Goal: Book appointment/travel/reservation

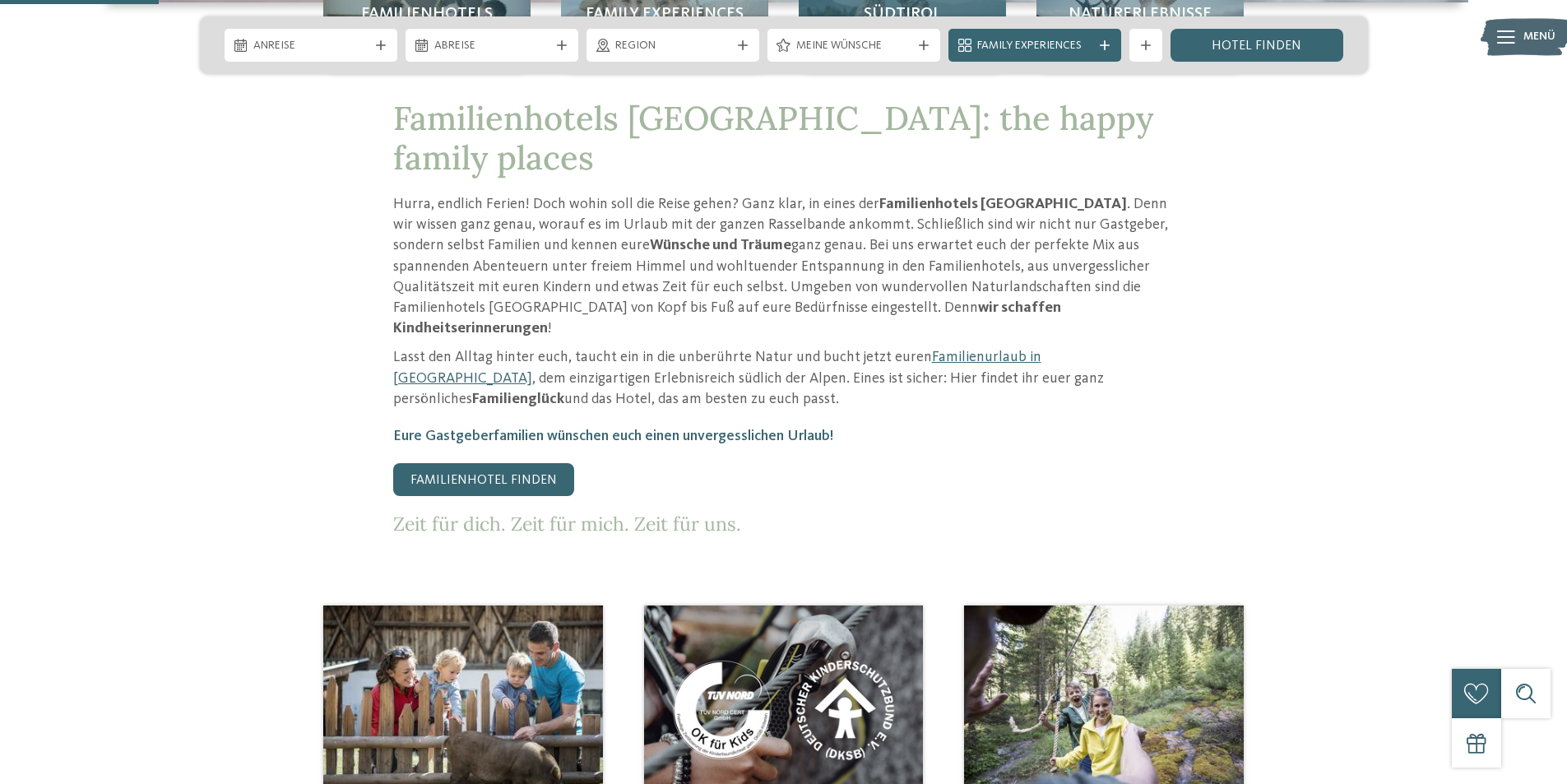
scroll to position [822, 0]
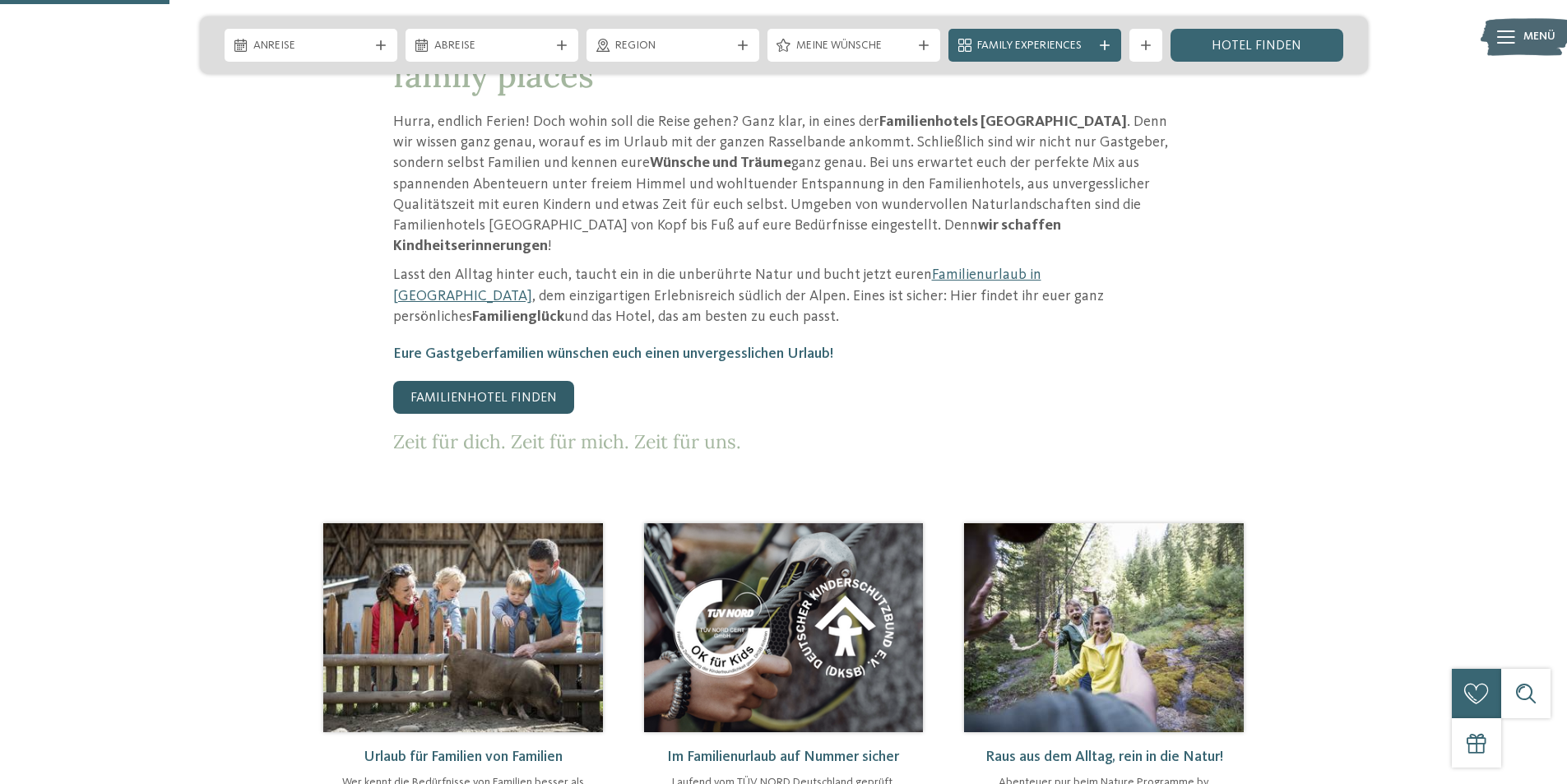
click at [474, 381] on link "Familienhotel finden" at bounding box center [484, 397] width 181 height 33
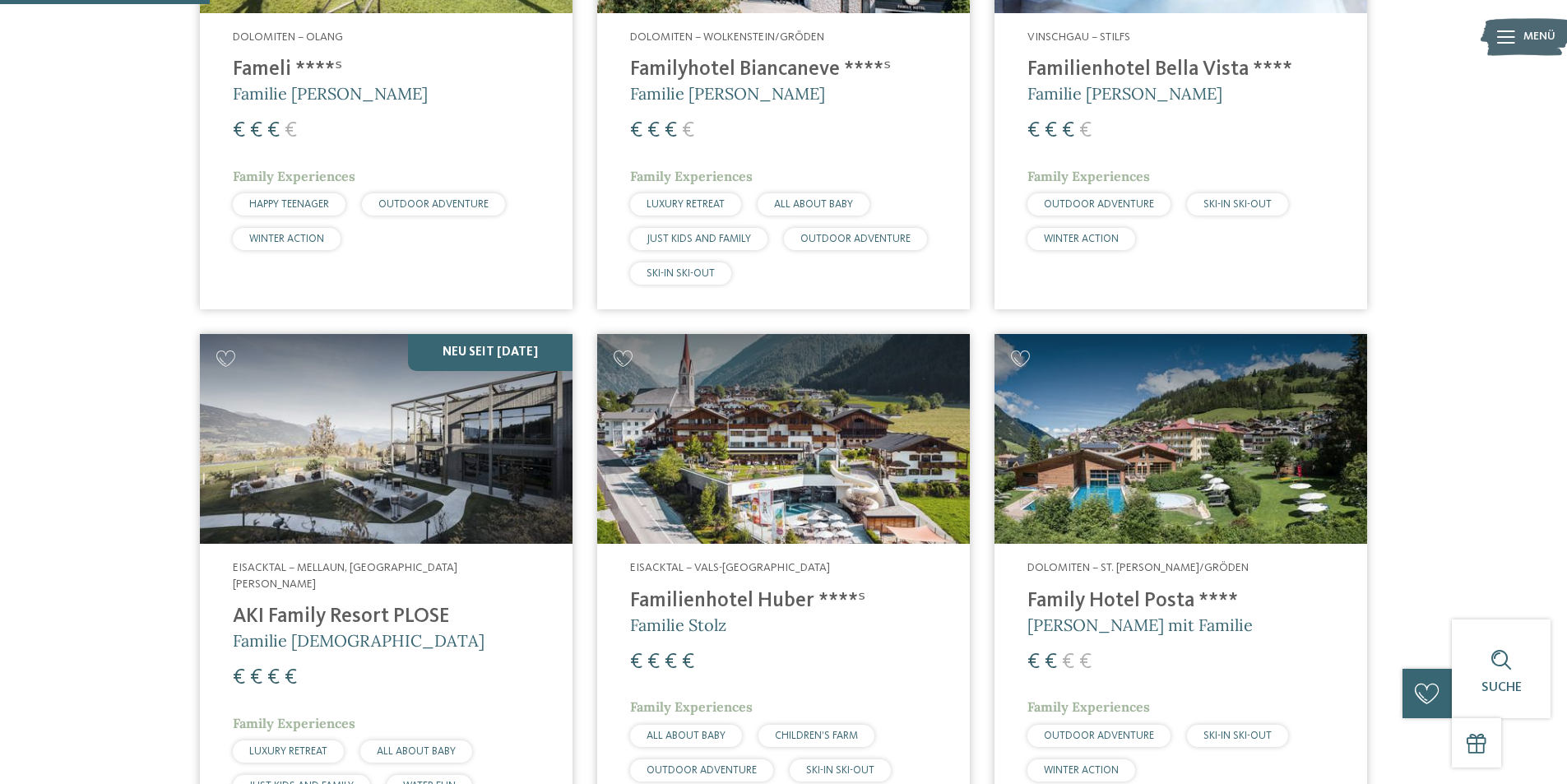
scroll to position [740, 0]
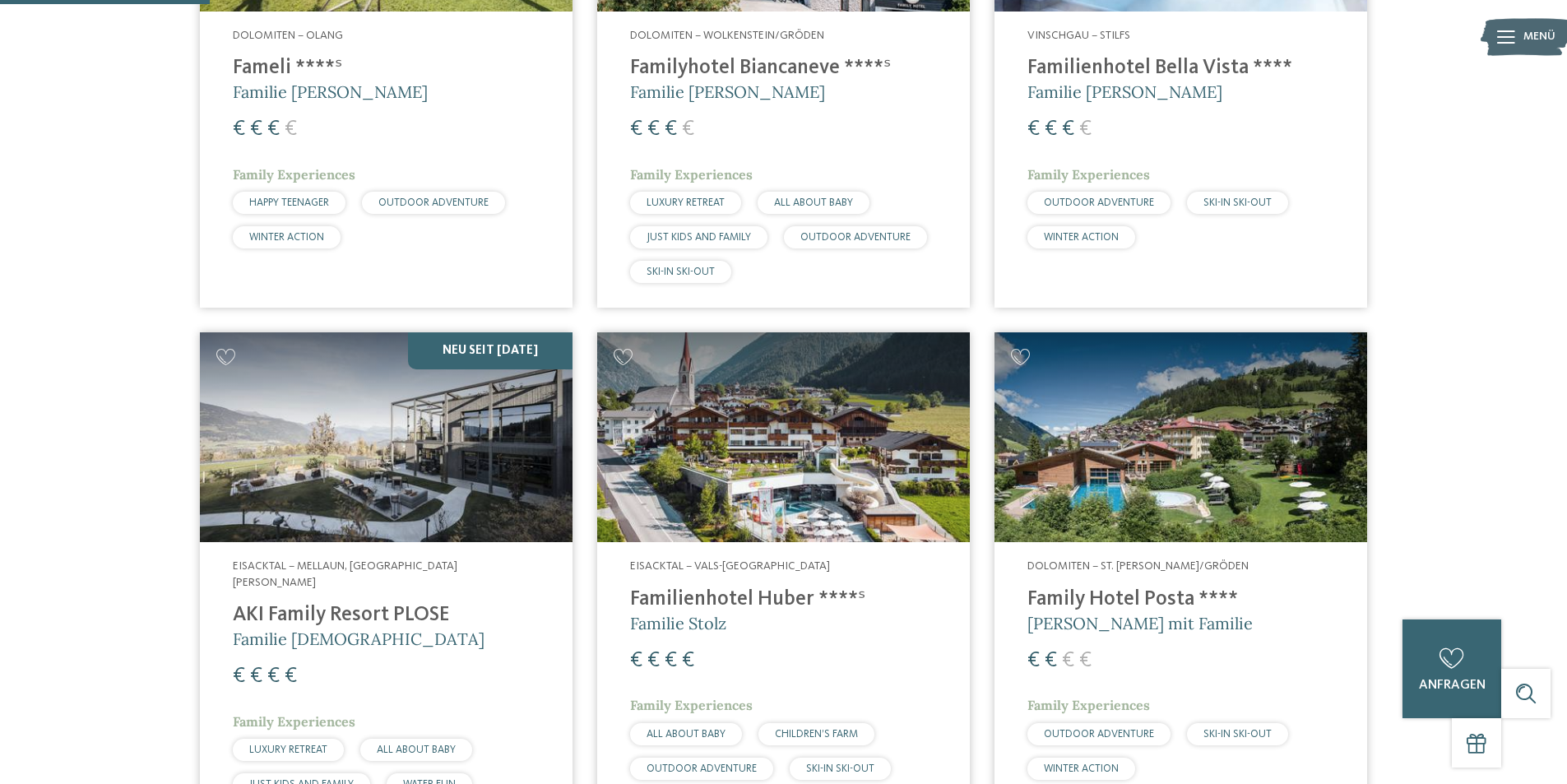
click at [1089, 505] on img at bounding box center [1180, 436] width 373 height 210
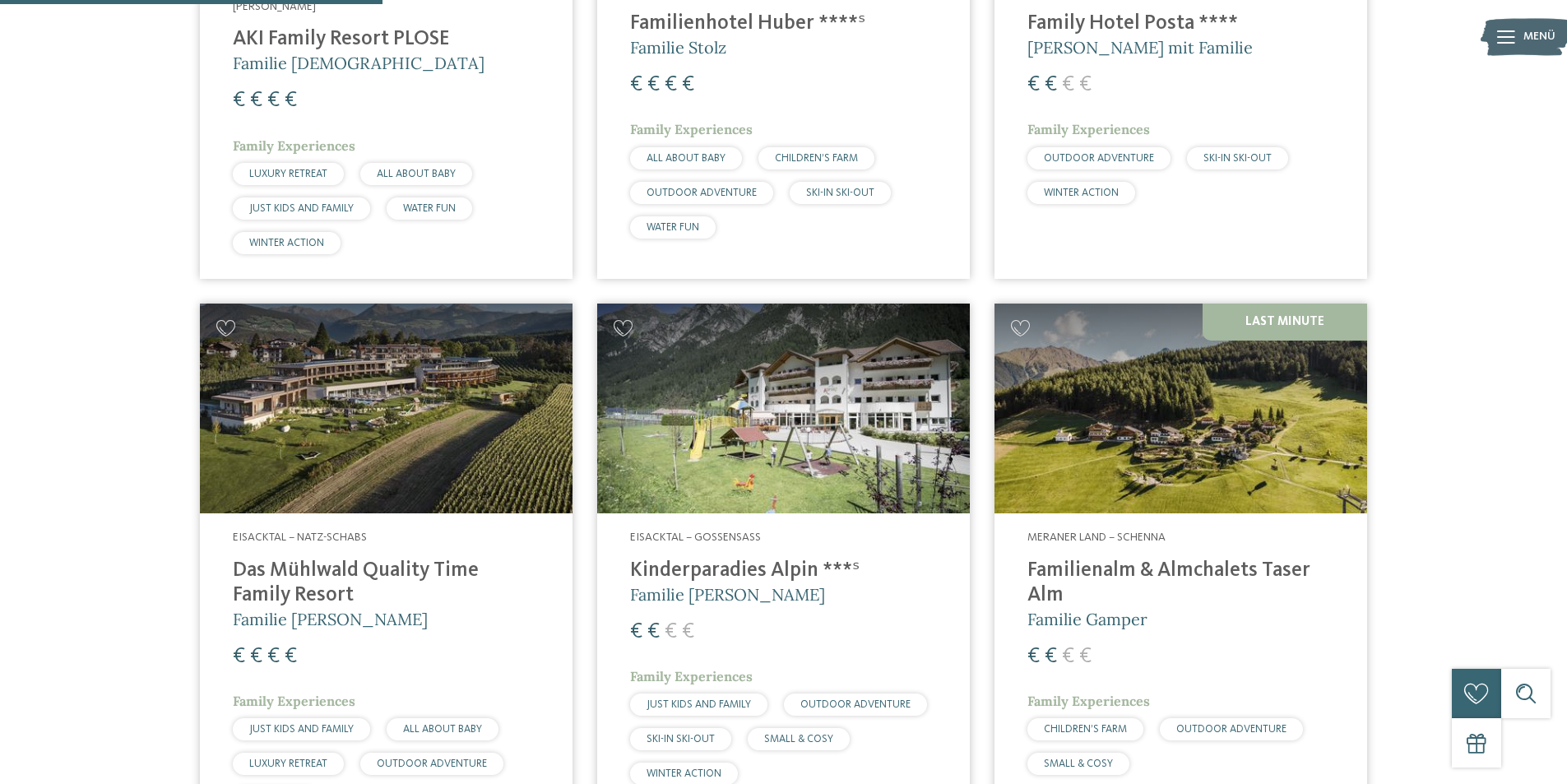
scroll to position [1398, 0]
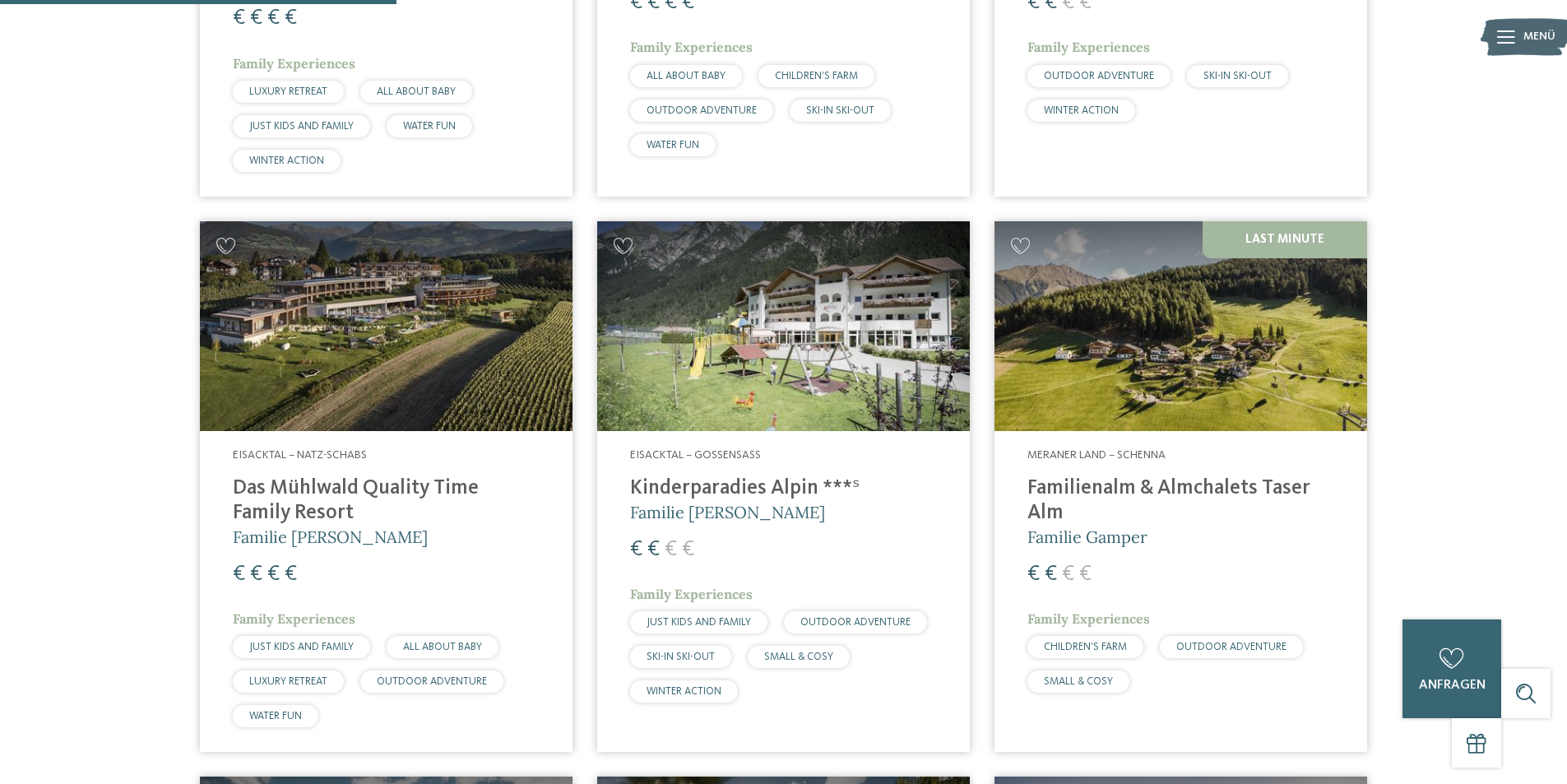
click at [774, 334] on img at bounding box center [784, 326] width 373 height 210
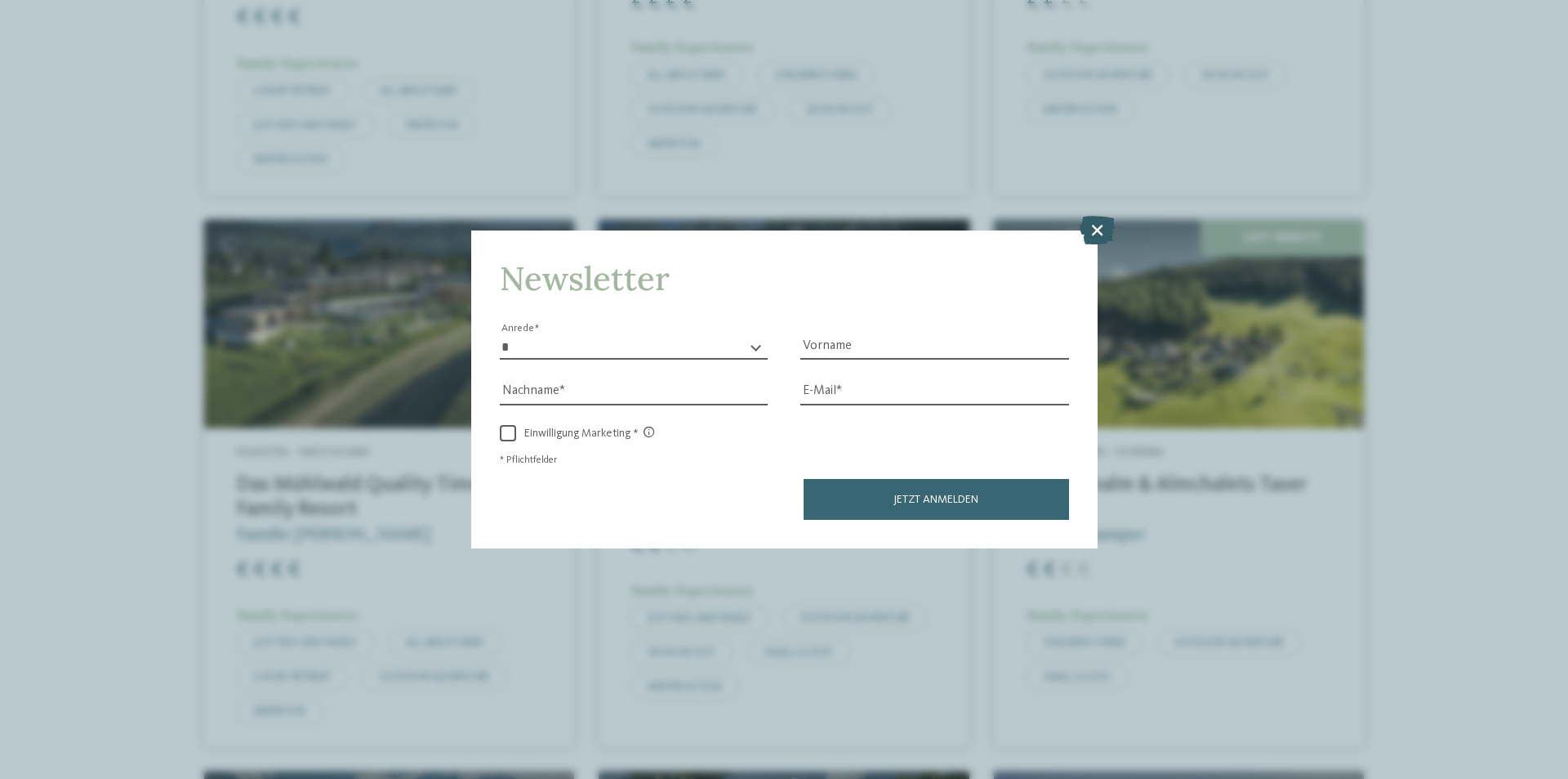
click at [1090, 222] on icon at bounding box center [1098, 230] width 35 height 29
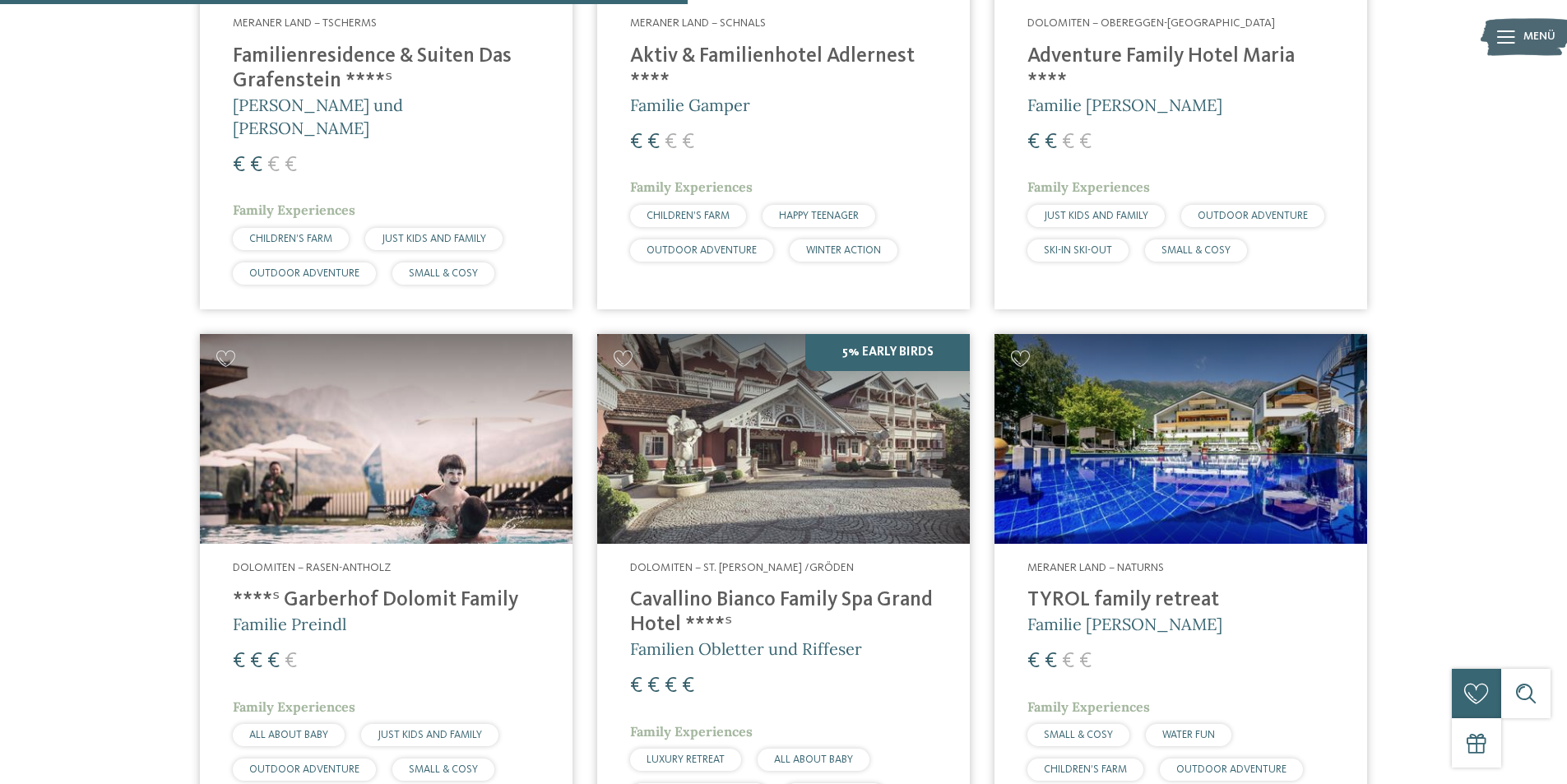
scroll to position [2467, 0]
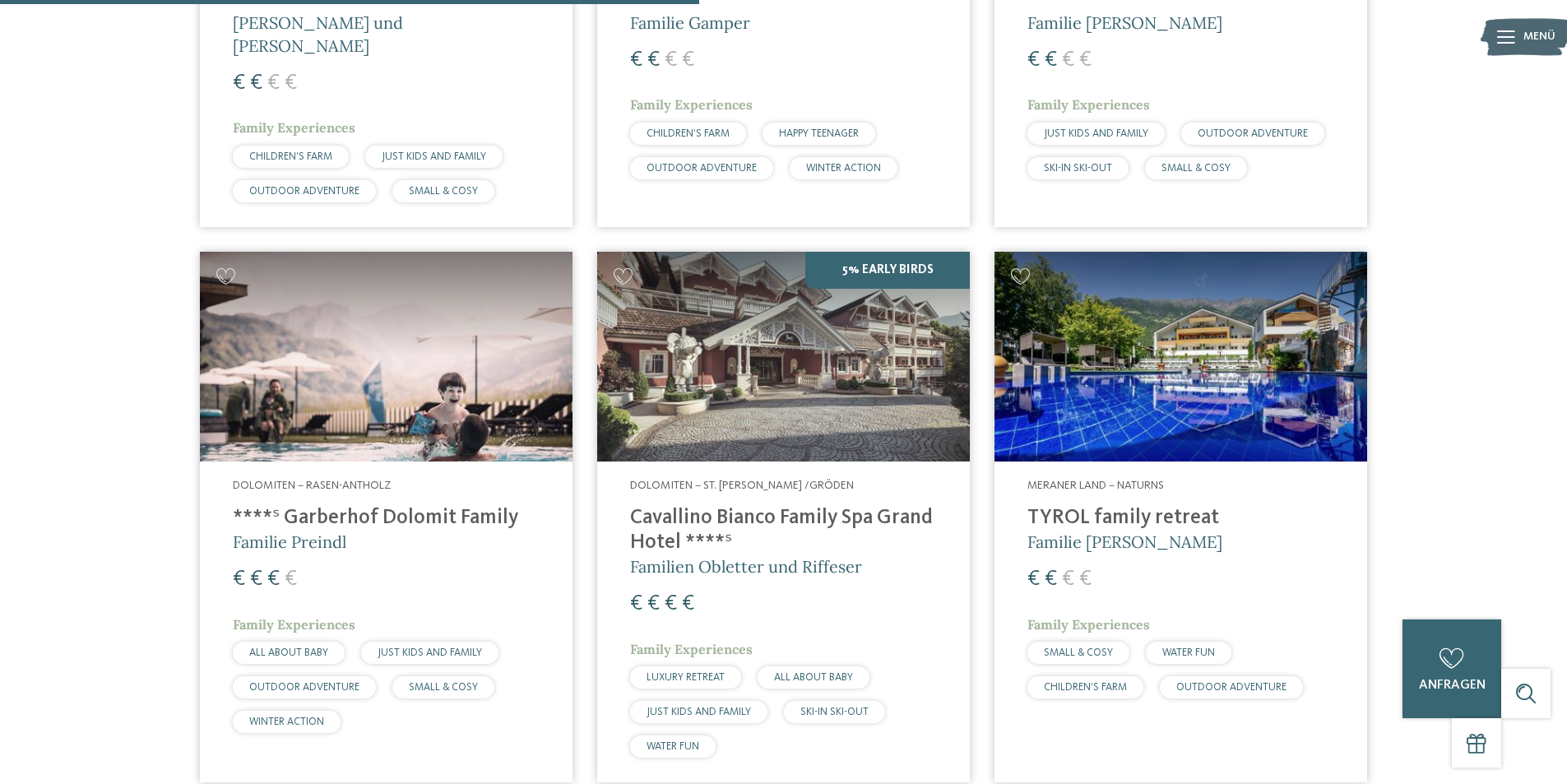
click at [1130, 386] on img at bounding box center [1180, 356] width 373 height 210
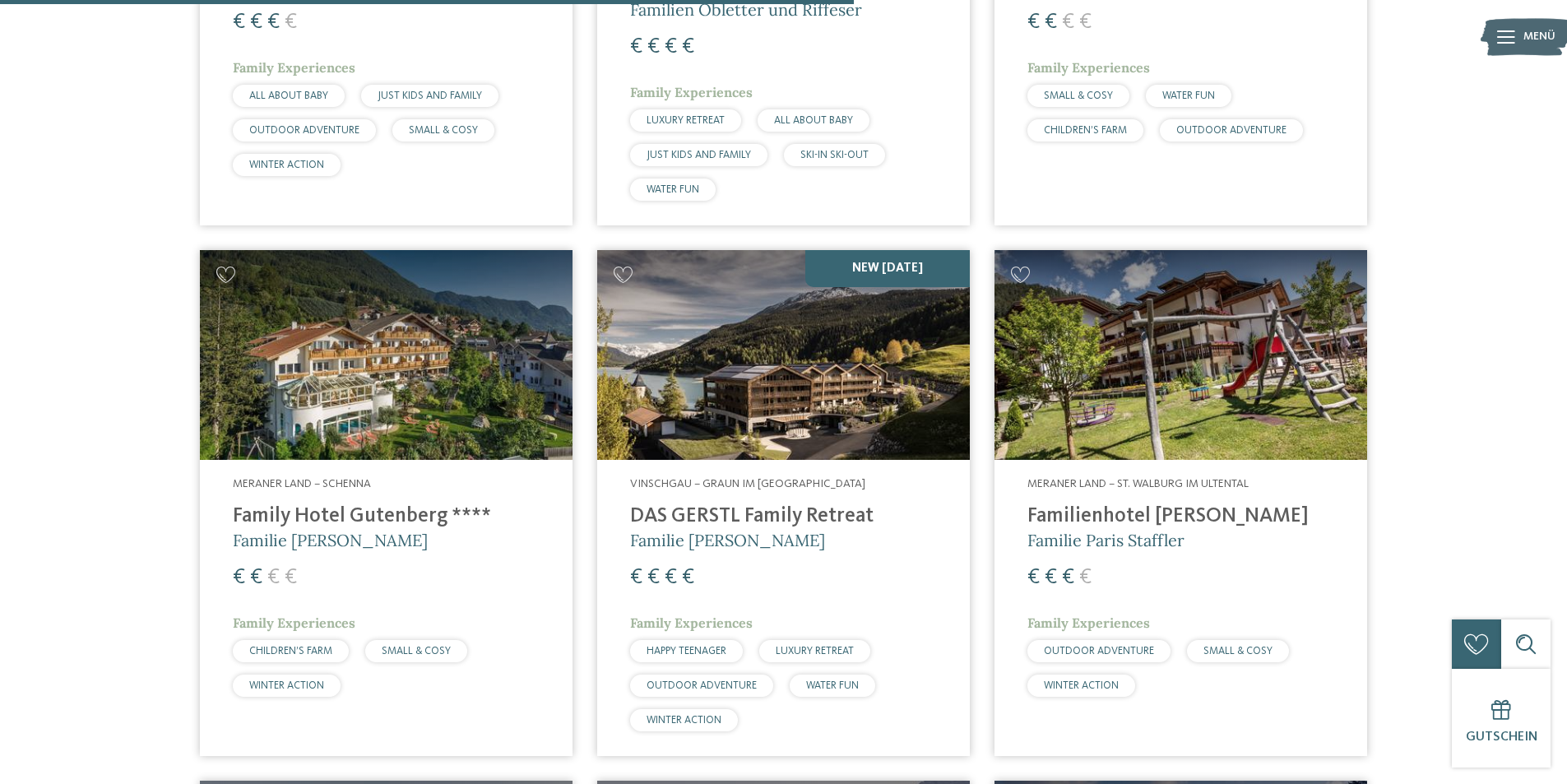
scroll to position [3043, 0]
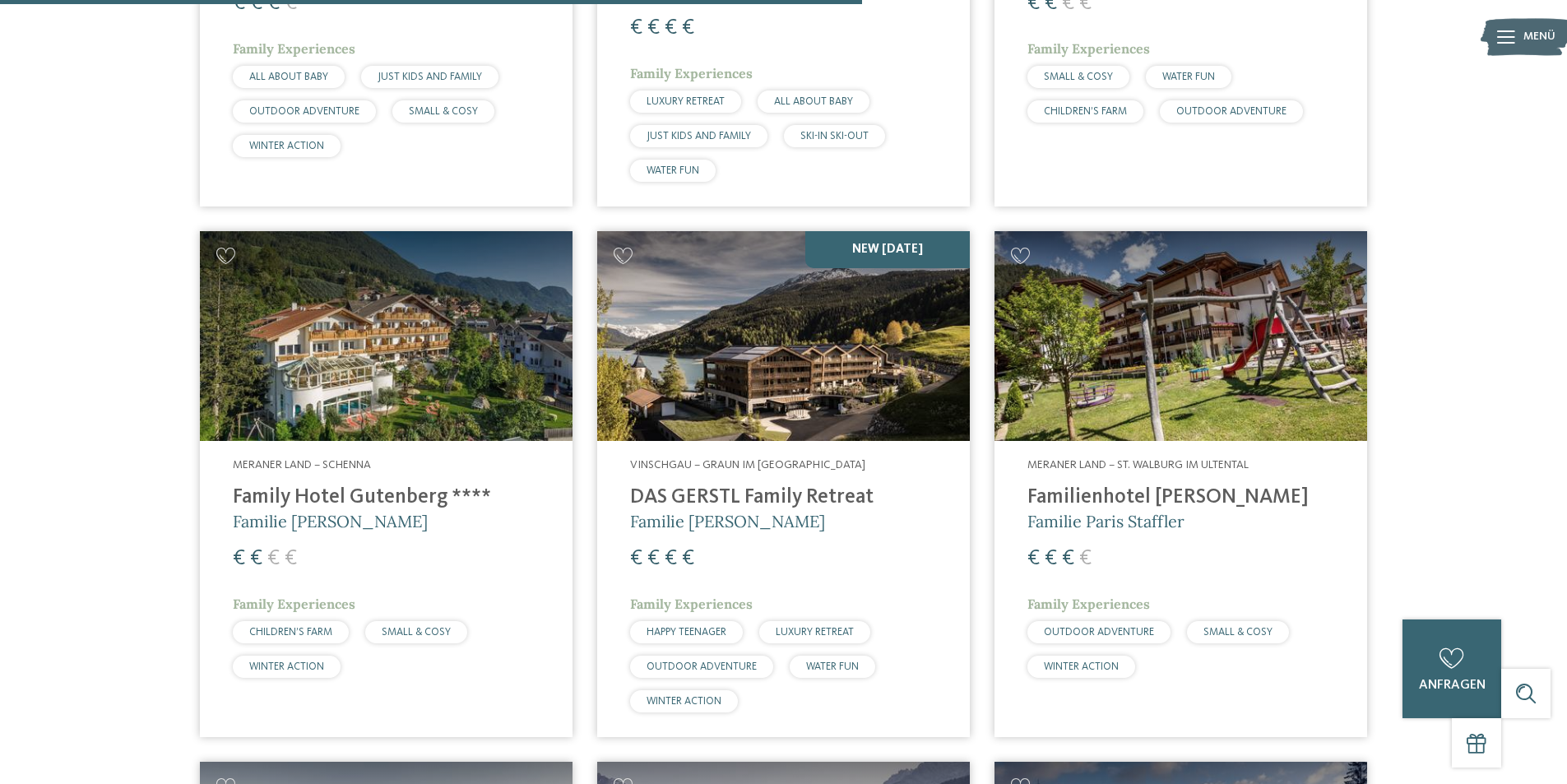
click at [1275, 322] on img at bounding box center [1180, 336] width 373 height 210
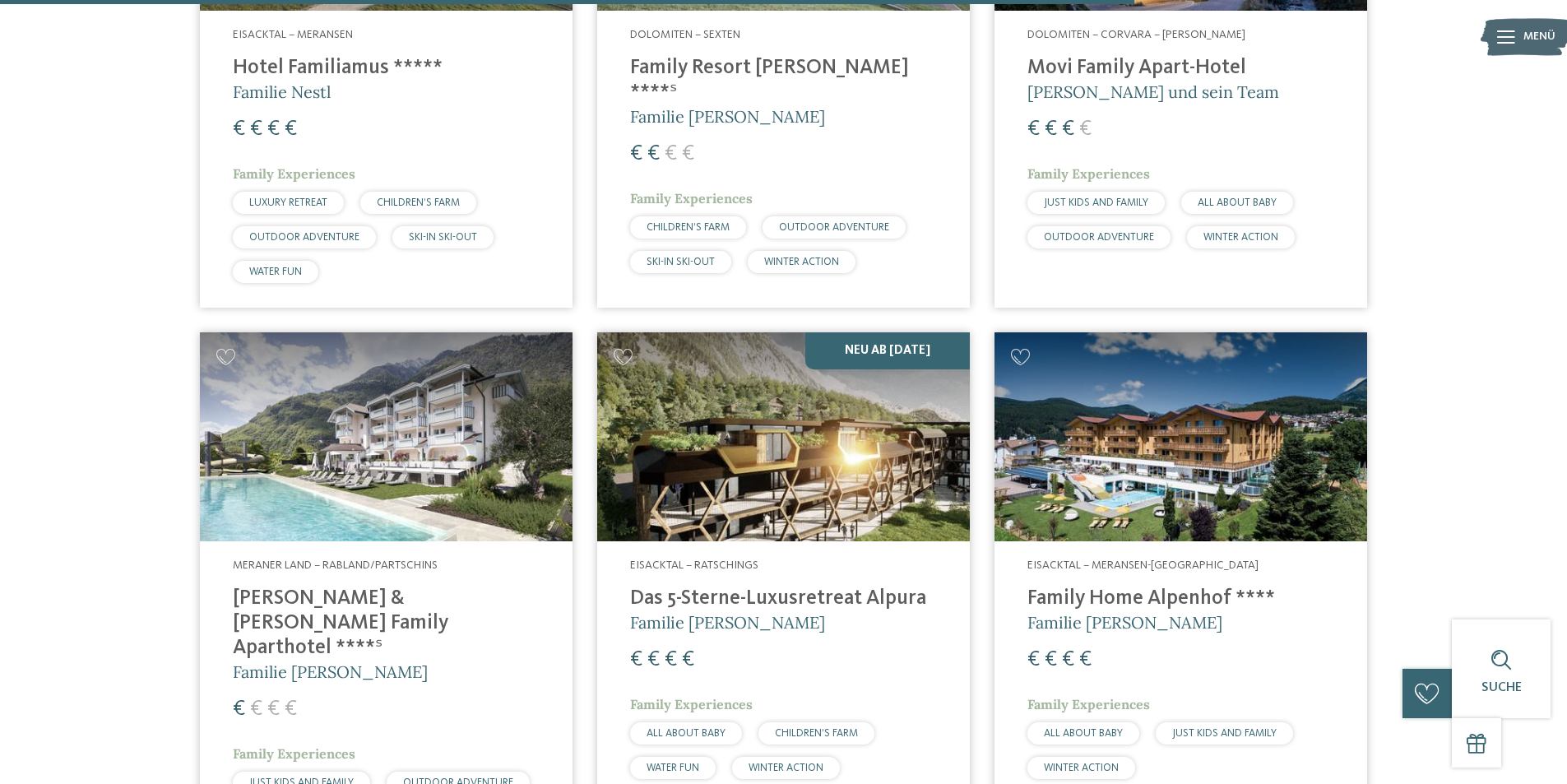
scroll to position [4030, 0]
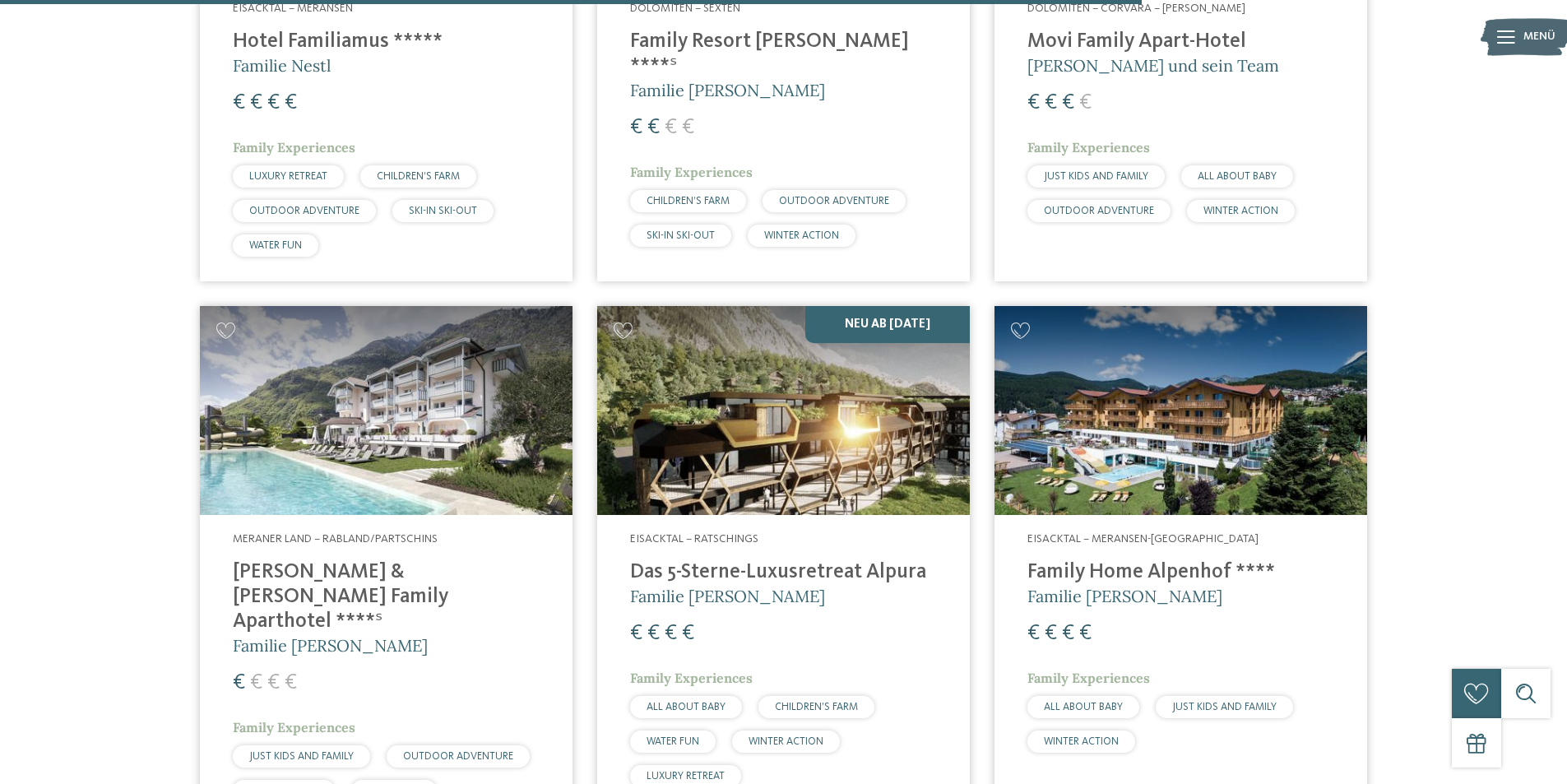
click at [1096, 394] on img at bounding box center [1180, 411] width 373 height 210
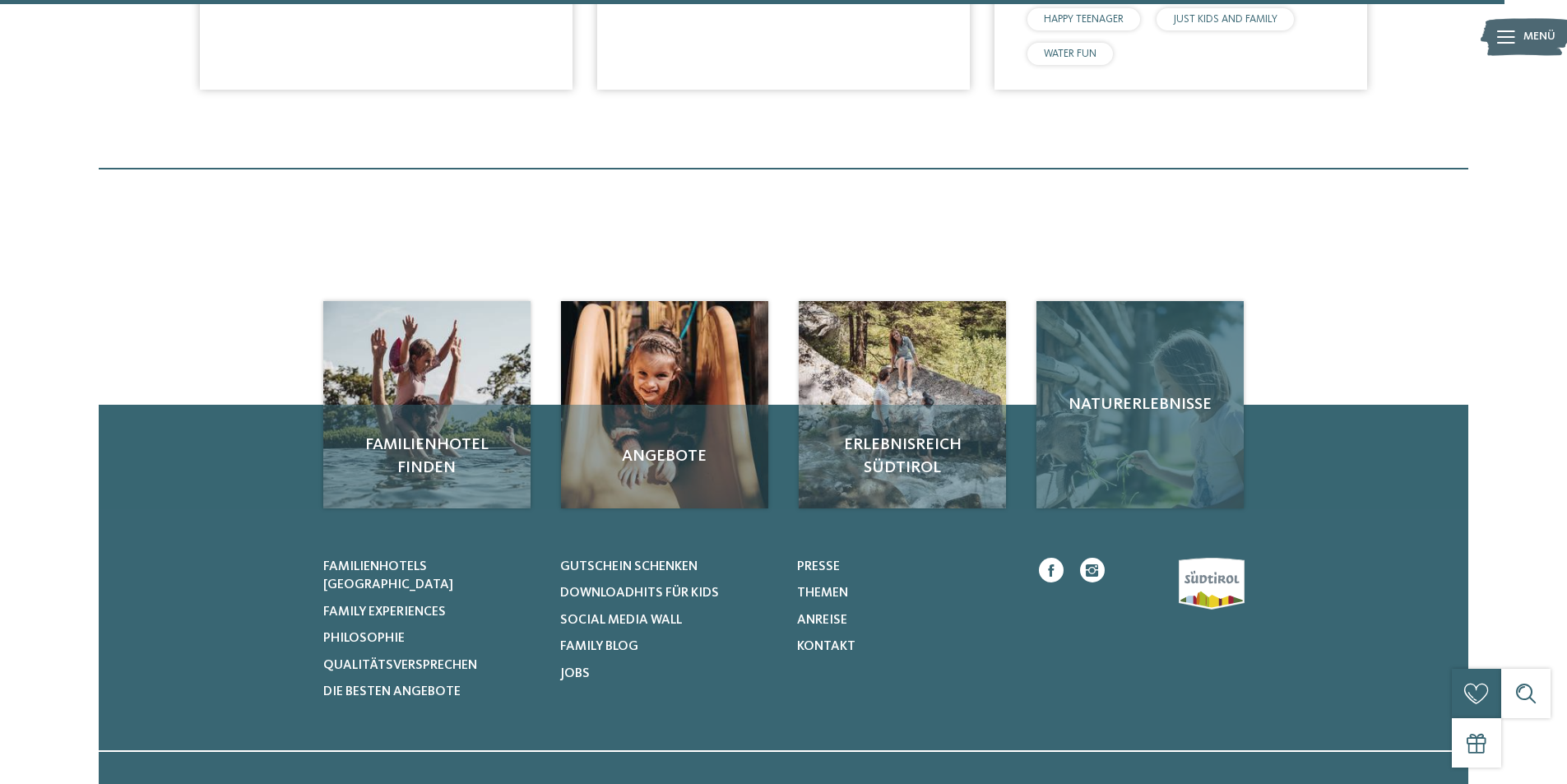
scroll to position [5346, 0]
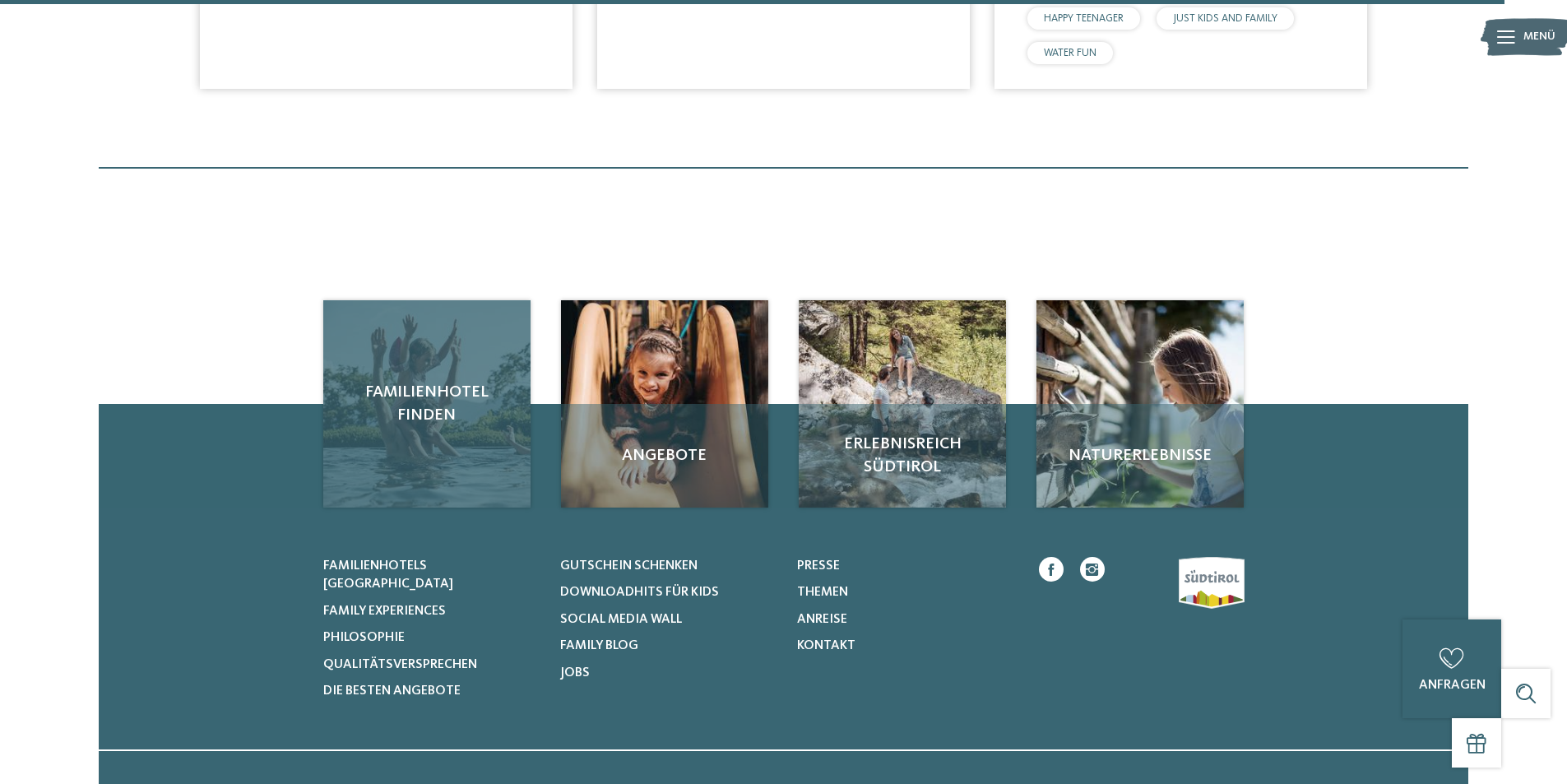
click at [404, 325] on div "Familienhotel finden" at bounding box center [427, 404] width 207 height 207
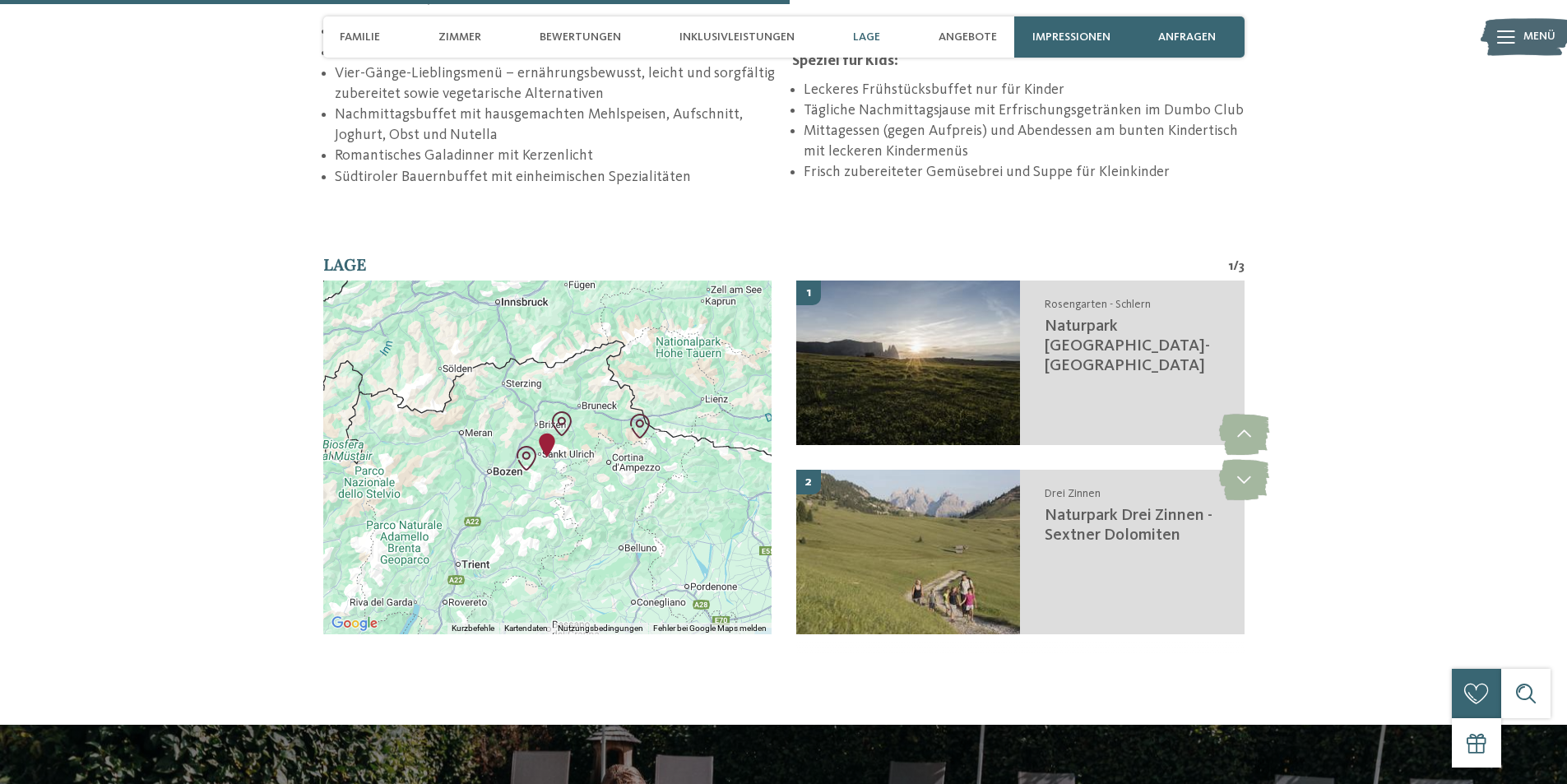
scroll to position [2714, 0]
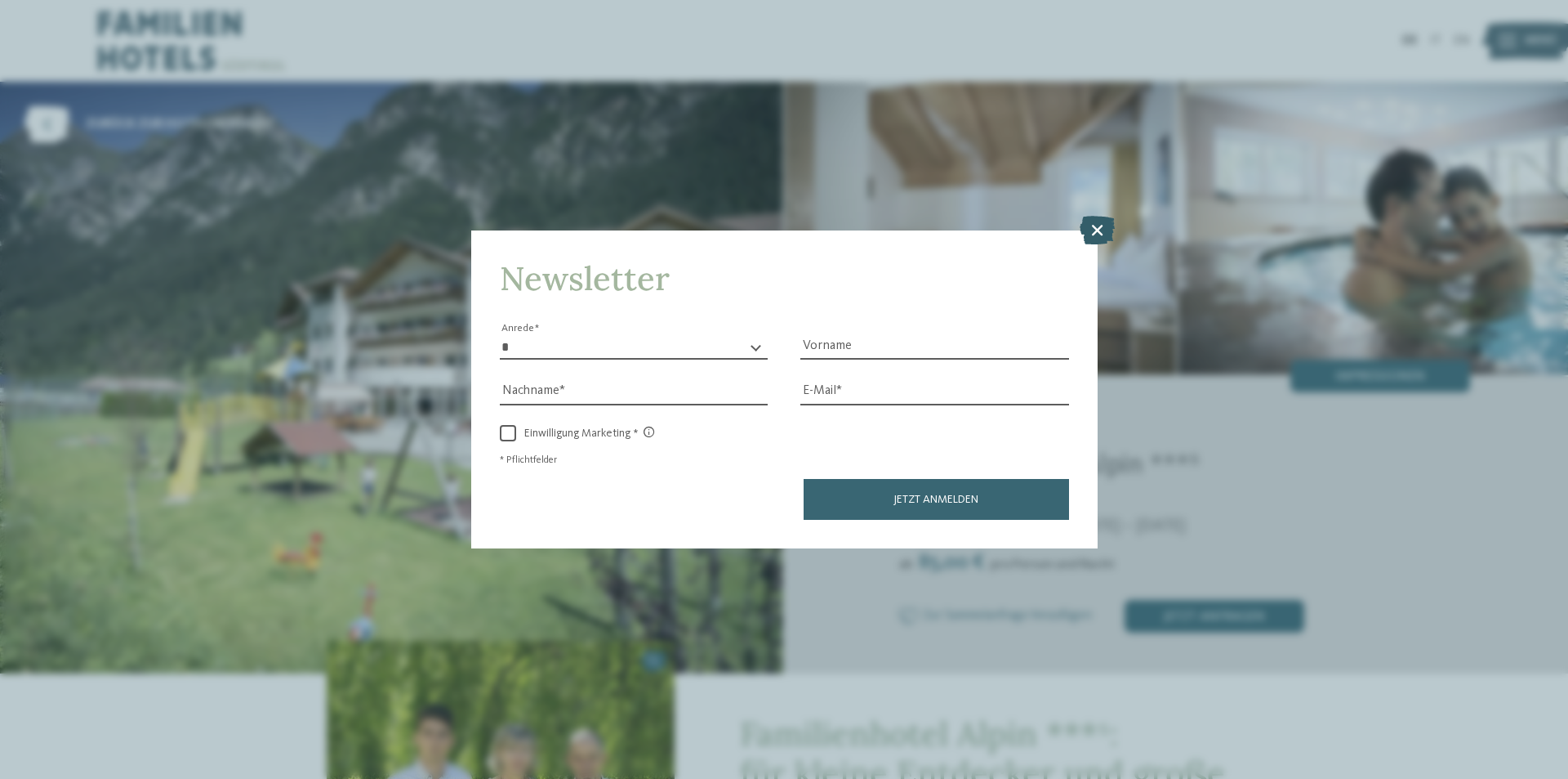
click at [1102, 233] on icon at bounding box center [1098, 230] width 35 height 29
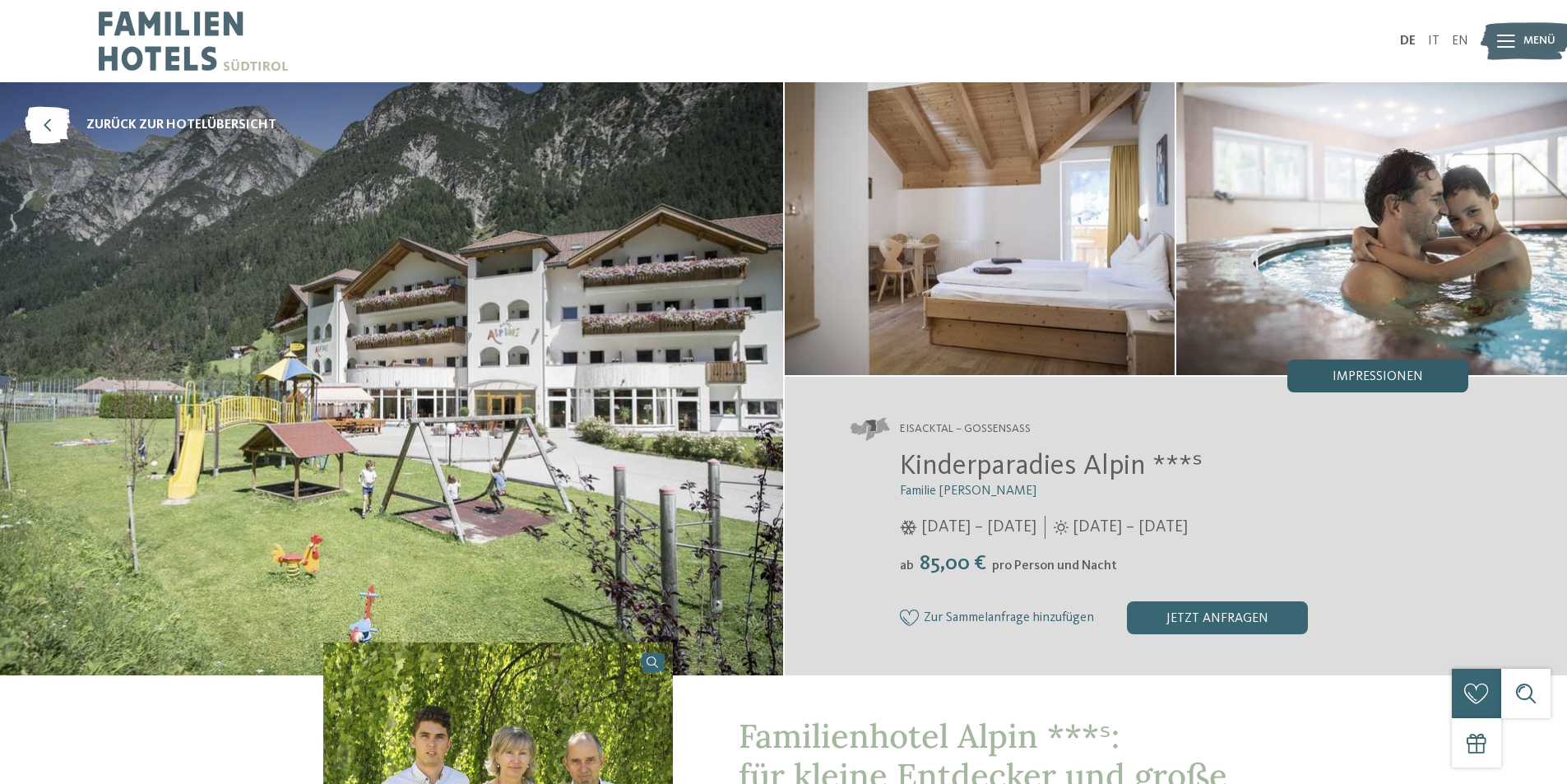
click at [1344, 374] on span "Impressionen" at bounding box center [1378, 377] width 90 height 13
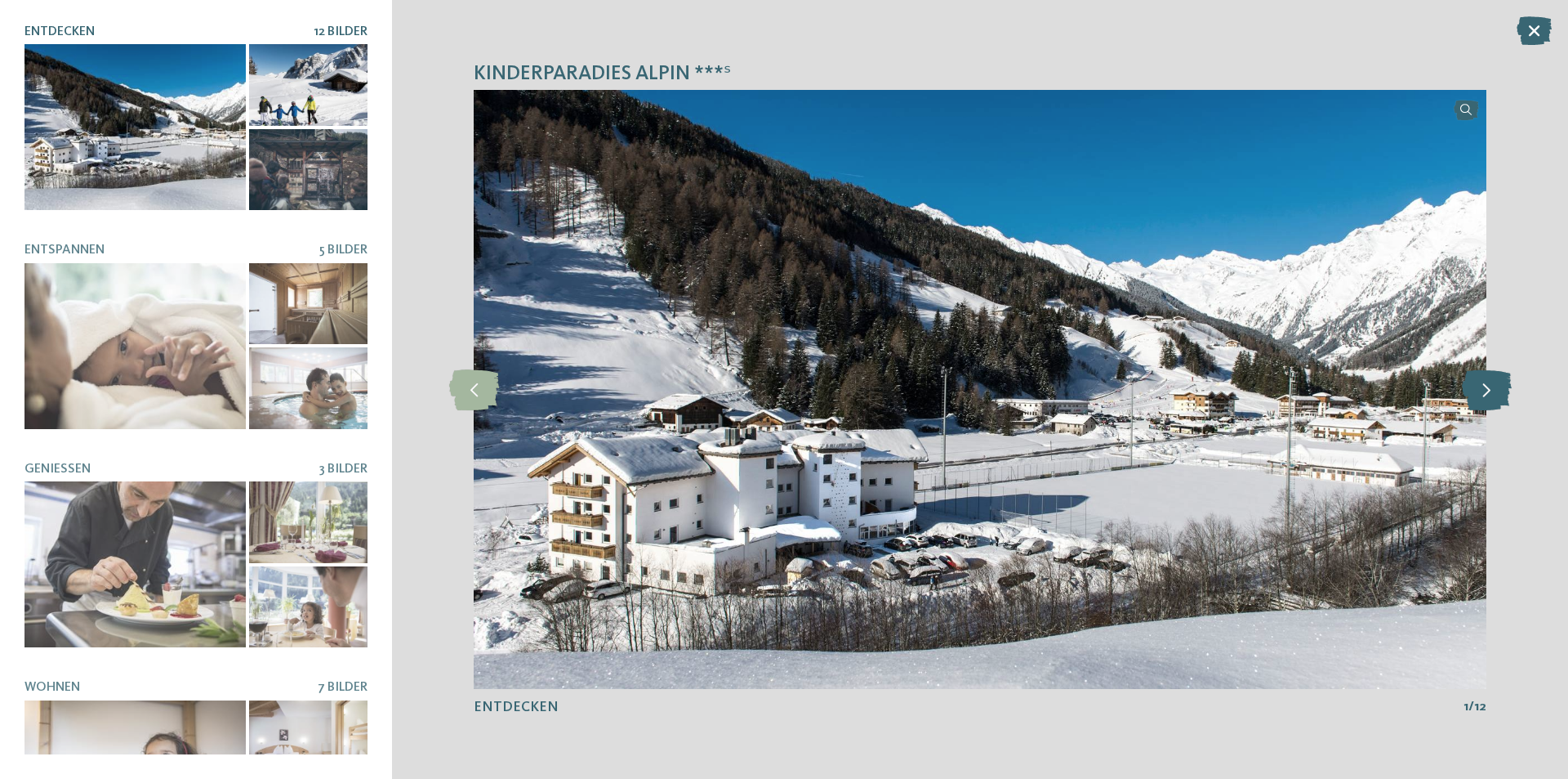
click at [1482, 391] on icon at bounding box center [1486, 390] width 49 height 41
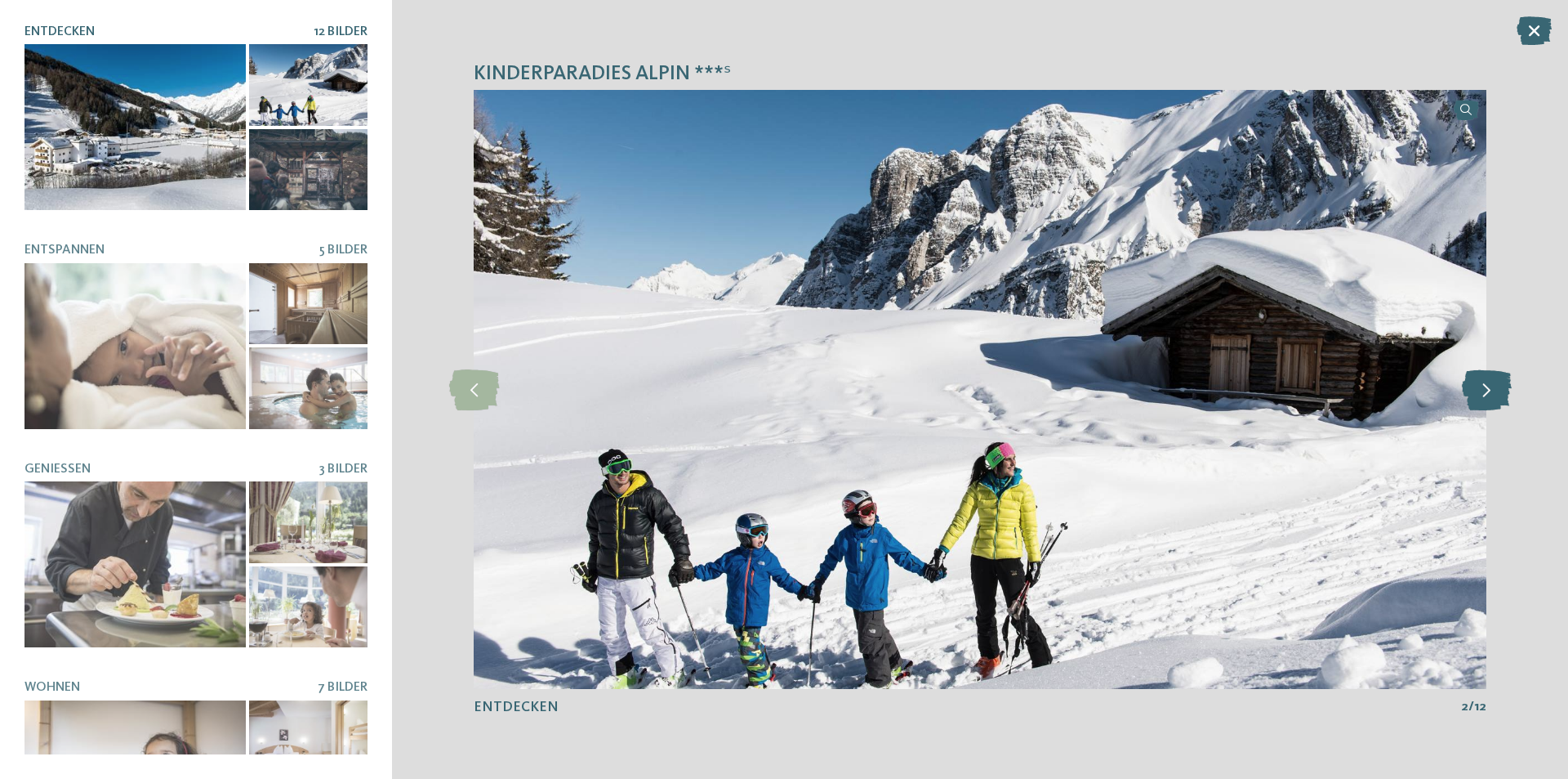
click at [1482, 391] on icon at bounding box center [1486, 390] width 49 height 41
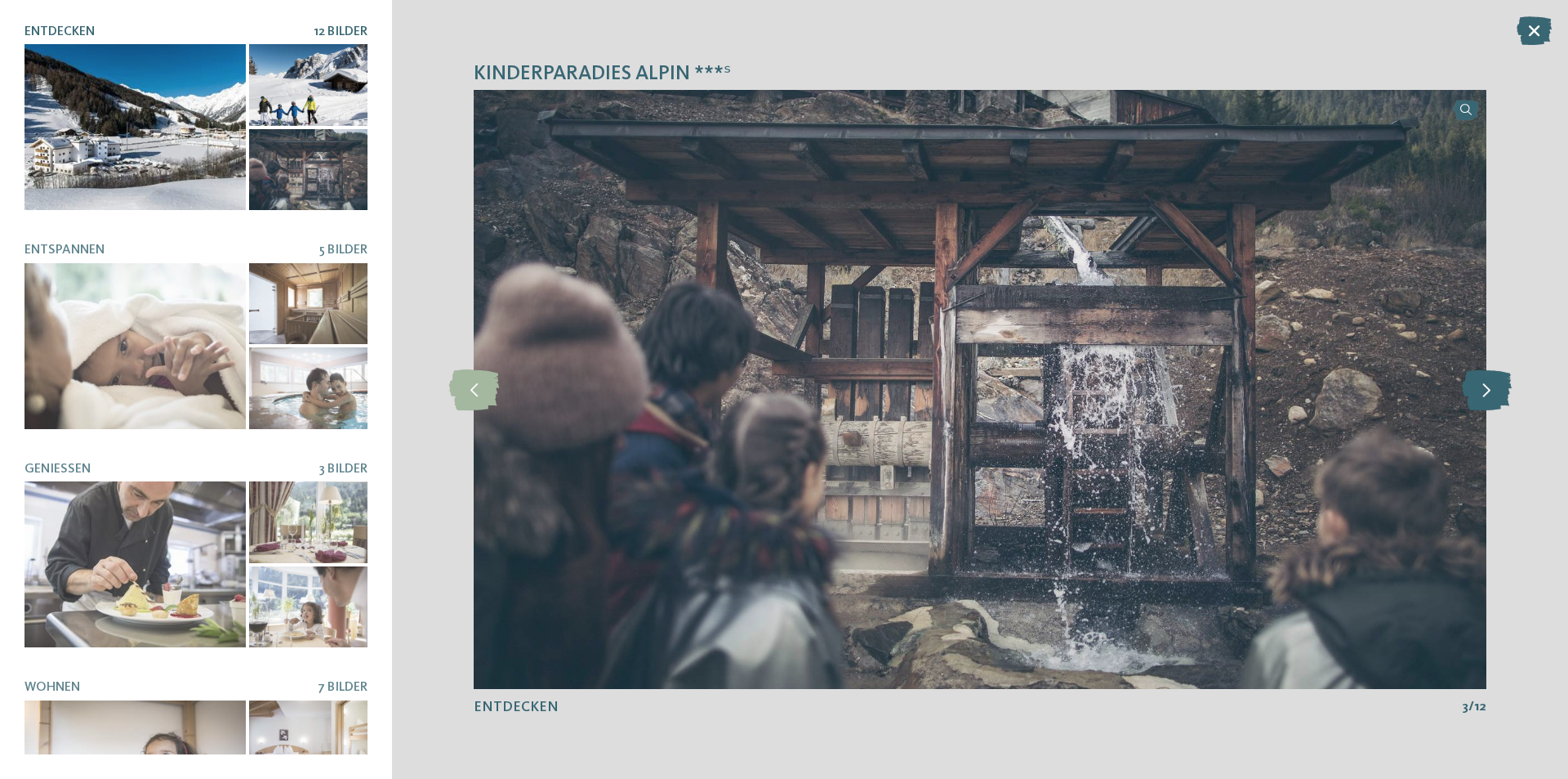
click at [1482, 391] on icon at bounding box center [1486, 390] width 49 height 41
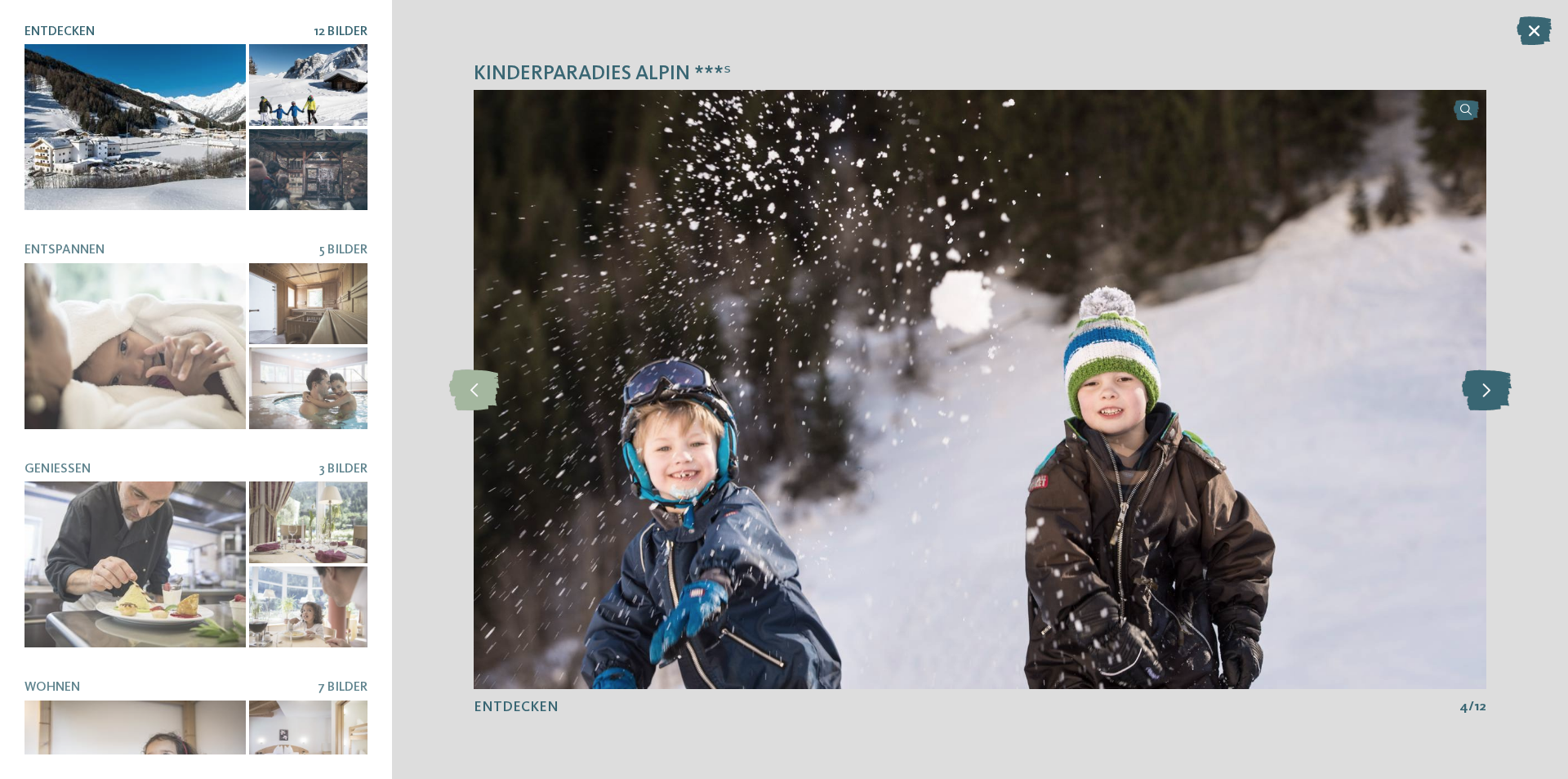
click at [1482, 391] on icon at bounding box center [1486, 390] width 49 height 41
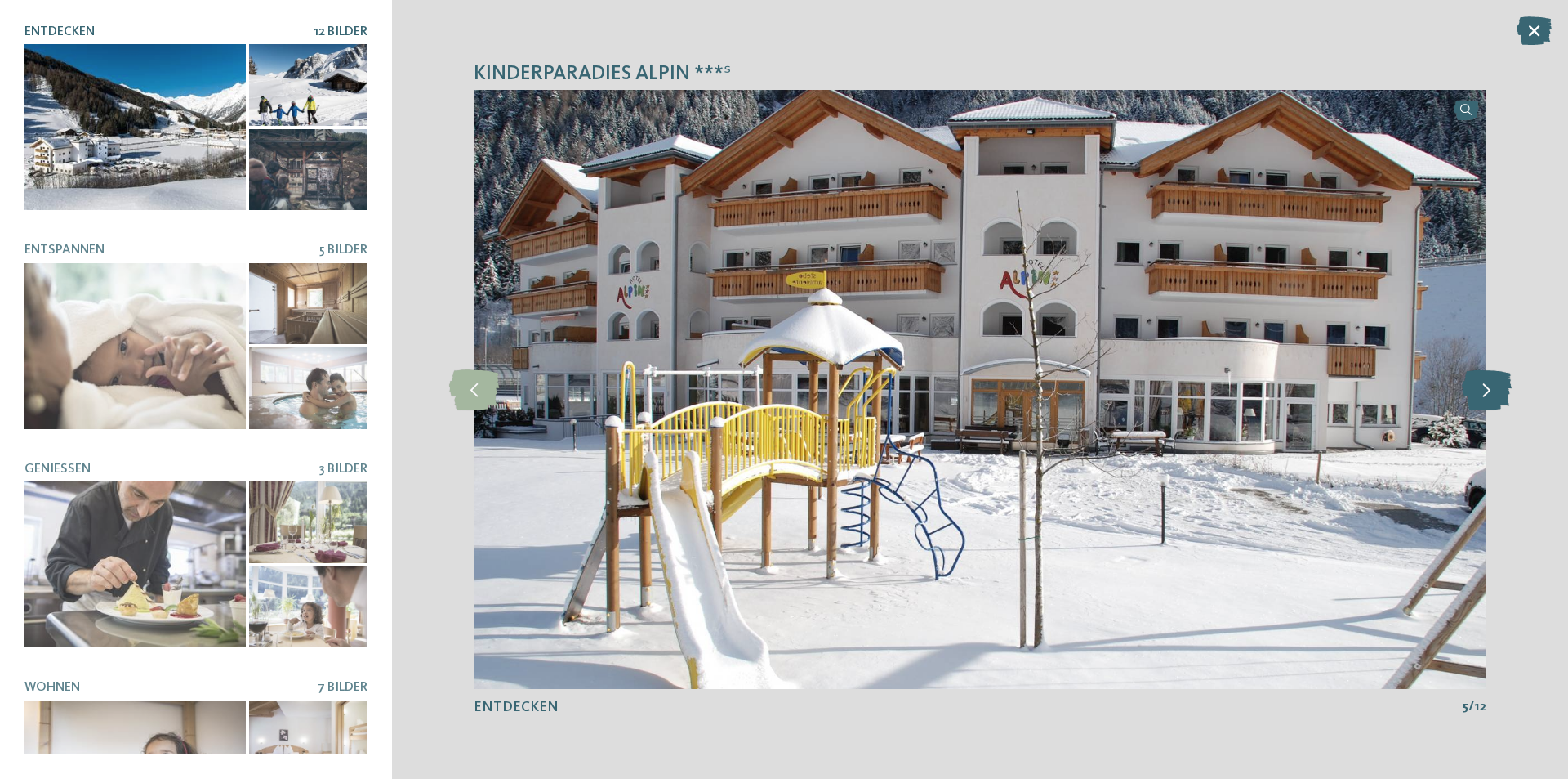
click at [1482, 391] on icon at bounding box center [1486, 390] width 49 height 41
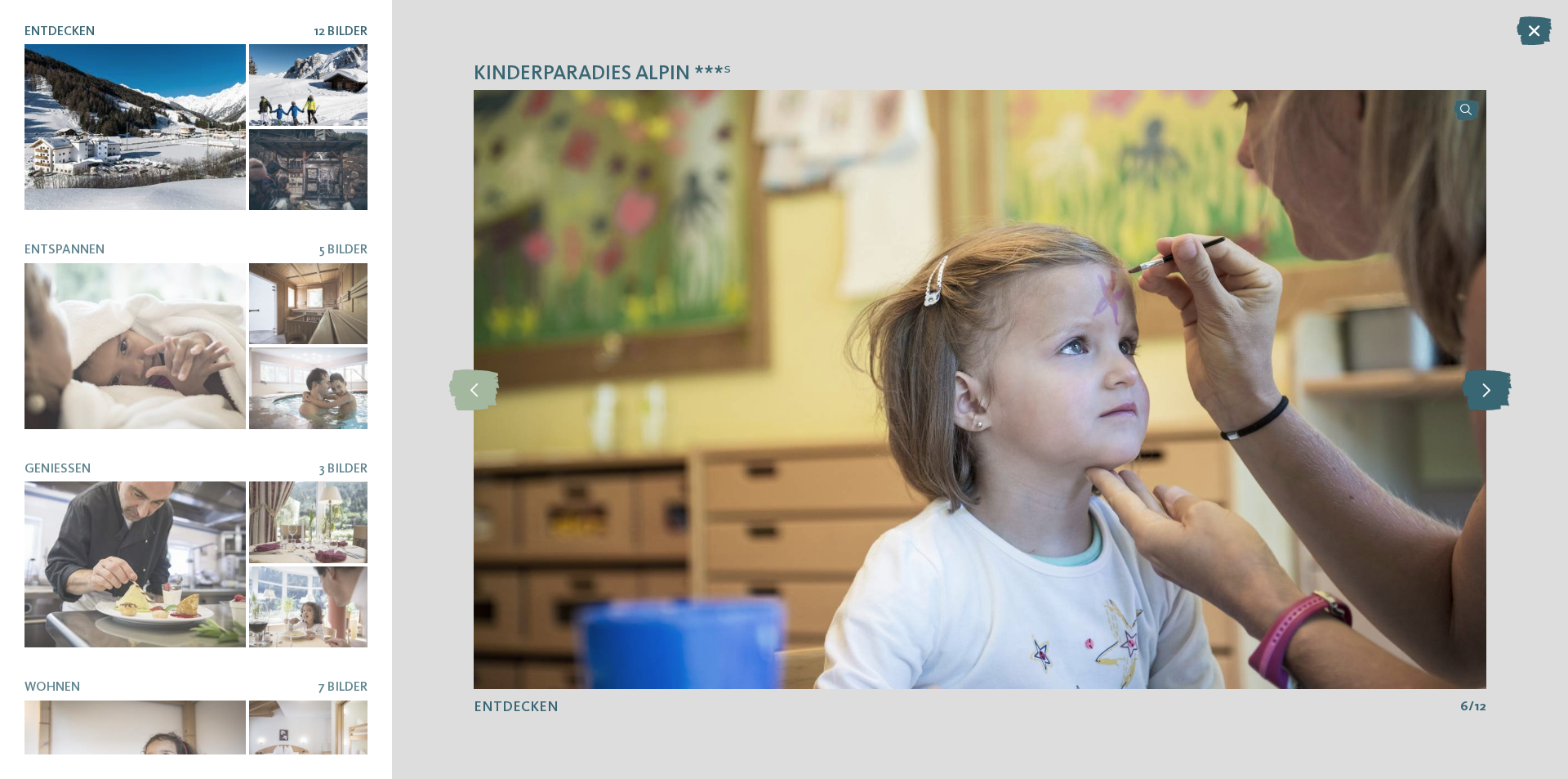
click at [1482, 391] on icon at bounding box center [1486, 390] width 49 height 41
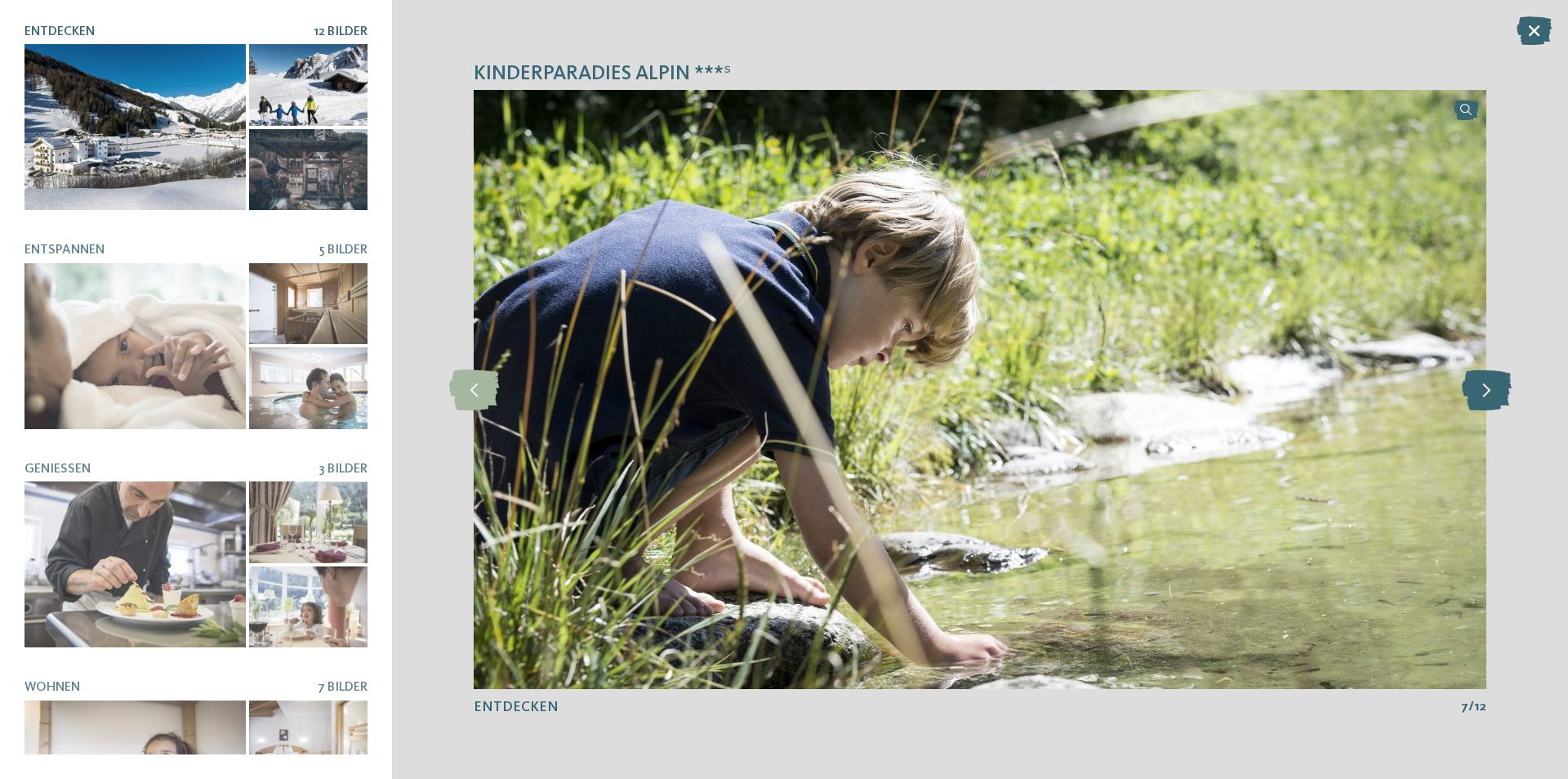
click at [1482, 391] on icon at bounding box center [1486, 390] width 49 height 41
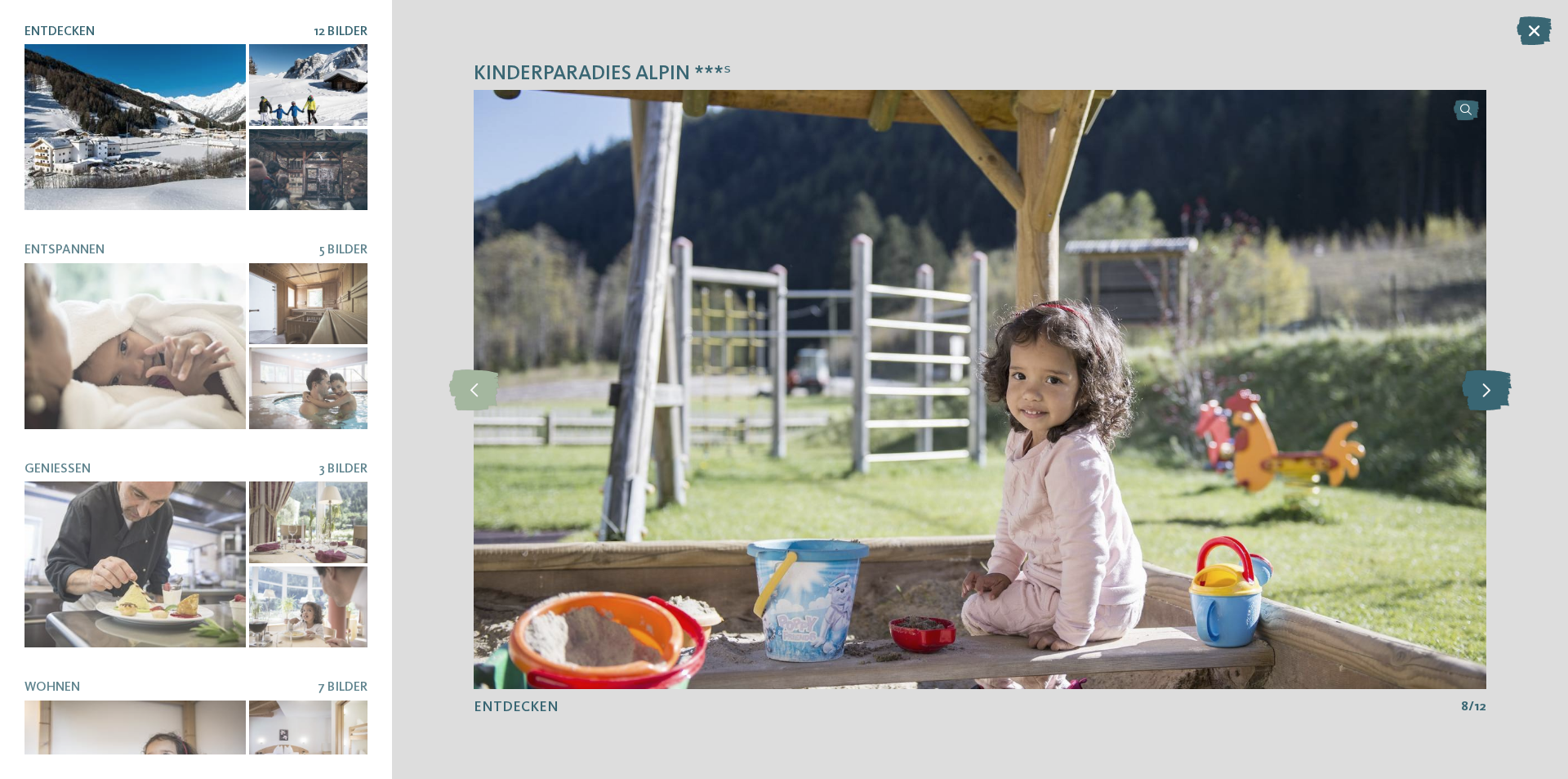
click at [1482, 391] on icon at bounding box center [1486, 390] width 49 height 41
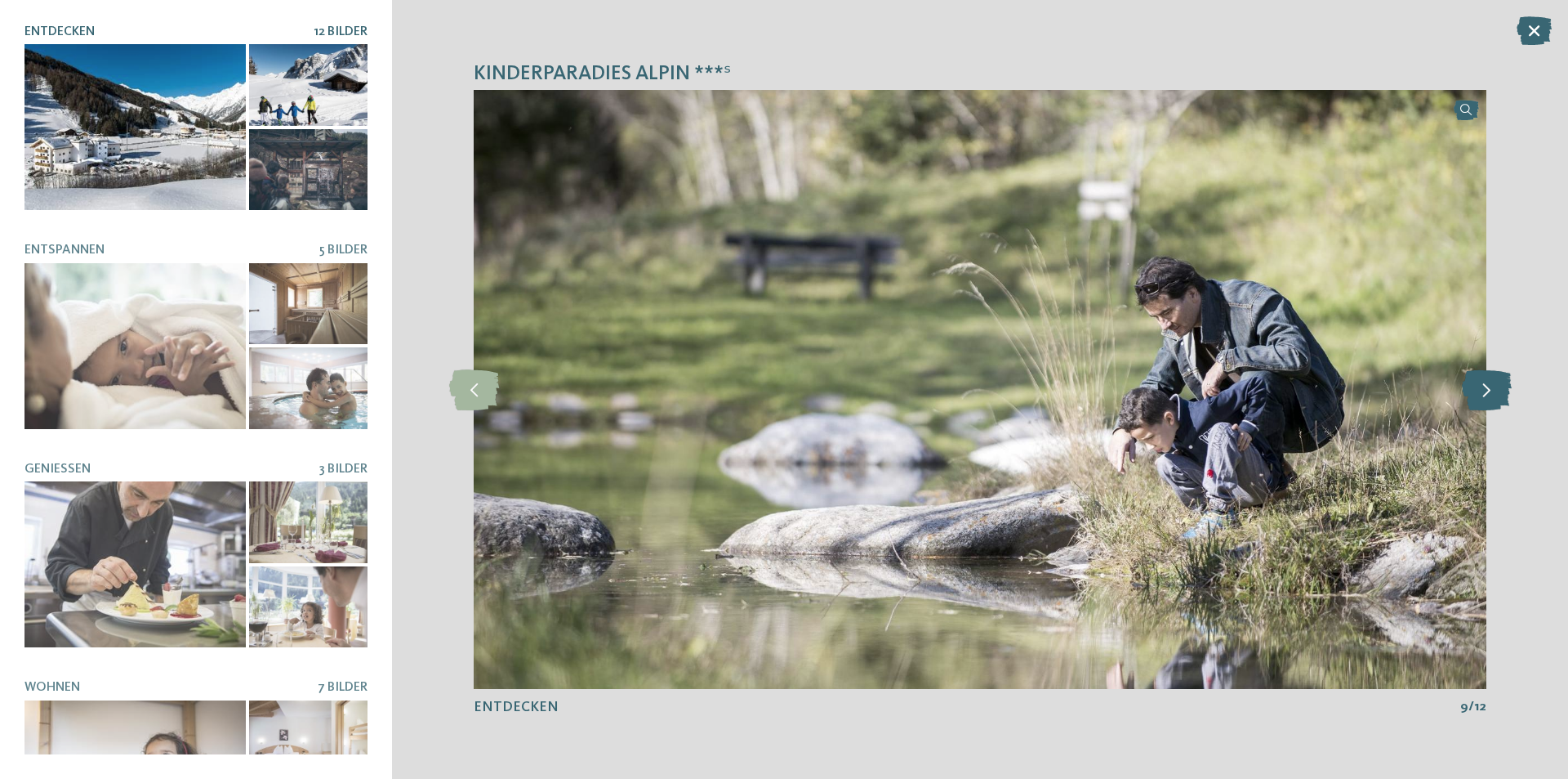
click at [1482, 391] on icon at bounding box center [1486, 390] width 49 height 41
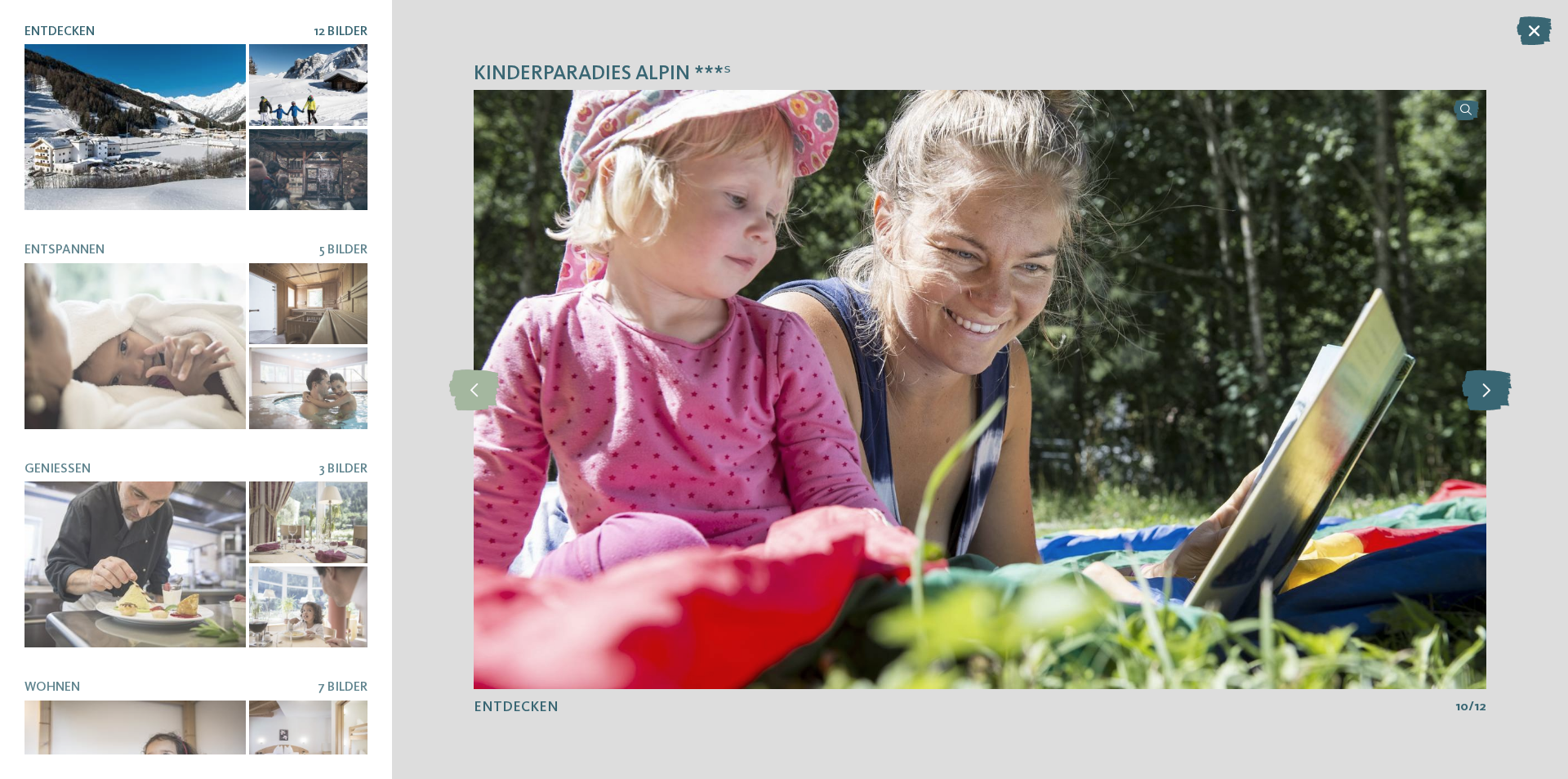
click at [1482, 391] on icon at bounding box center [1486, 390] width 49 height 41
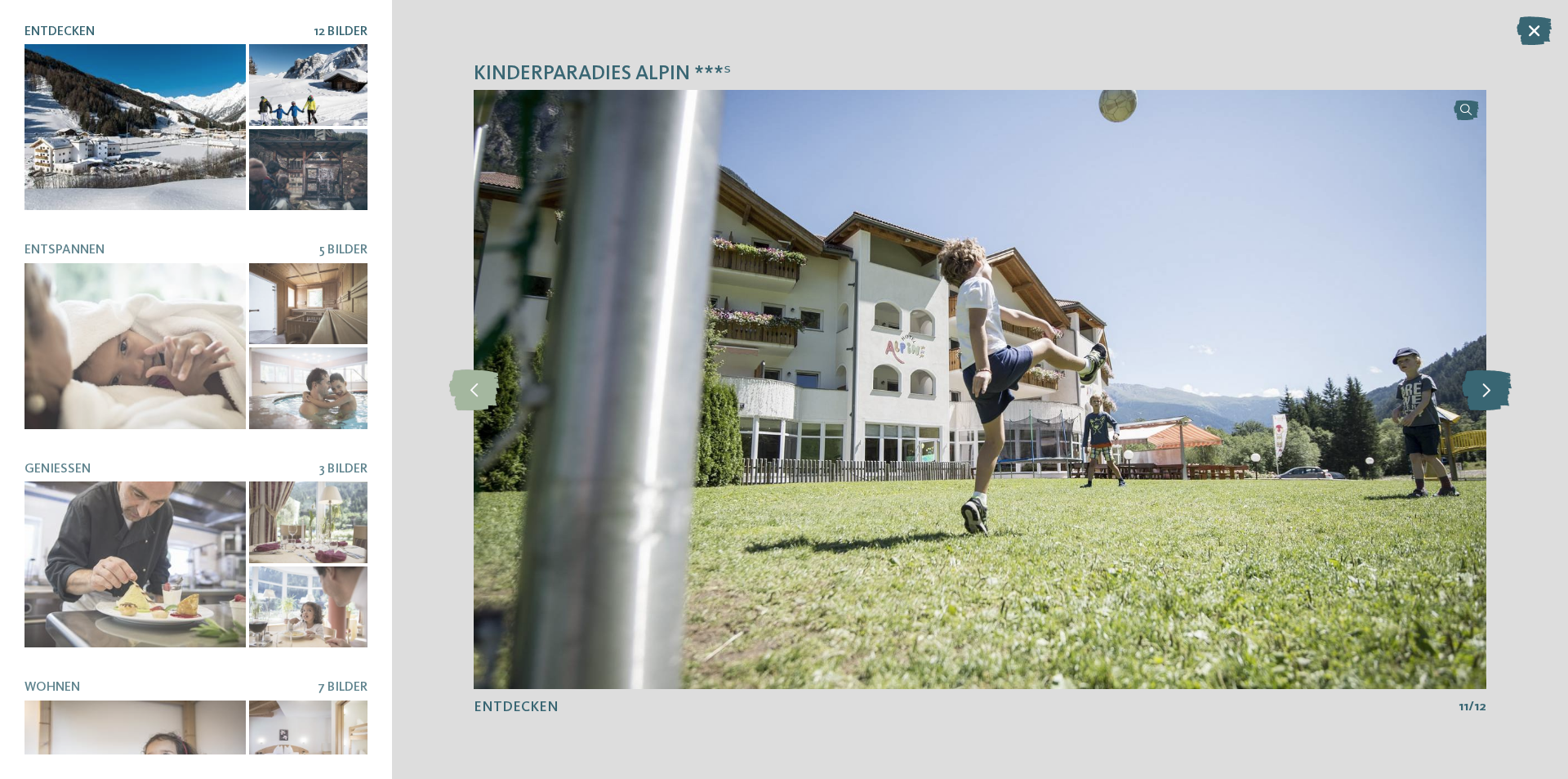
click at [1482, 391] on icon at bounding box center [1486, 390] width 49 height 41
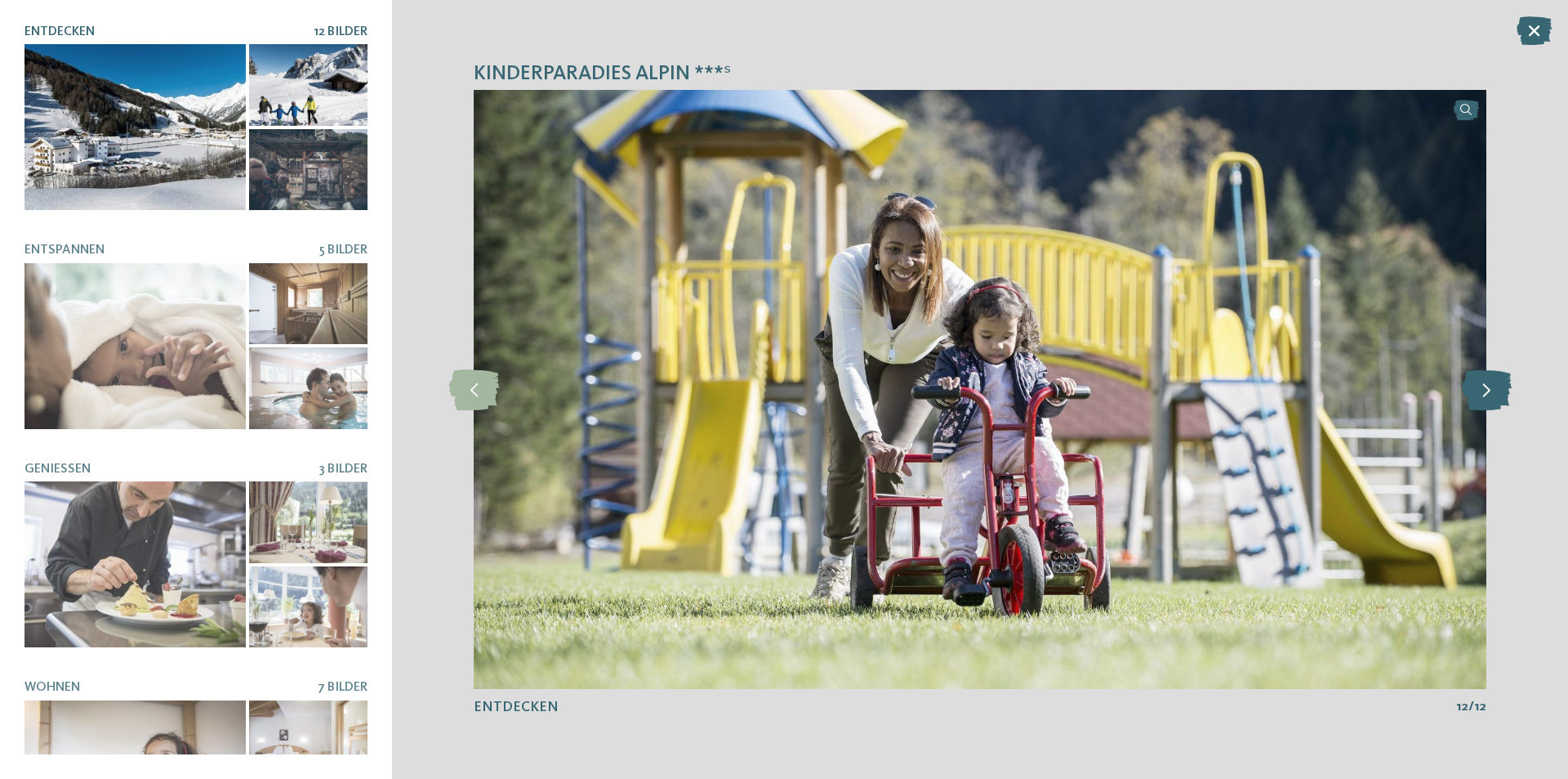
click at [1482, 391] on icon at bounding box center [1486, 390] width 49 height 41
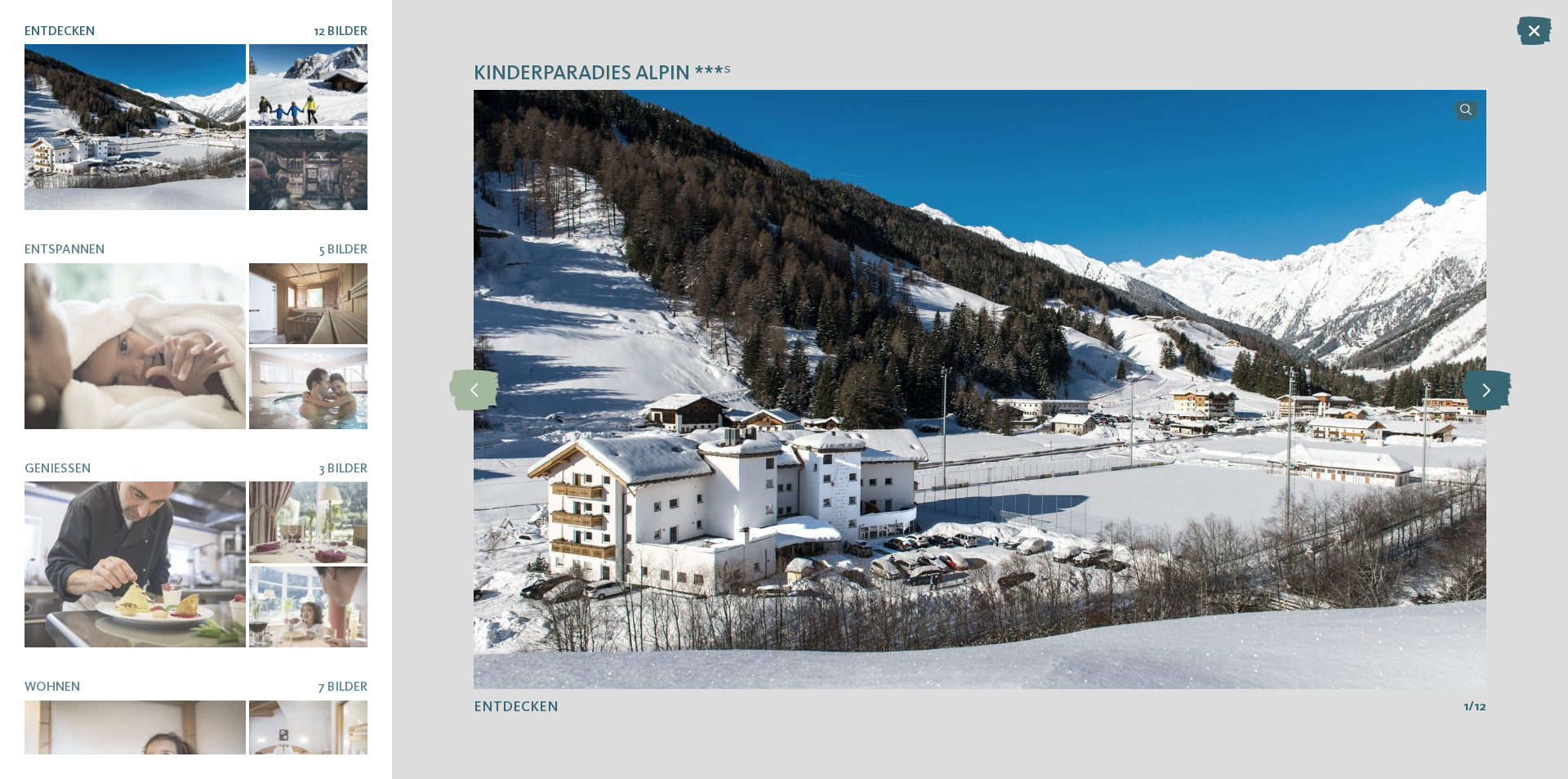
click at [1482, 391] on icon at bounding box center [1486, 390] width 49 height 41
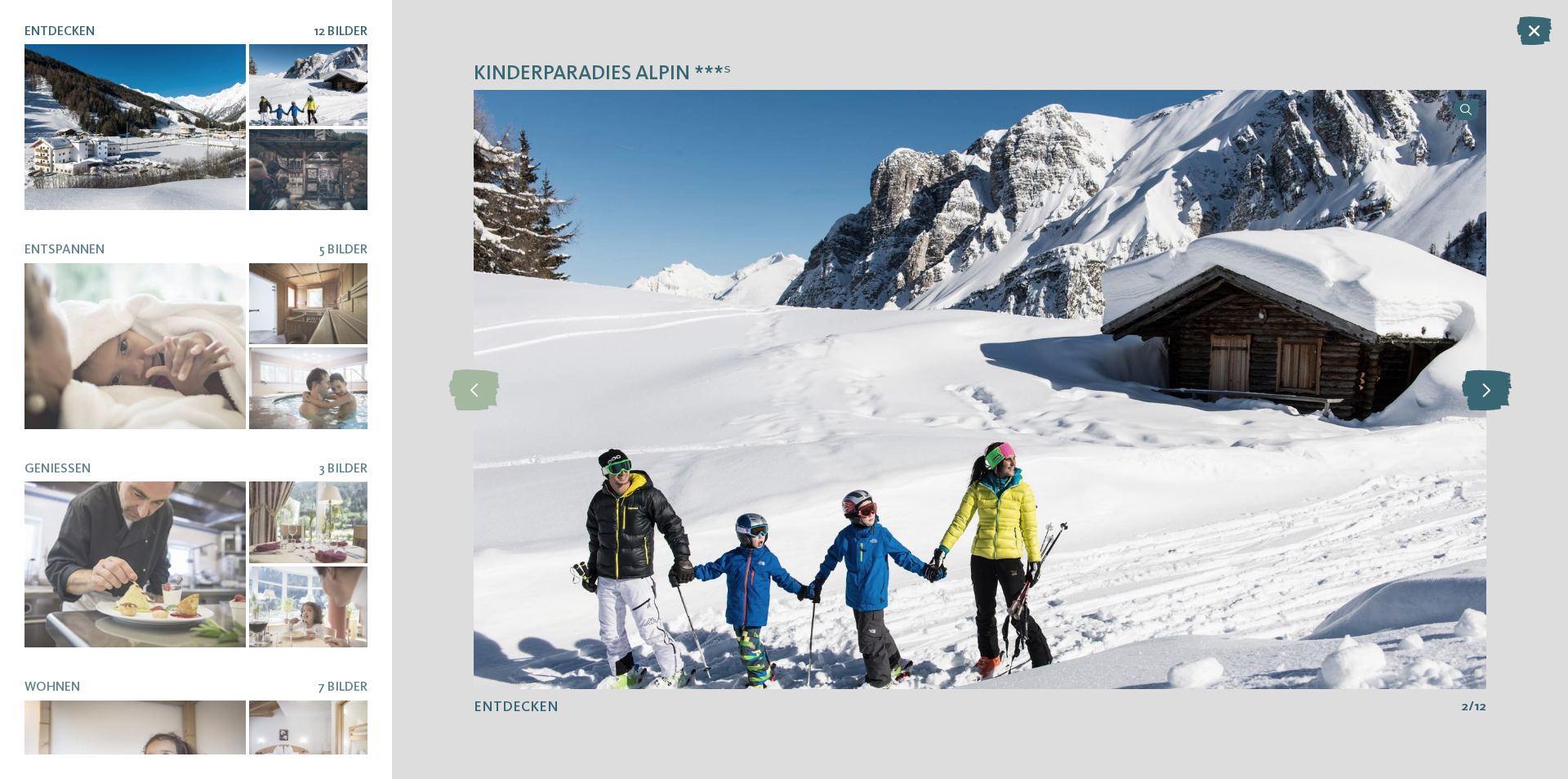
click at [1482, 391] on icon at bounding box center [1486, 390] width 49 height 41
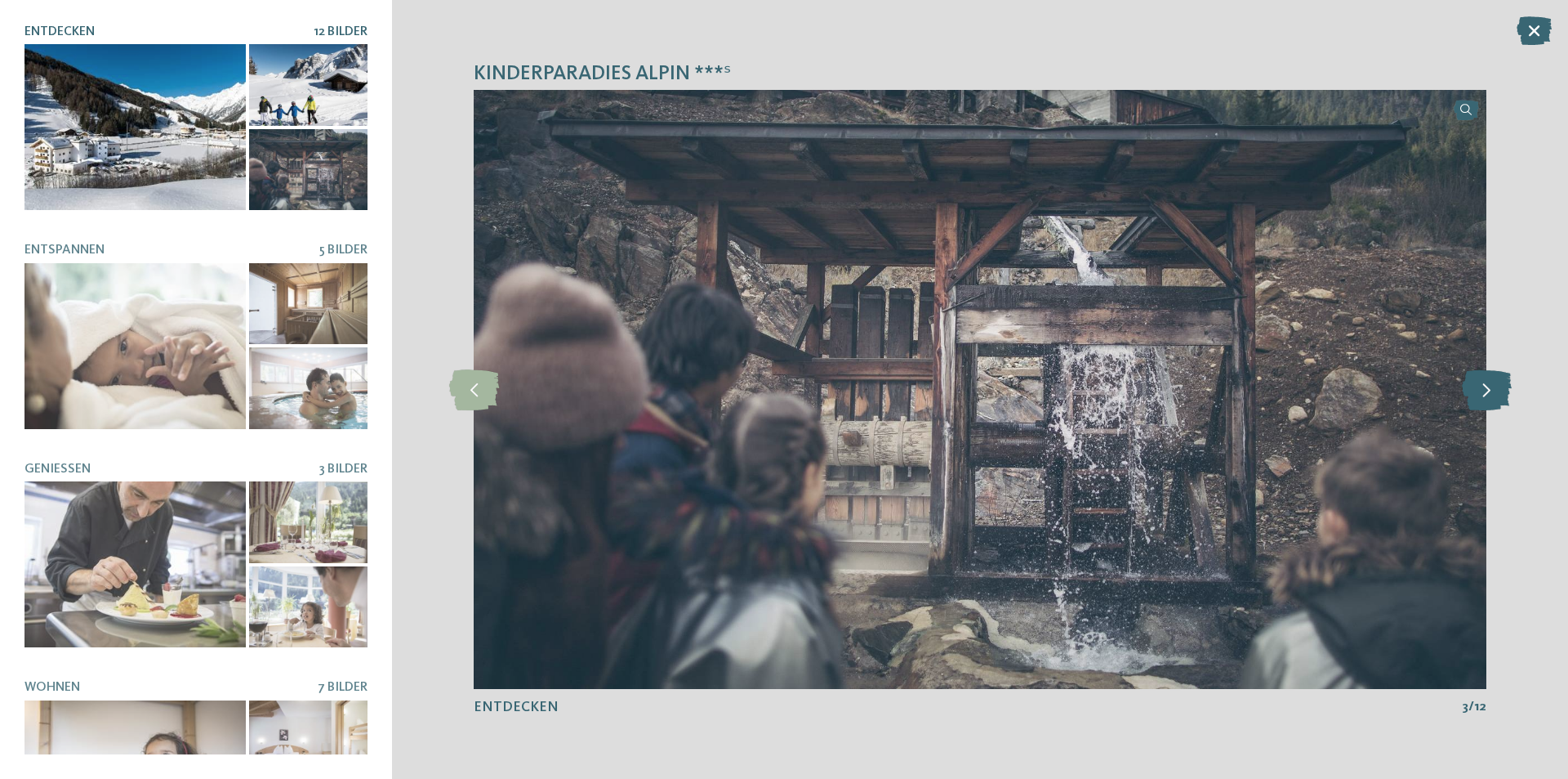
click at [1482, 391] on icon at bounding box center [1486, 390] width 49 height 41
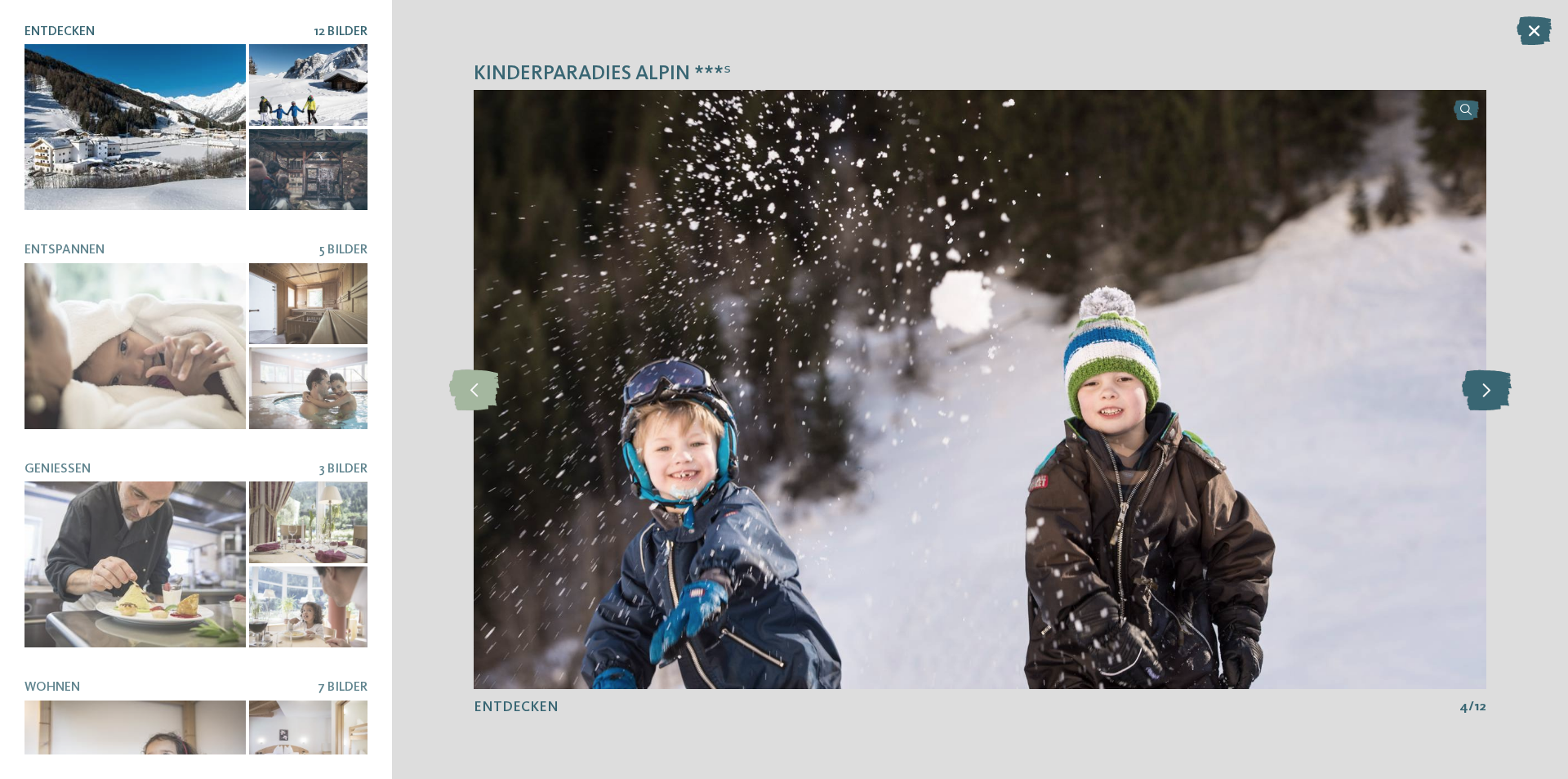
click at [1482, 391] on icon at bounding box center [1486, 390] width 49 height 41
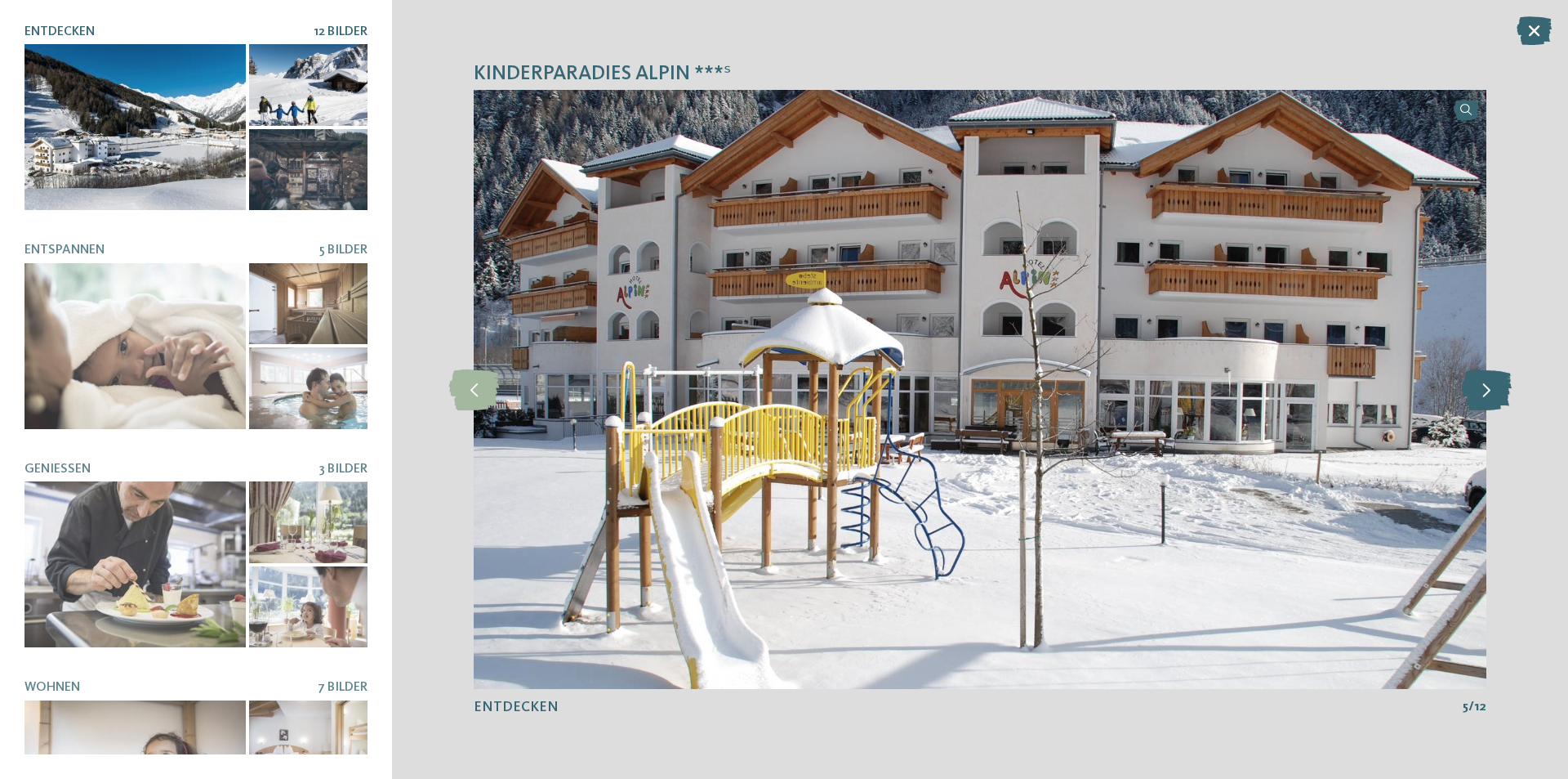
click at [1482, 391] on icon at bounding box center [1486, 390] width 49 height 41
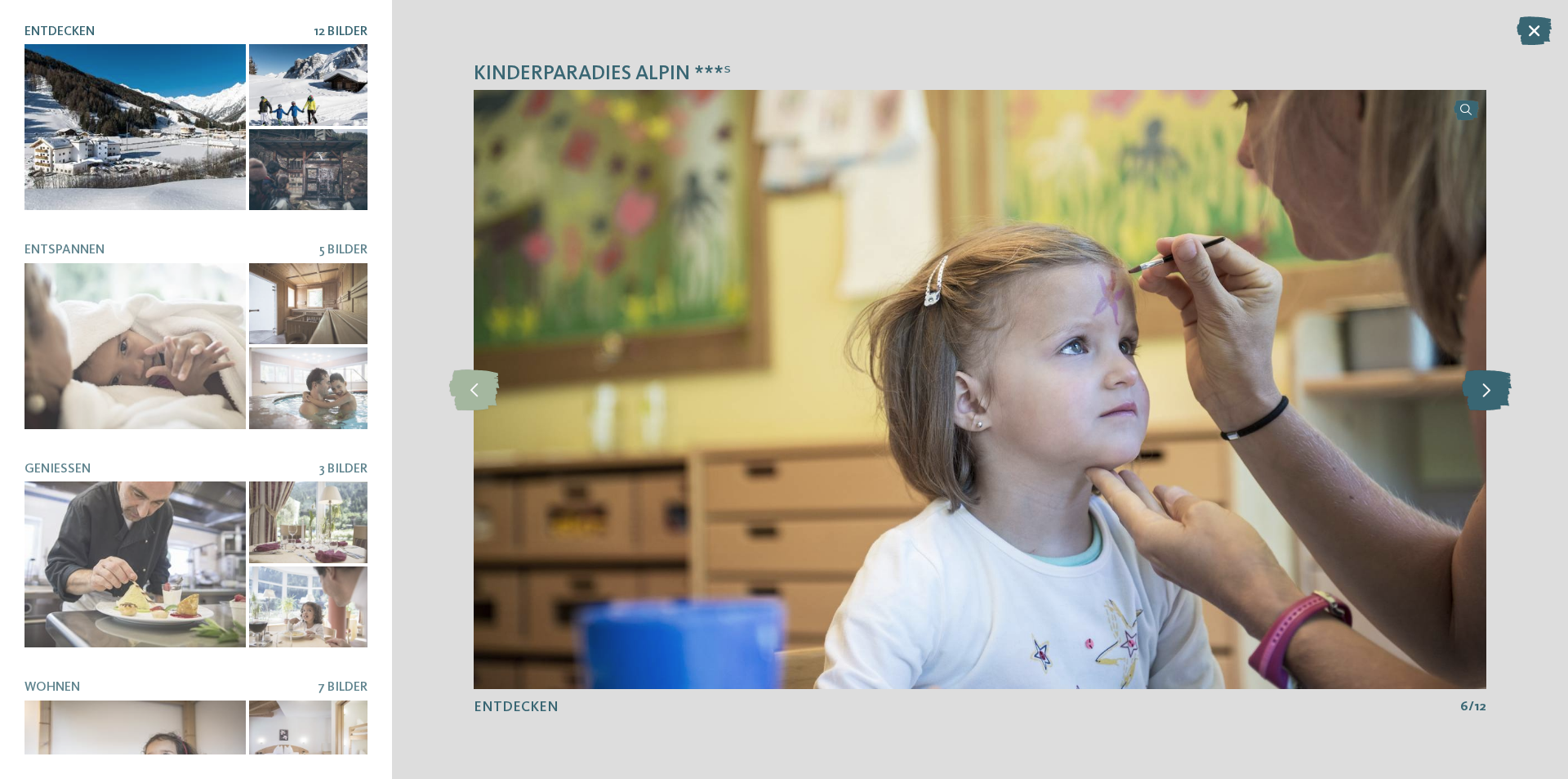
click at [1482, 391] on icon at bounding box center [1486, 390] width 49 height 41
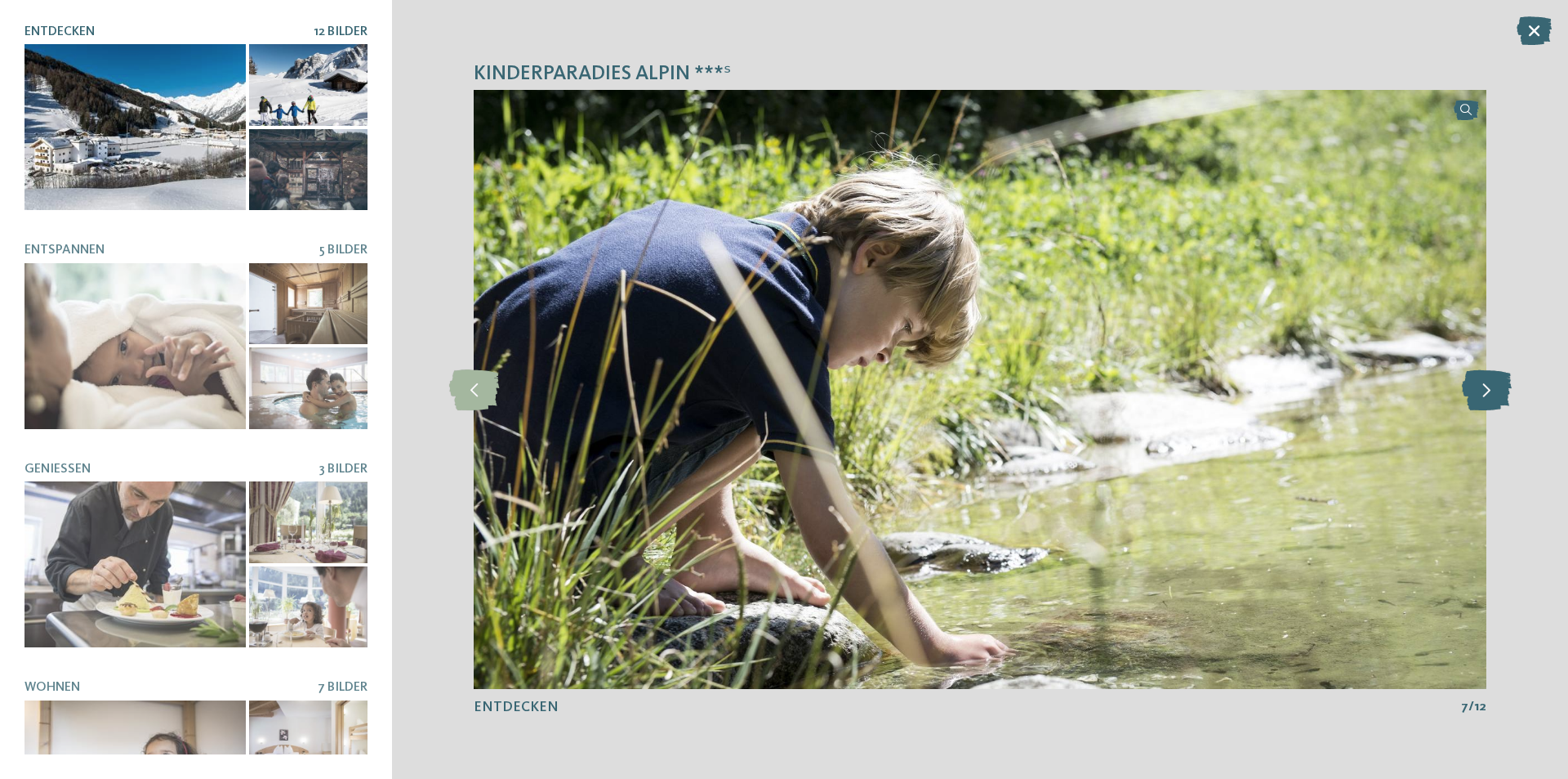
click at [1482, 391] on icon at bounding box center [1486, 390] width 49 height 41
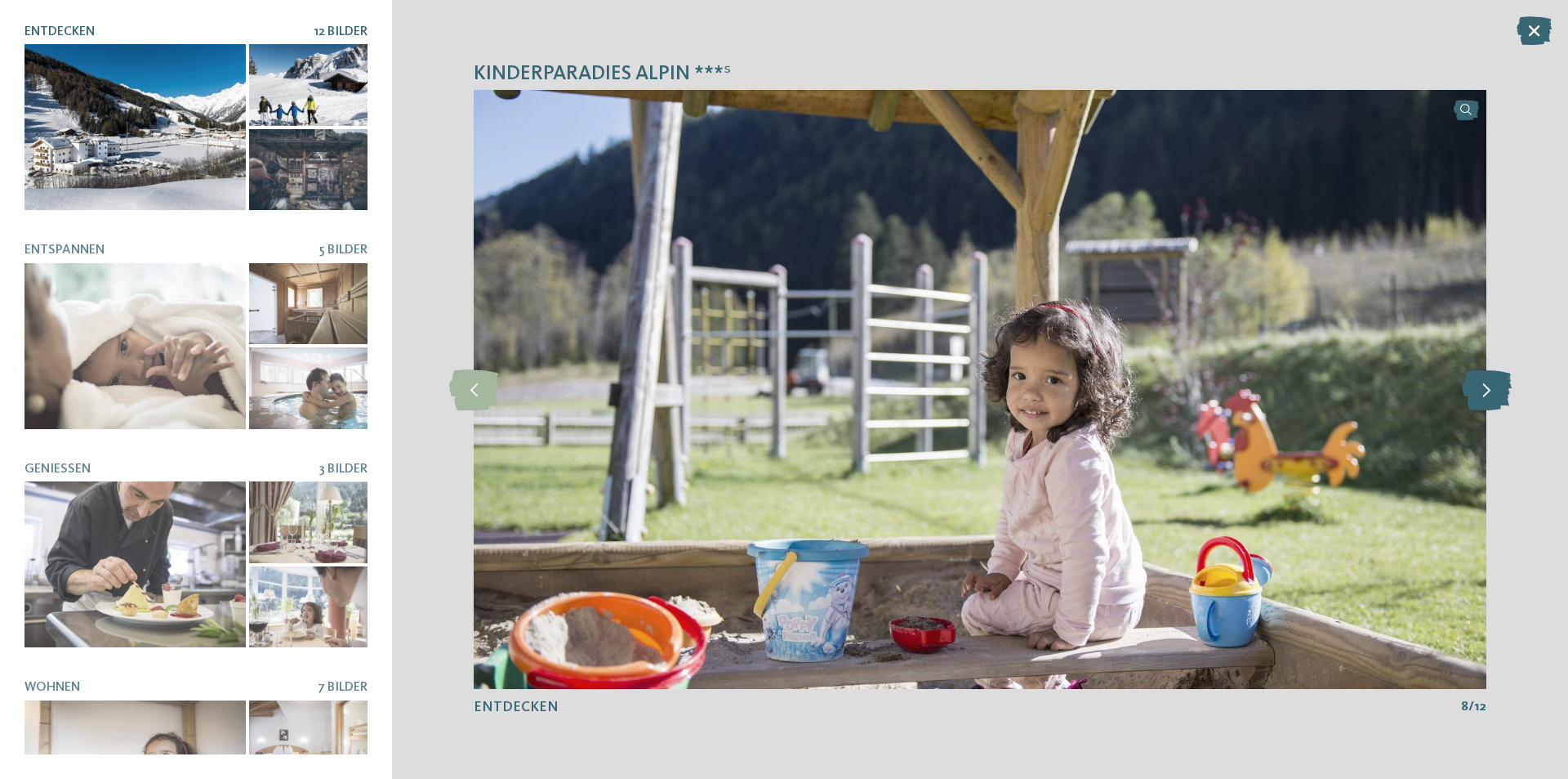
click at [1482, 391] on icon at bounding box center [1486, 390] width 49 height 41
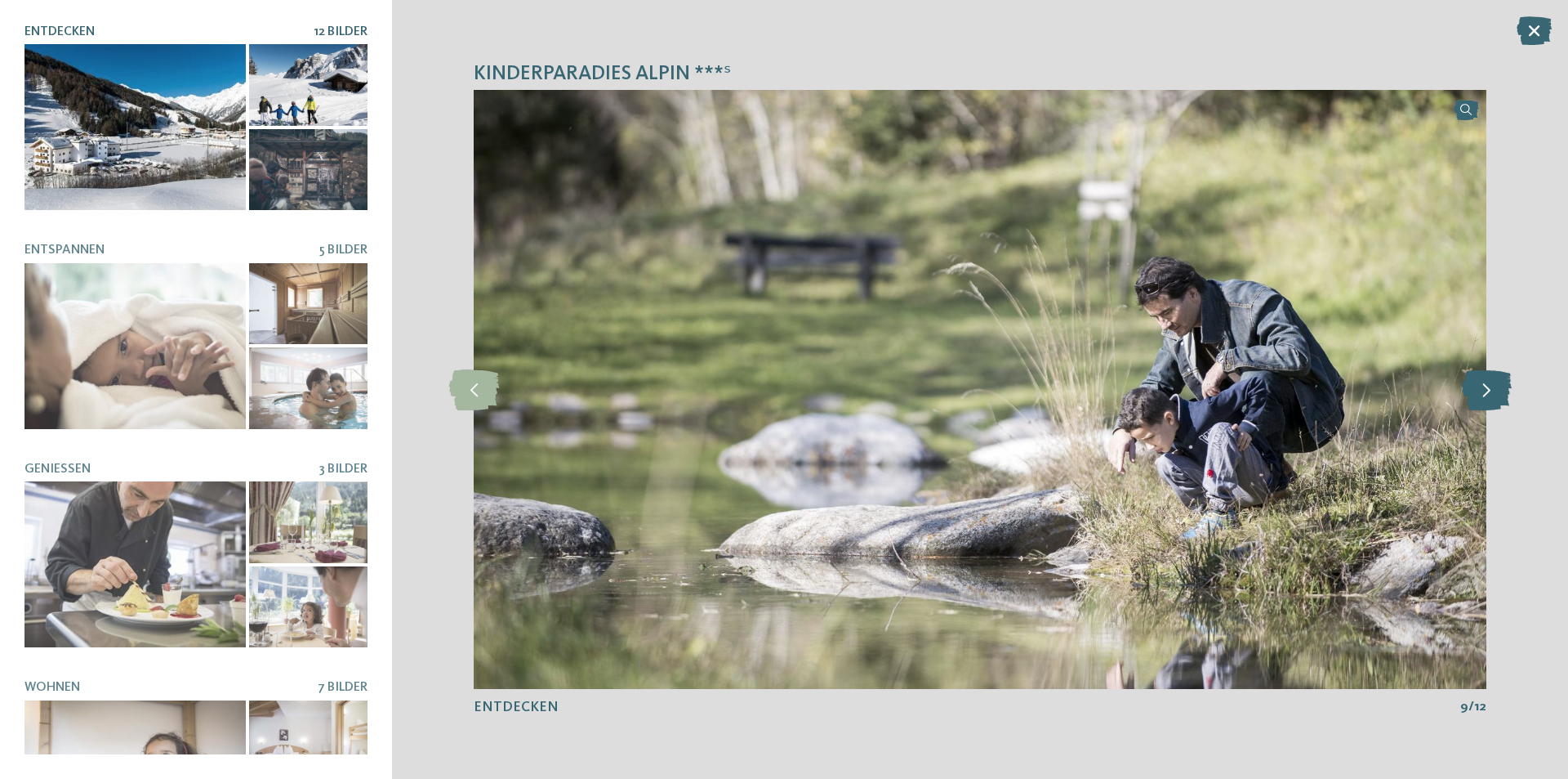
click at [1482, 391] on icon at bounding box center [1486, 390] width 49 height 41
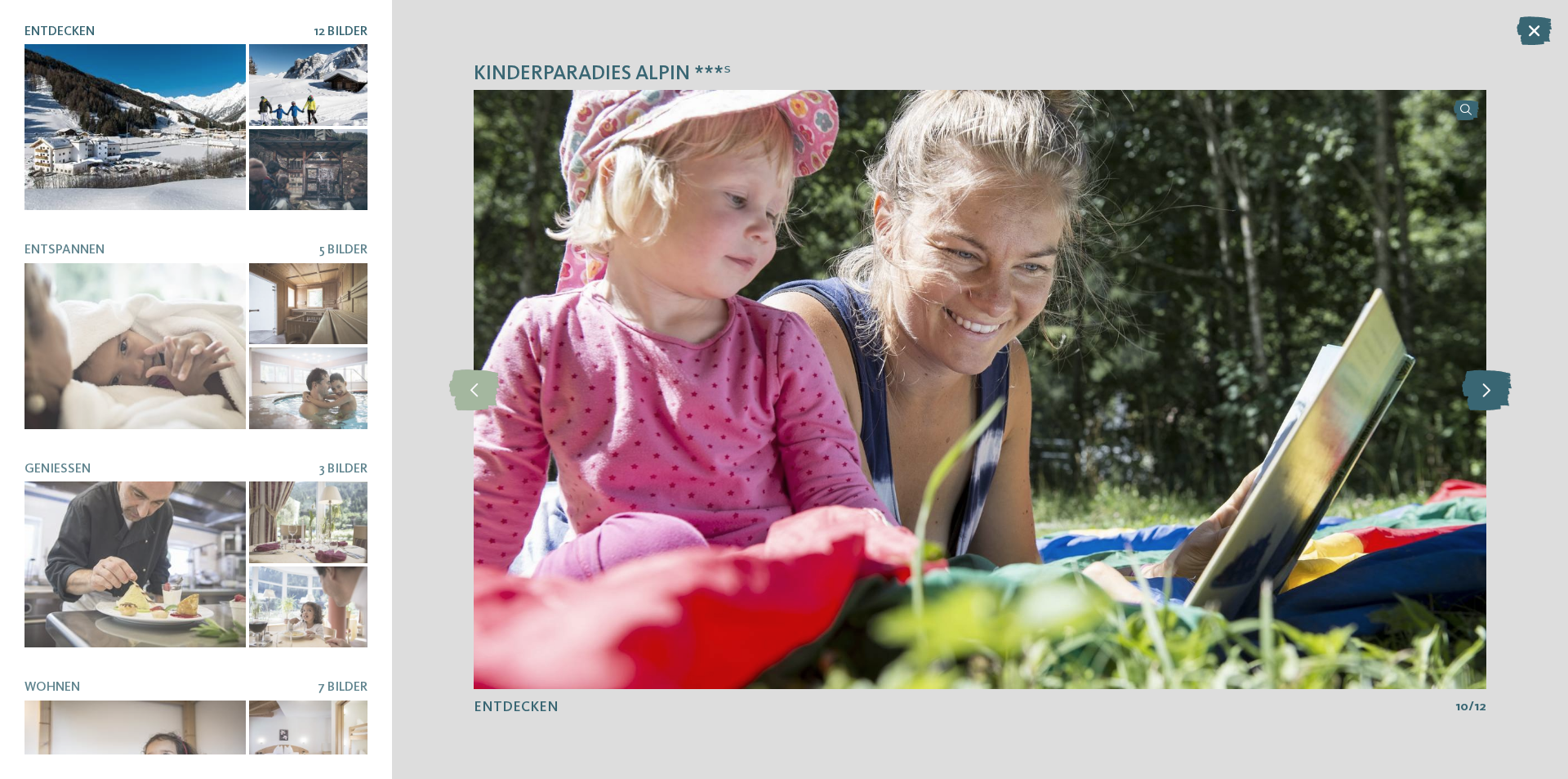
click at [1482, 391] on icon at bounding box center [1486, 390] width 49 height 41
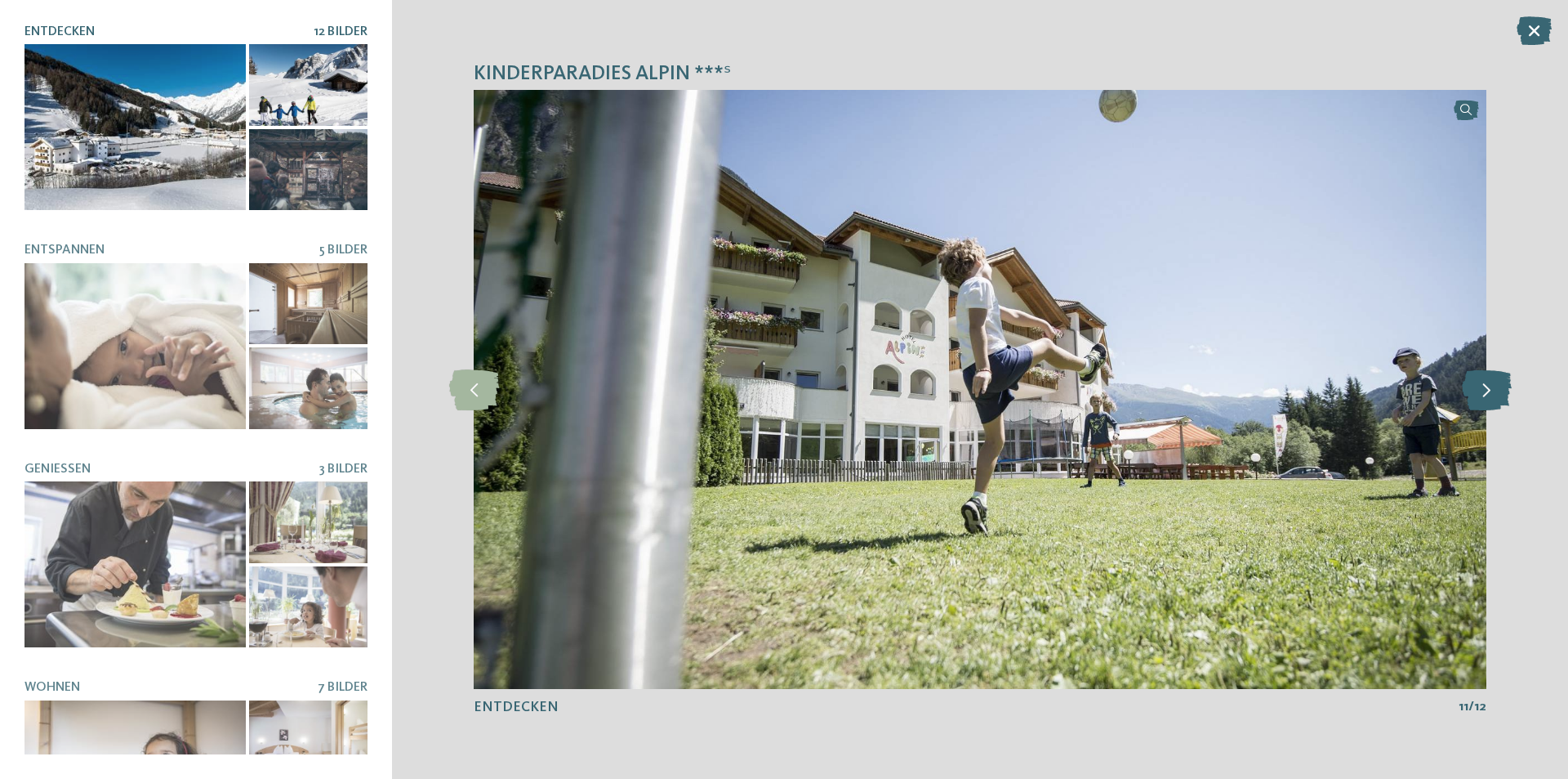
click at [1482, 391] on icon at bounding box center [1486, 390] width 49 height 41
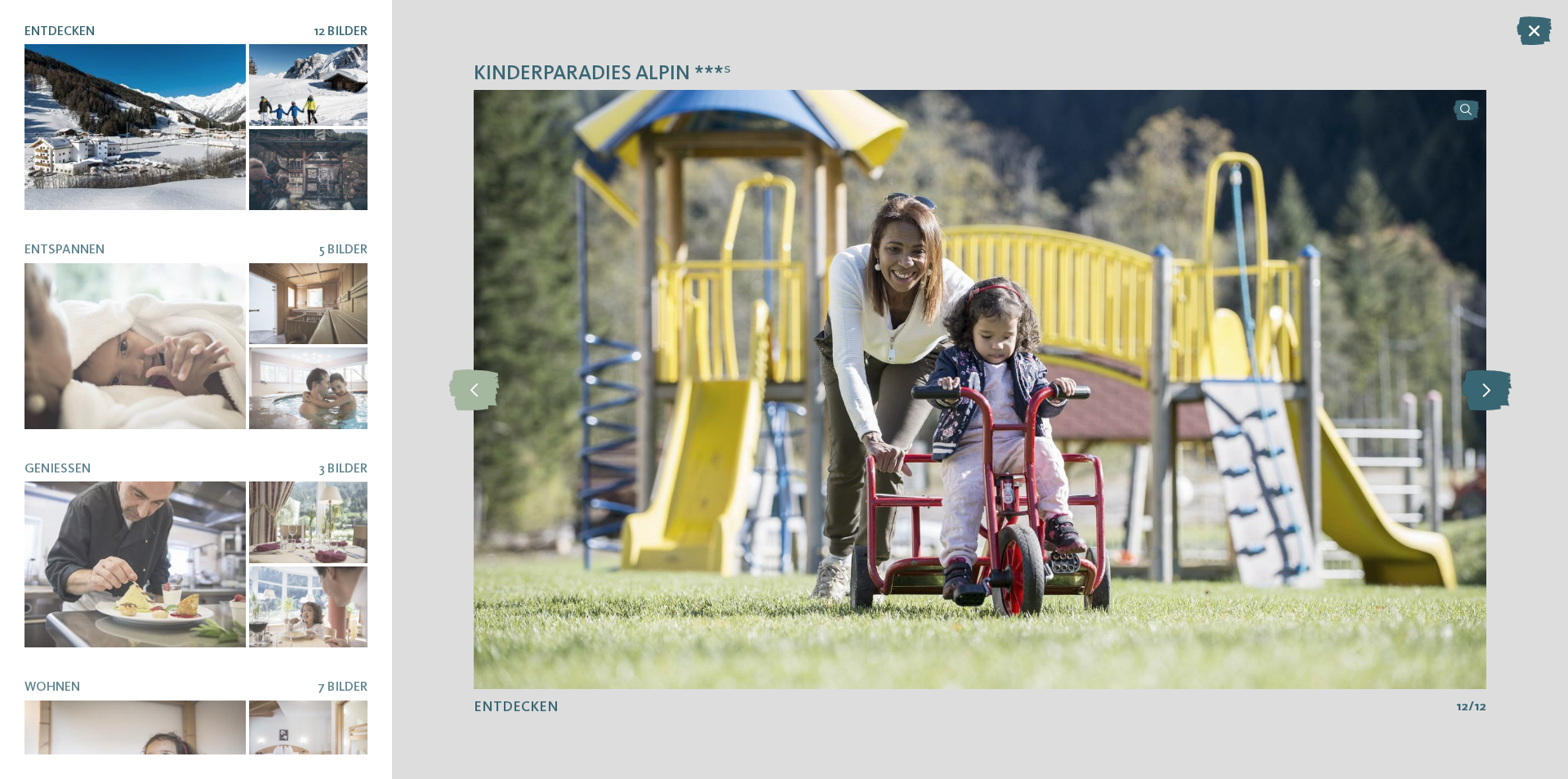
click at [1482, 391] on icon at bounding box center [1486, 390] width 49 height 41
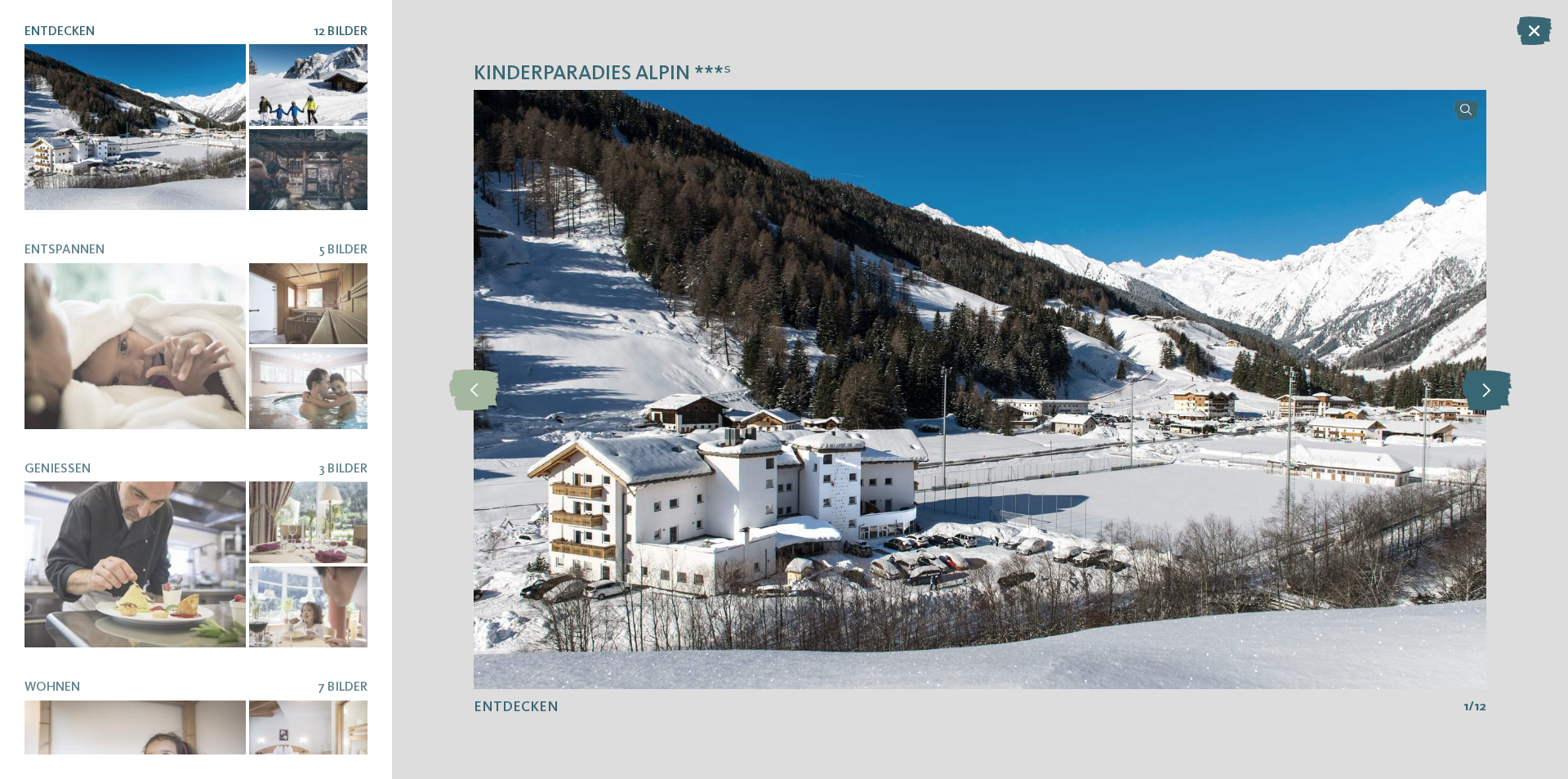
click at [1482, 391] on icon at bounding box center [1486, 390] width 49 height 41
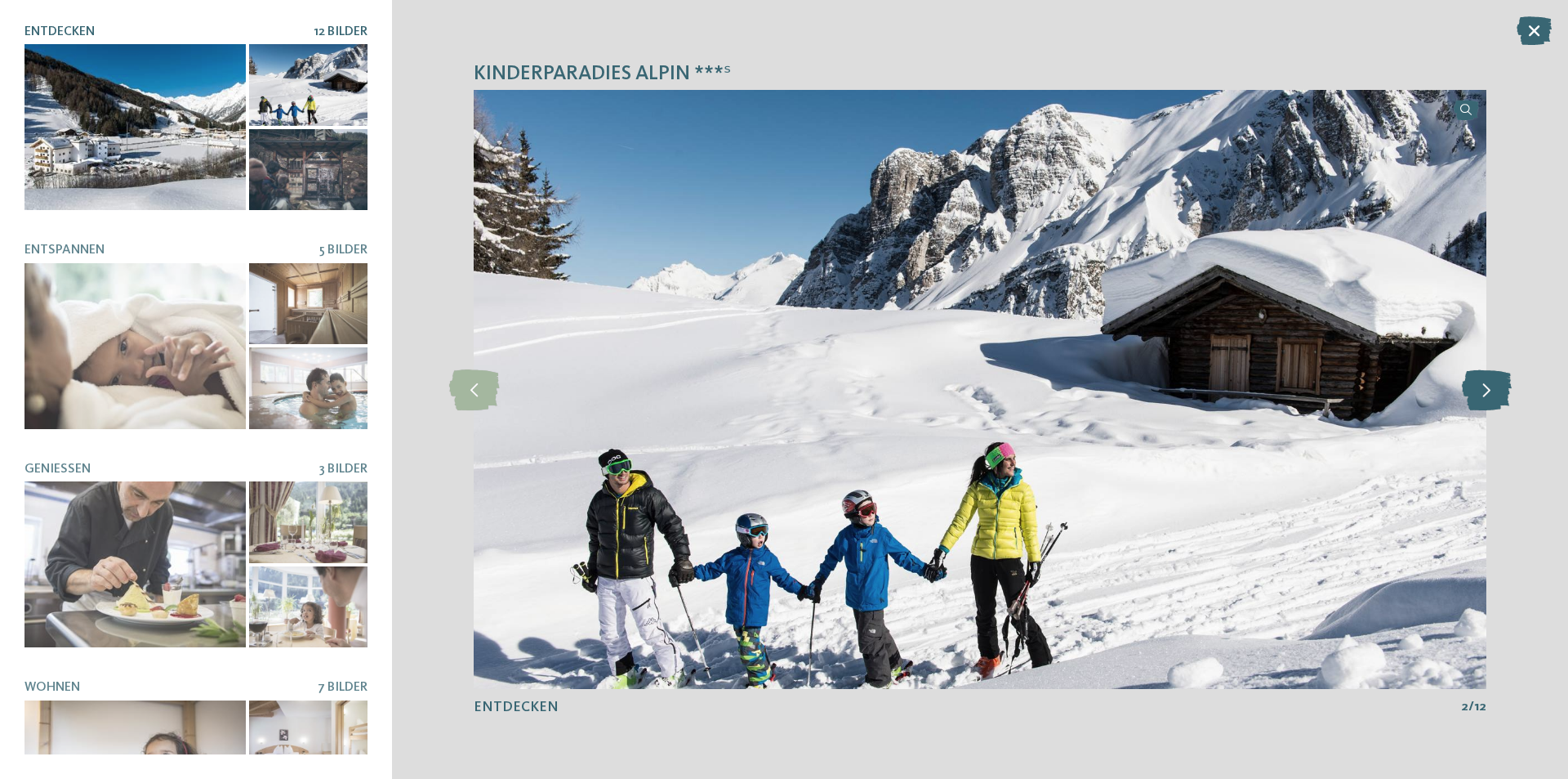
click at [1482, 391] on icon at bounding box center [1486, 390] width 49 height 41
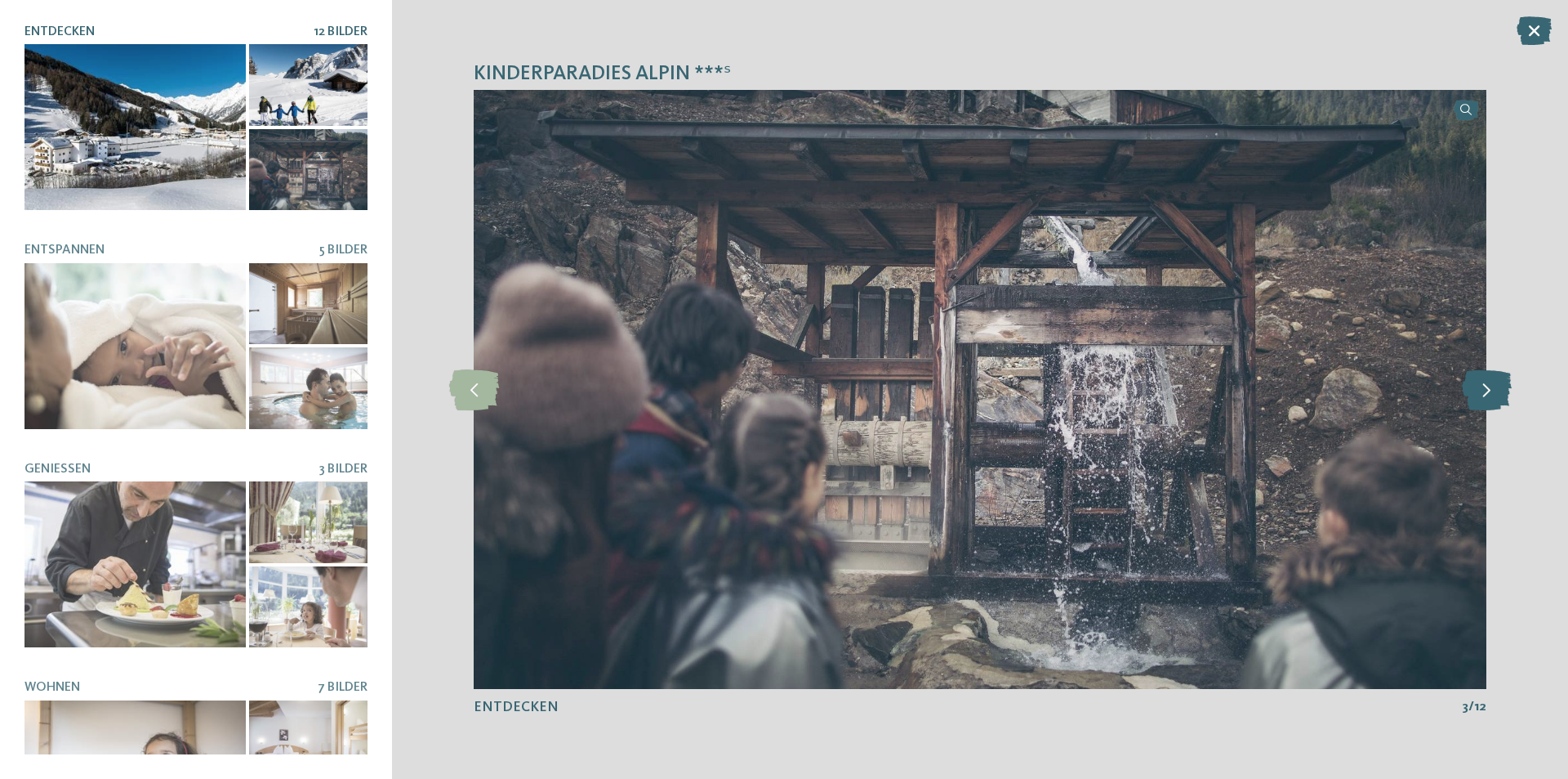
click at [1482, 391] on icon at bounding box center [1486, 390] width 49 height 41
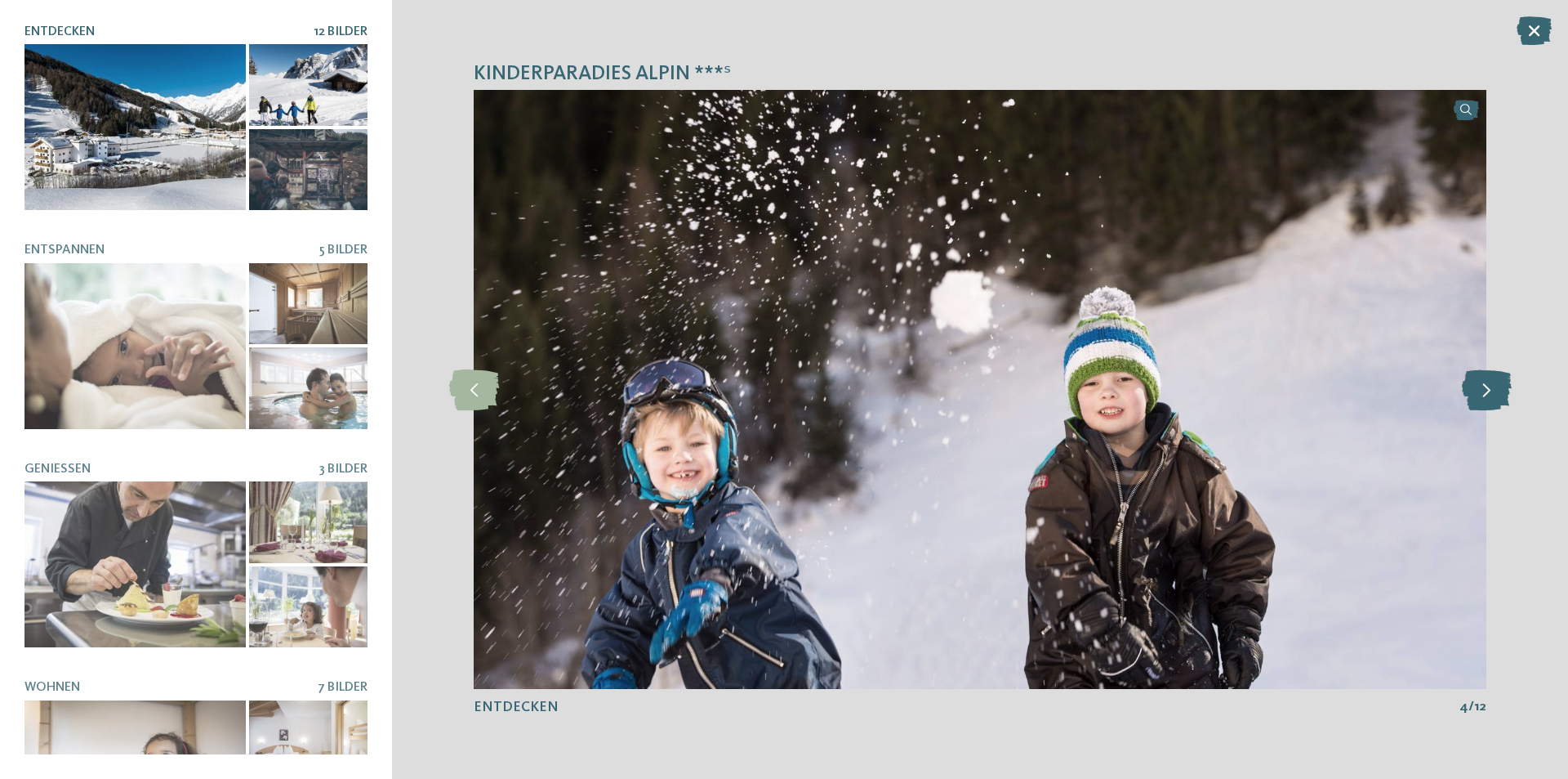
click at [1482, 391] on icon at bounding box center [1486, 390] width 49 height 41
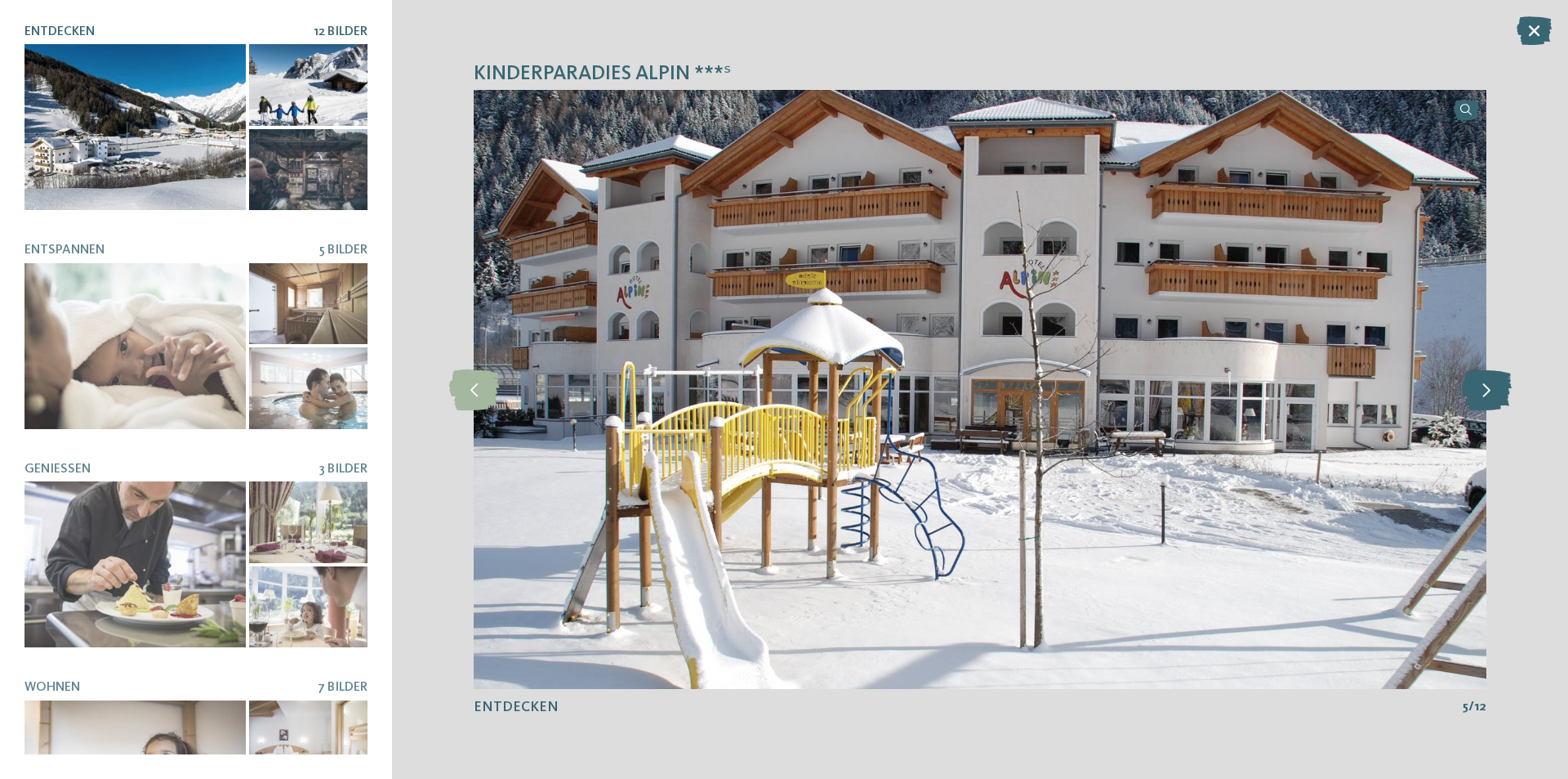
click at [1482, 391] on icon at bounding box center [1486, 390] width 49 height 41
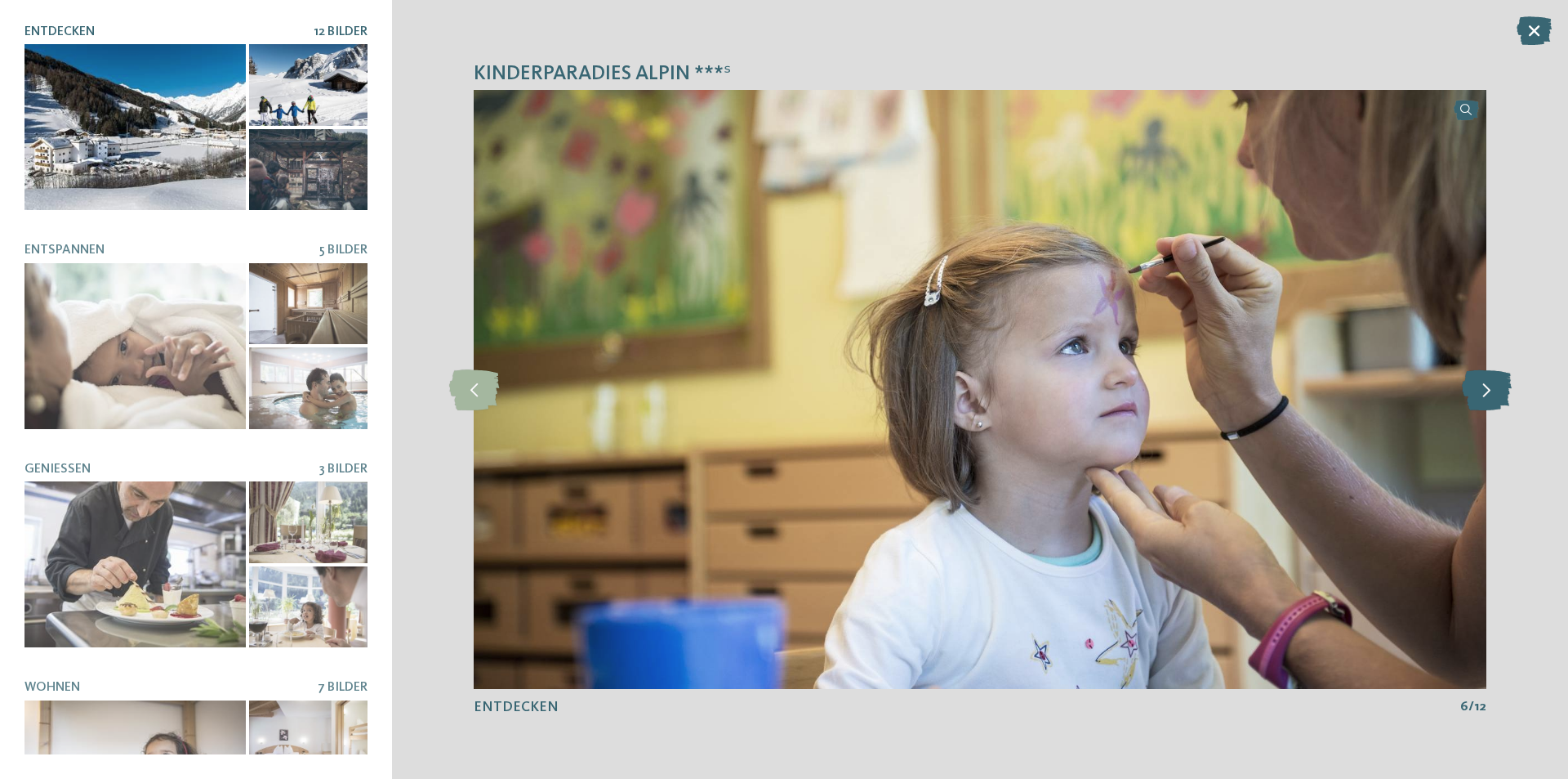
click at [1482, 391] on icon at bounding box center [1486, 390] width 49 height 41
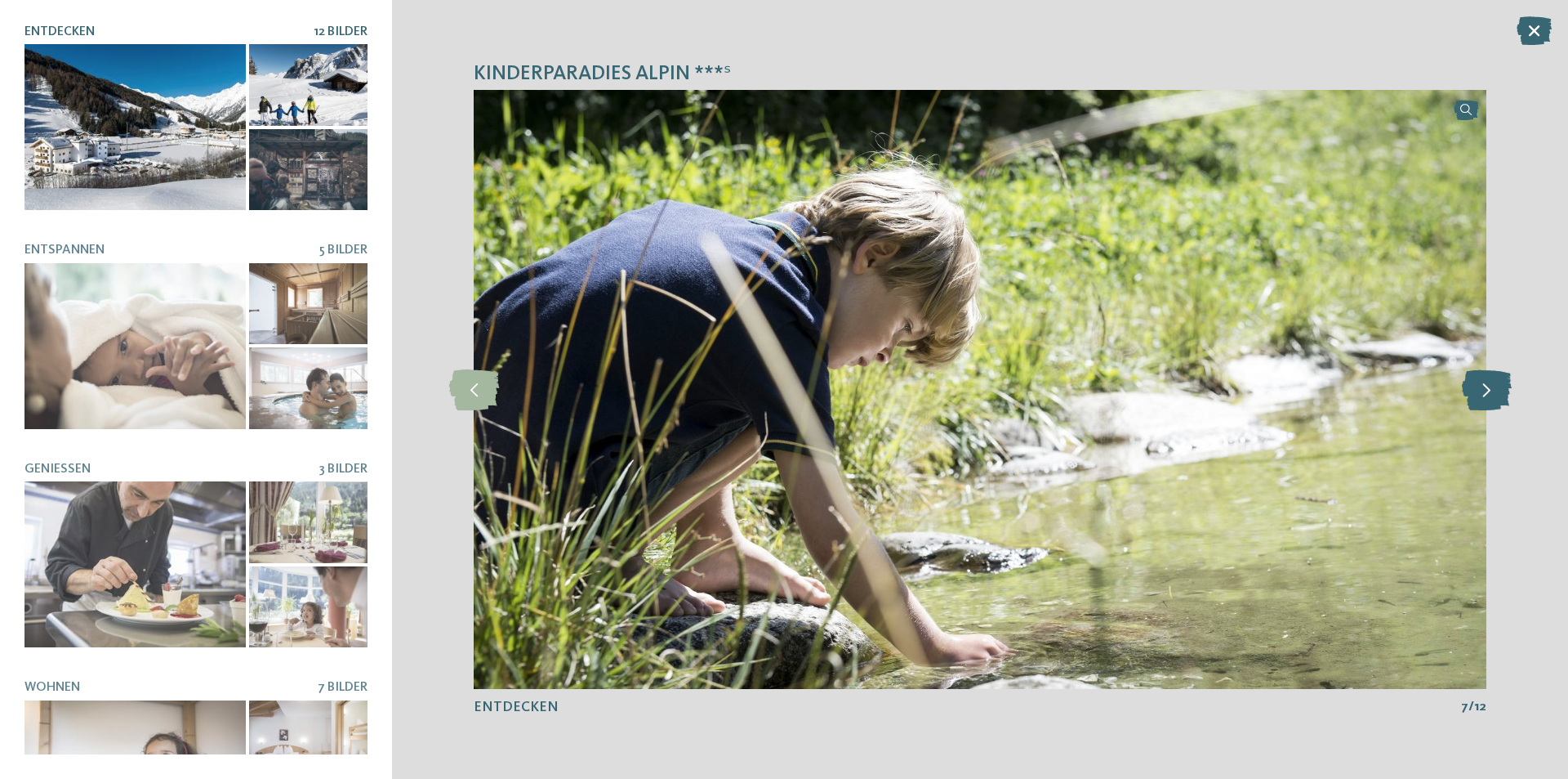
click at [1482, 391] on icon at bounding box center [1486, 390] width 49 height 41
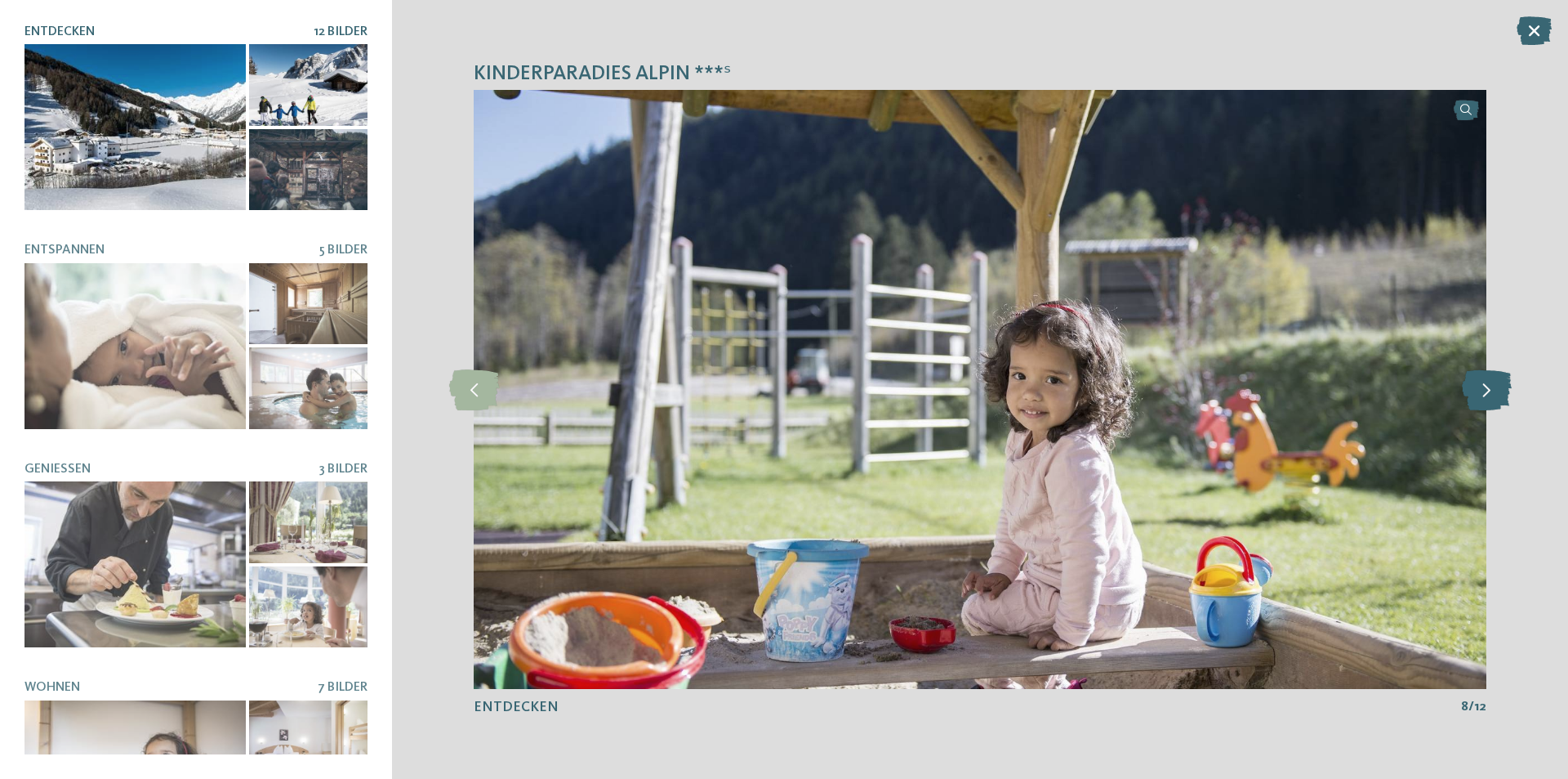
click at [1482, 391] on icon at bounding box center [1486, 390] width 49 height 41
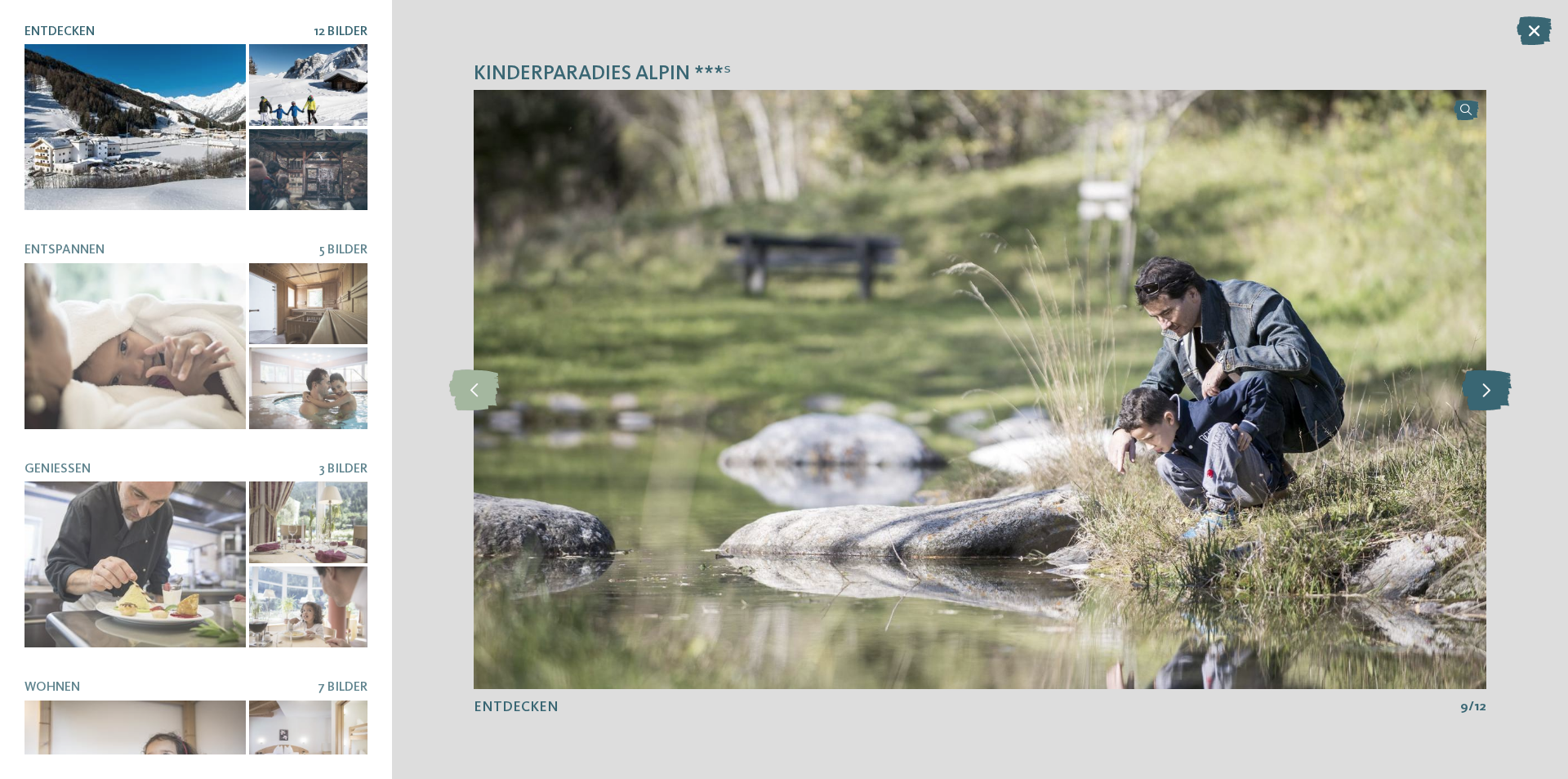
click at [1482, 391] on icon at bounding box center [1486, 390] width 49 height 41
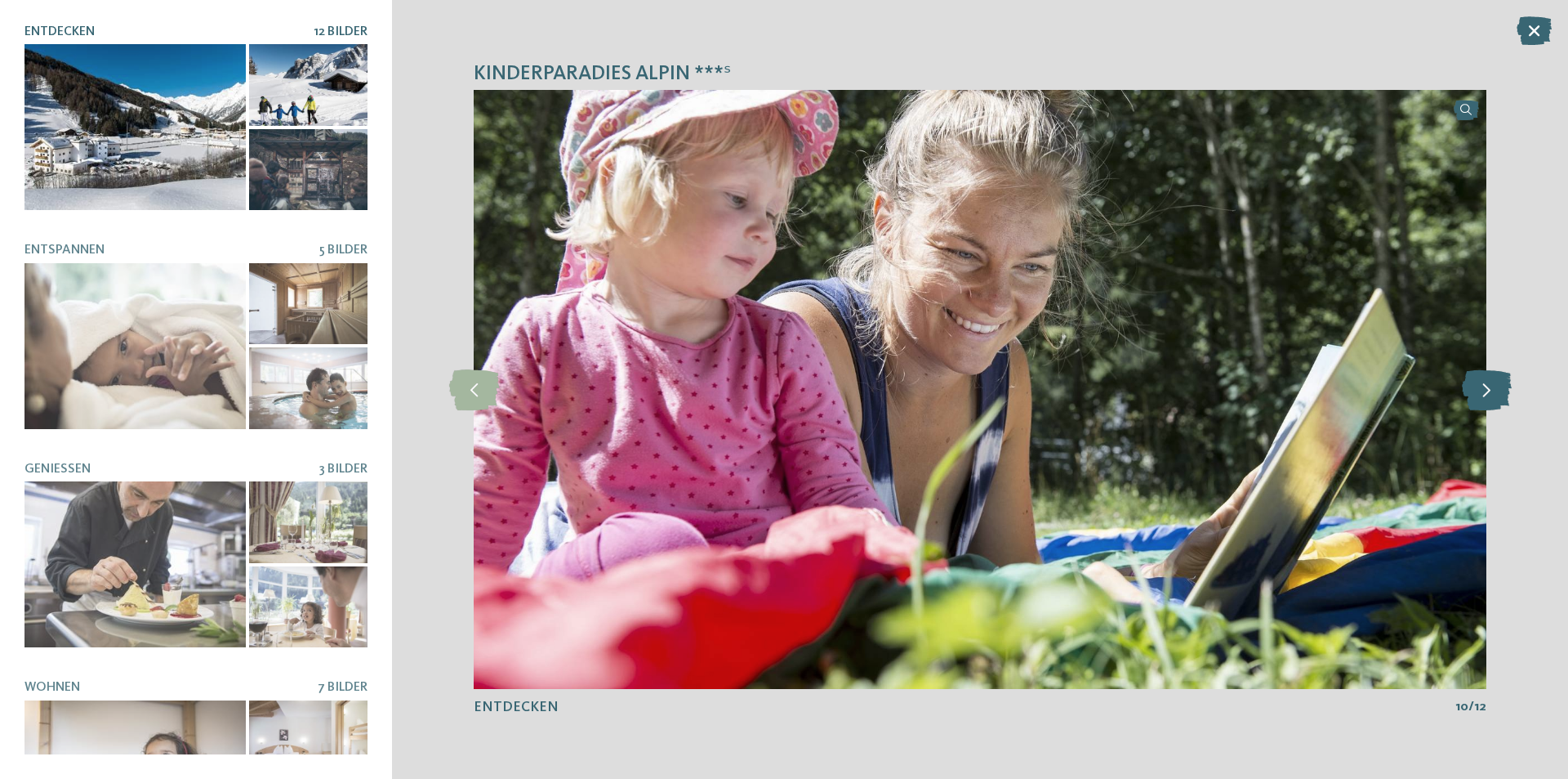
click at [1482, 391] on icon at bounding box center [1486, 390] width 49 height 41
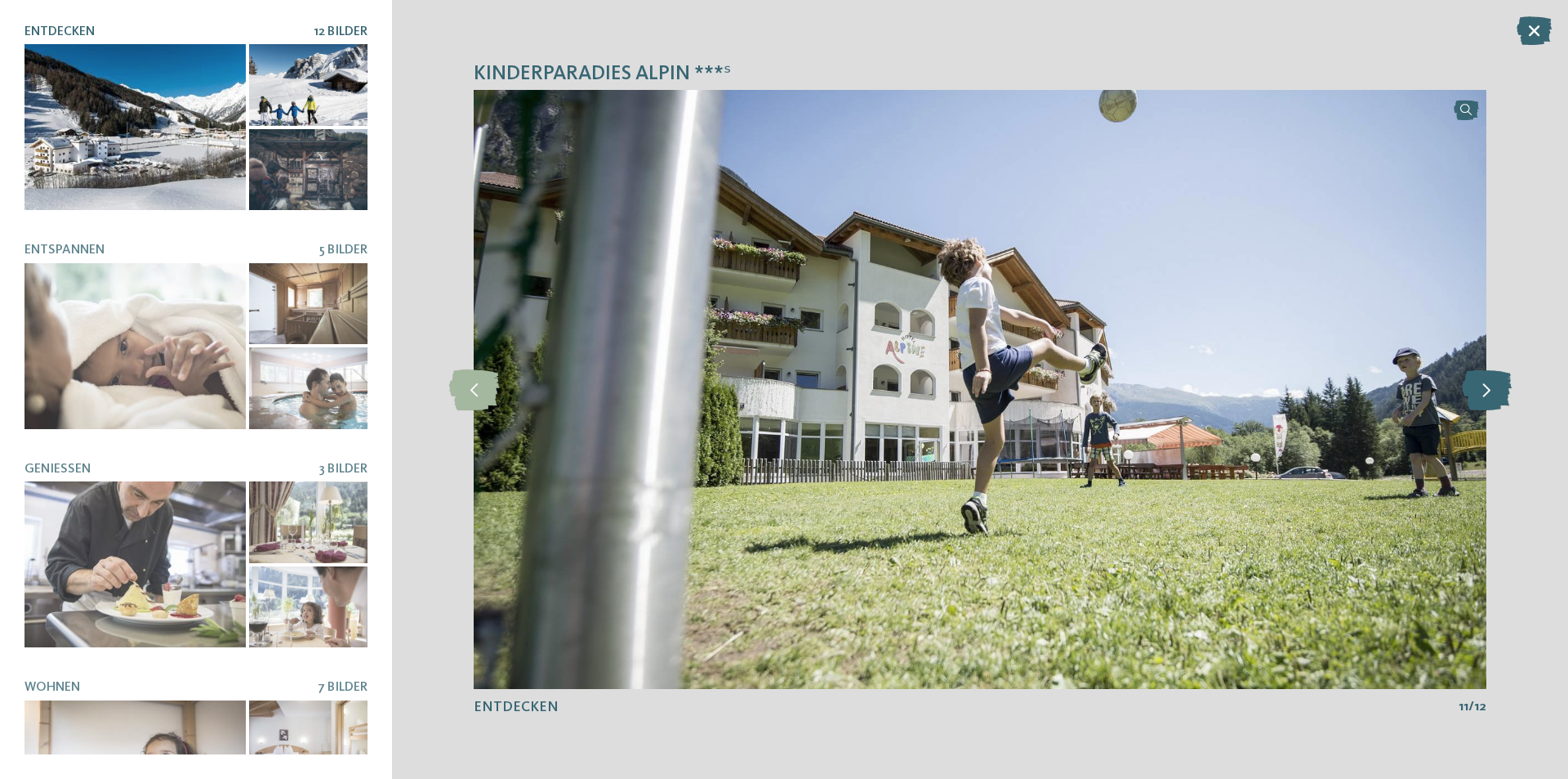
click at [1482, 391] on icon at bounding box center [1486, 390] width 49 height 41
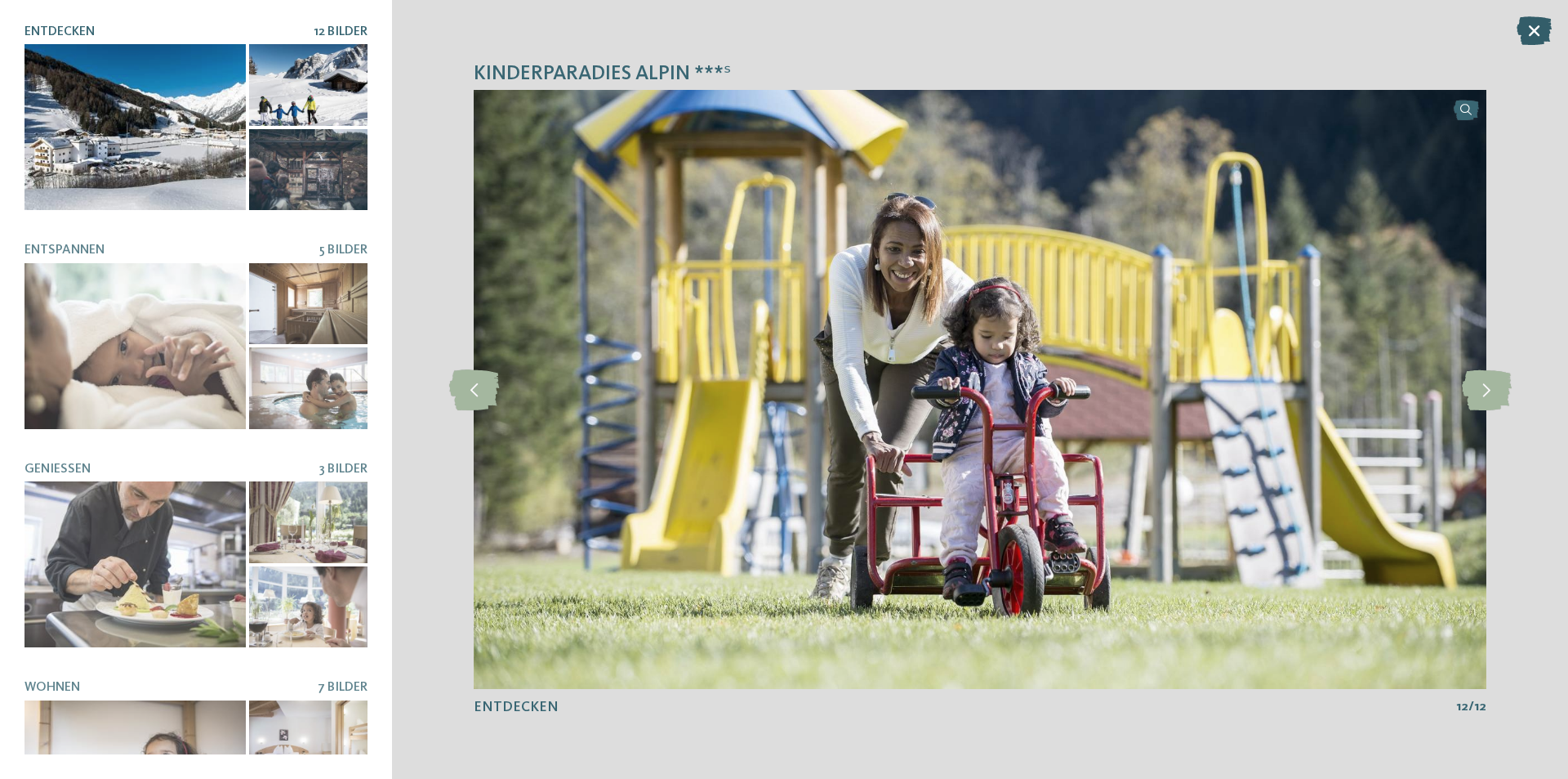
click at [1538, 24] on icon at bounding box center [1534, 31] width 35 height 29
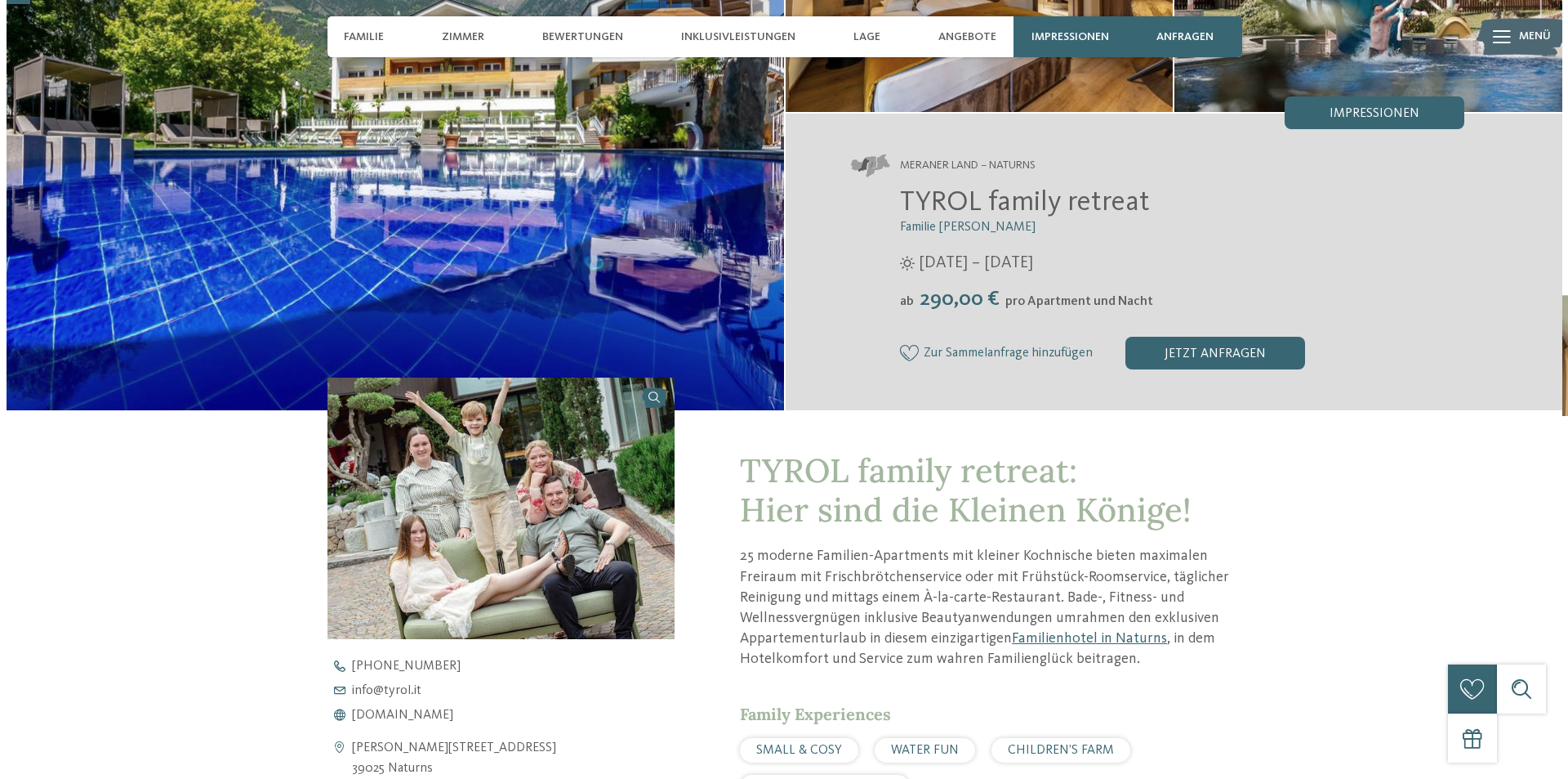
scroll to position [82, 0]
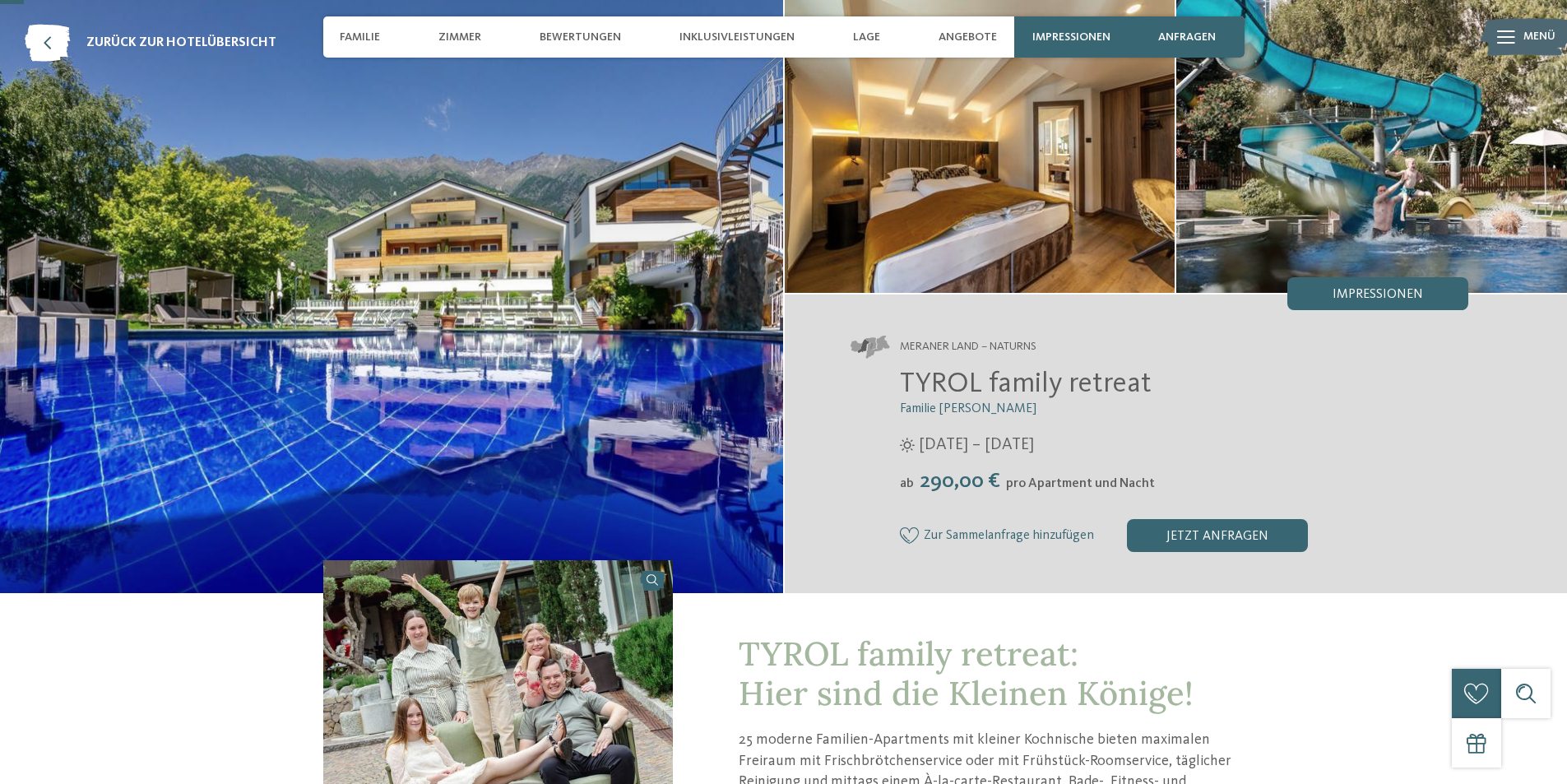
click at [1373, 293] on span "Impressionen" at bounding box center [1378, 295] width 90 height 13
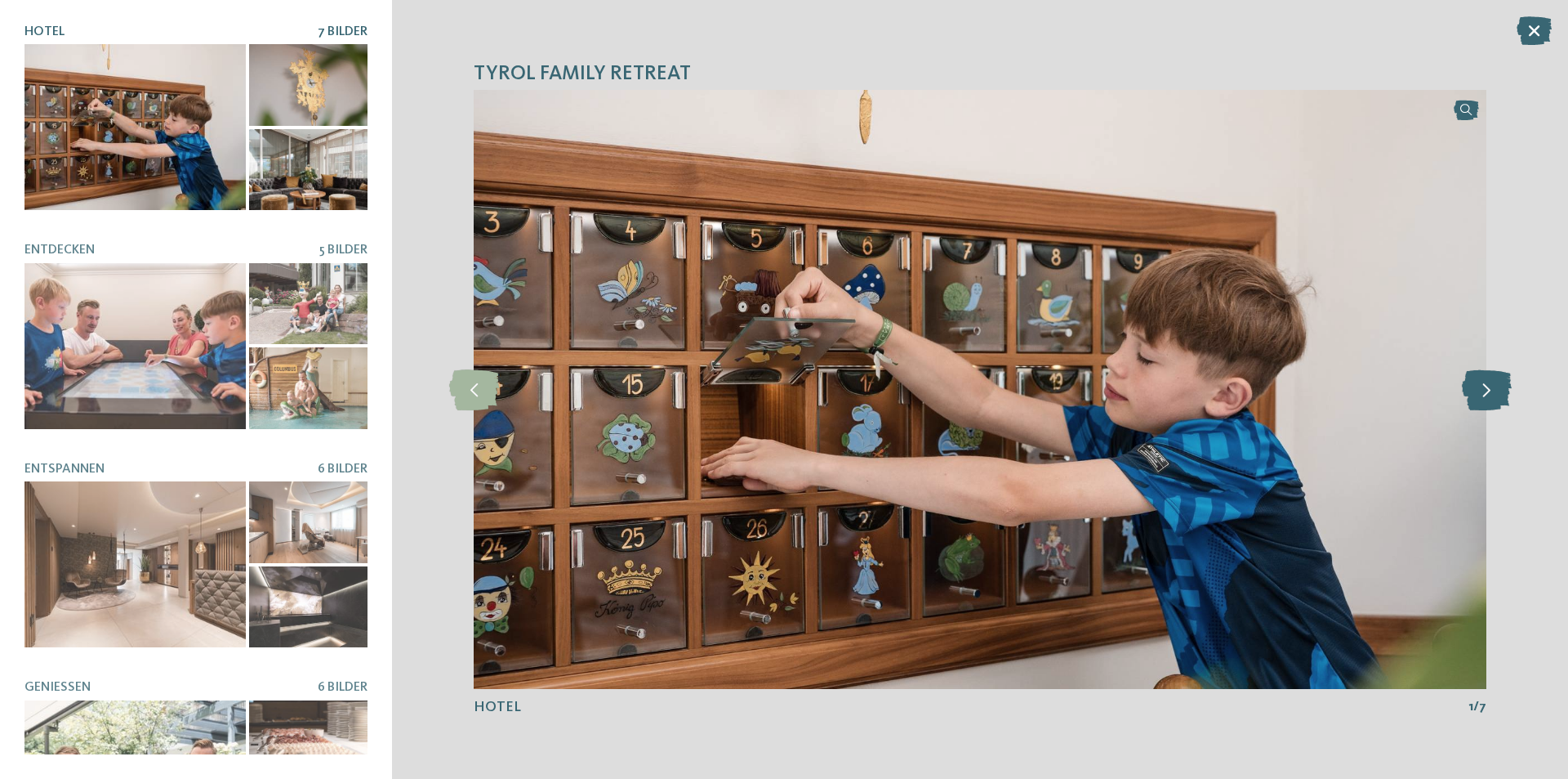
click at [1488, 387] on icon at bounding box center [1486, 390] width 49 height 41
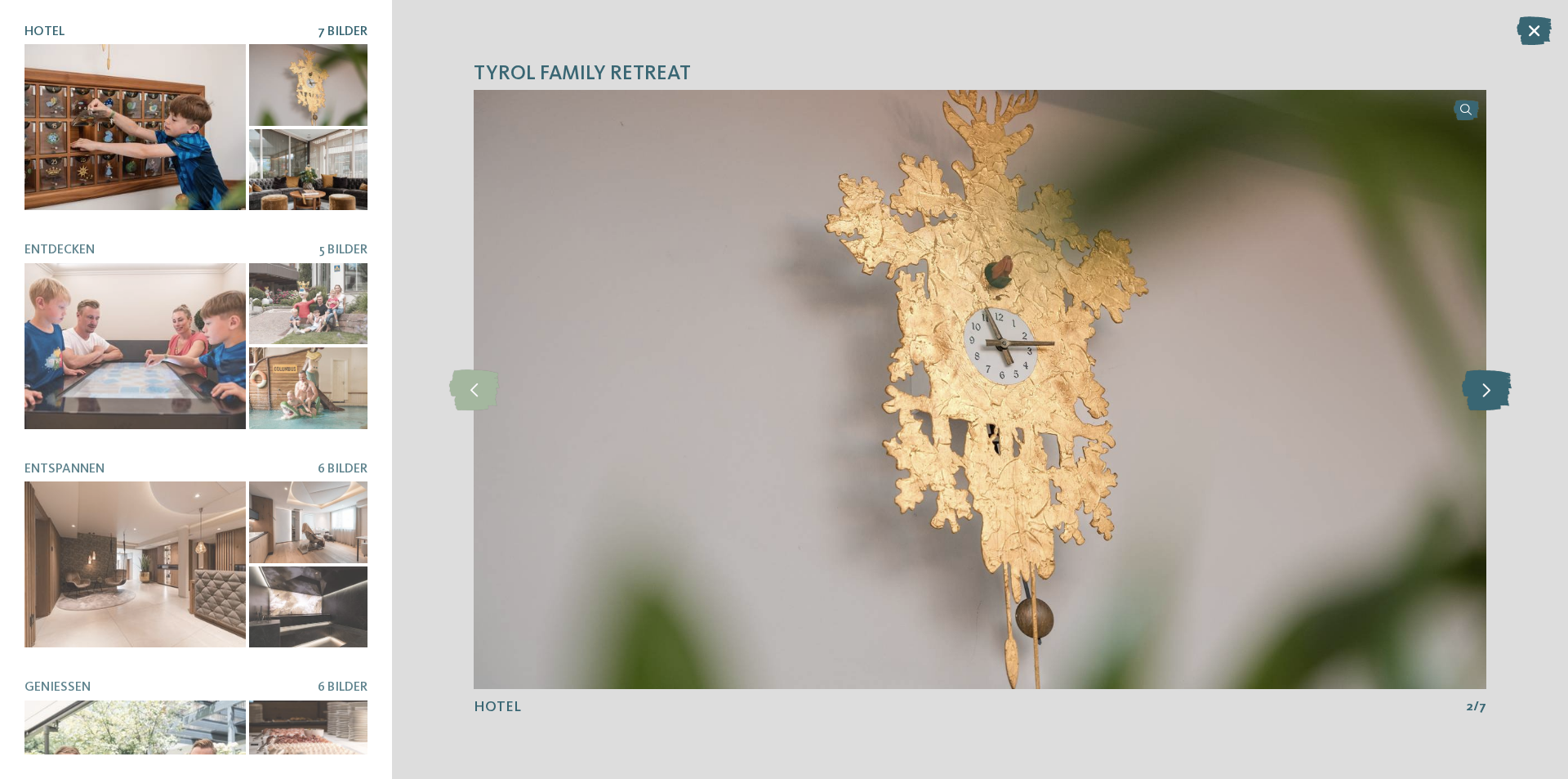
click at [1488, 387] on icon at bounding box center [1486, 390] width 49 height 41
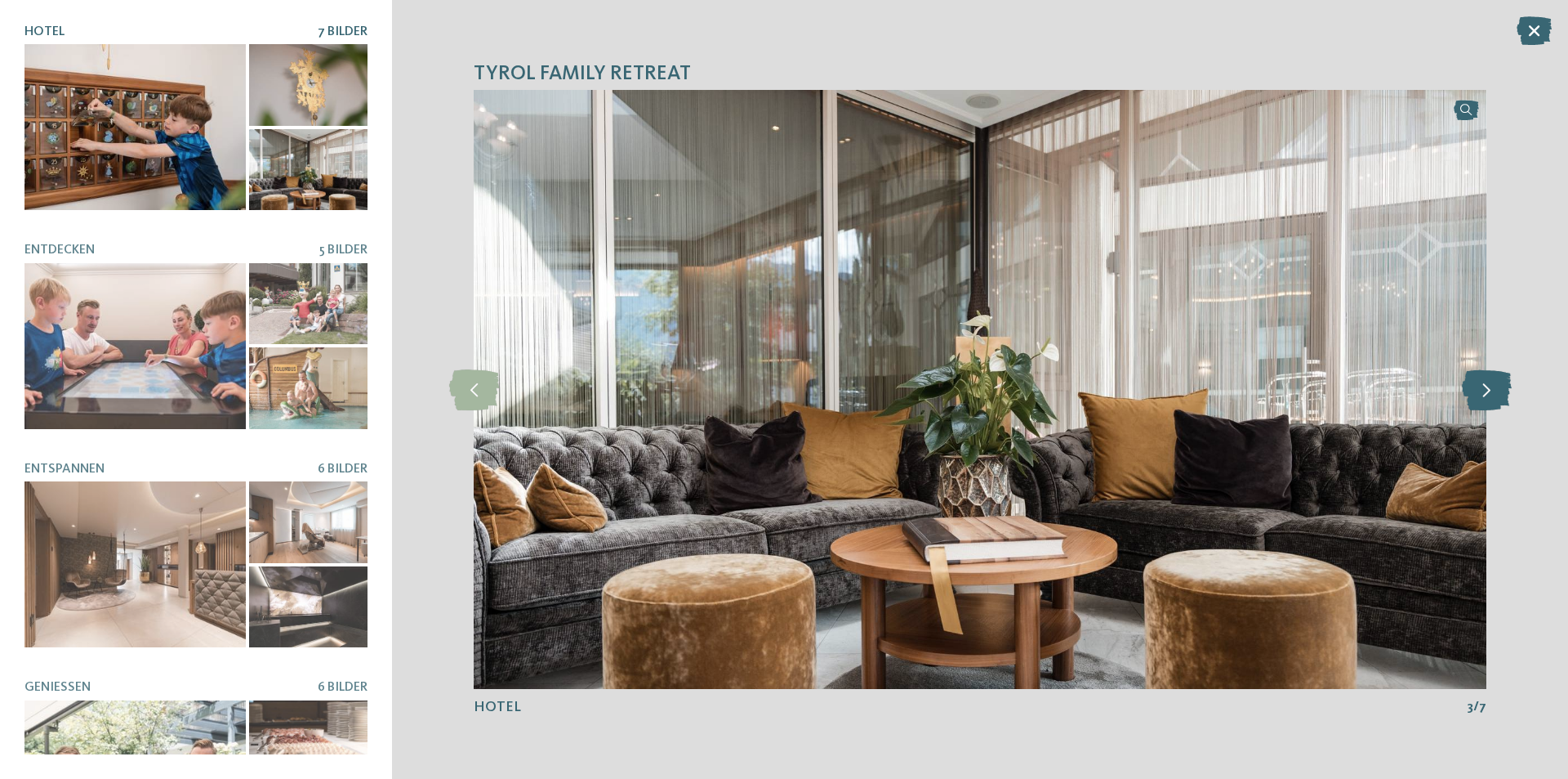
click at [1488, 387] on icon at bounding box center [1486, 390] width 49 height 41
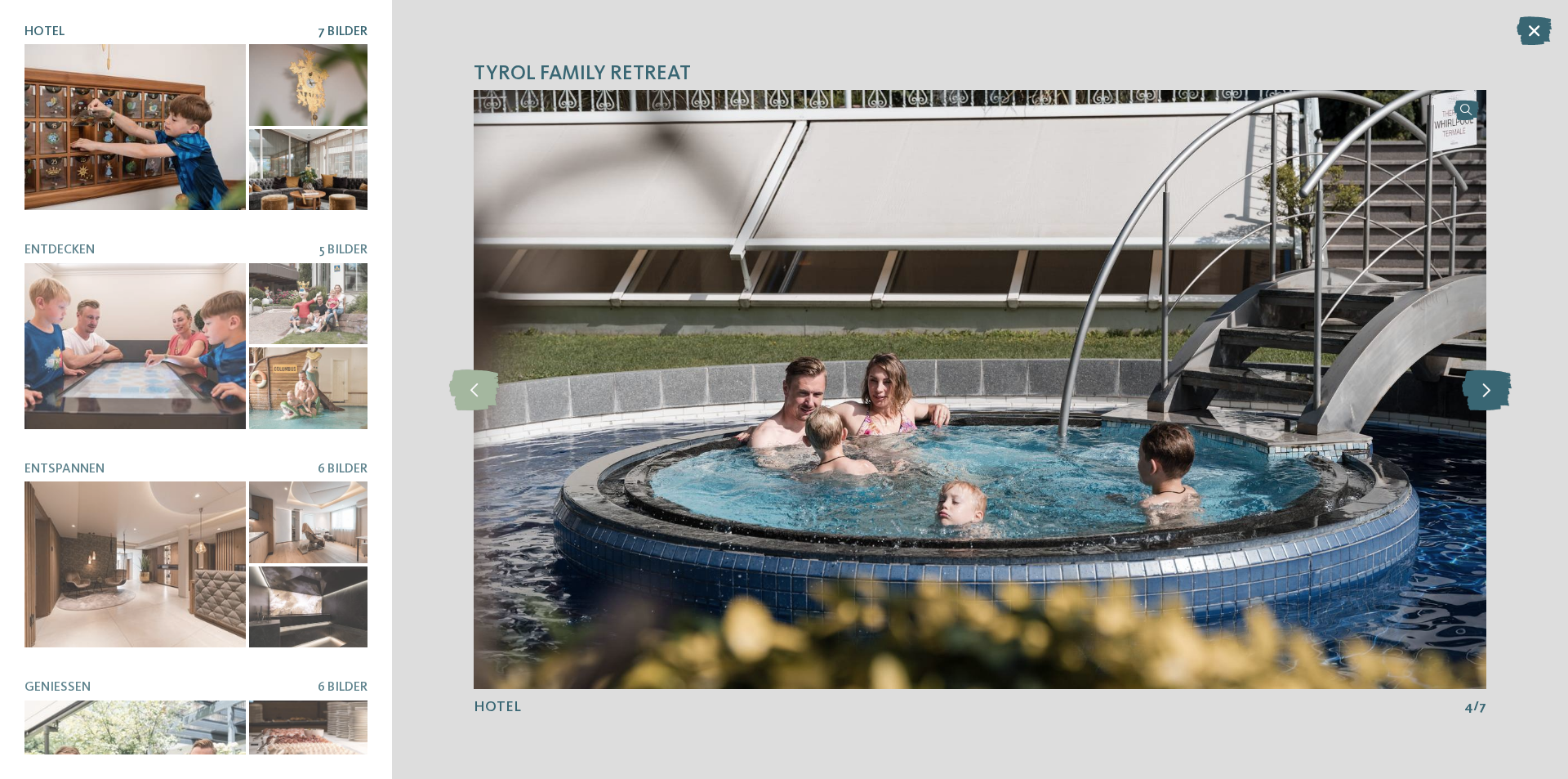
click at [1488, 387] on icon at bounding box center [1486, 390] width 49 height 41
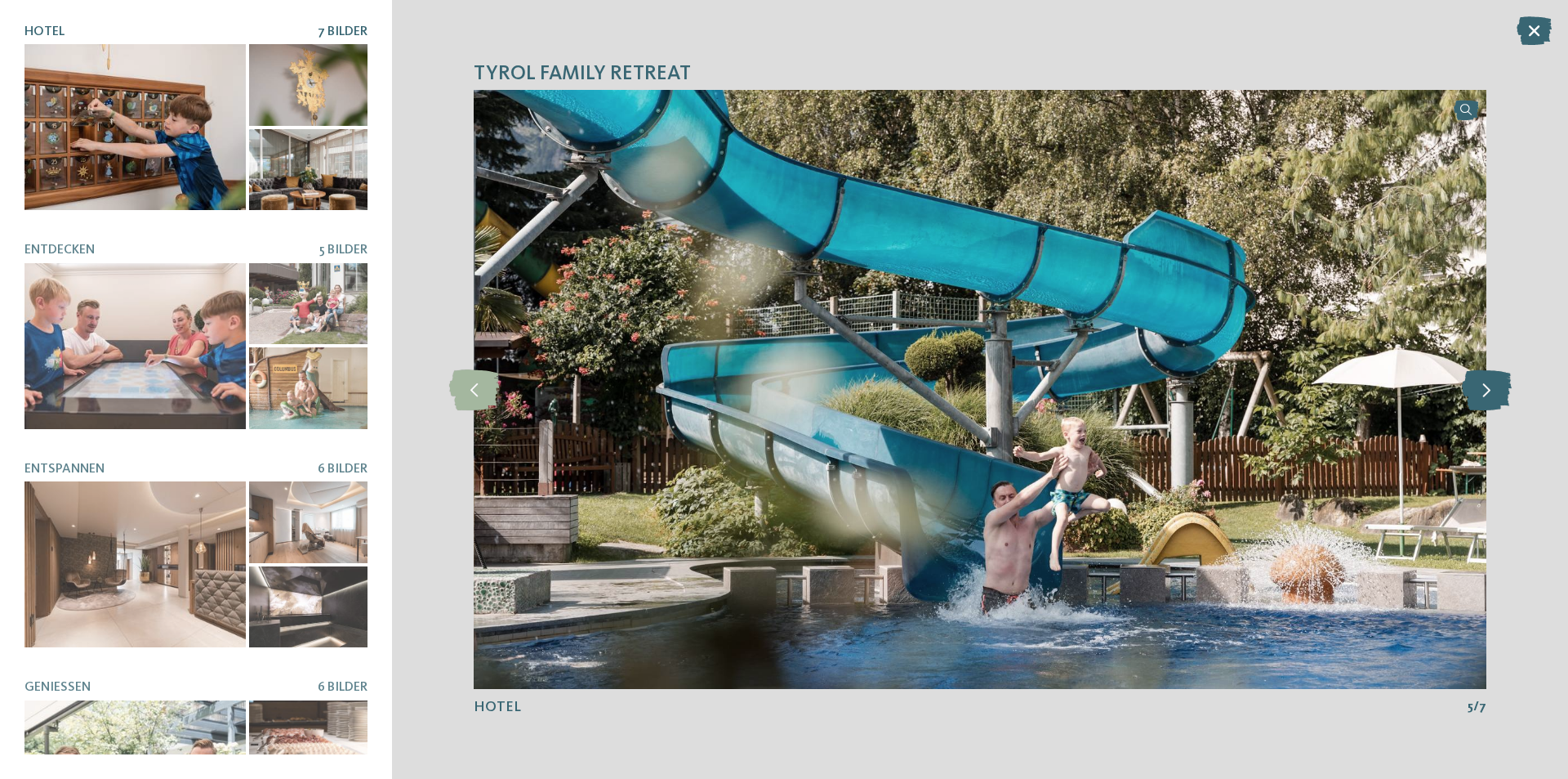
click at [1488, 387] on icon at bounding box center [1486, 390] width 49 height 41
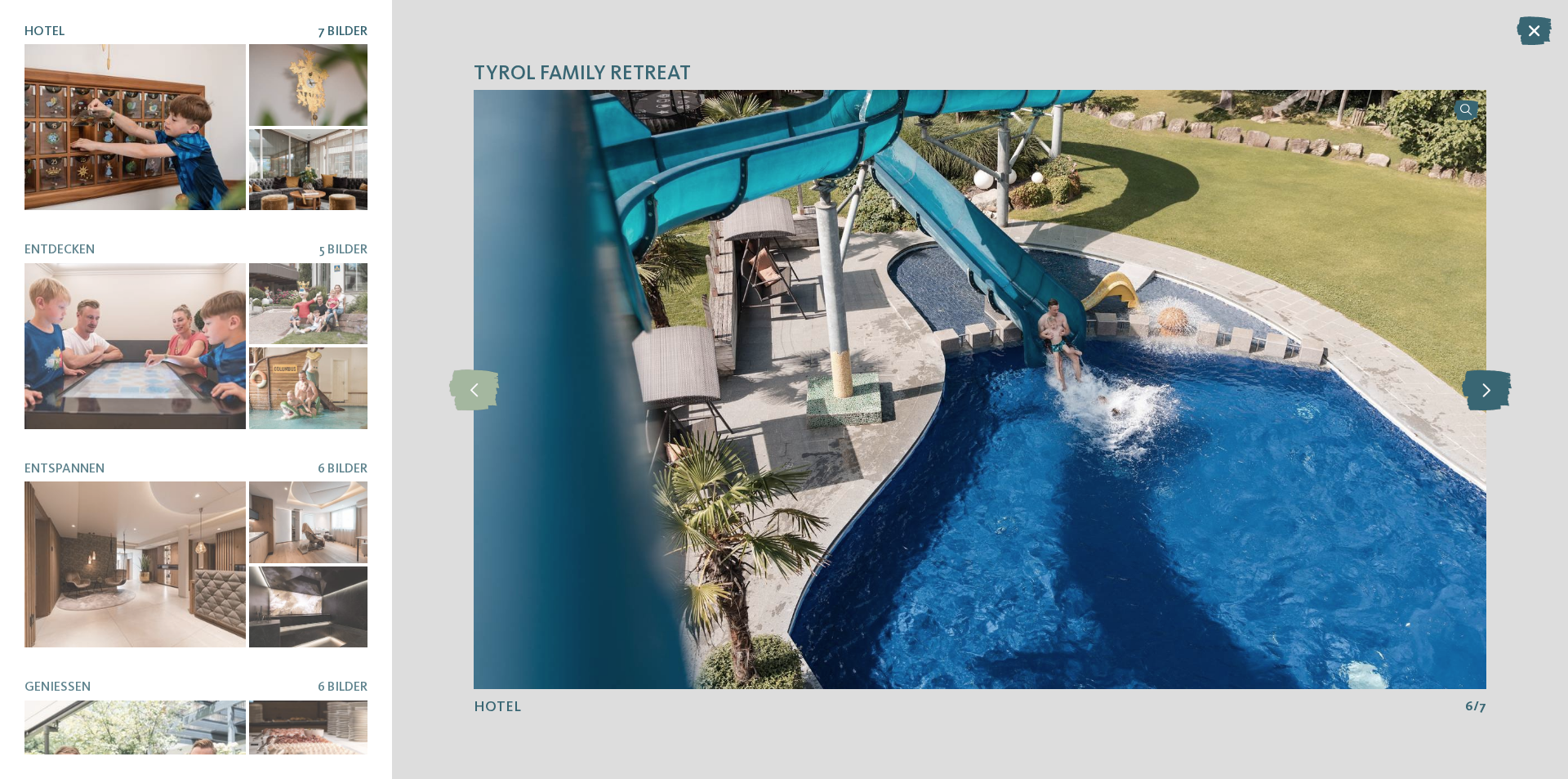
click at [1488, 387] on icon at bounding box center [1486, 390] width 49 height 41
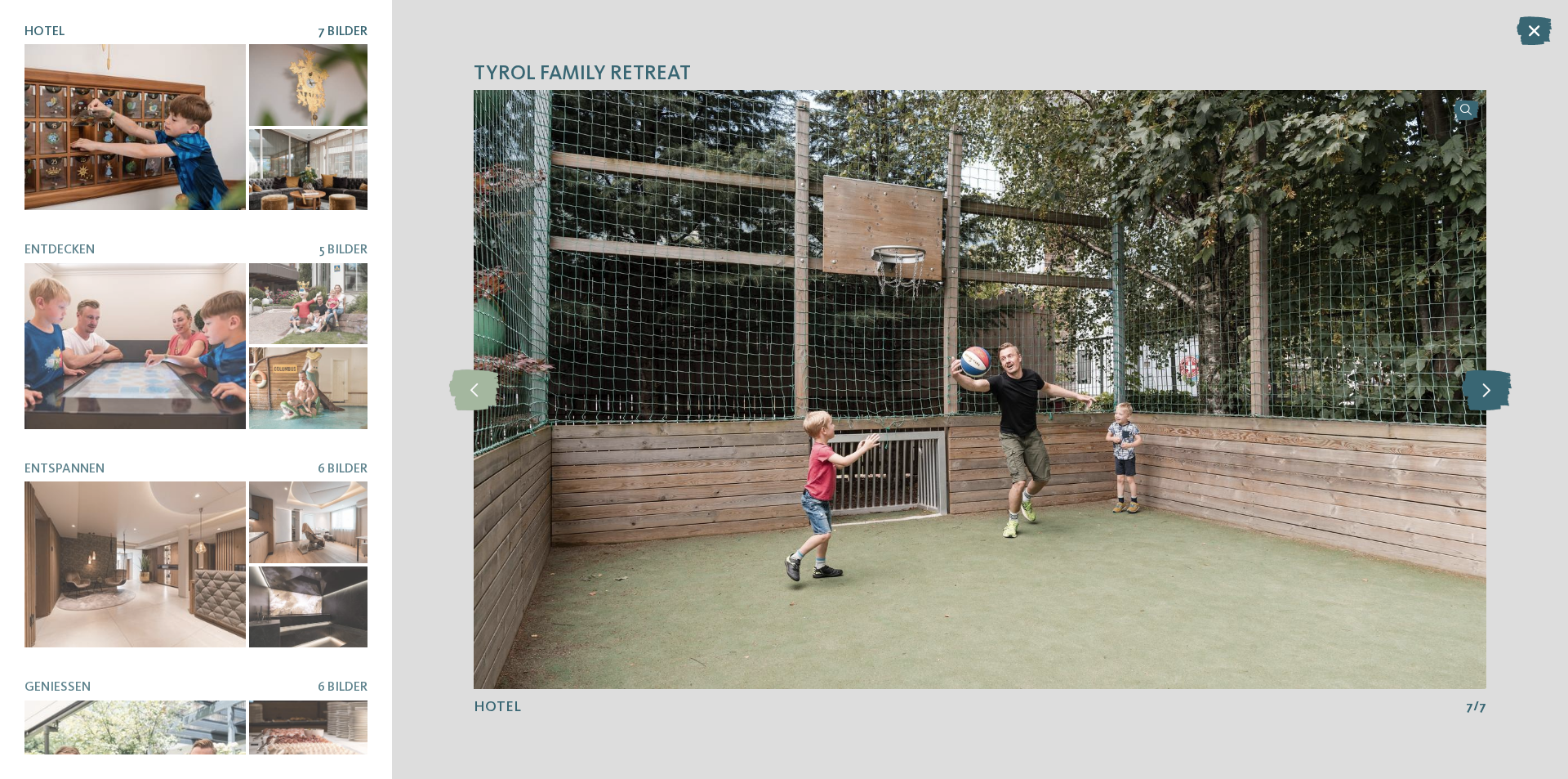
click at [1488, 387] on icon at bounding box center [1486, 390] width 49 height 41
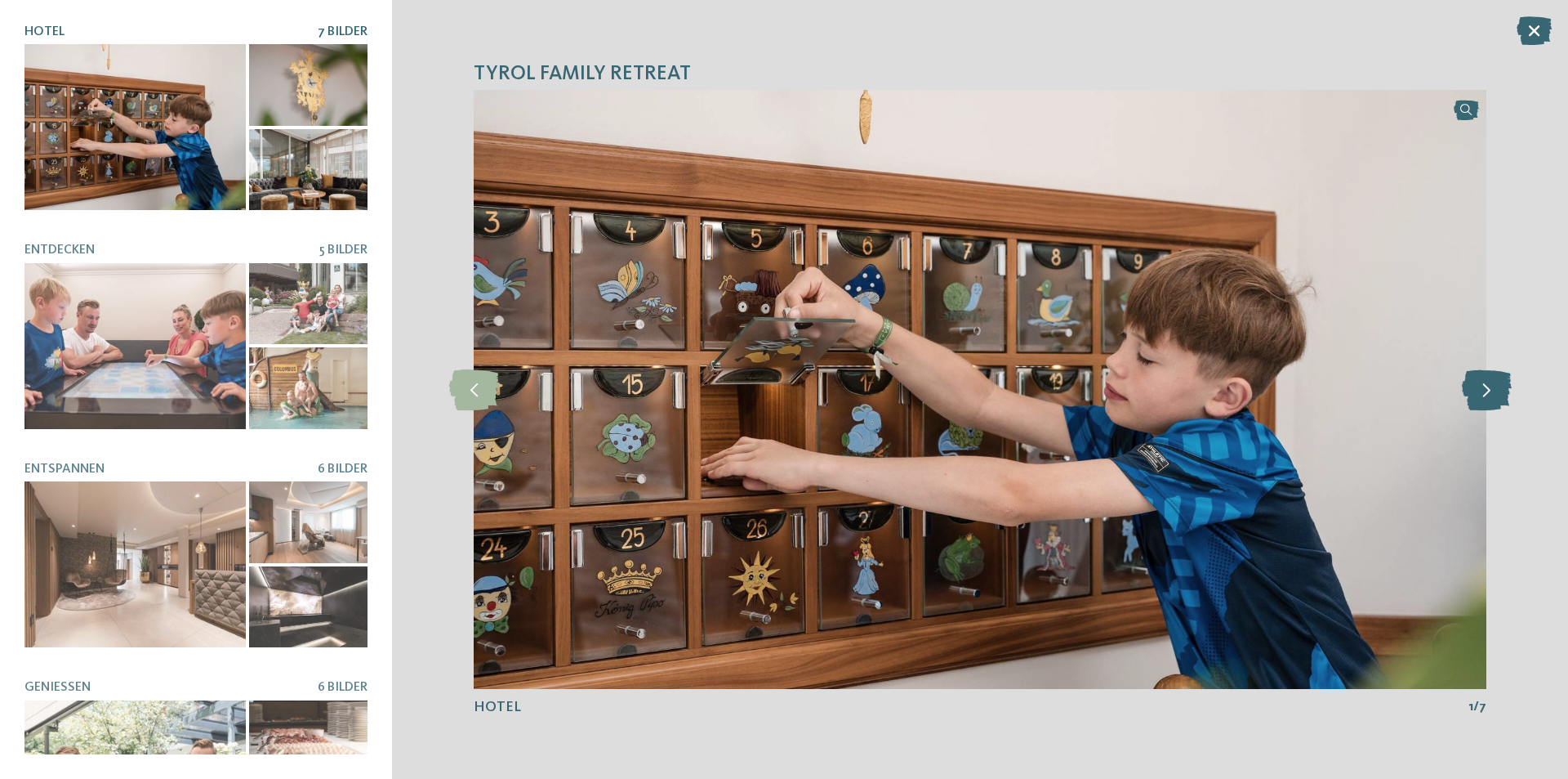
click at [1488, 387] on icon at bounding box center [1486, 390] width 49 height 41
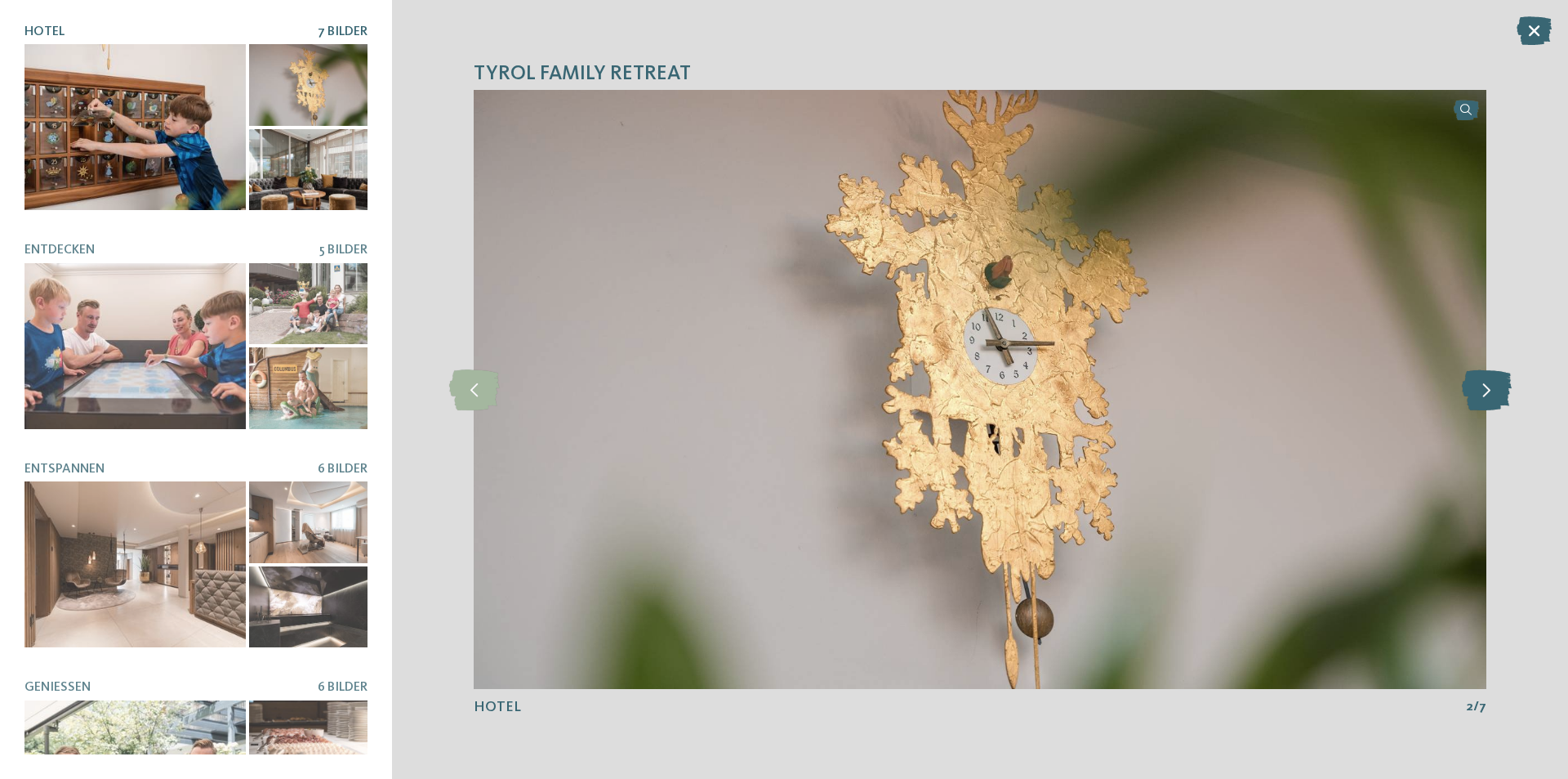
click at [1488, 387] on icon at bounding box center [1486, 390] width 49 height 41
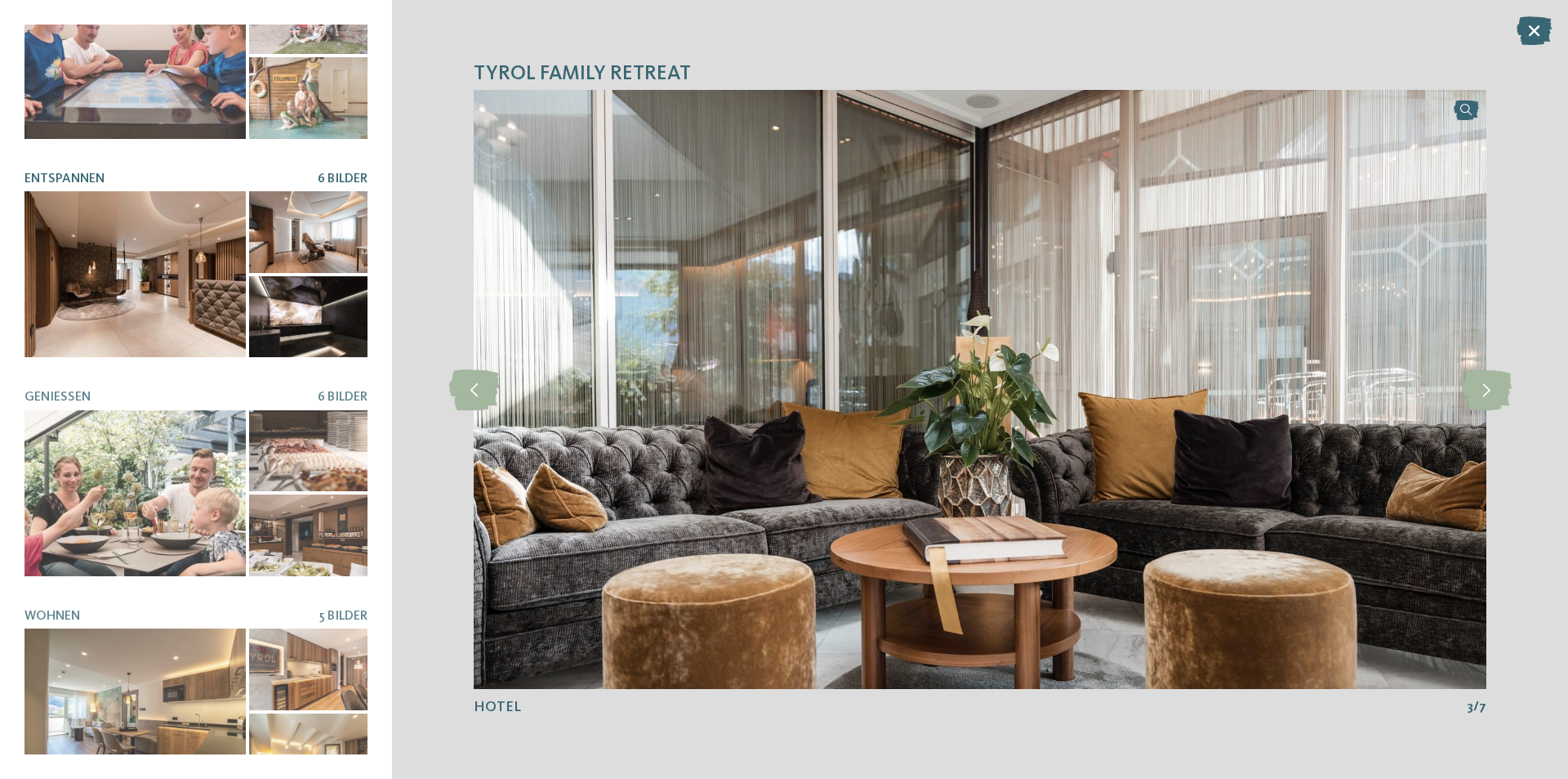
scroll to position [311, 0]
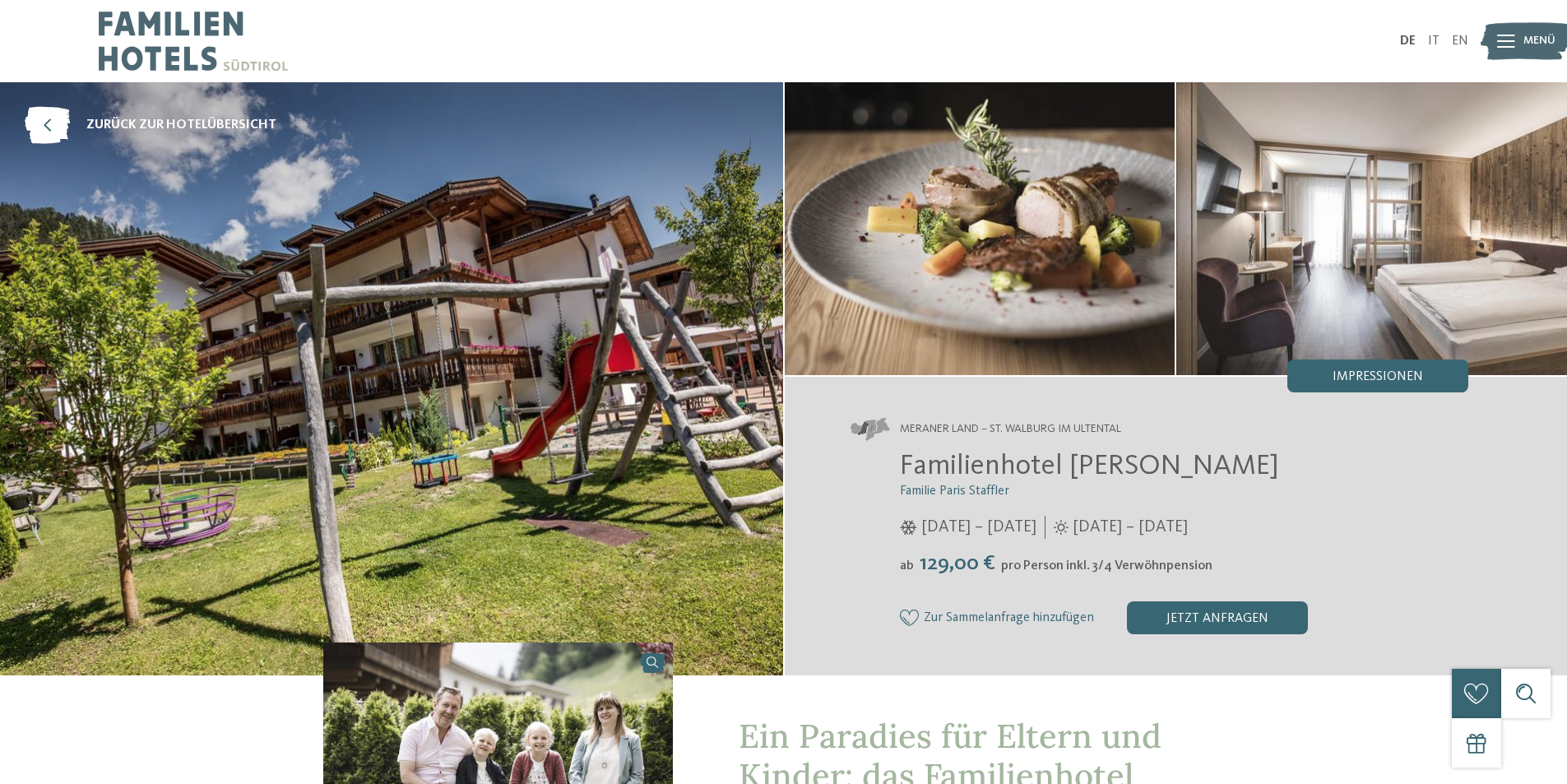
click at [1344, 358] on img at bounding box center [1372, 228] width 391 height 293
click at [1330, 374] on div "Impressionen" at bounding box center [1378, 376] width 181 height 33
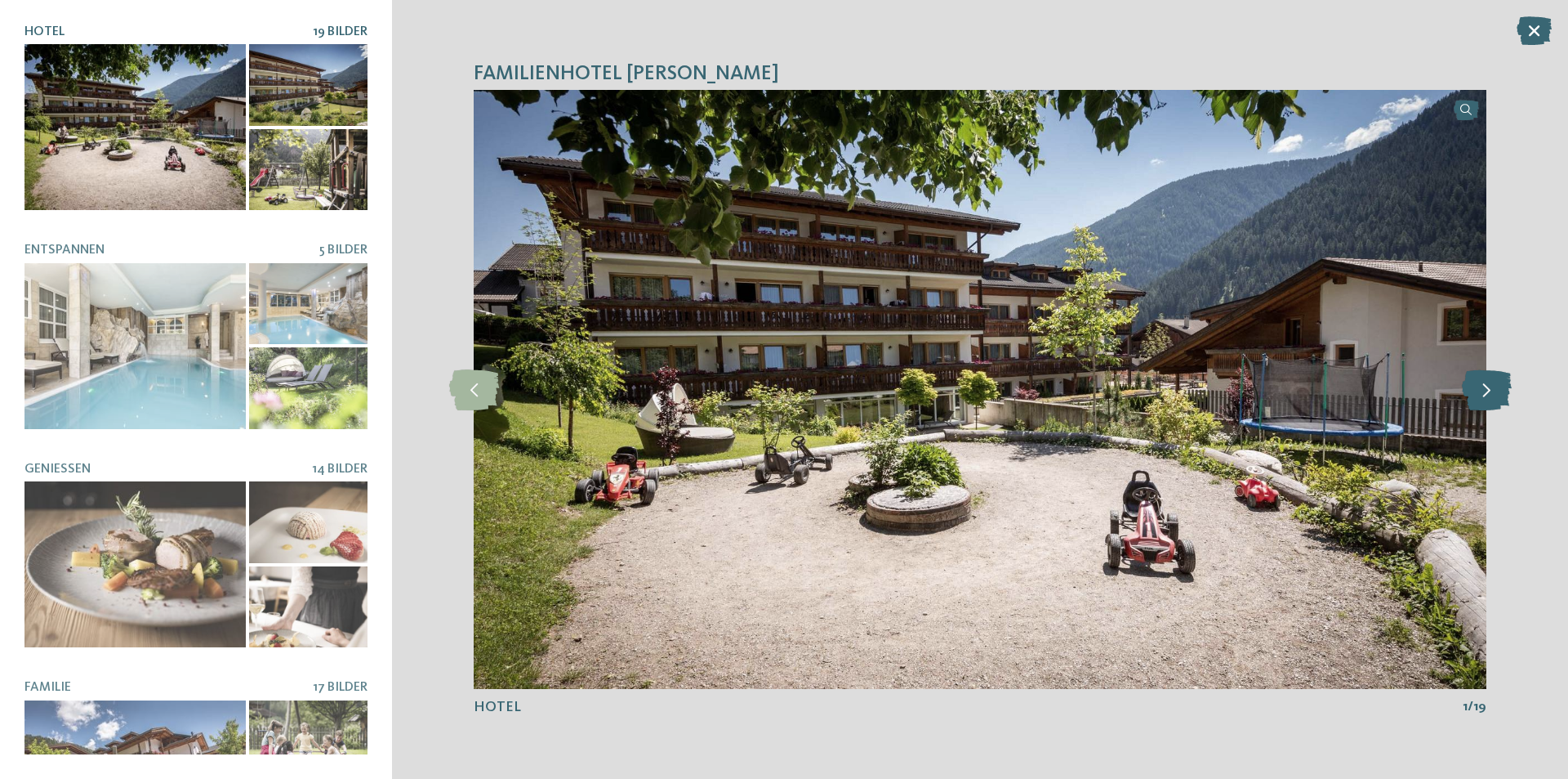
click at [1495, 389] on icon at bounding box center [1486, 390] width 49 height 41
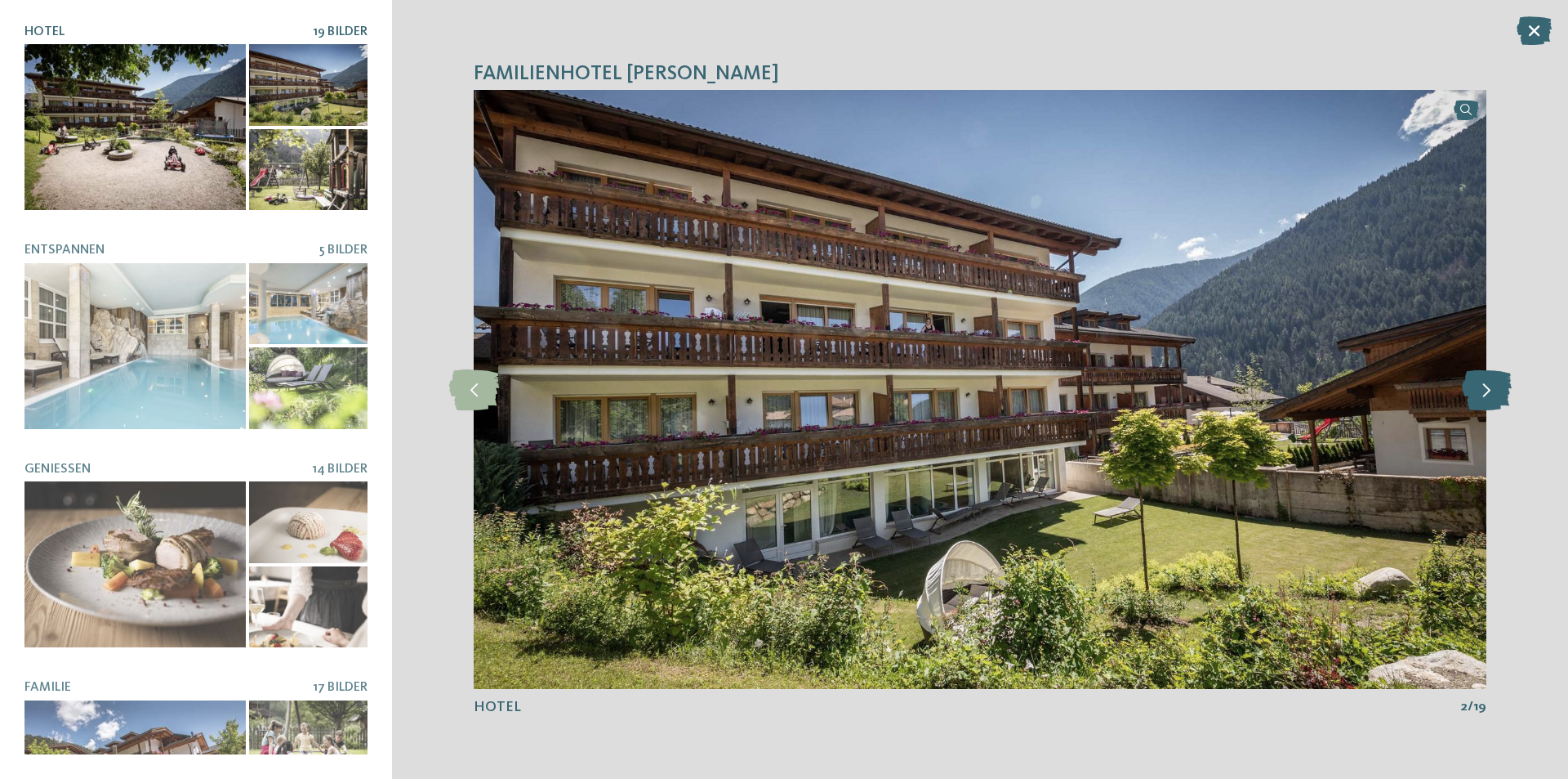
click at [1495, 389] on icon at bounding box center [1486, 390] width 49 height 41
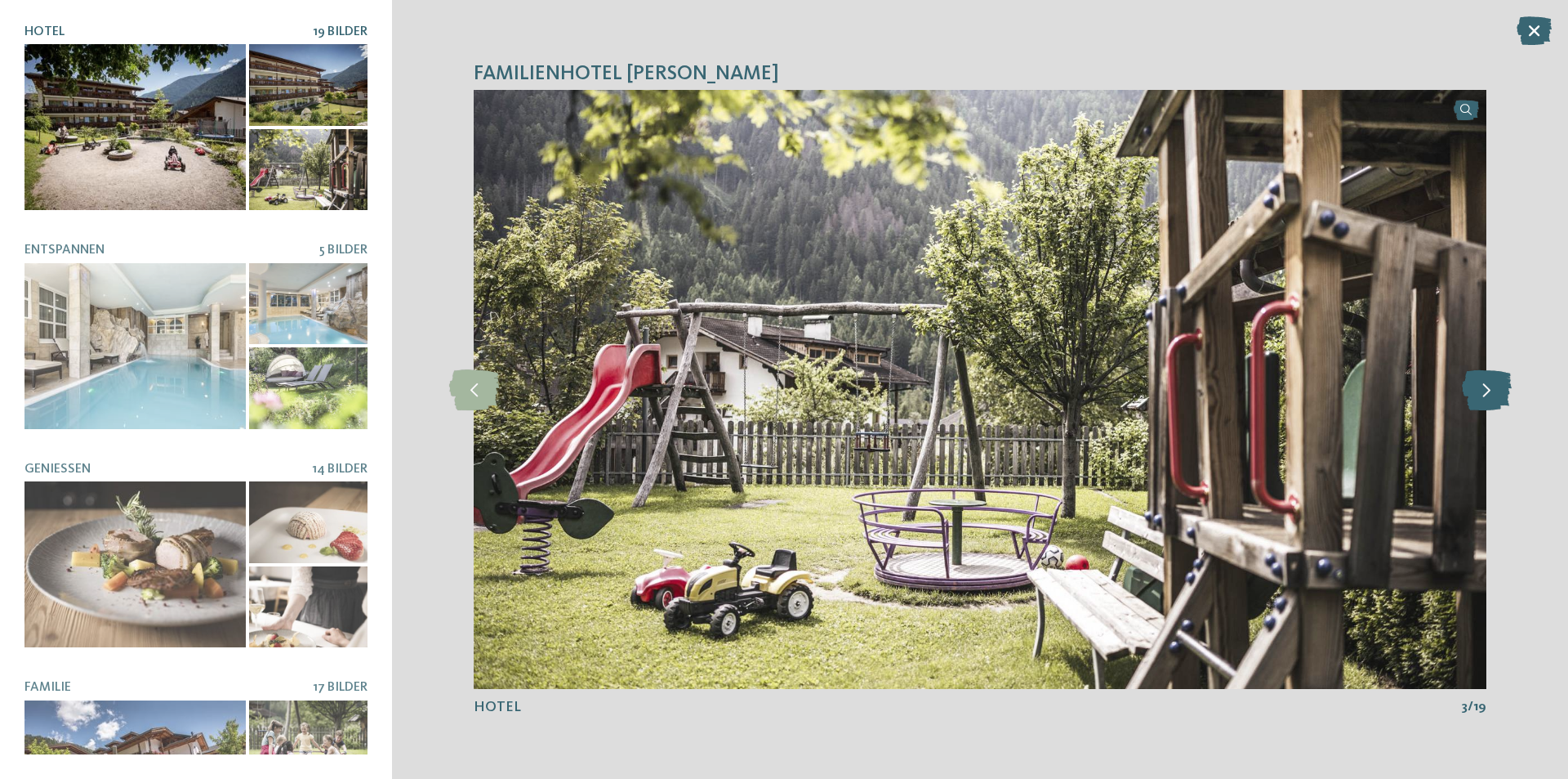
click at [1493, 395] on icon at bounding box center [1486, 390] width 49 height 41
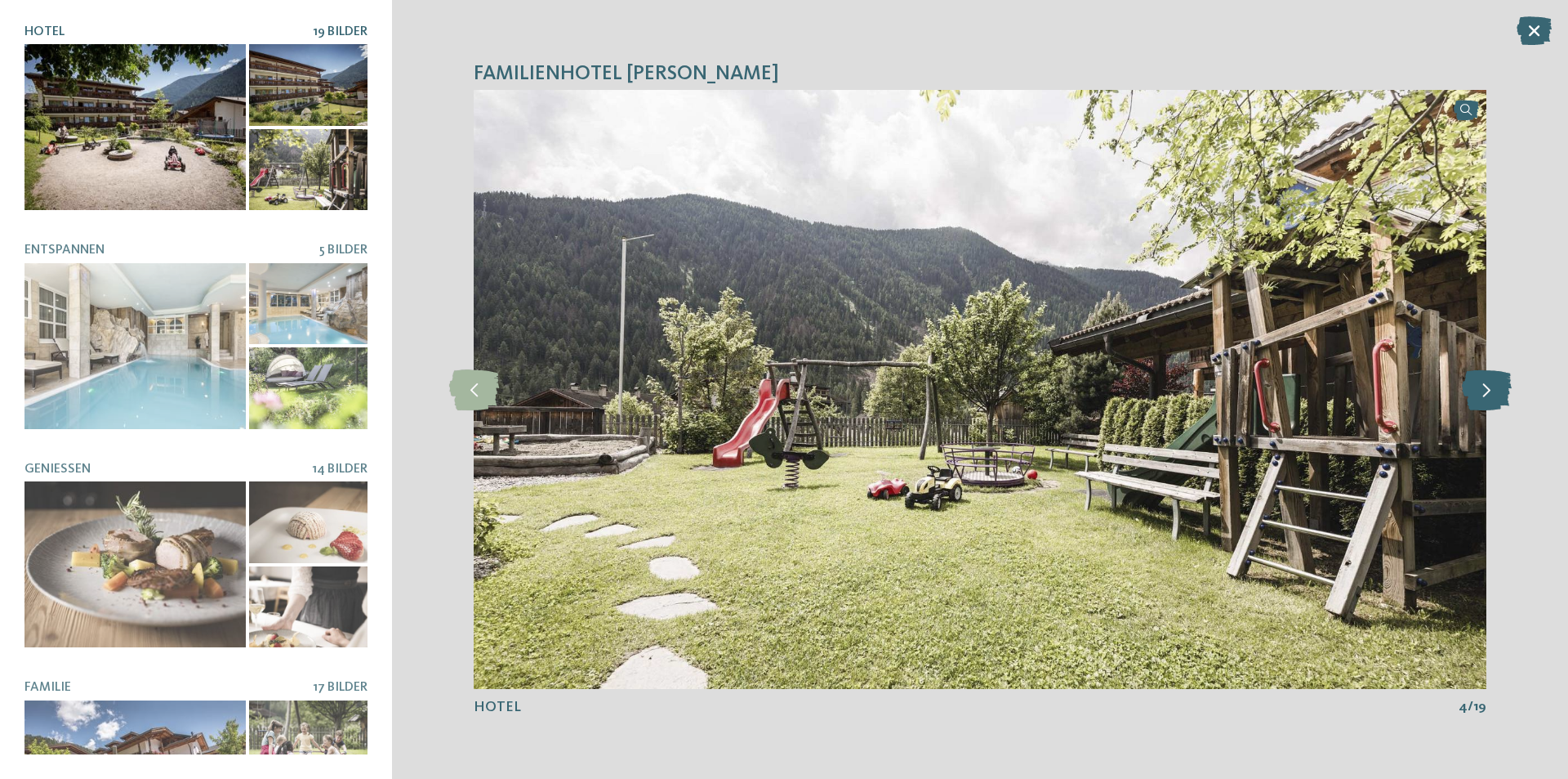
click at [1493, 395] on icon at bounding box center [1486, 390] width 49 height 41
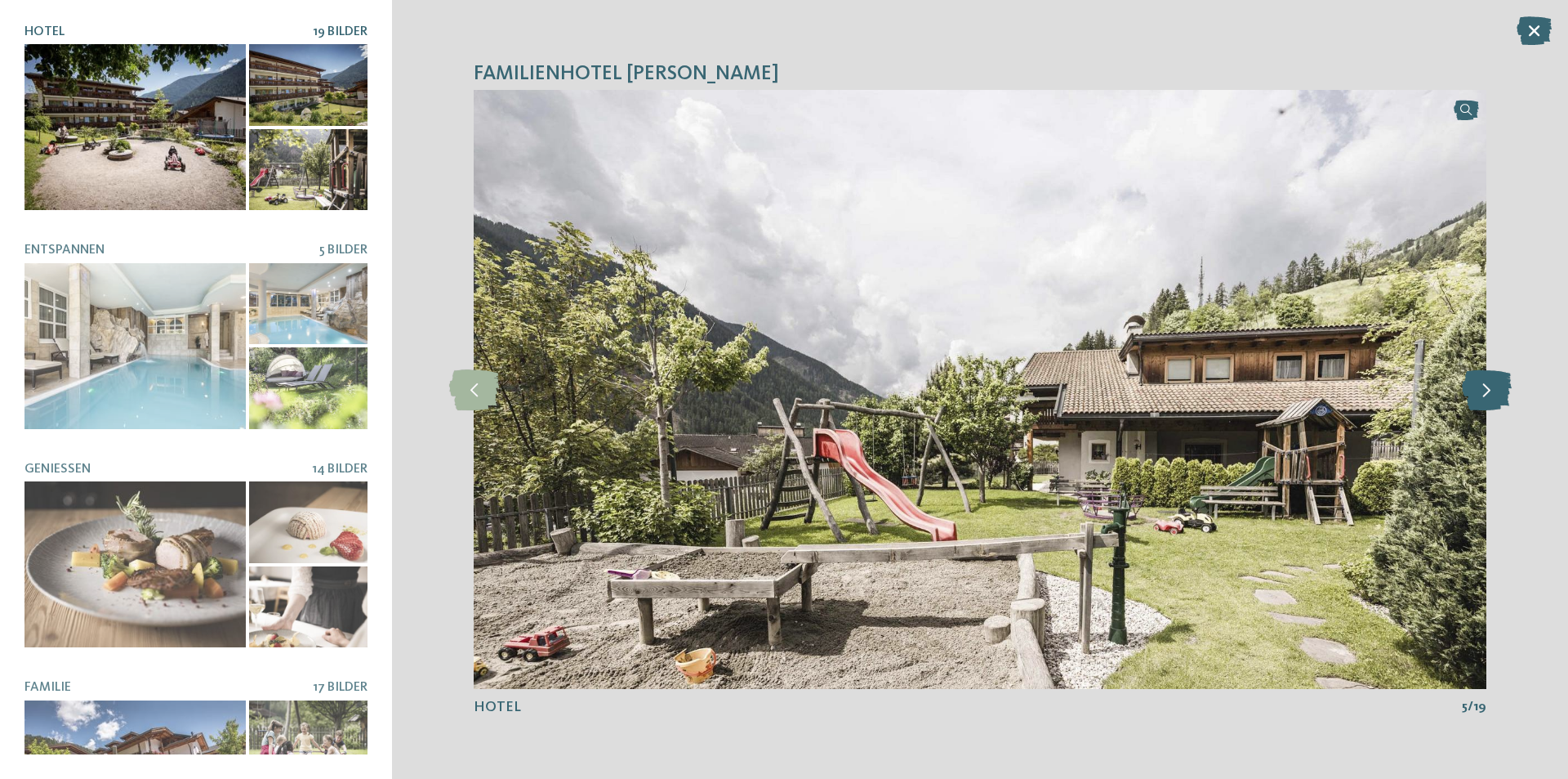
click at [1493, 395] on icon at bounding box center [1486, 390] width 49 height 41
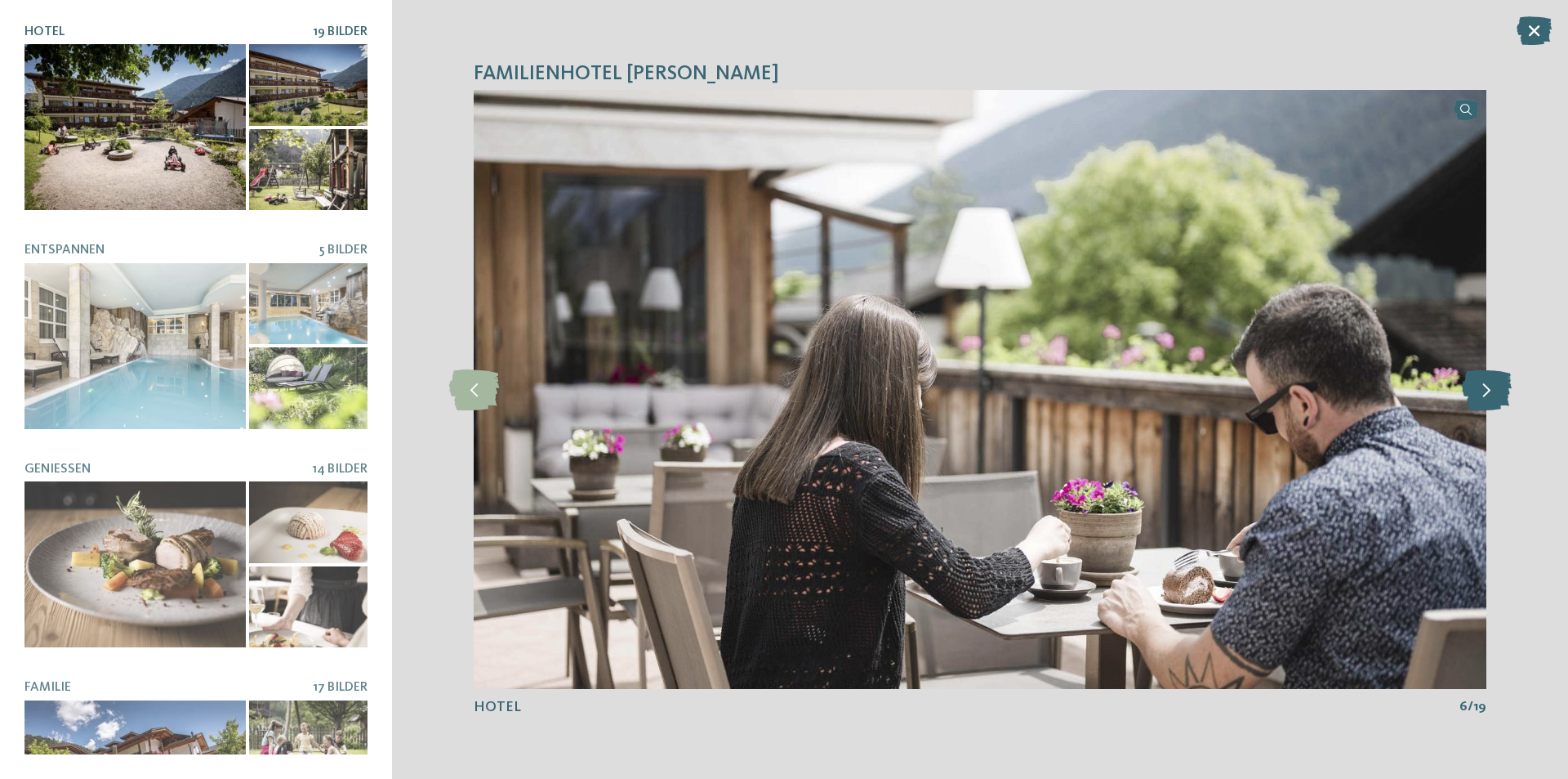
click at [1493, 395] on icon at bounding box center [1486, 390] width 49 height 41
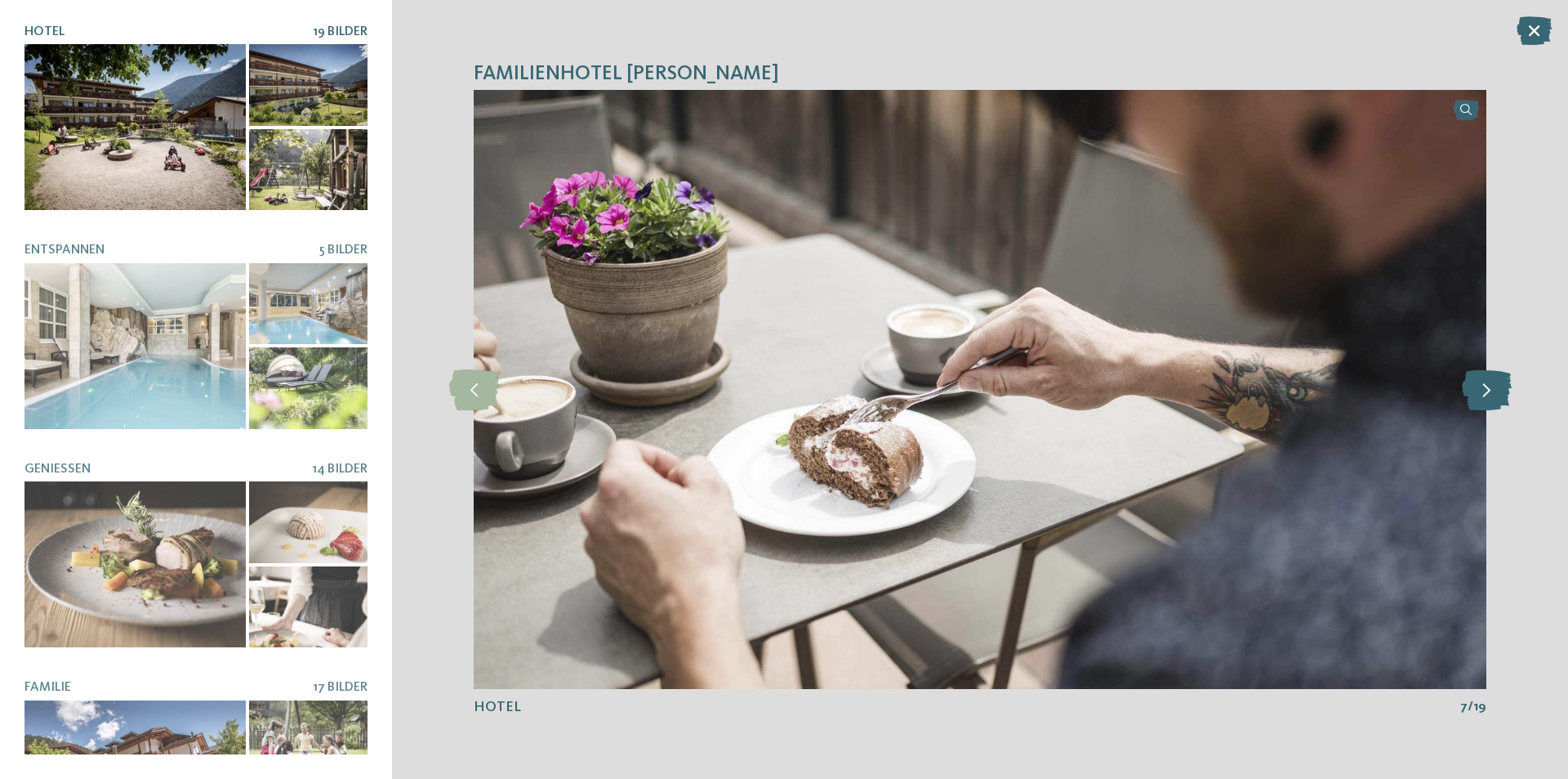
click at [1493, 395] on icon at bounding box center [1486, 390] width 49 height 41
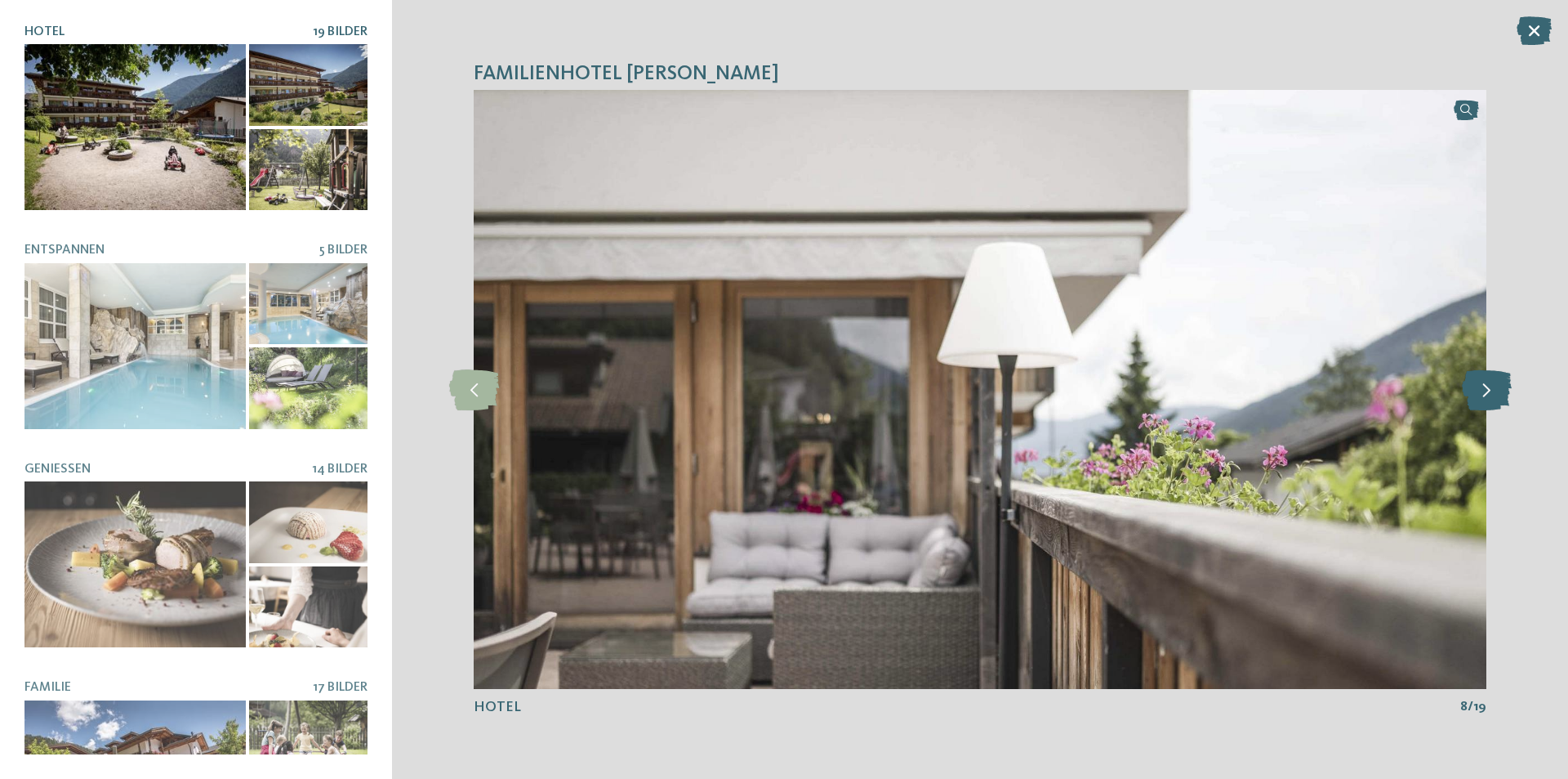
click at [1493, 395] on icon at bounding box center [1486, 390] width 49 height 41
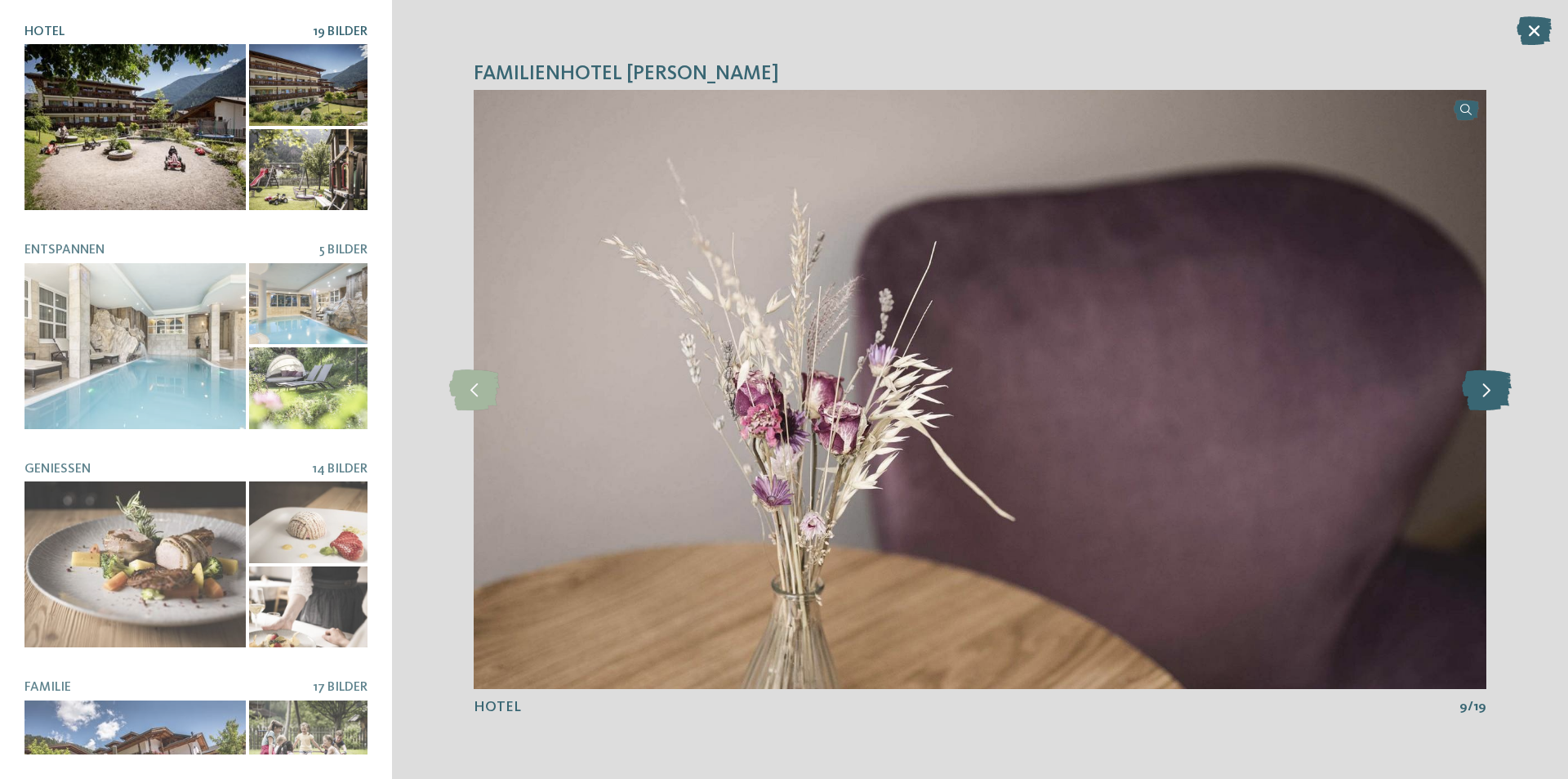
click at [1493, 395] on icon at bounding box center [1486, 390] width 49 height 41
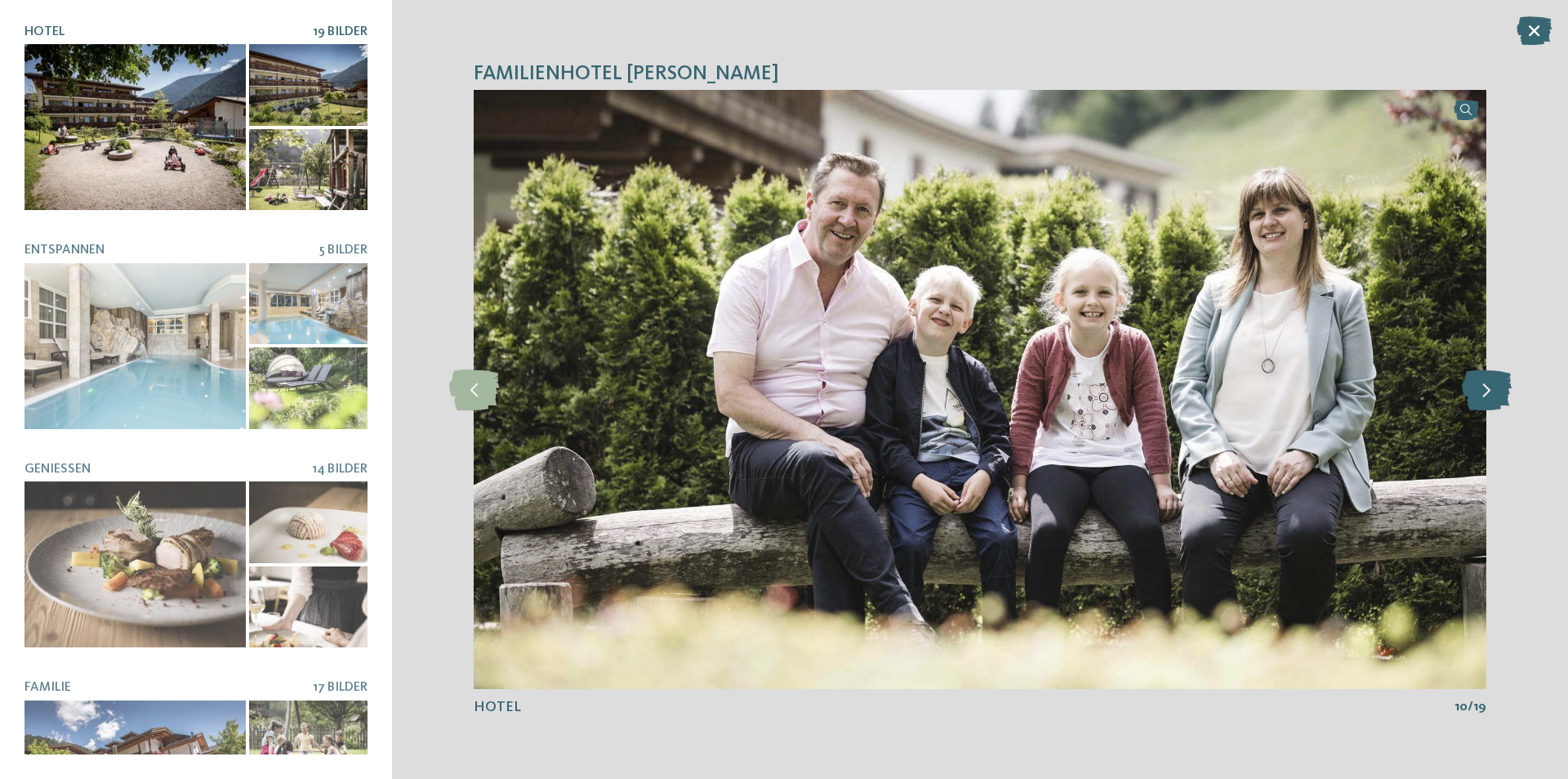
click at [1493, 395] on icon at bounding box center [1486, 390] width 49 height 41
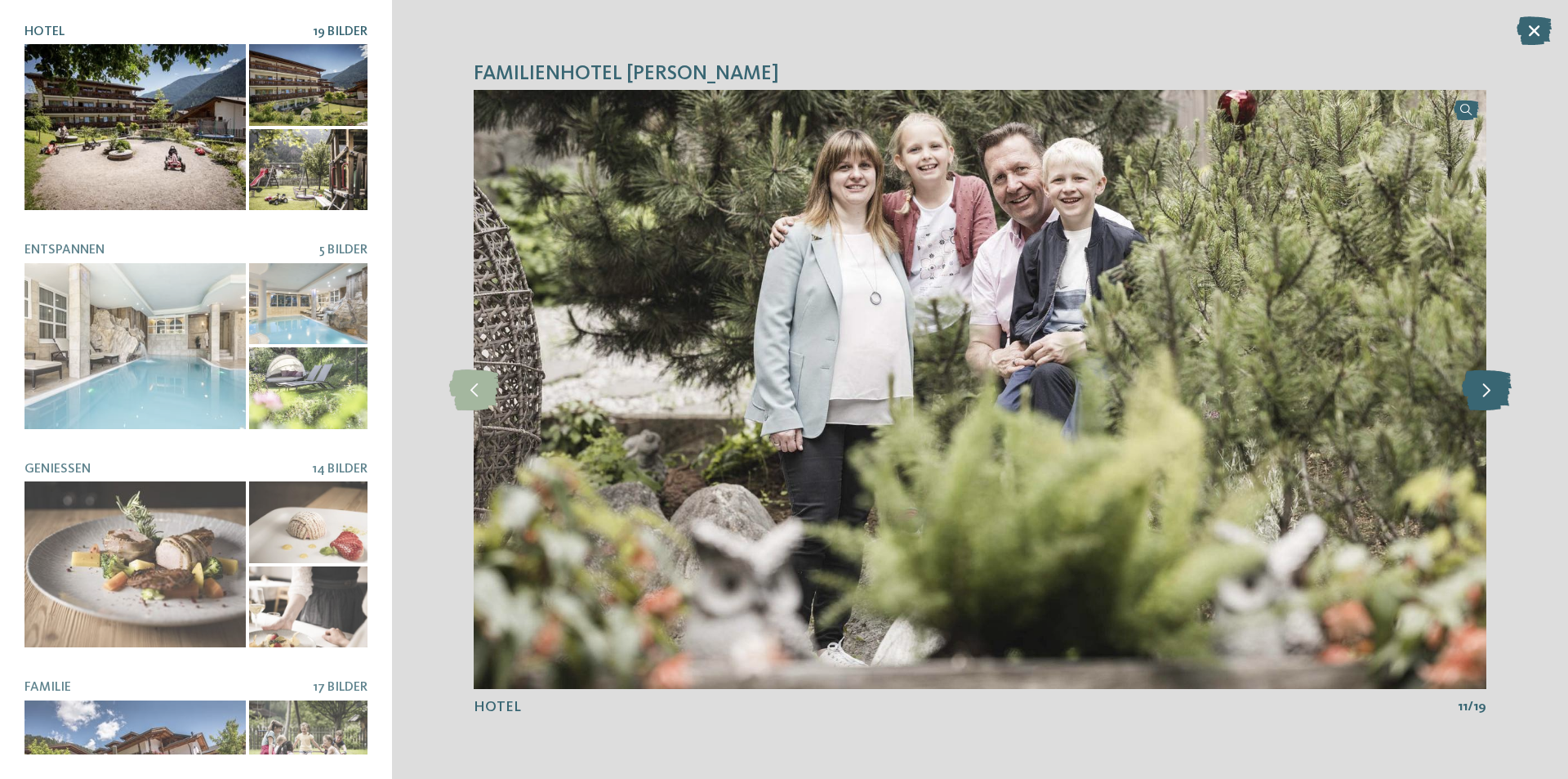
click at [1494, 383] on icon at bounding box center [1486, 390] width 49 height 41
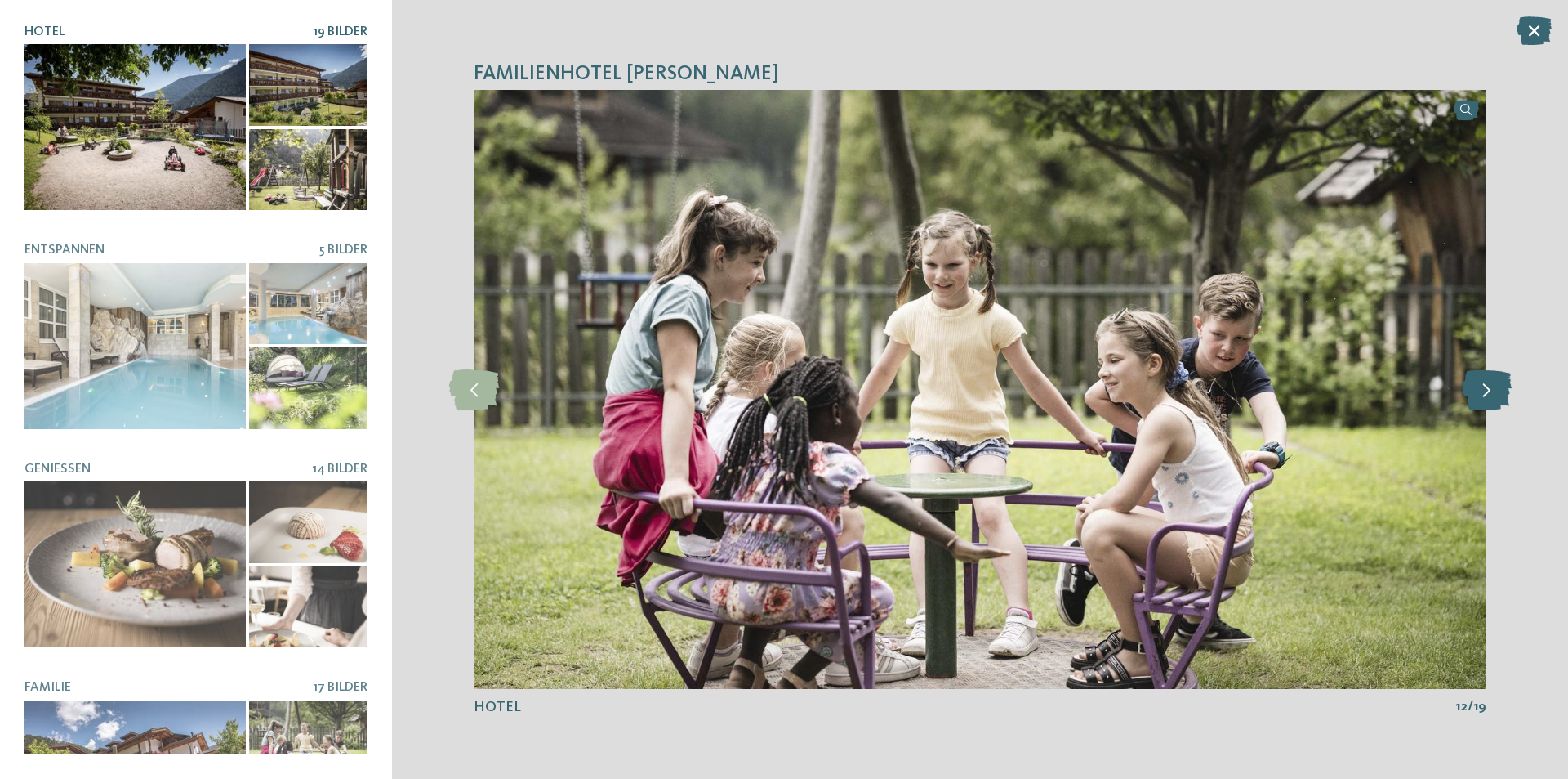
click at [1494, 383] on icon at bounding box center [1486, 390] width 49 height 41
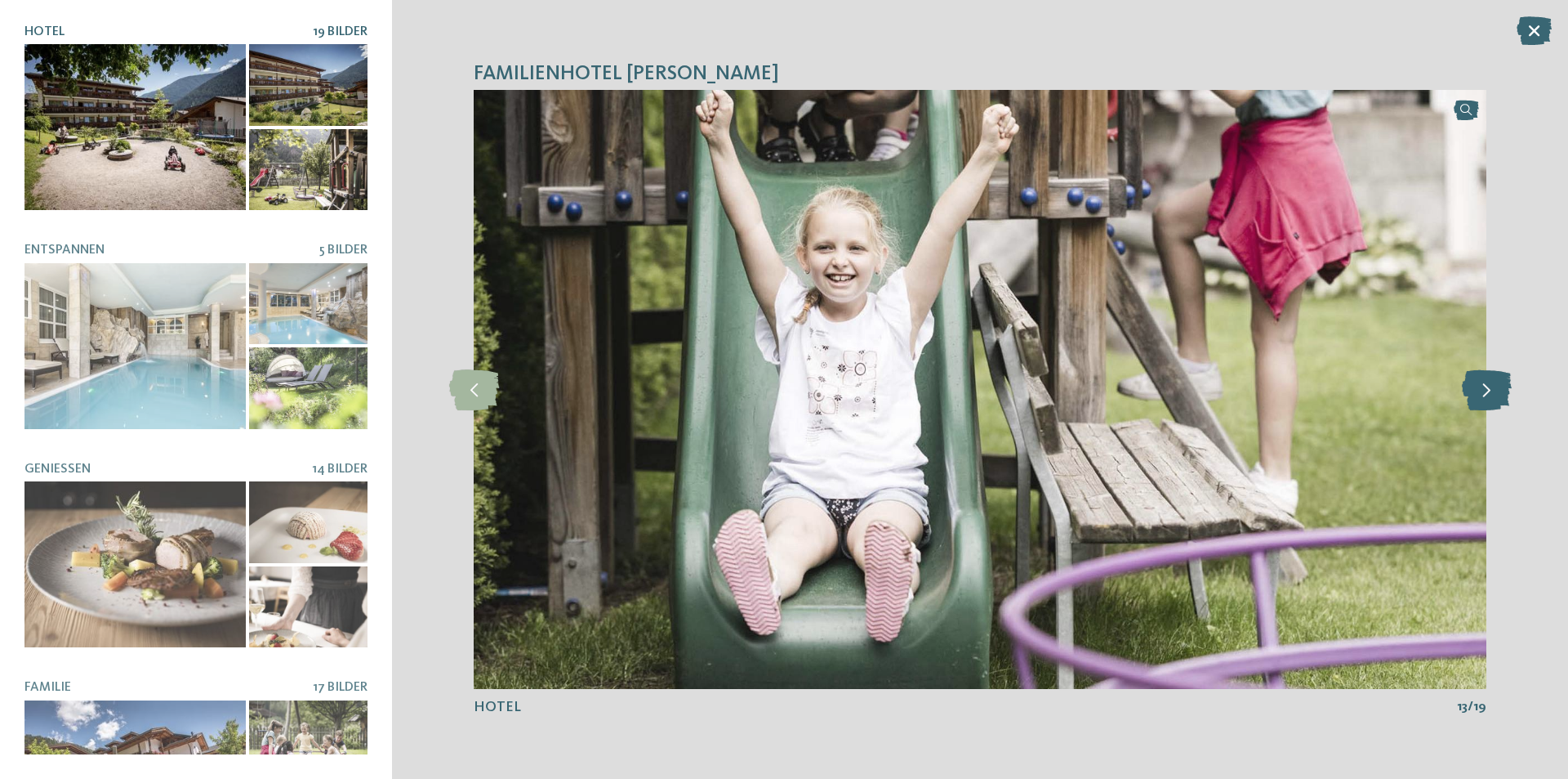
click at [1494, 383] on icon at bounding box center [1486, 390] width 49 height 41
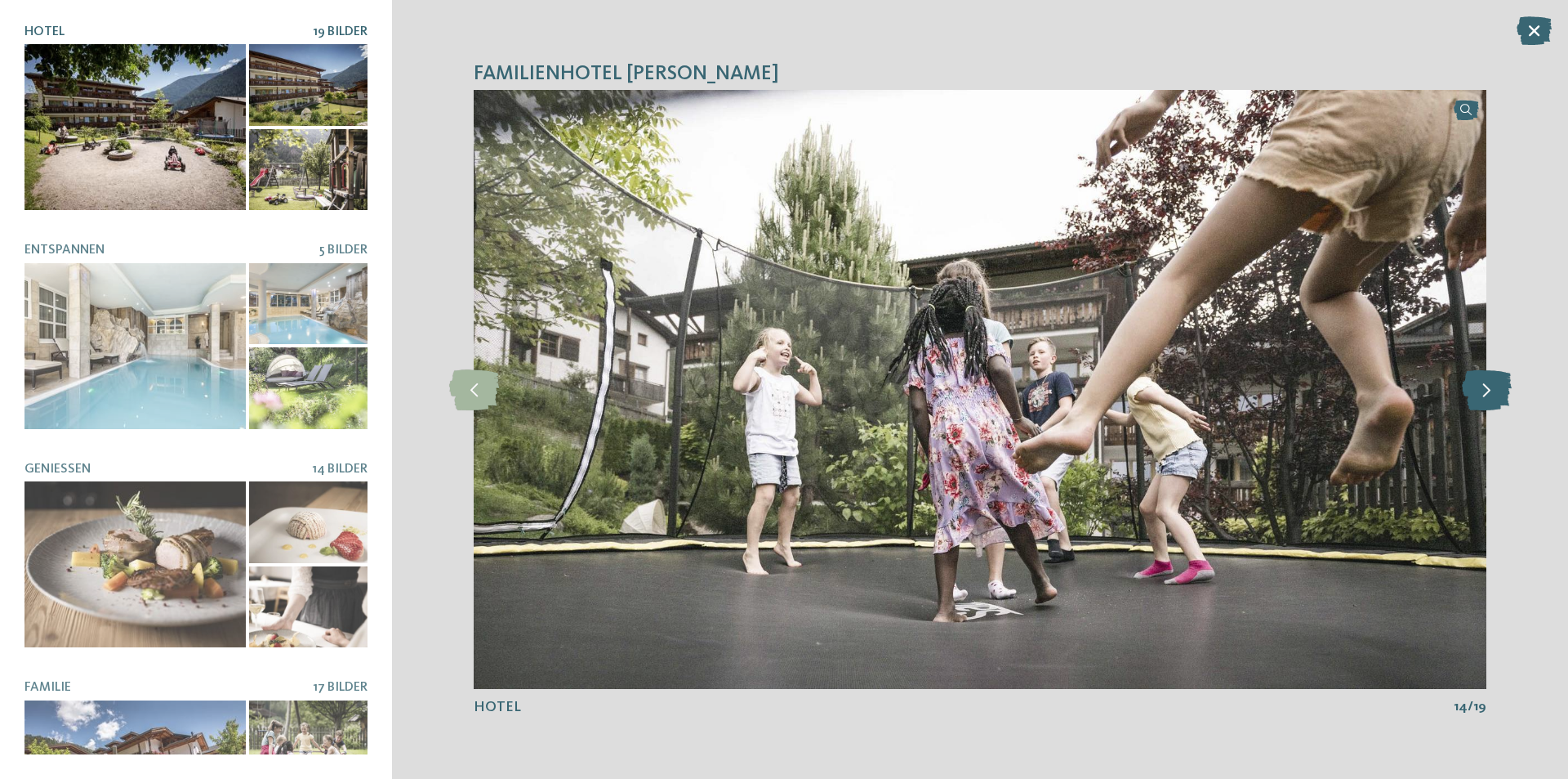
click at [1494, 383] on icon at bounding box center [1486, 390] width 49 height 41
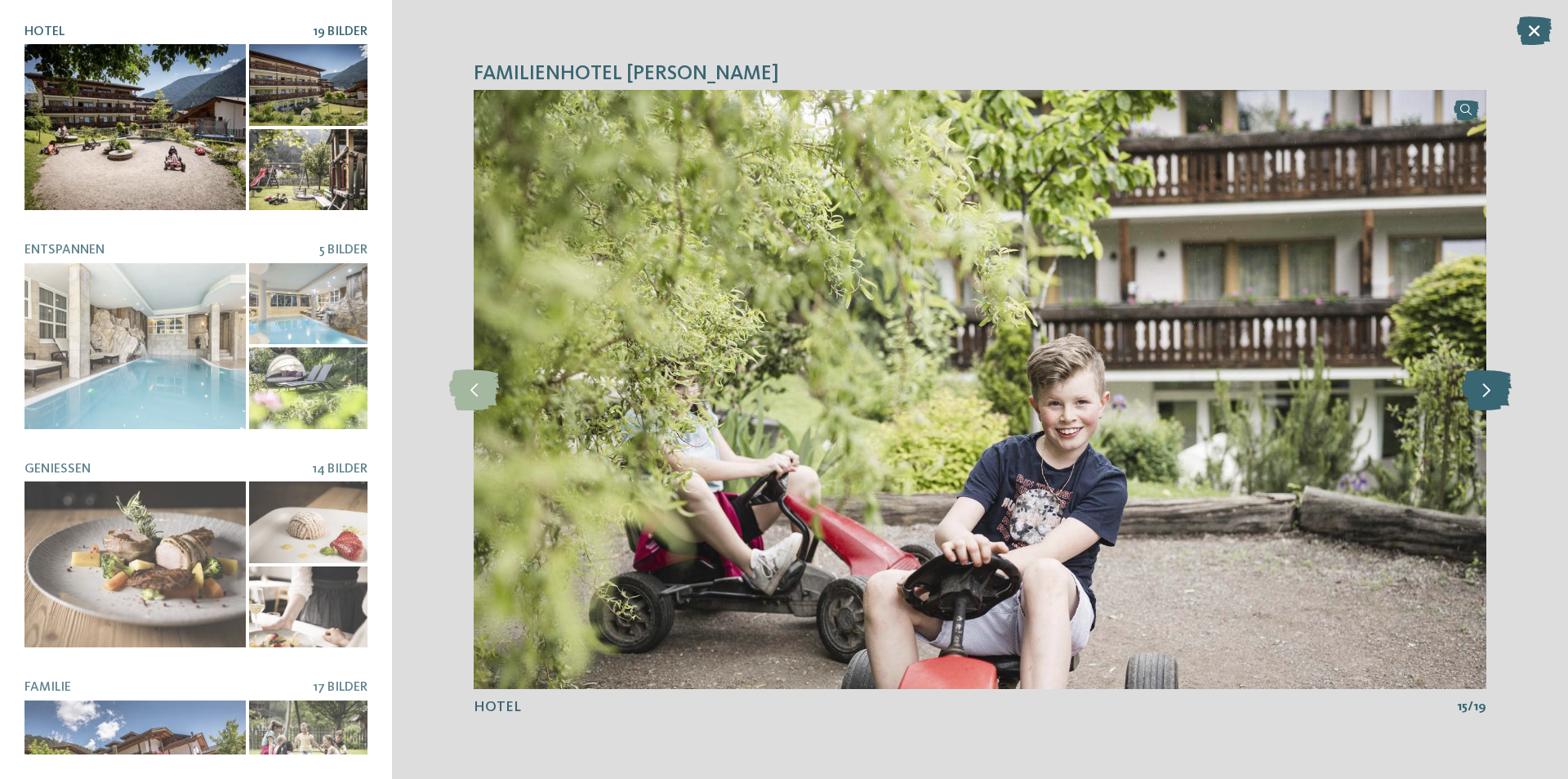
click at [1494, 403] on icon at bounding box center [1486, 390] width 49 height 41
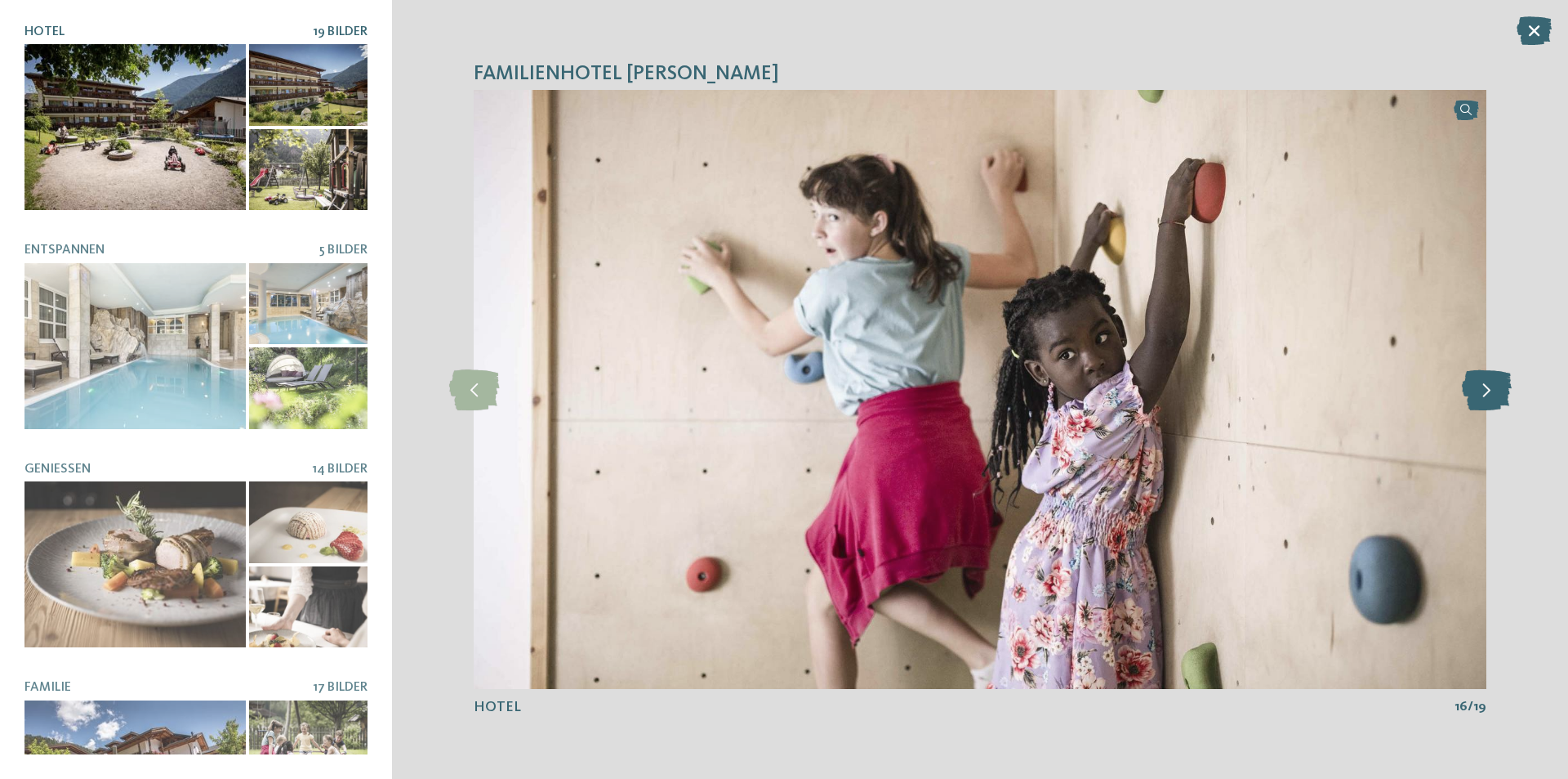
click at [1494, 403] on icon at bounding box center [1486, 390] width 49 height 41
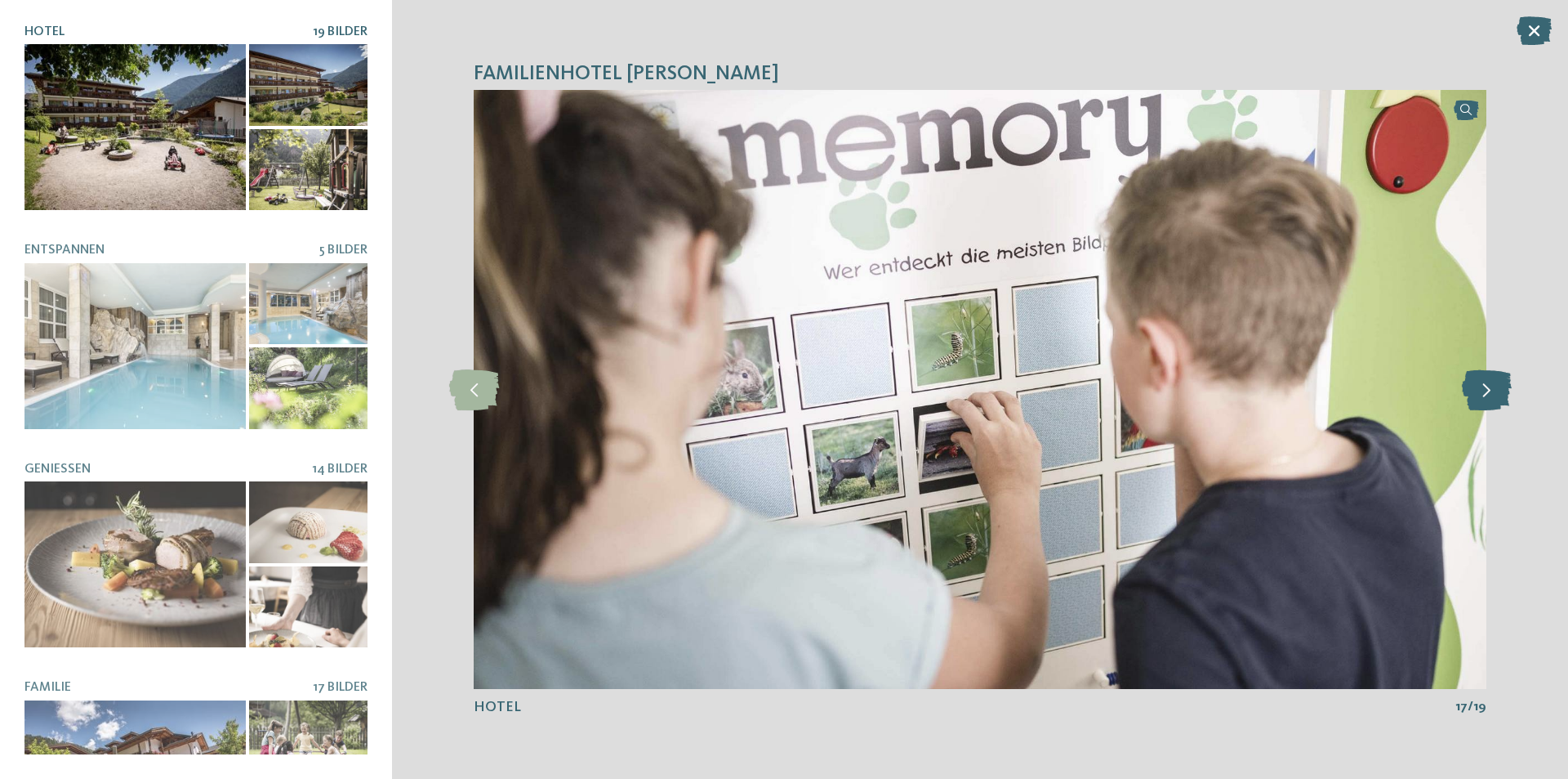
click at [1494, 403] on icon at bounding box center [1486, 390] width 49 height 41
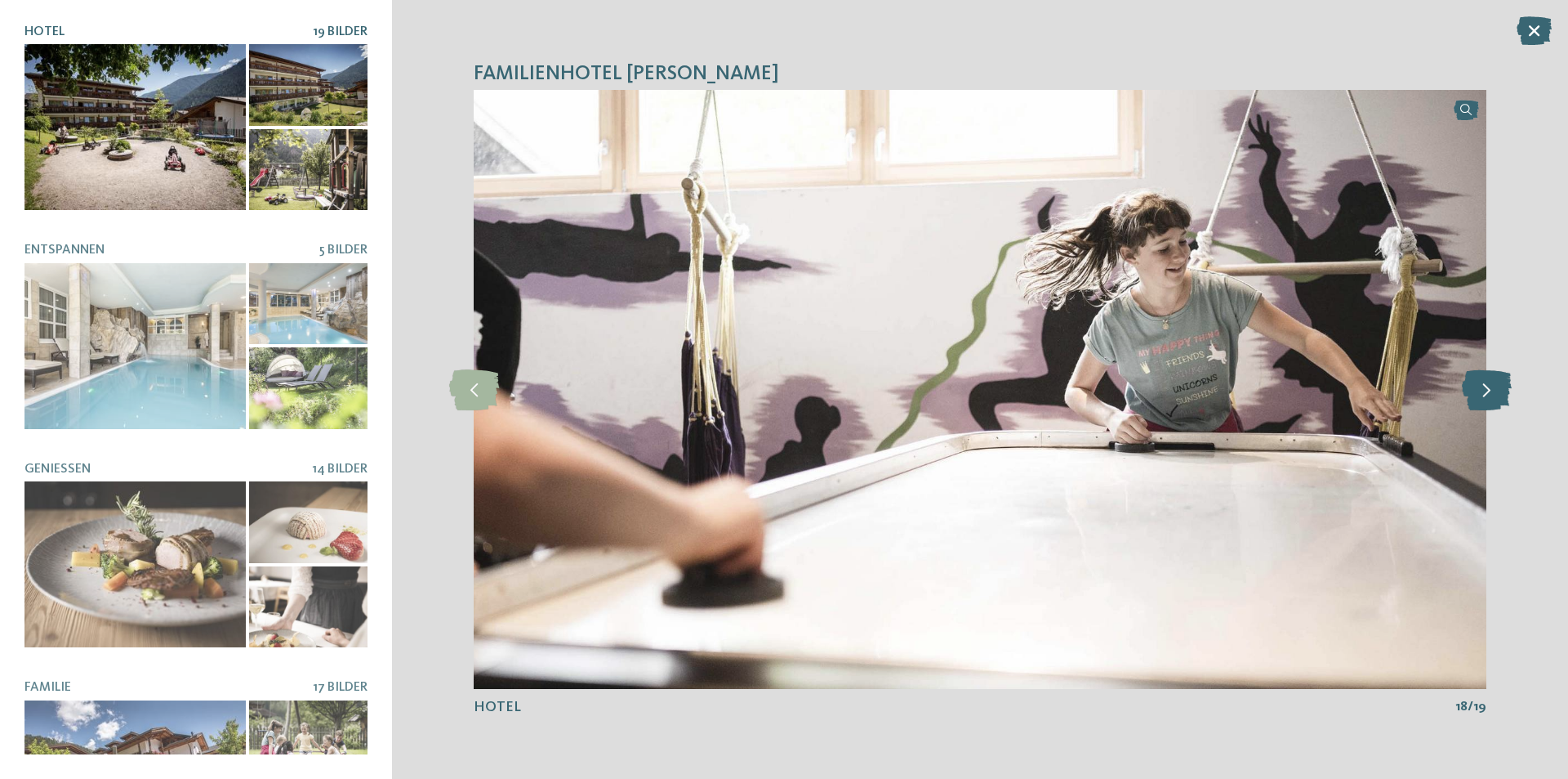
click at [1494, 403] on icon at bounding box center [1486, 390] width 49 height 41
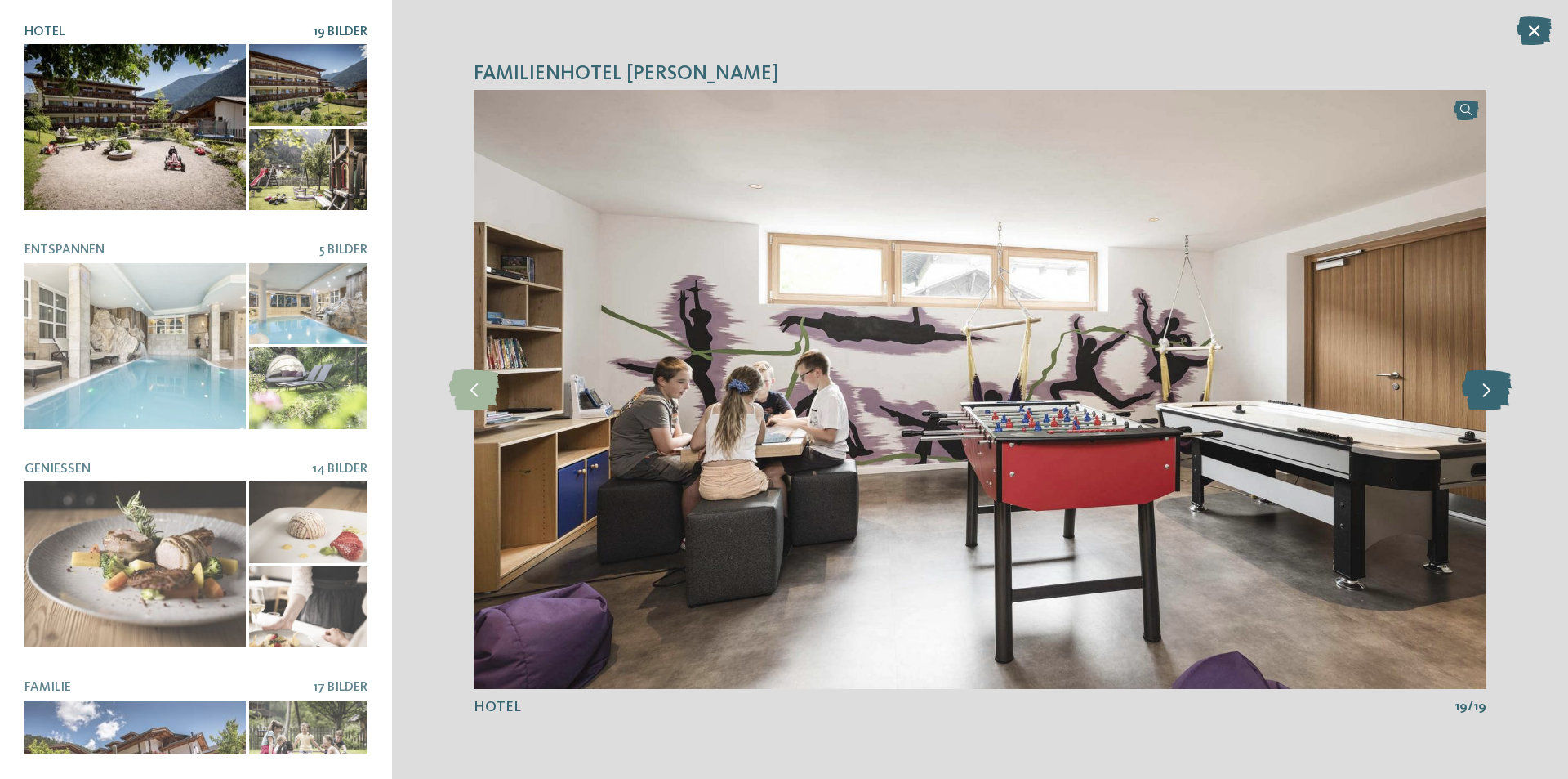
click at [1494, 403] on icon at bounding box center [1486, 390] width 49 height 41
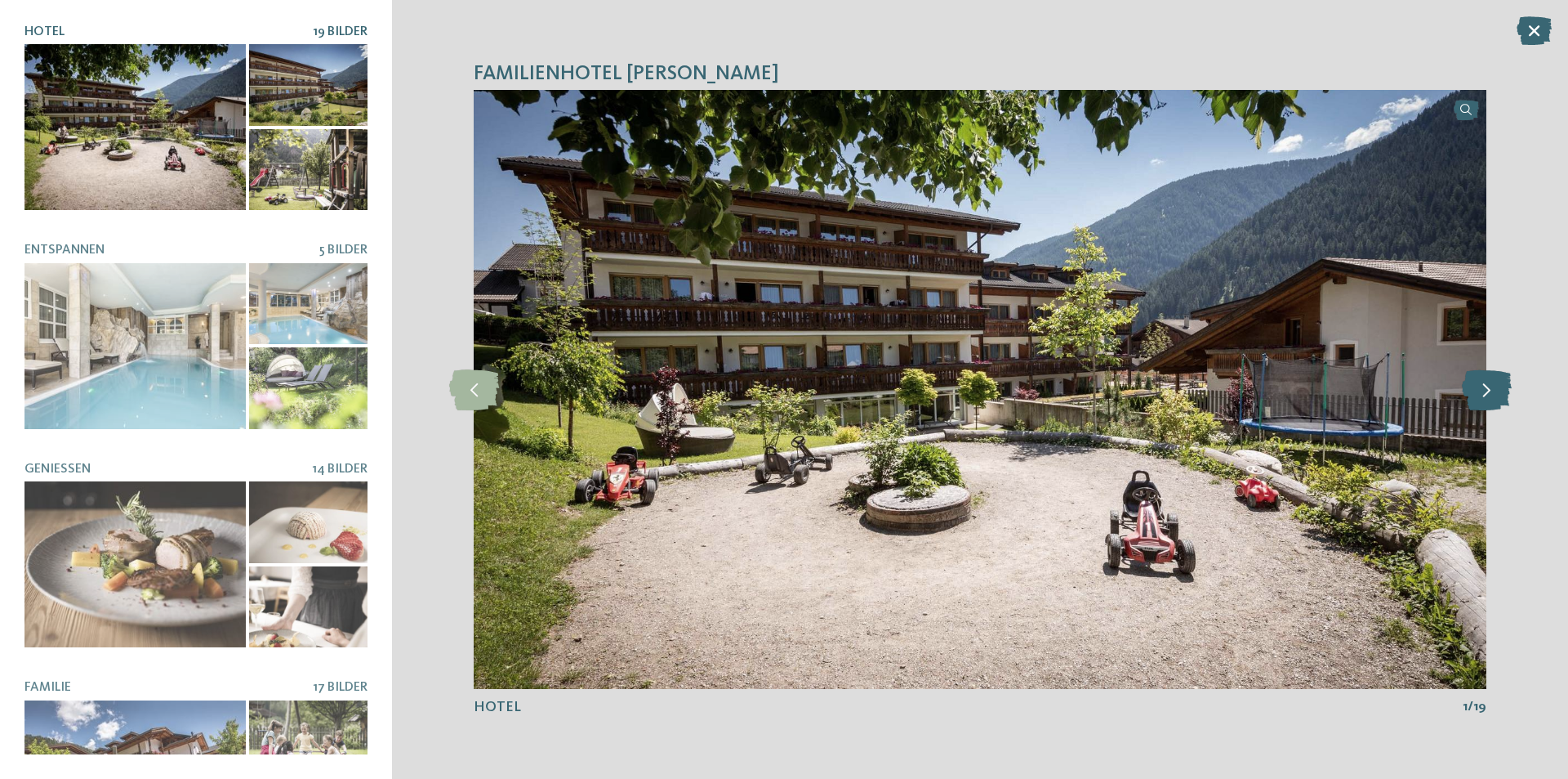
click at [1494, 403] on icon at bounding box center [1486, 390] width 49 height 41
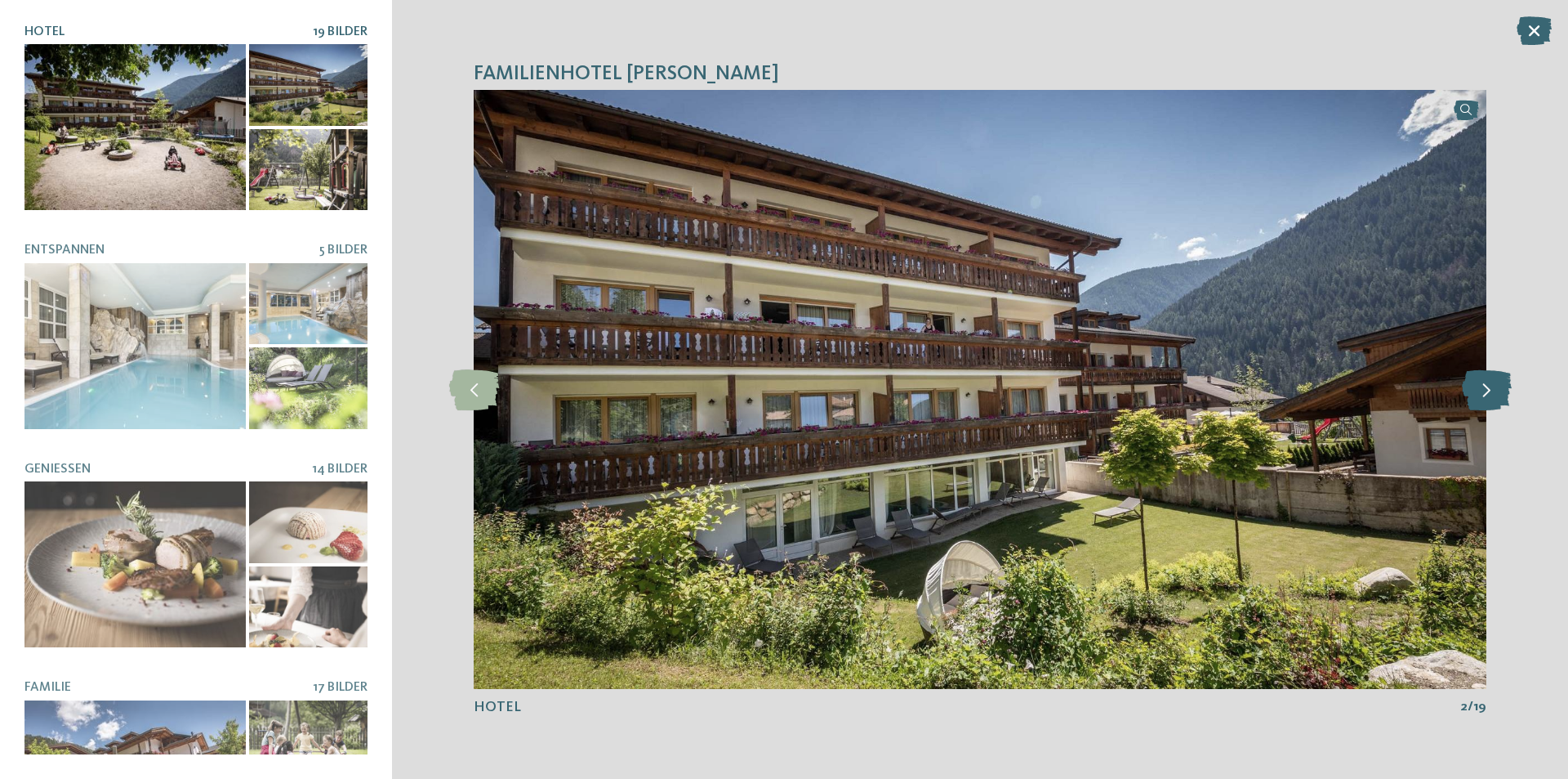
click at [1494, 403] on icon at bounding box center [1486, 390] width 49 height 41
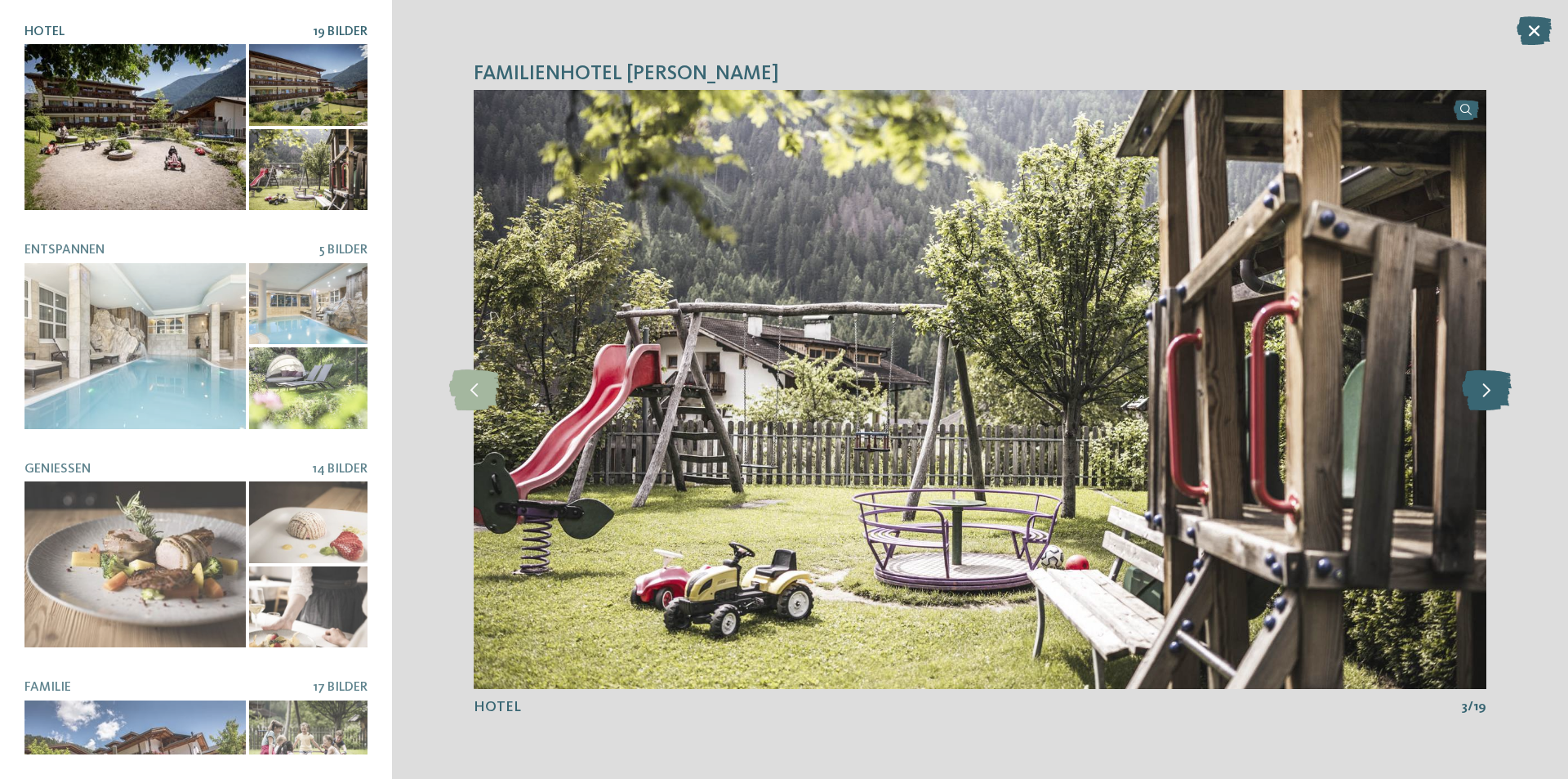
click at [1494, 403] on icon at bounding box center [1486, 390] width 49 height 41
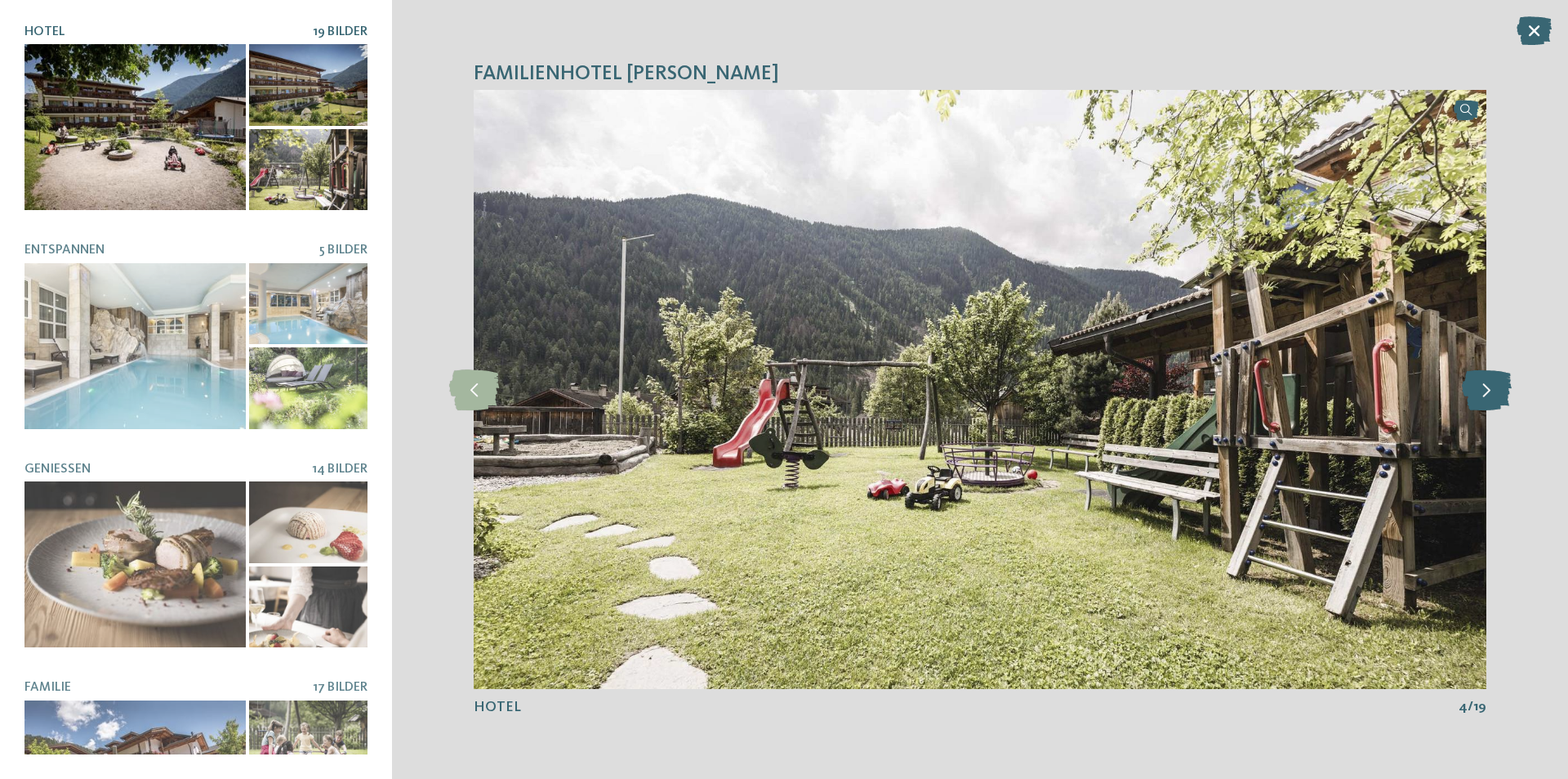
click at [1494, 403] on icon at bounding box center [1486, 390] width 49 height 41
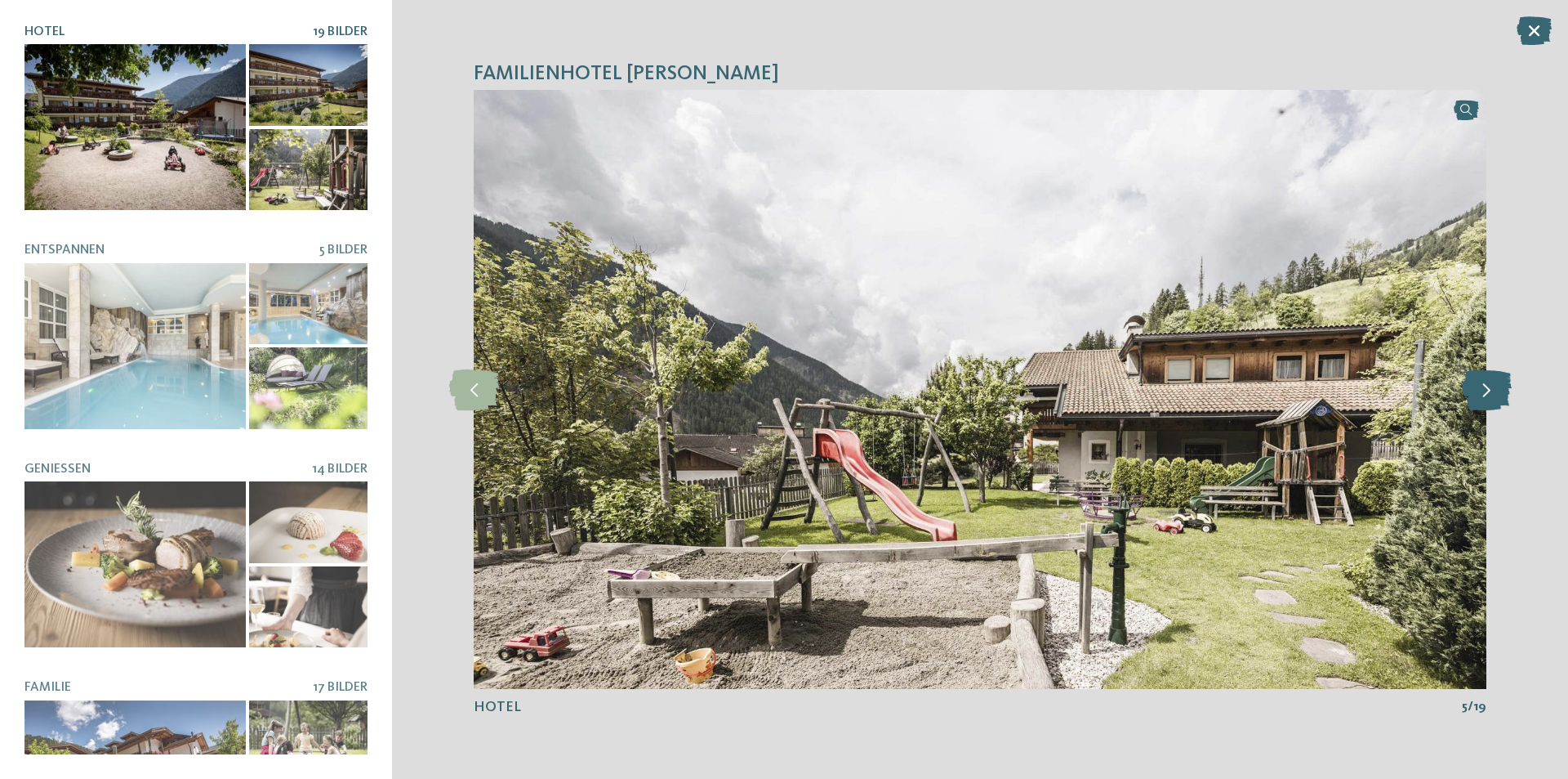
click at [1494, 403] on icon at bounding box center [1486, 390] width 49 height 41
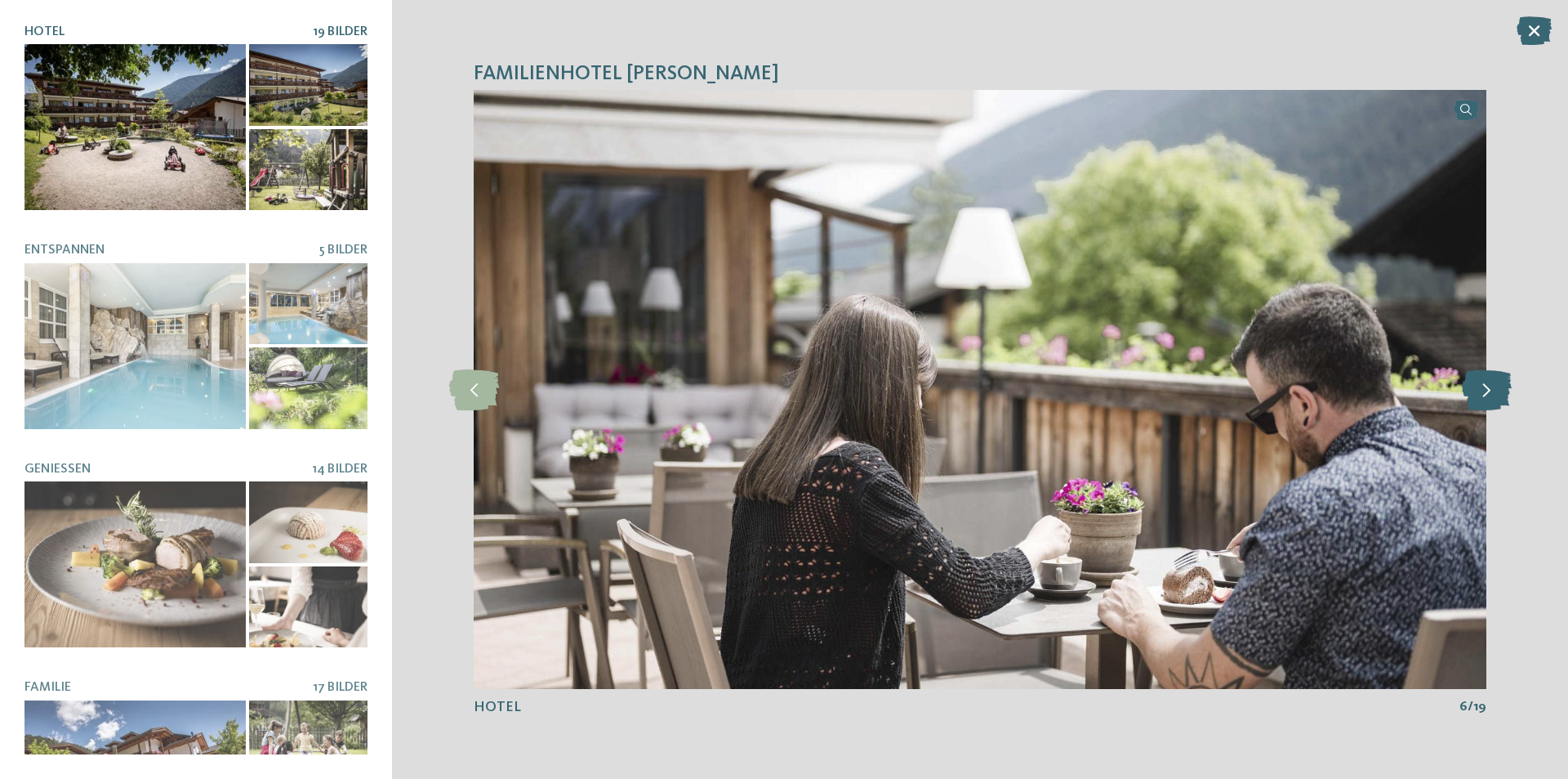
click at [1494, 403] on icon at bounding box center [1486, 390] width 49 height 41
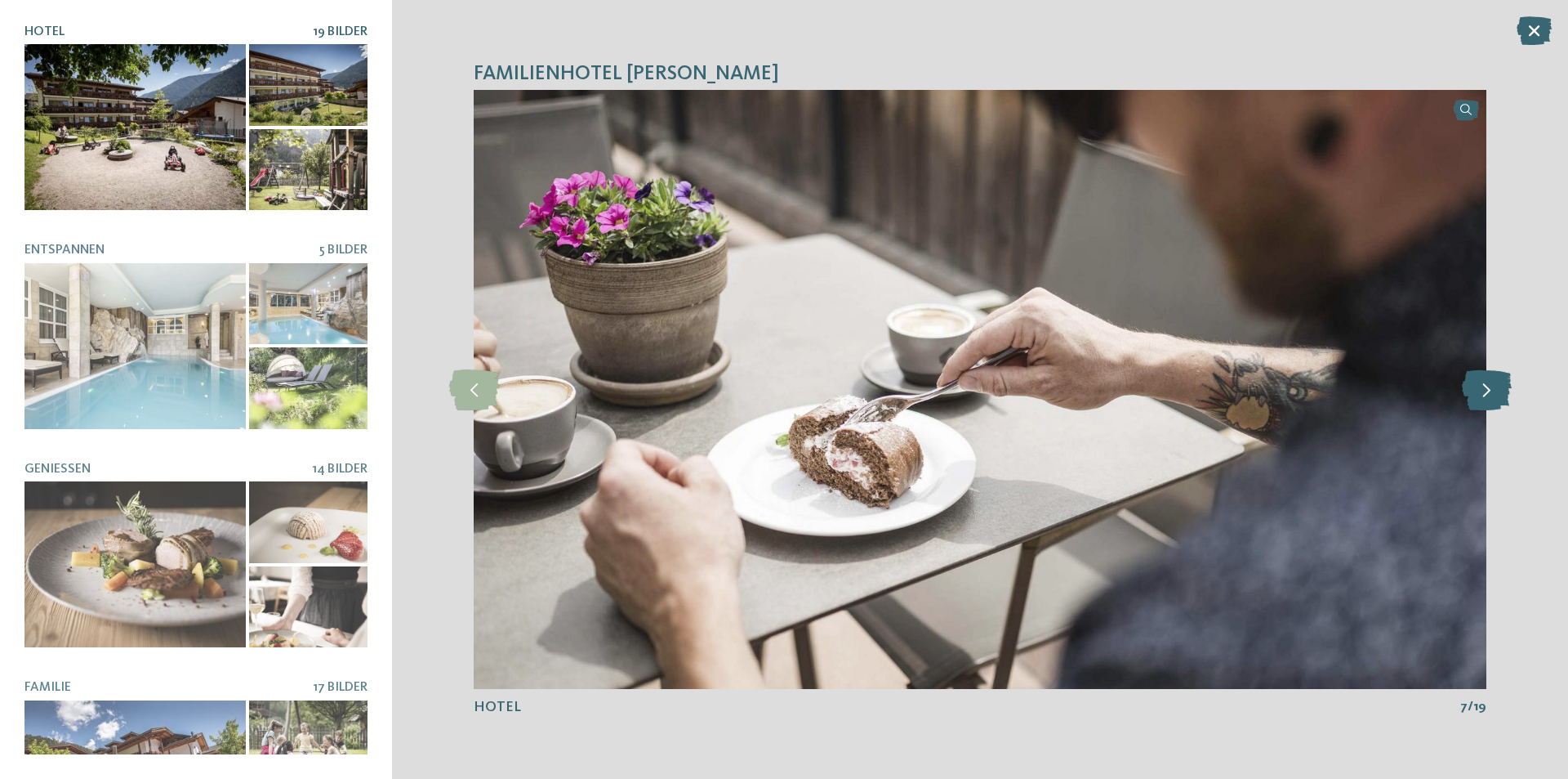
click at [1494, 403] on icon at bounding box center [1486, 390] width 49 height 41
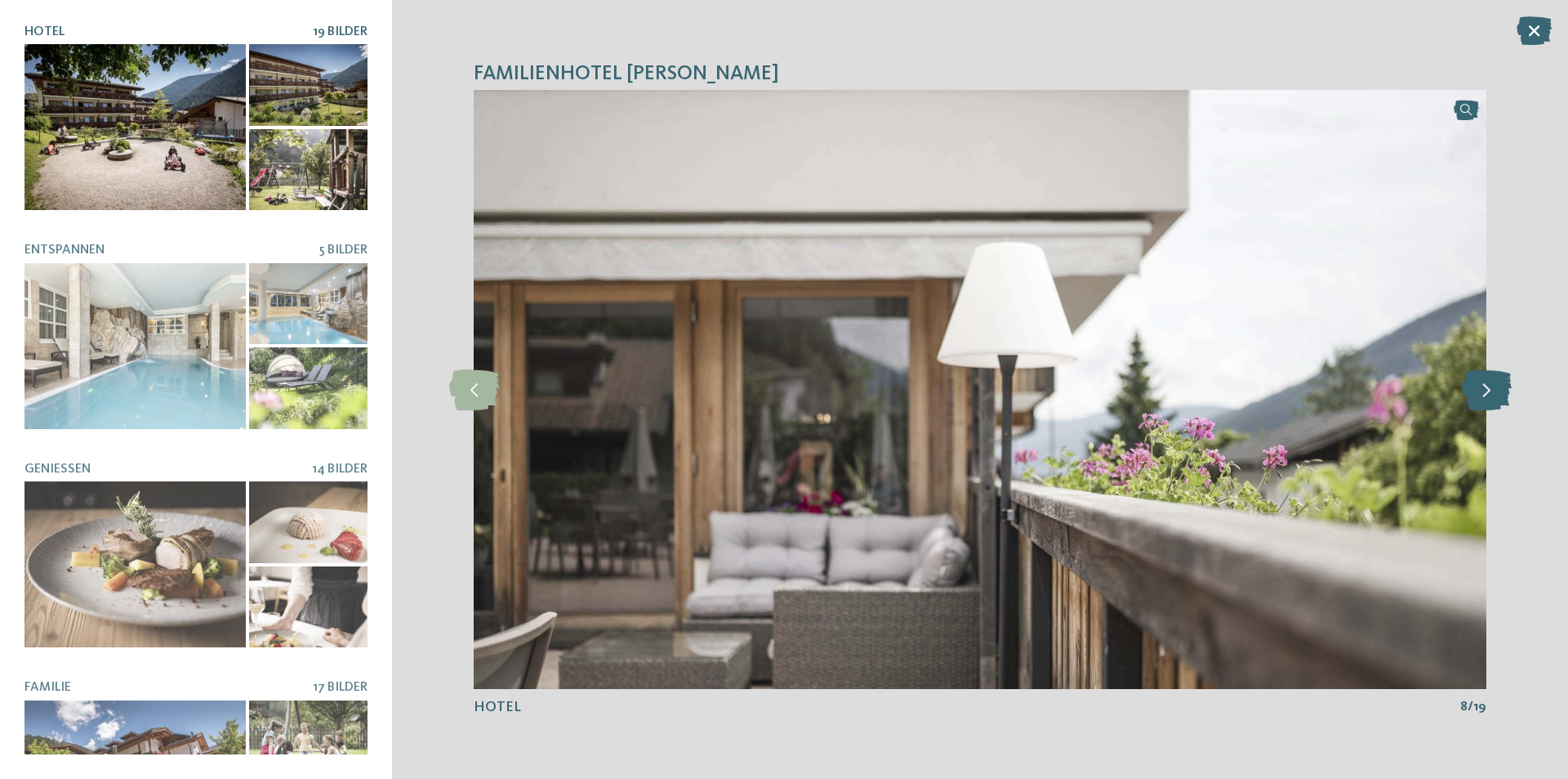
click at [1494, 403] on icon at bounding box center [1486, 390] width 49 height 41
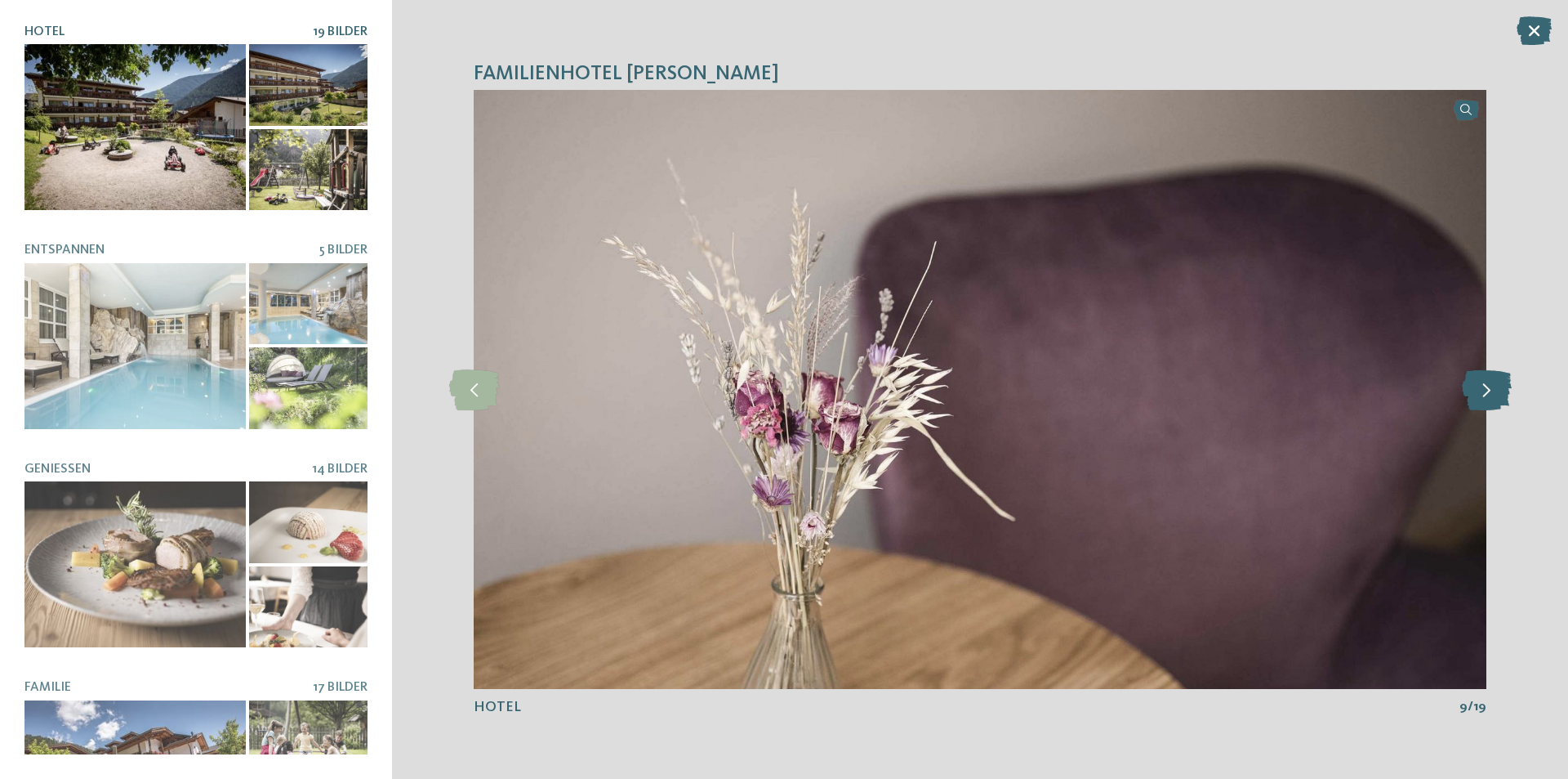
click at [1494, 403] on icon at bounding box center [1486, 390] width 49 height 41
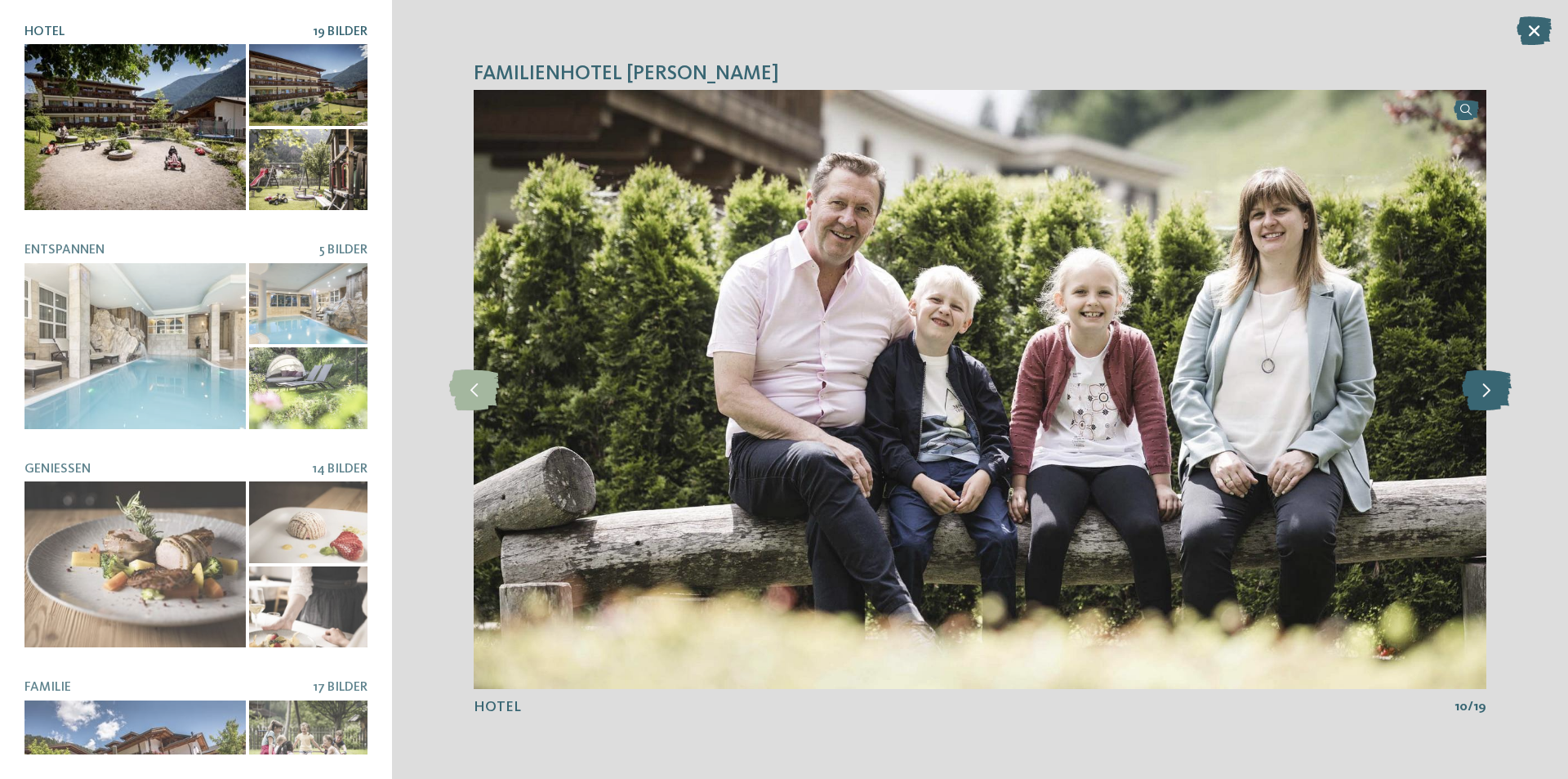
click at [1494, 403] on icon at bounding box center [1486, 390] width 49 height 41
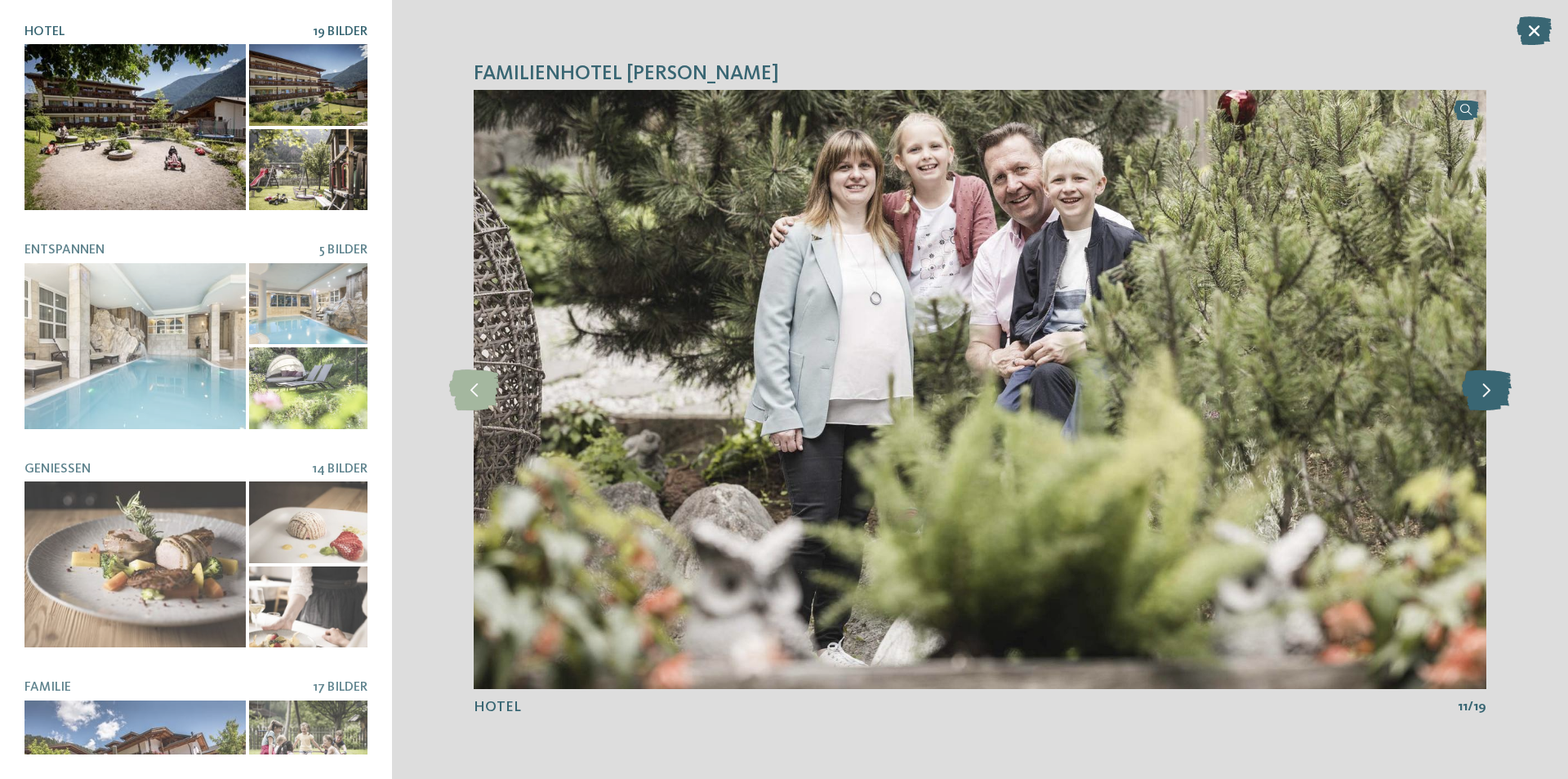
click at [1494, 403] on icon at bounding box center [1486, 390] width 49 height 41
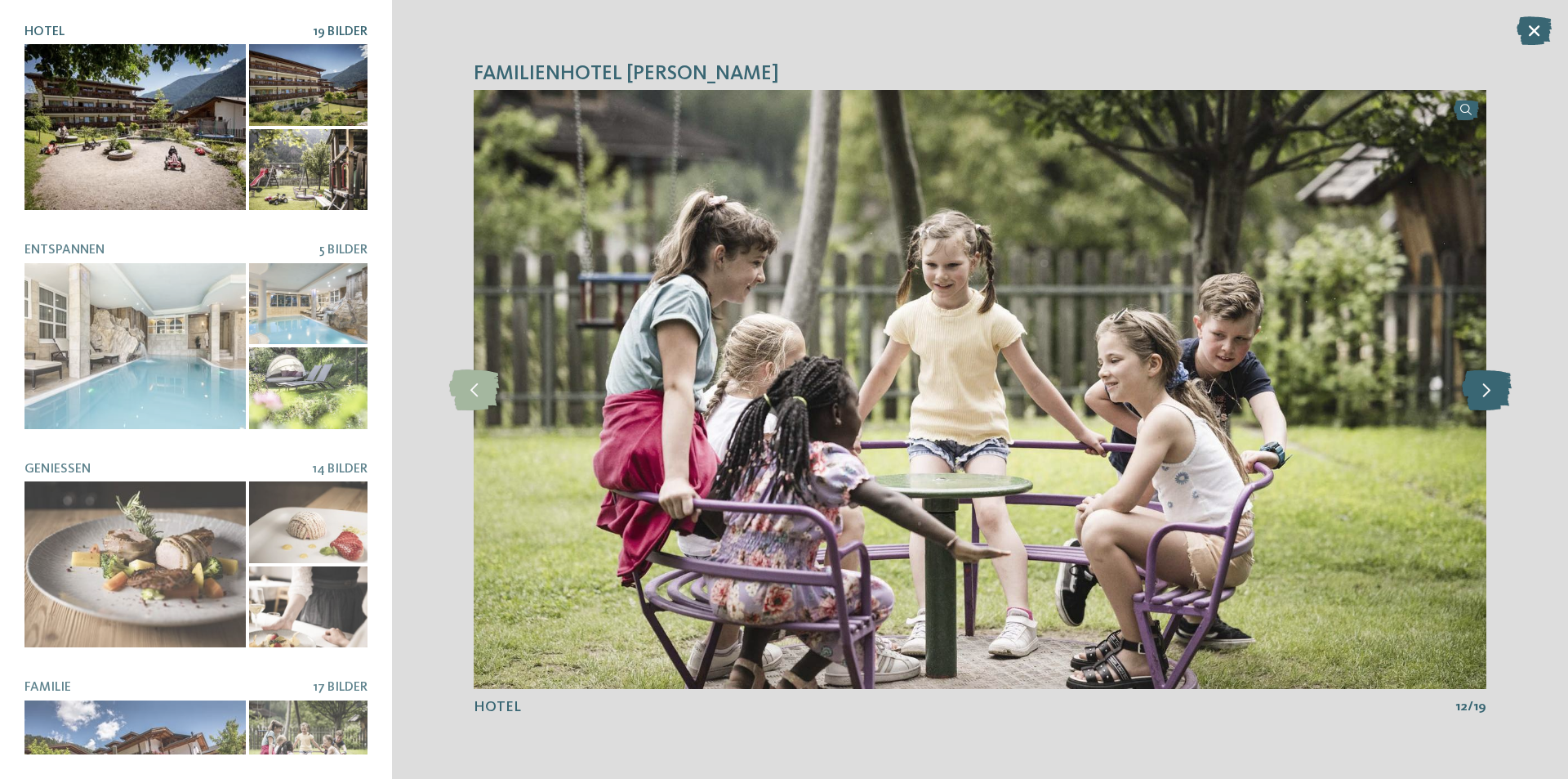
click at [1494, 403] on icon at bounding box center [1486, 390] width 49 height 41
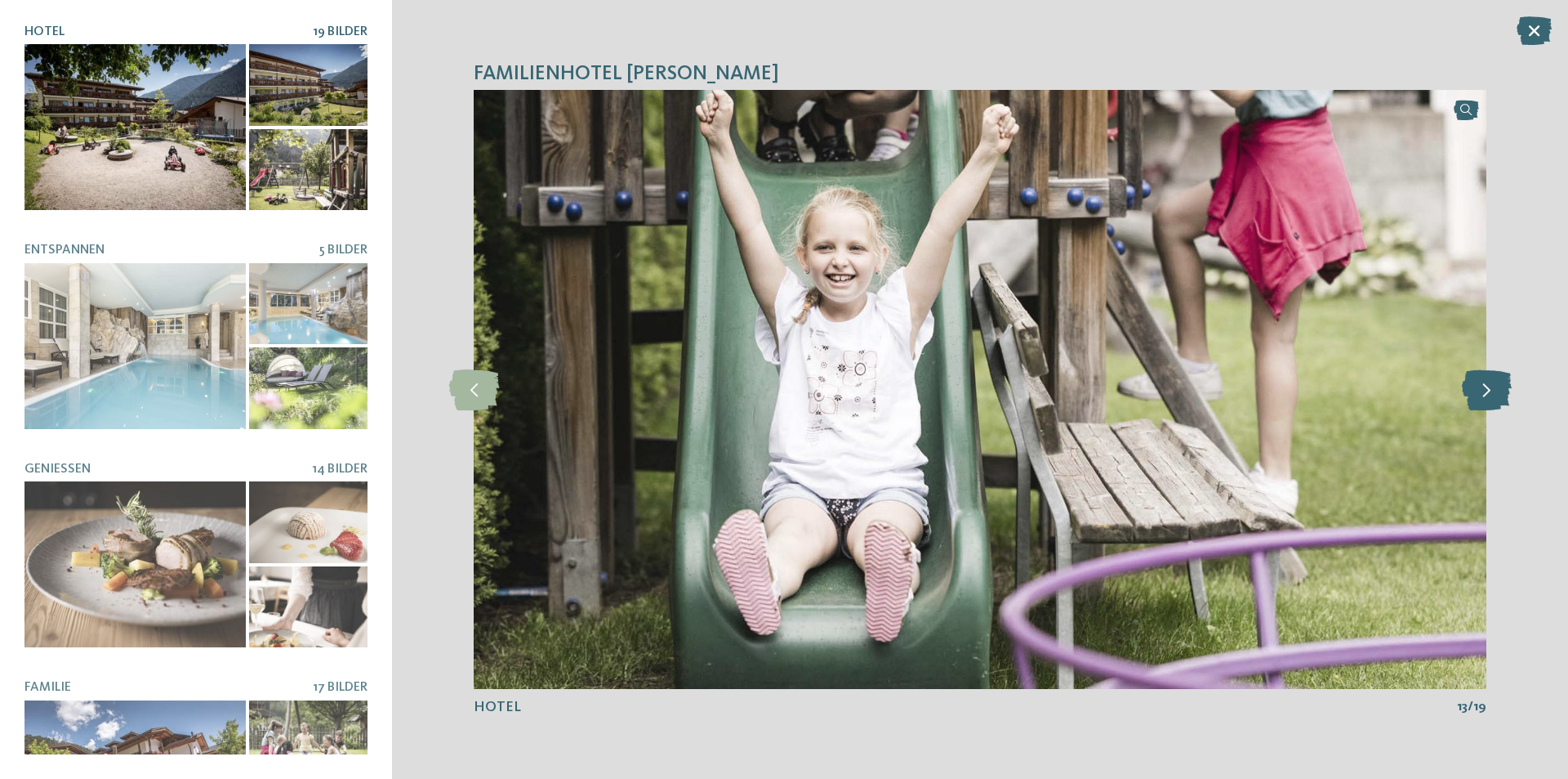
click at [1494, 403] on icon at bounding box center [1486, 390] width 49 height 41
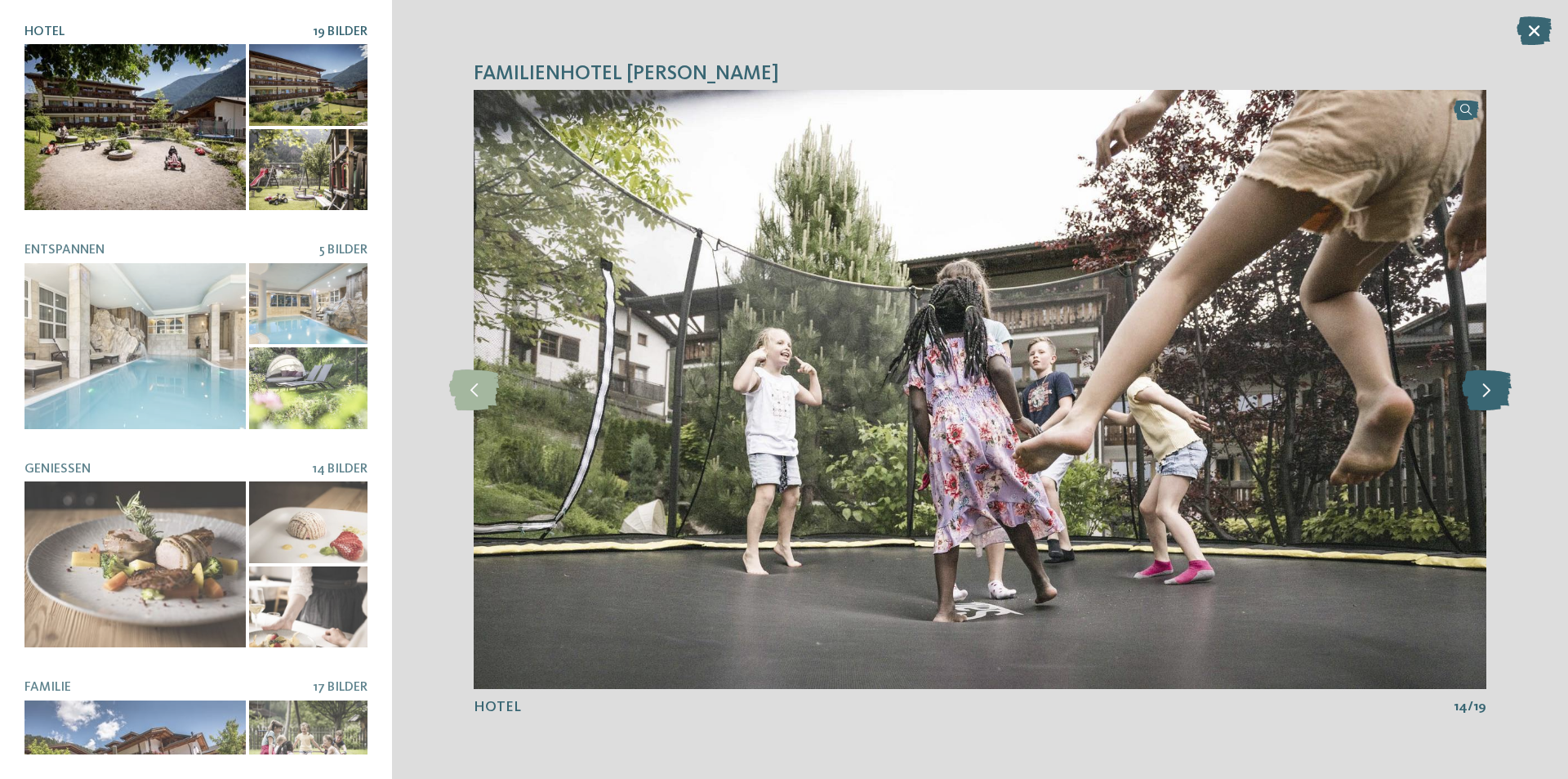
click at [1494, 403] on icon at bounding box center [1486, 390] width 49 height 41
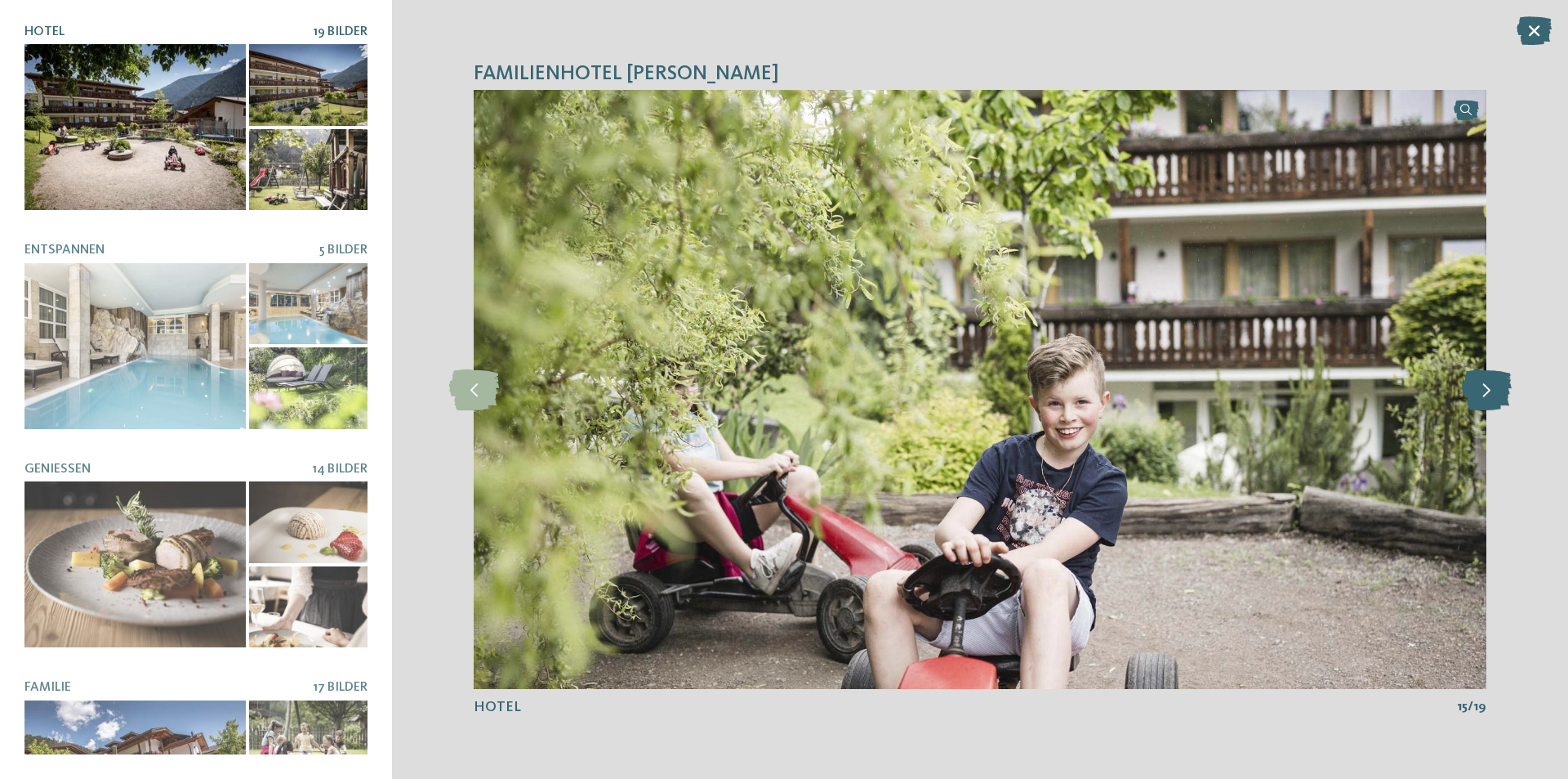
click at [1494, 403] on icon at bounding box center [1486, 390] width 49 height 41
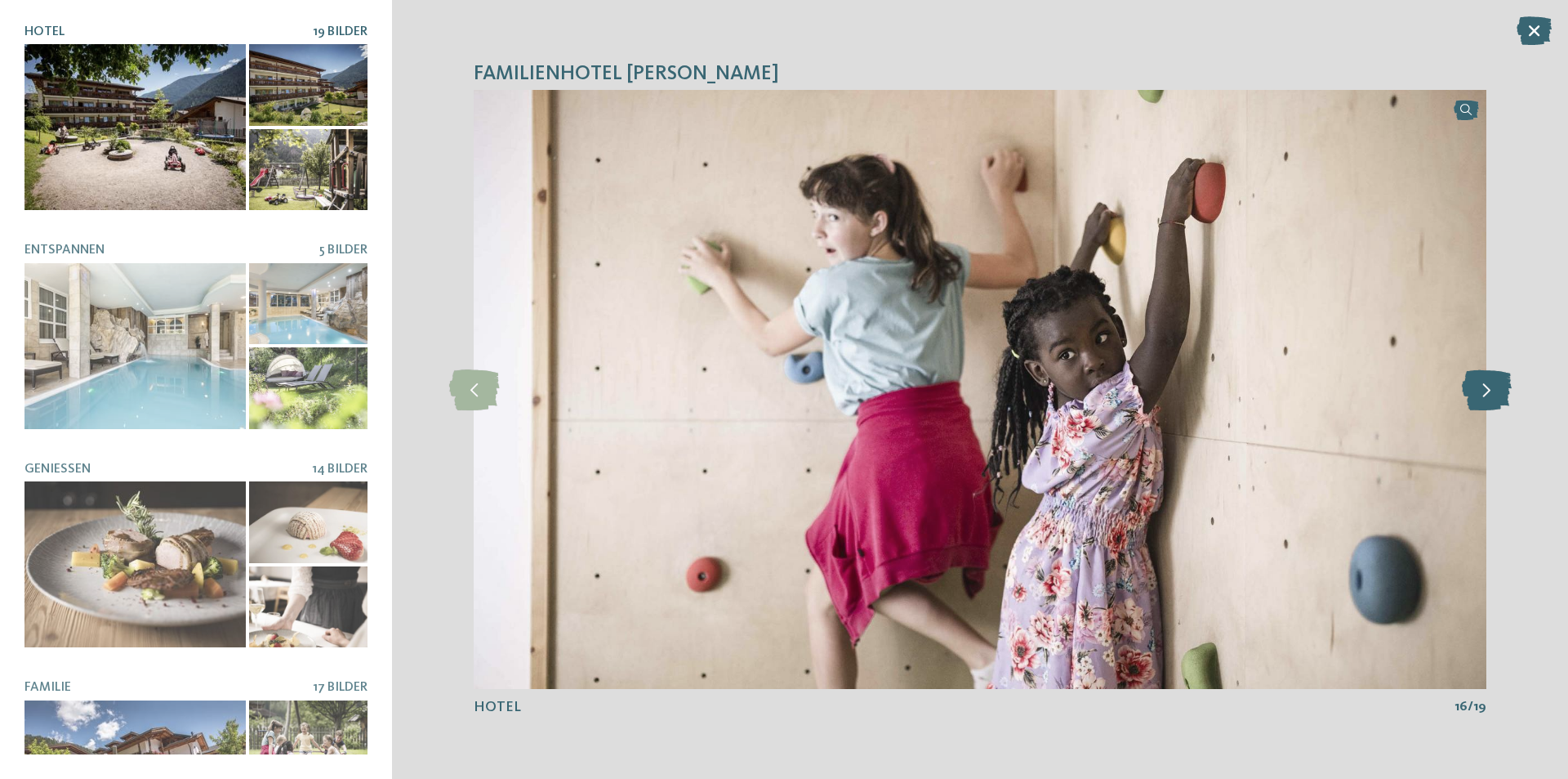
click at [1494, 403] on icon at bounding box center [1486, 390] width 49 height 41
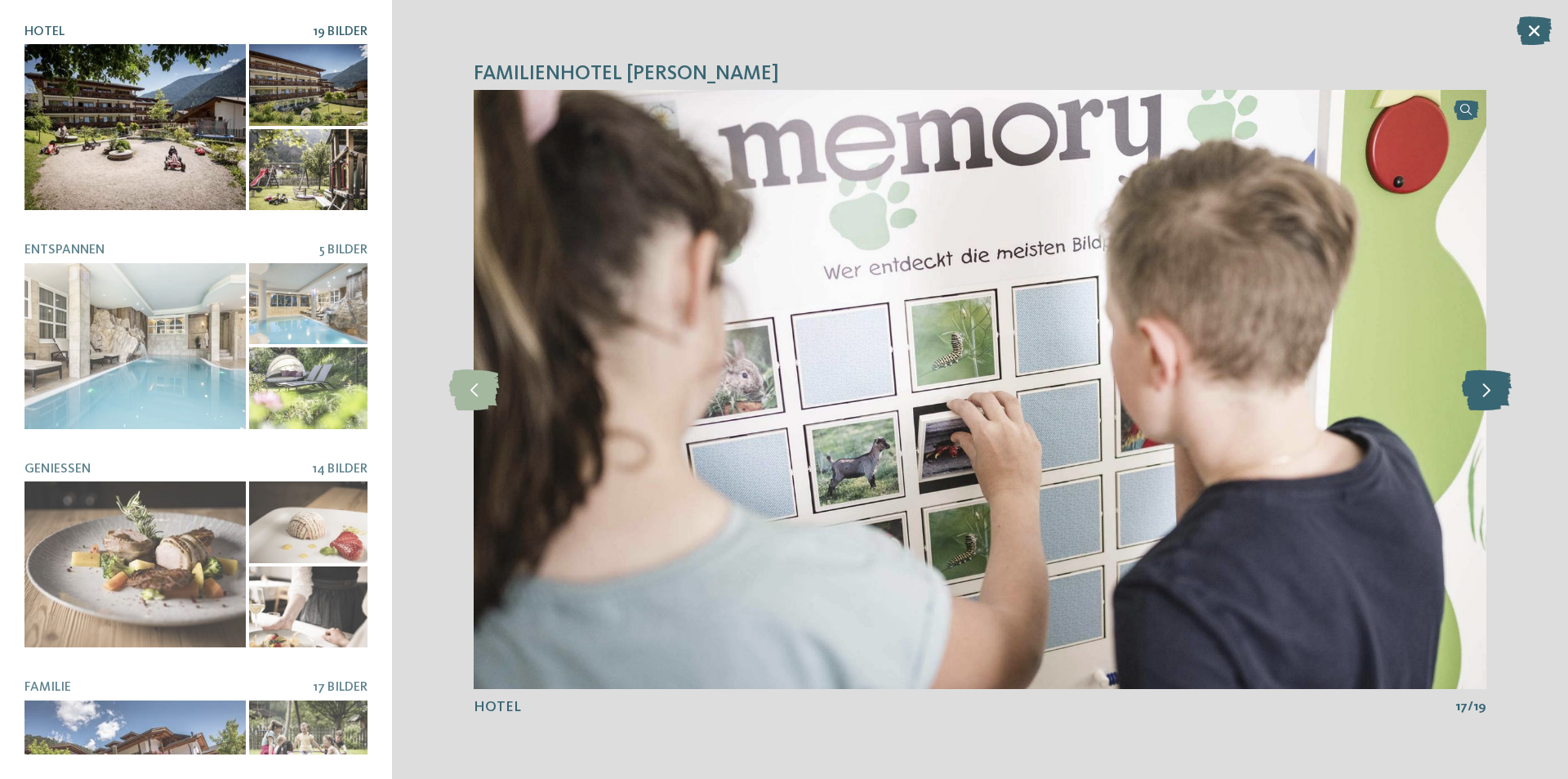
click at [1494, 403] on icon at bounding box center [1486, 390] width 49 height 41
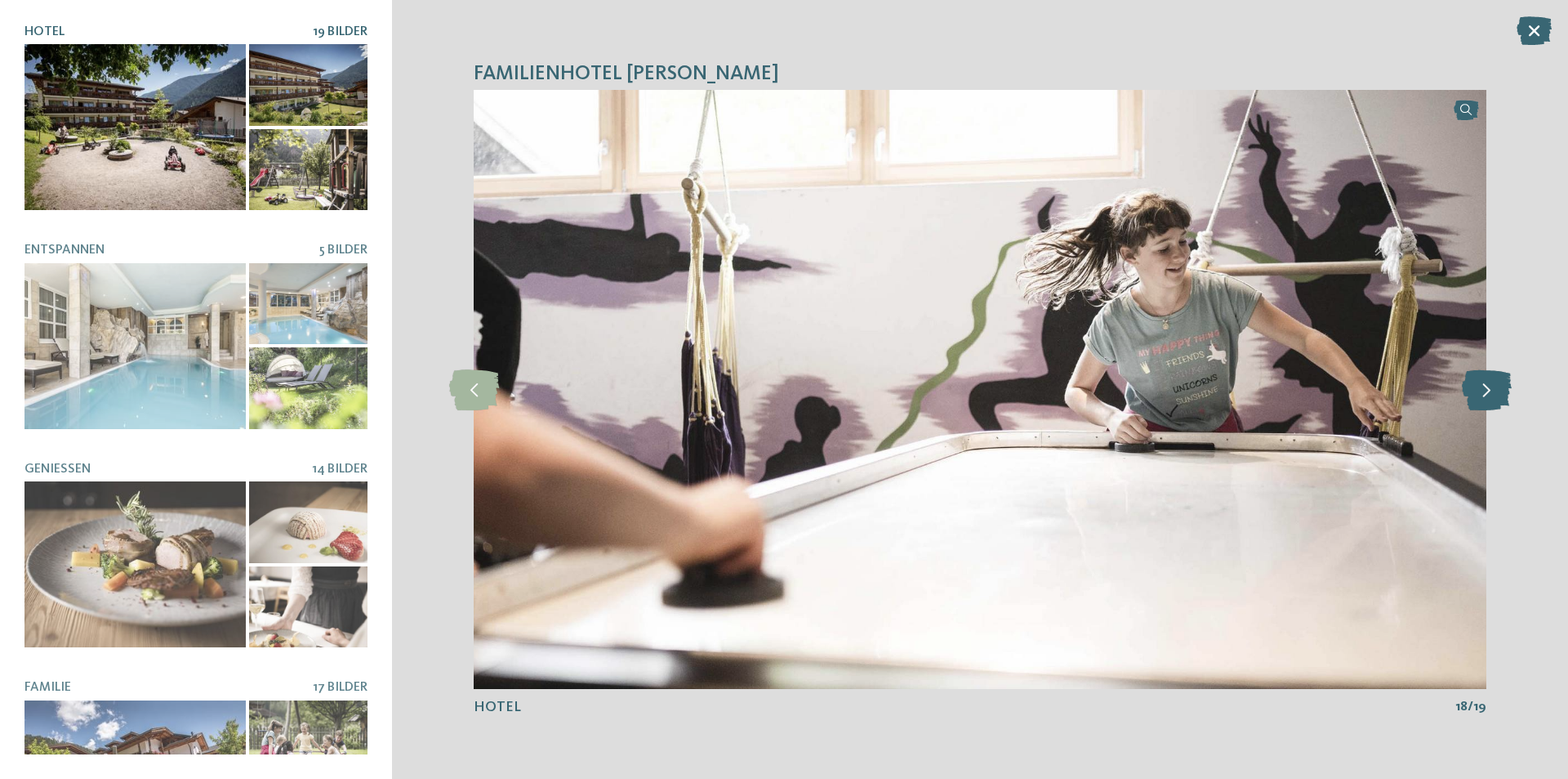
click at [1494, 403] on icon at bounding box center [1486, 390] width 49 height 41
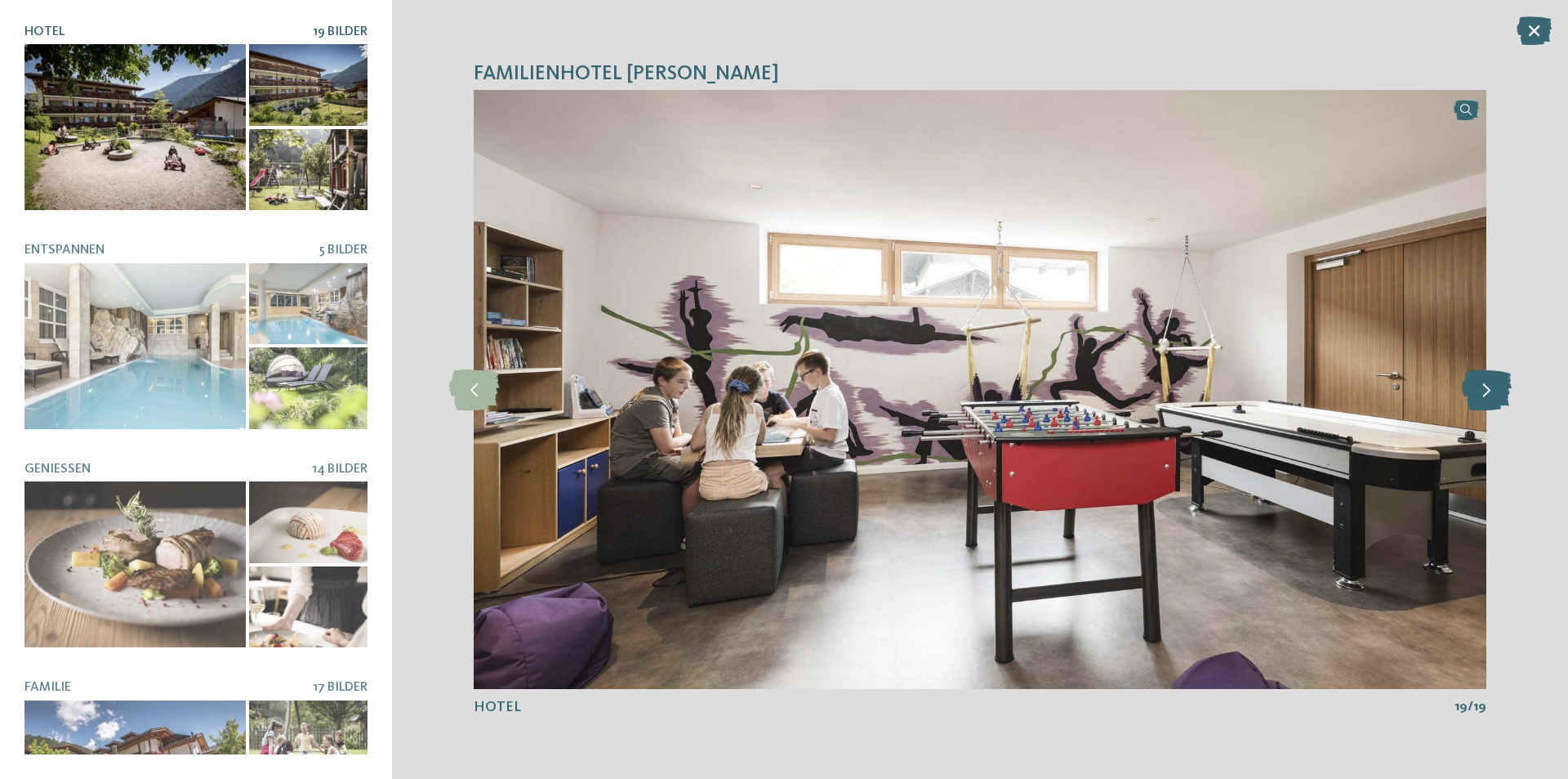
click at [1494, 403] on icon at bounding box center [1486, 390] width 49 height 41
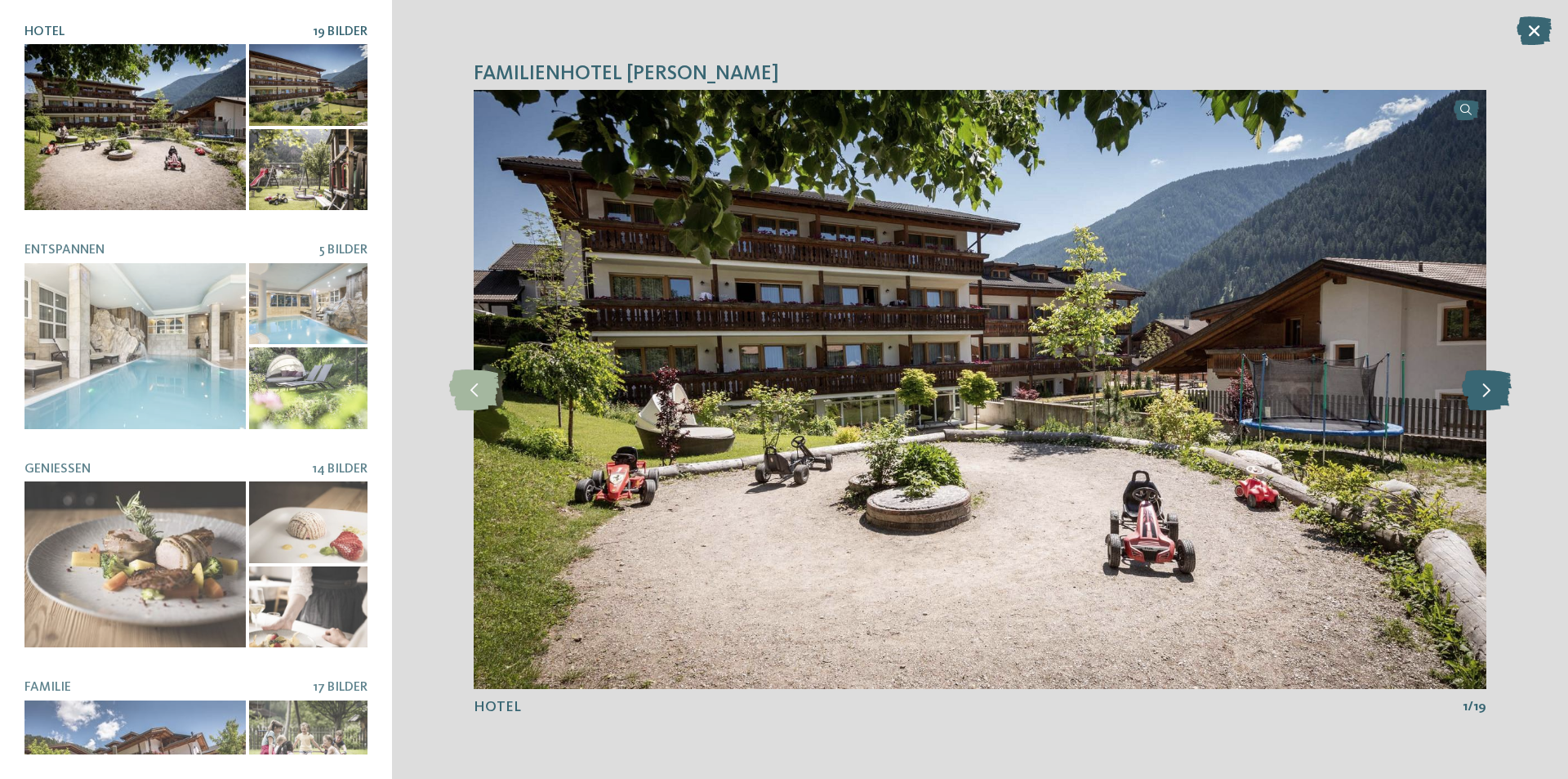
click at [1494, 403] on icon at bounding box center [1486, 390] width 49 height 41
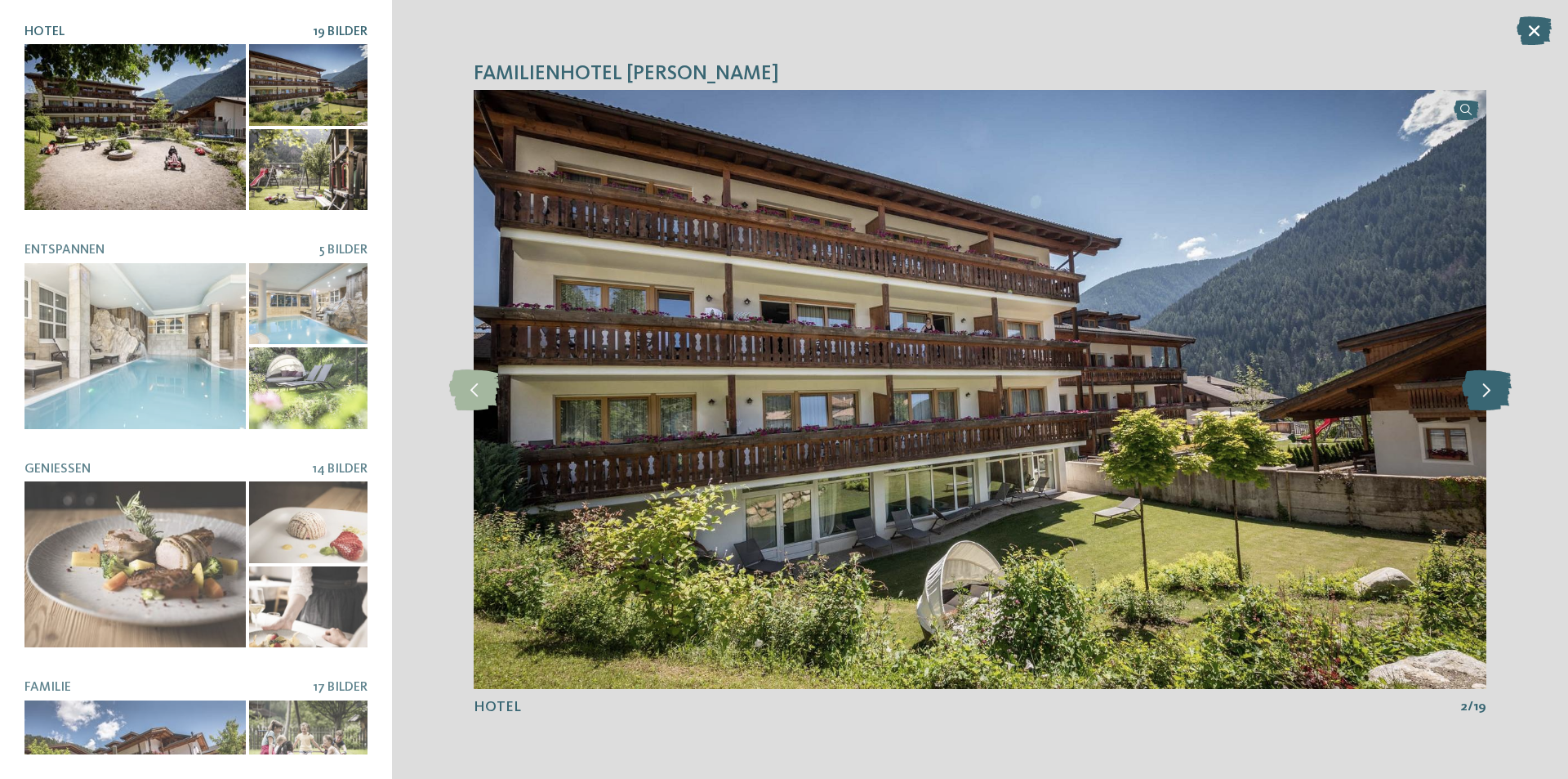
click at [1494, 403] on icon at bounding box center [1486, 390] width 49 height 41
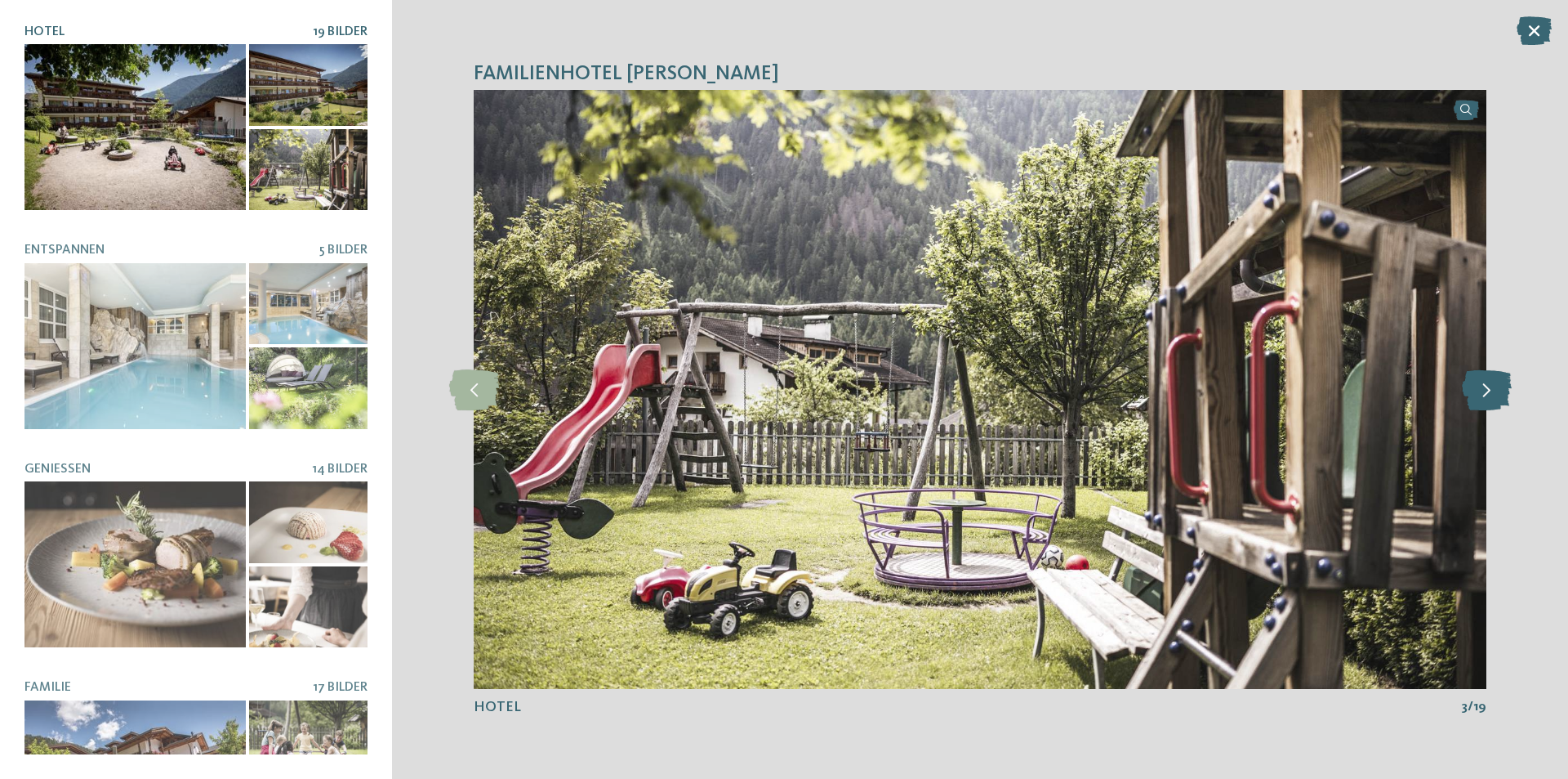
click at [1494, 403] on icon at bounding box center [1486, 390] width 49 height 41
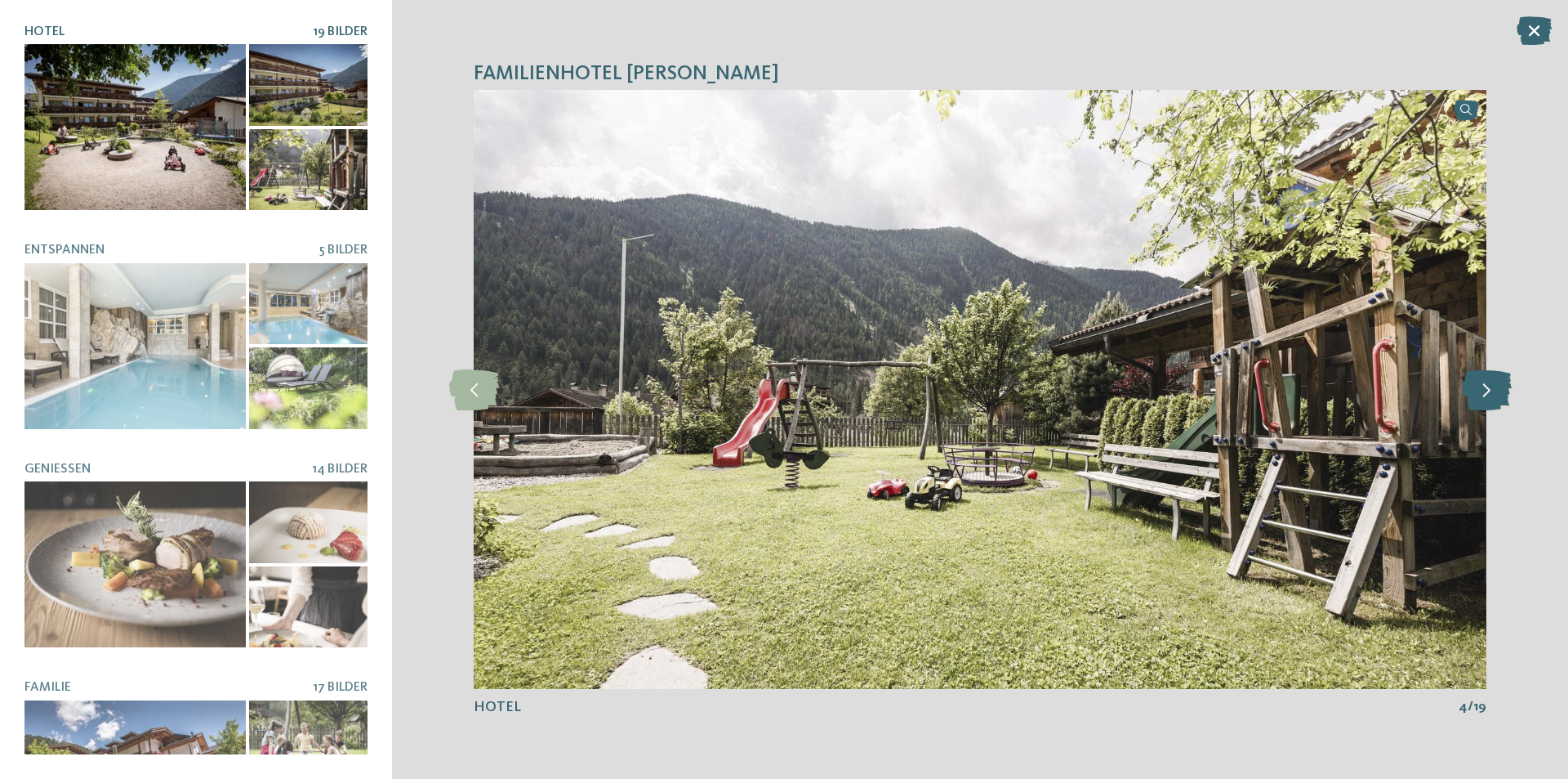
click at [1494, 403] on icon at bounding box center [1486, 390] width 49 height 41
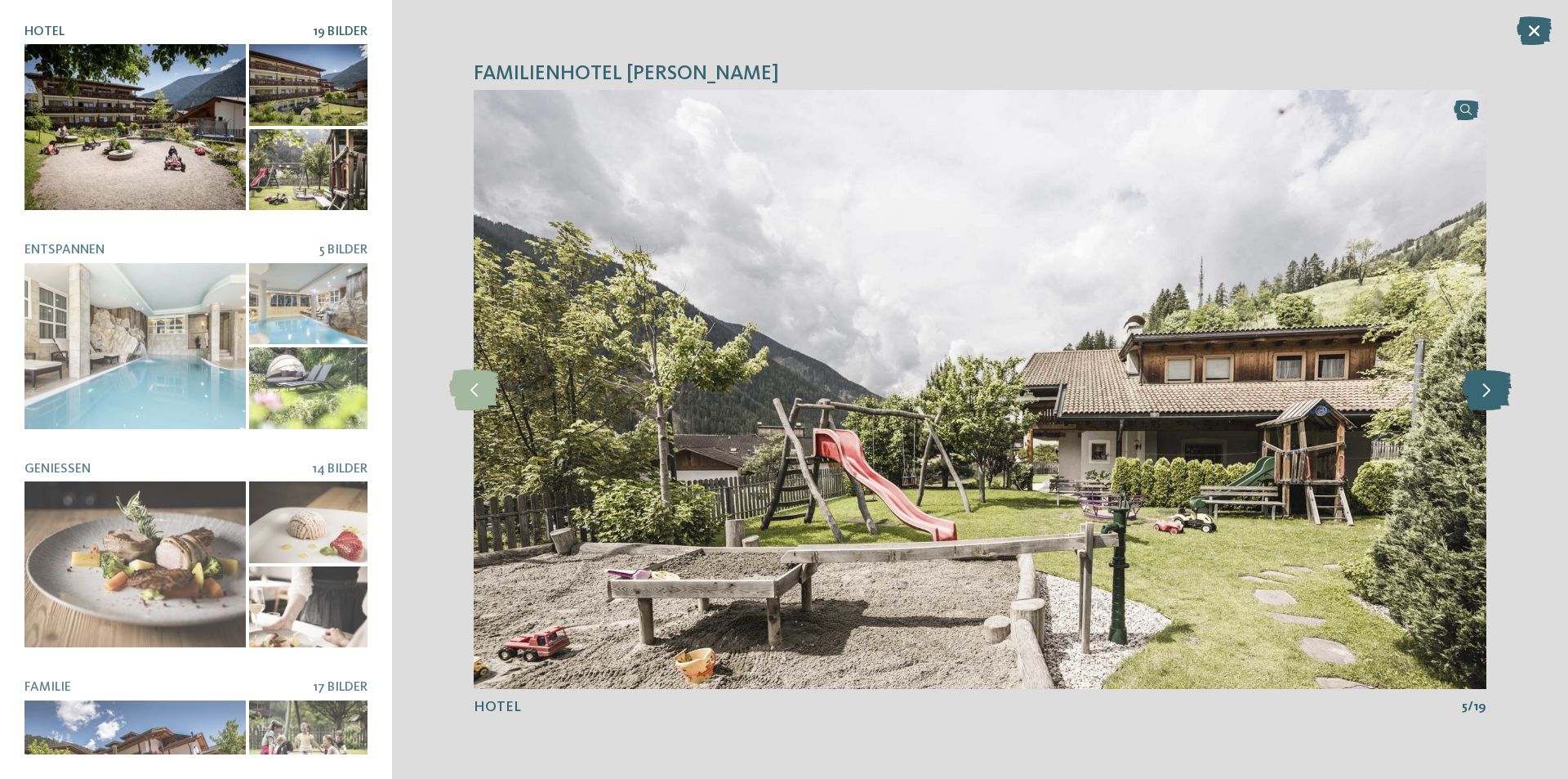
click at [1494, 403] on icon at bounding box center [1486, 390] width 49 height 41
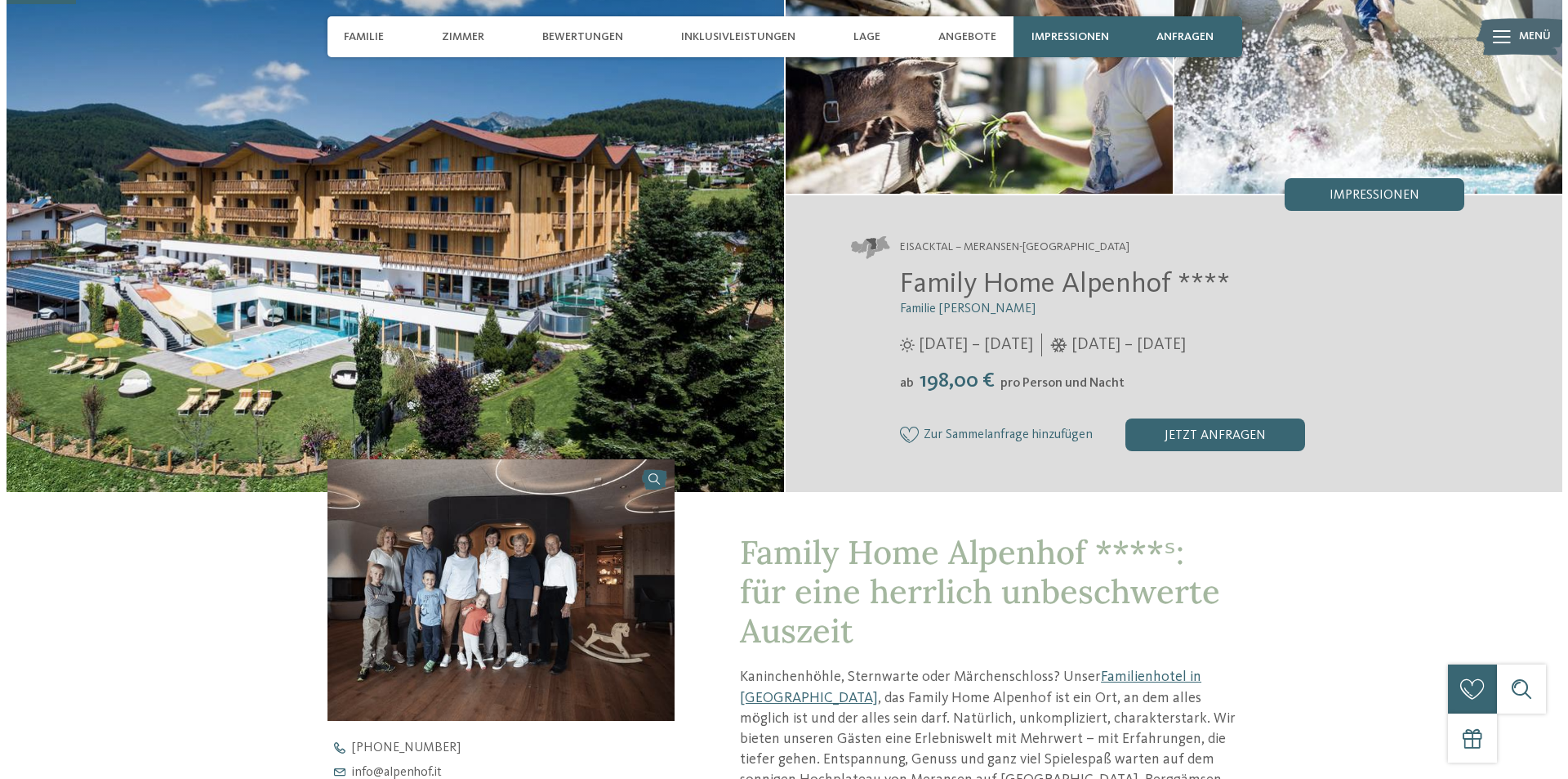
scroll to position [163, 0]
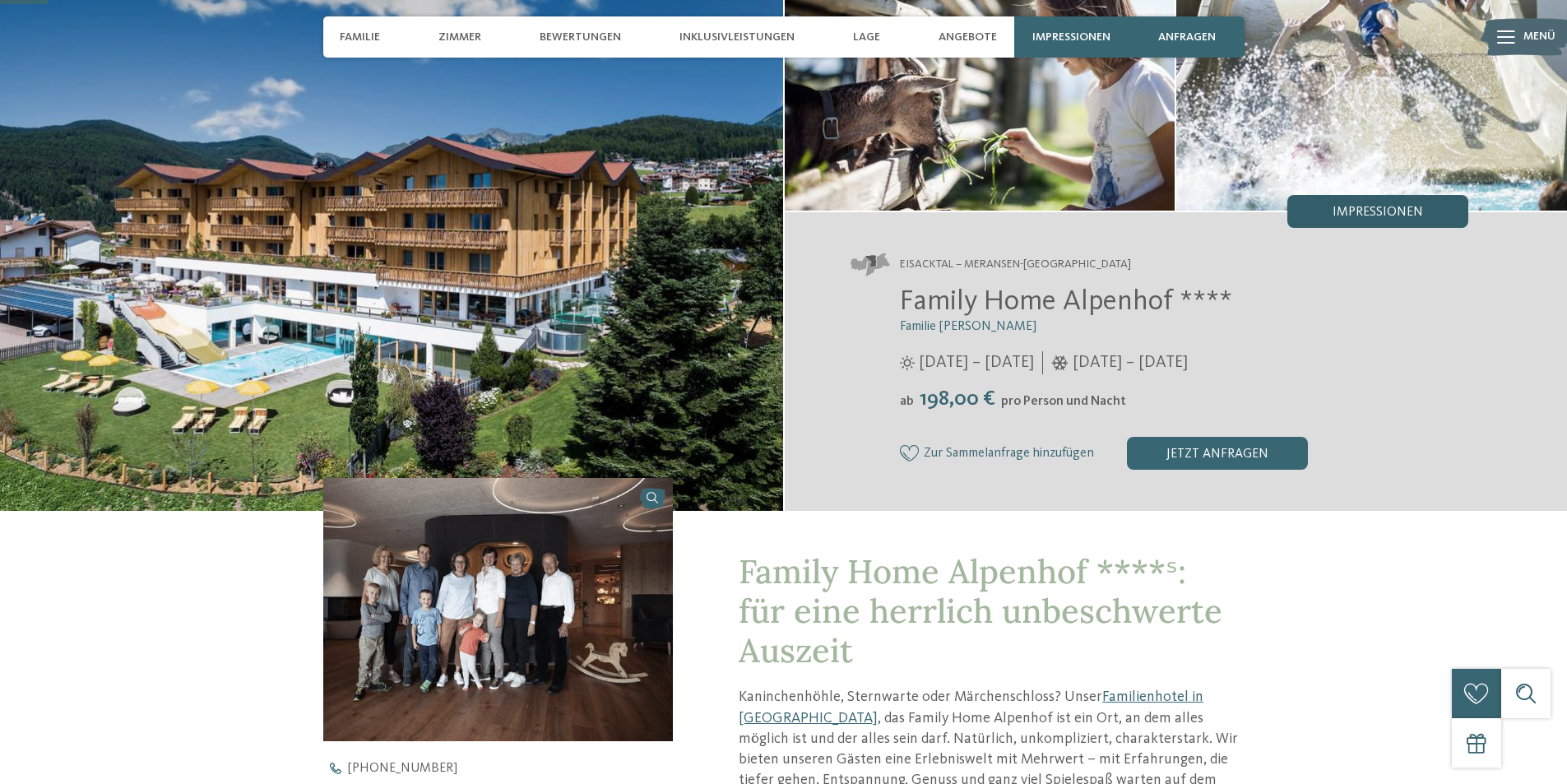
click at [1302, 207] on div "Impressionen" at bounding box center [1378, 212] width 181 height 33
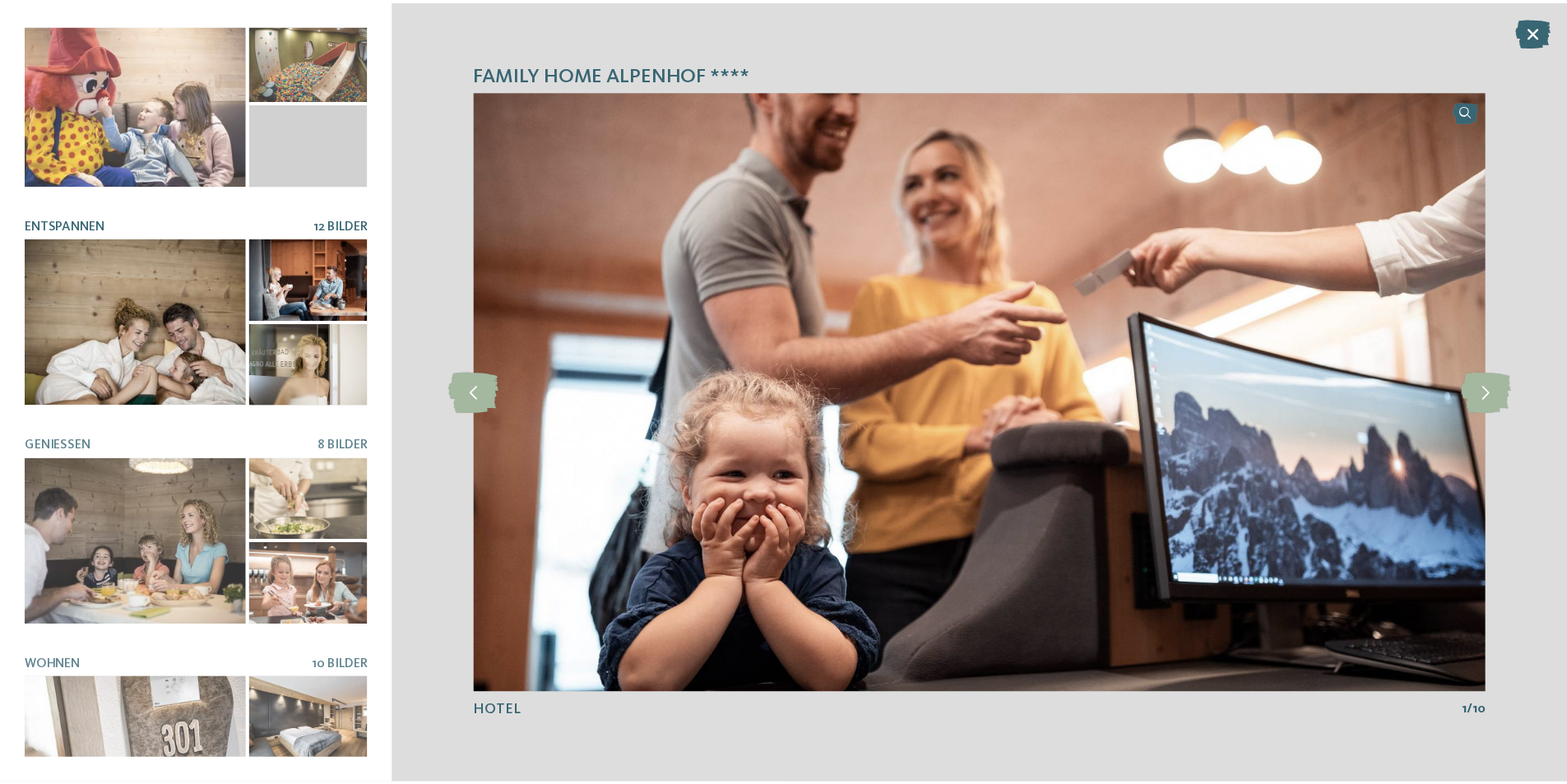
scroll to position [313, 0]
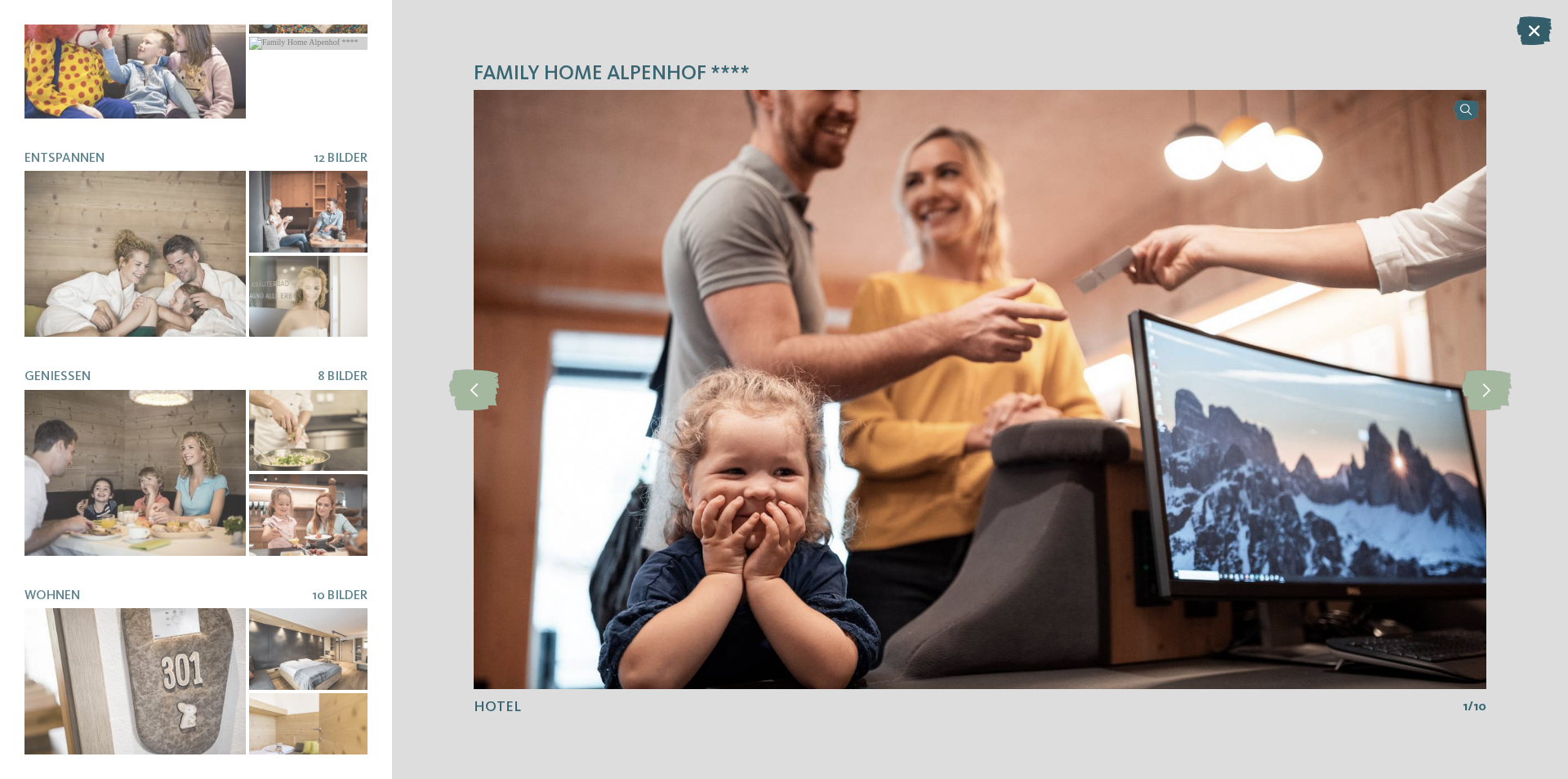
click at [1540, 31] on icon at bounding box center [1534, 31] width 35 height 29
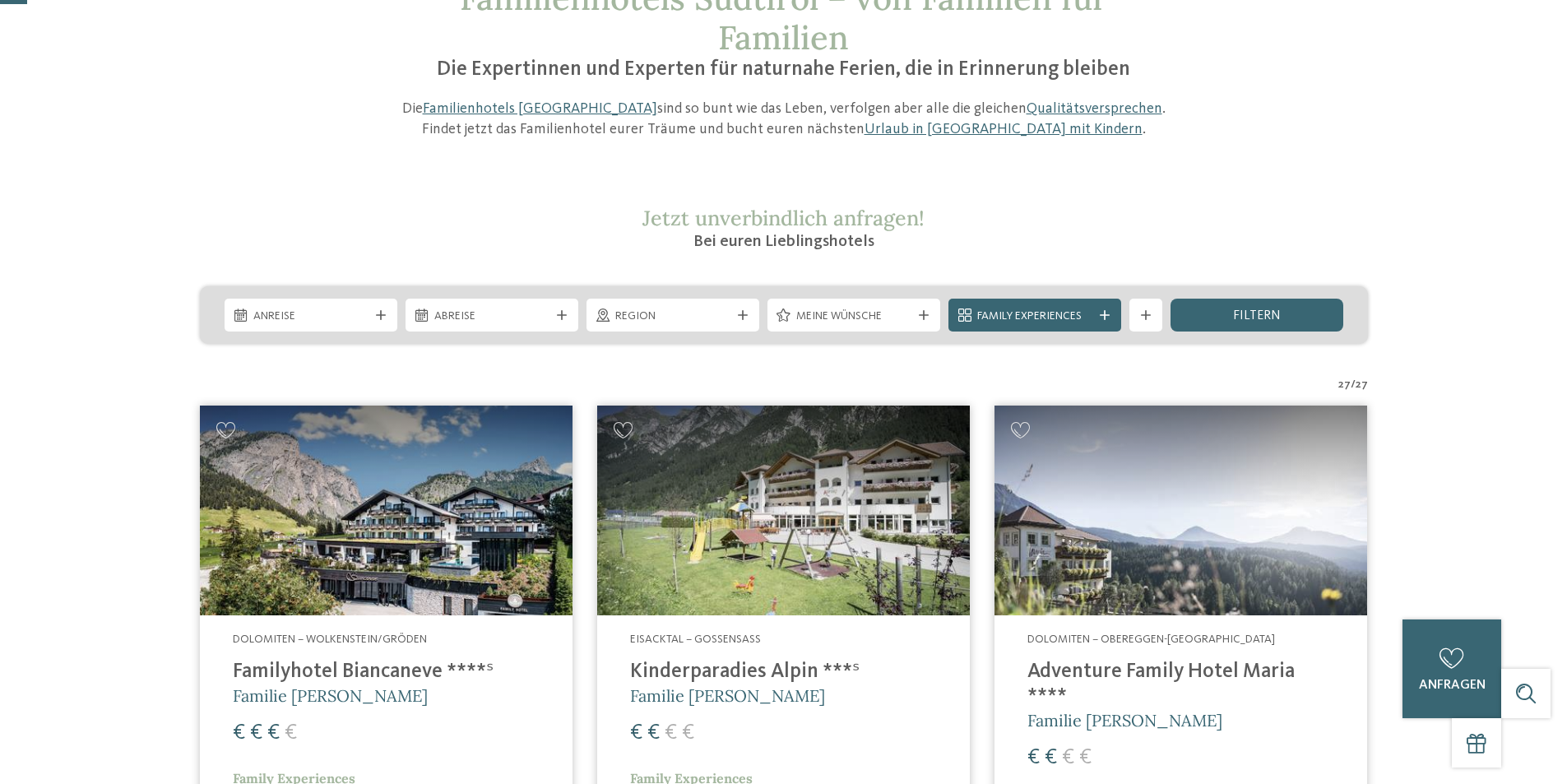
scroll to position [164, 0]
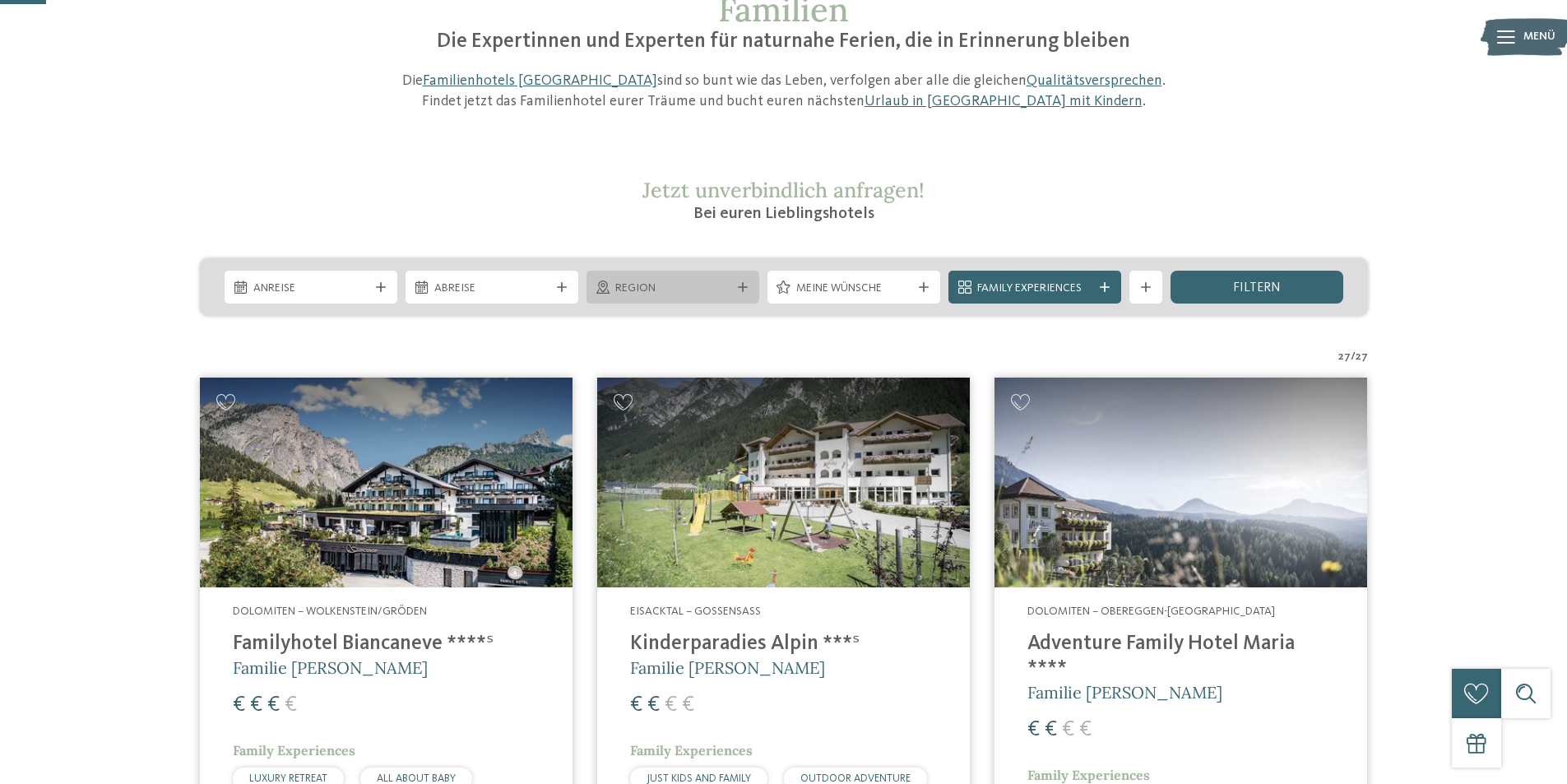
click at [710, 282] on span "Region" at bounding box center [672, 289] width 115 height 17
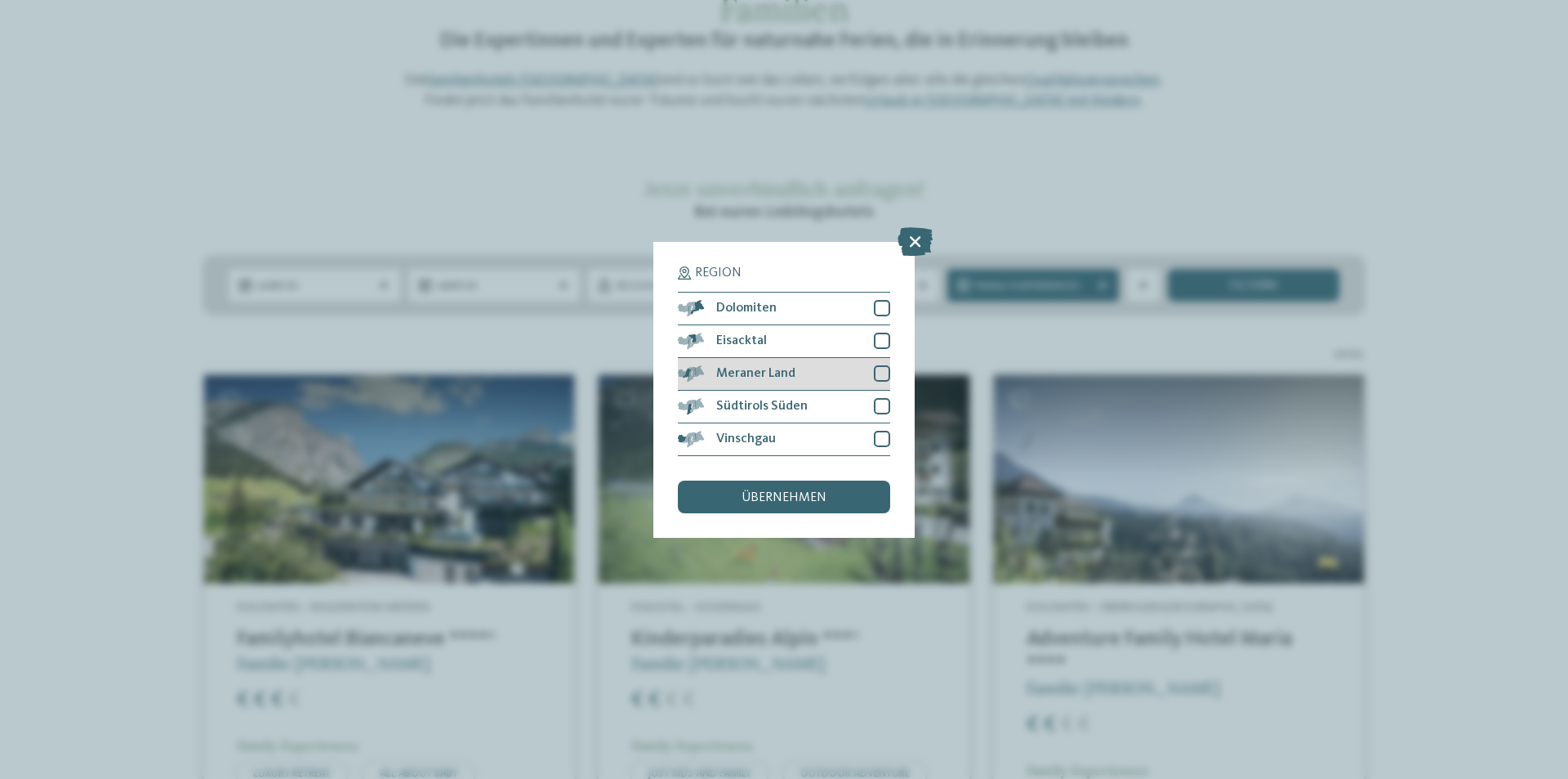
click at [811, 373] on div "Meraner Land" at bounding box center [784, 374] width 213 height 33
click at [808, 497] on span "übernehmen" at bounding box center [784, 498] width 85 height 13
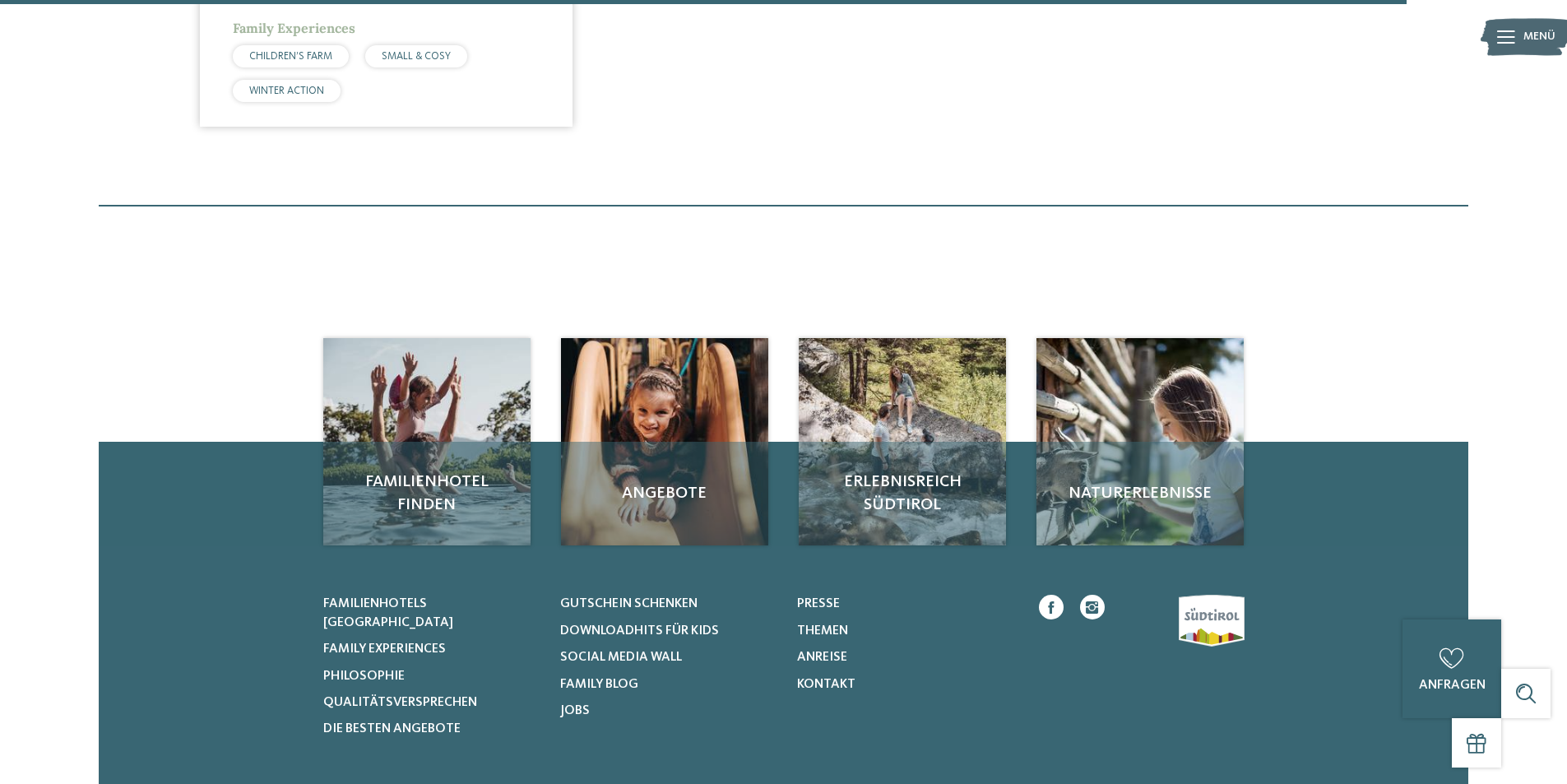
scroll to position [1691, 0]
